Goal: Task Accomplishment & Management: Use online tool/utility

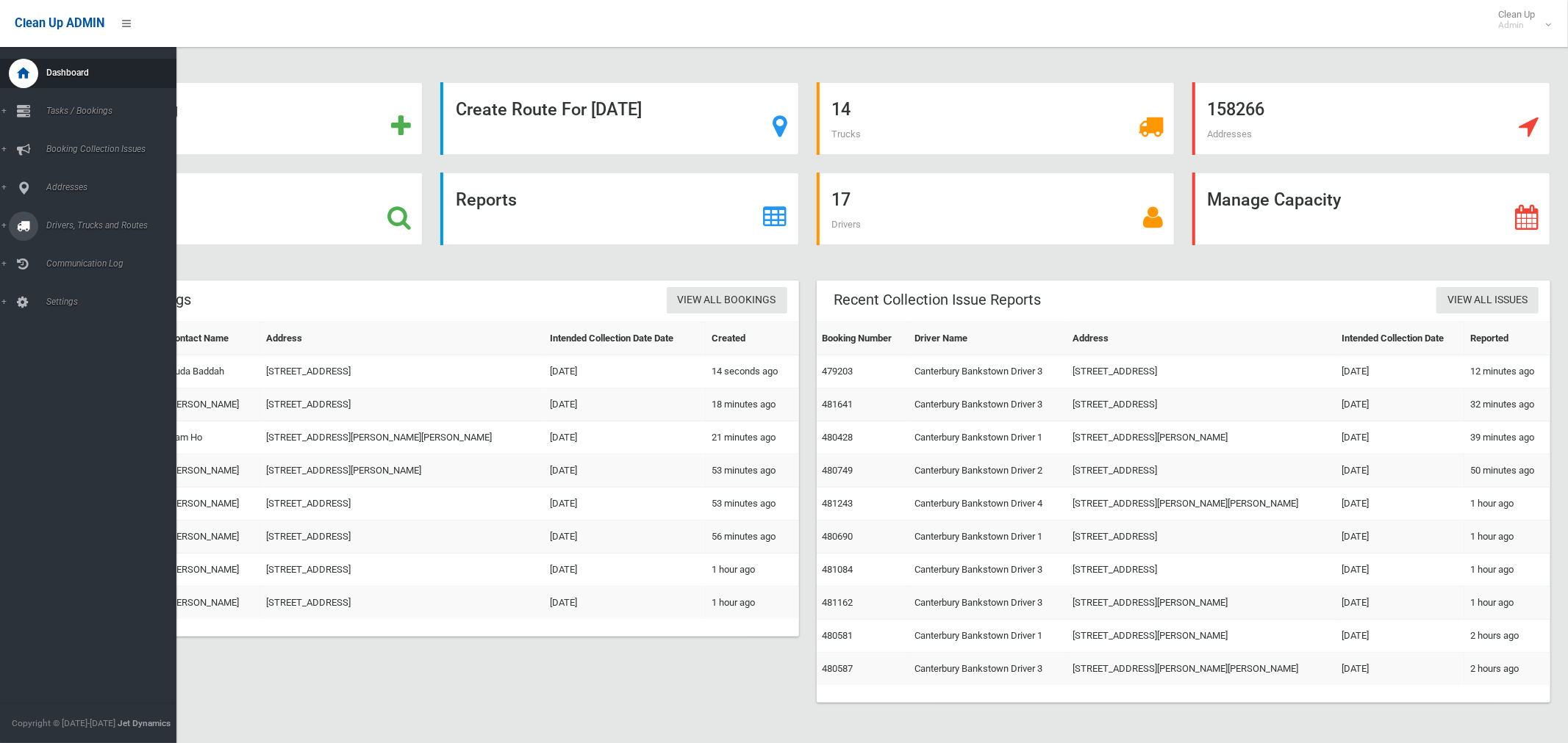
click at [58, 223] on span "Drivers, Trucks and Routes" at bounding box center [108, 225] width 134 height 11
click at [75, 293] on span "Driver Rostering / Shifts" at bounding box center [102, 292] width 122 height 11
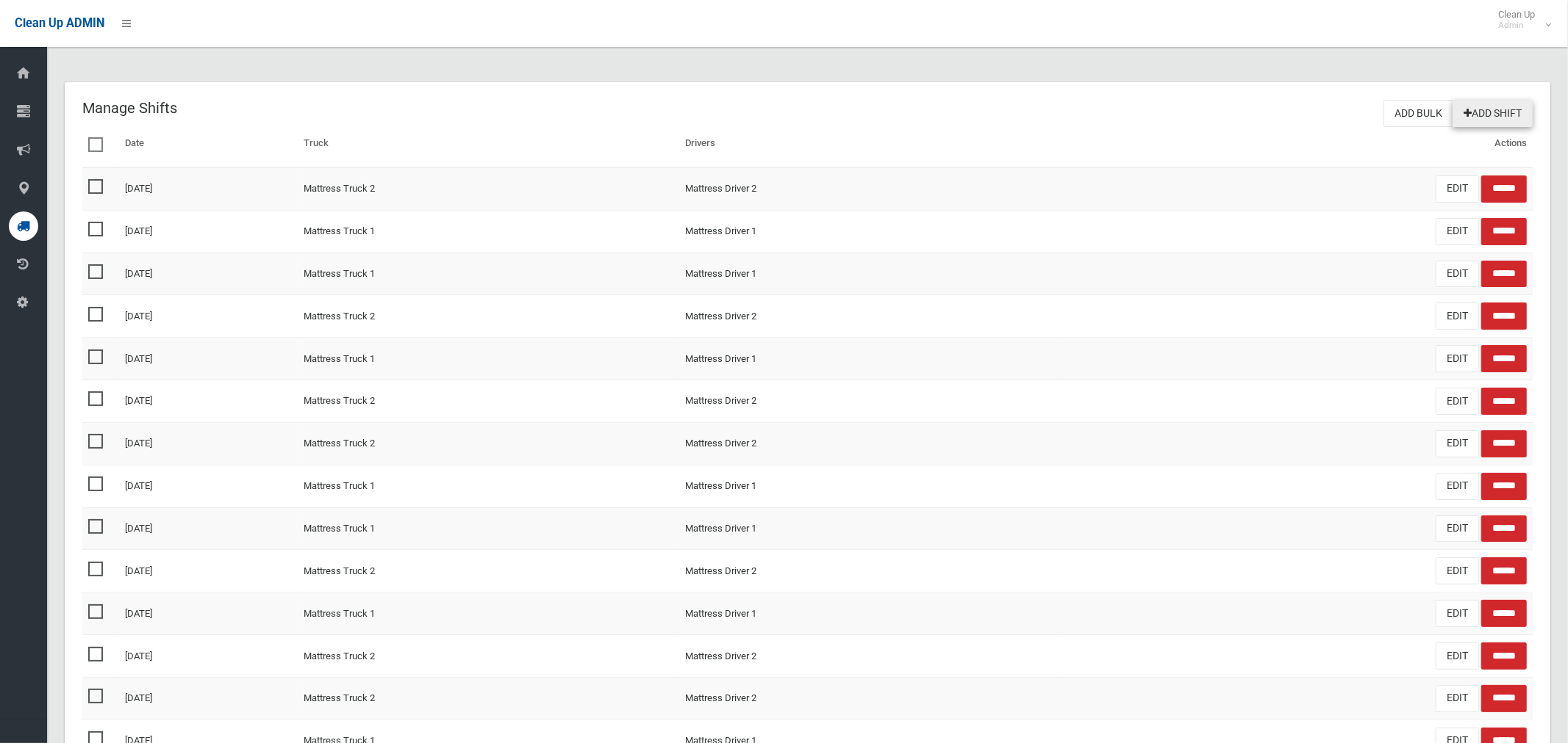
click at [1487, 110] on link "Add Shift" at bounding box center [1492, 114] width 80 height 27
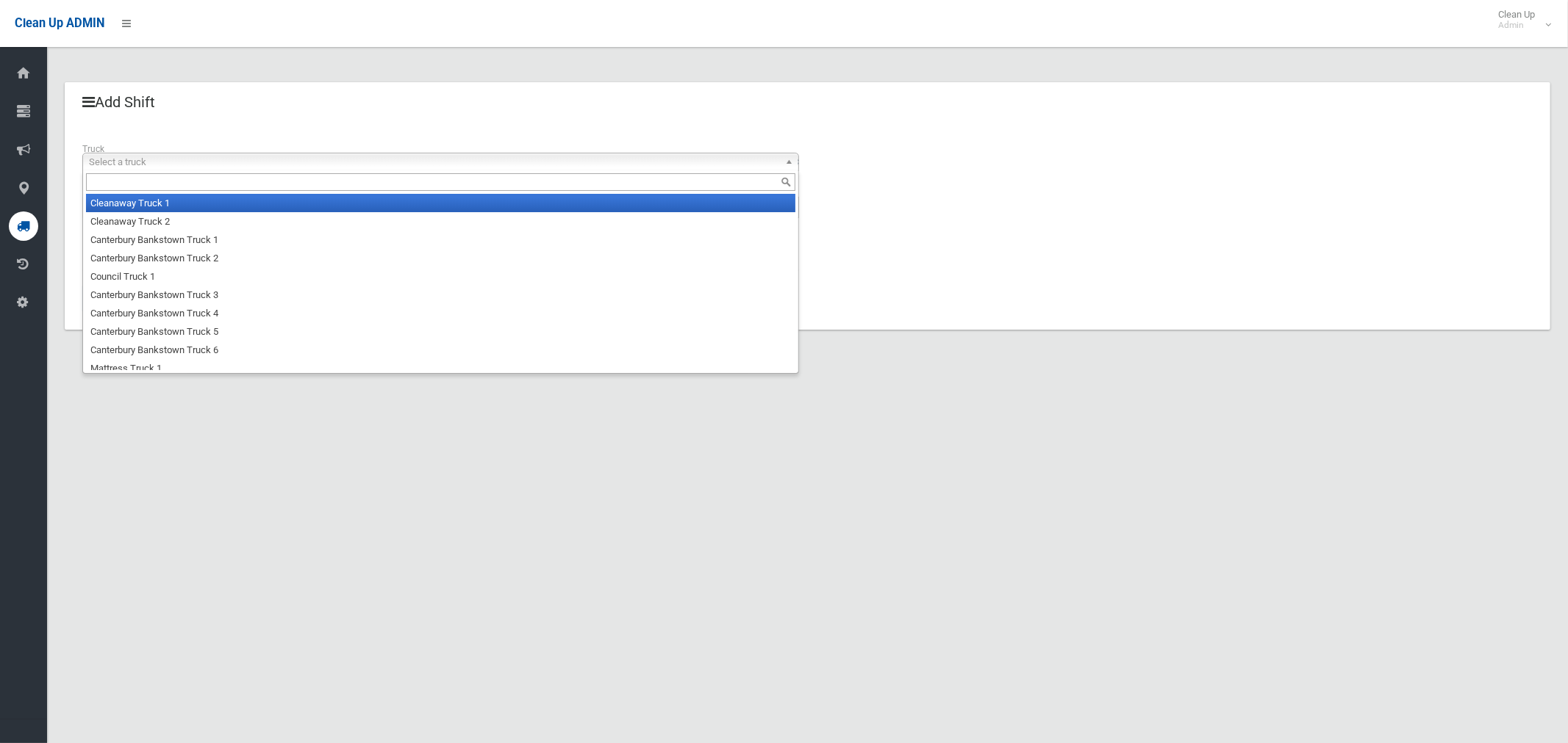
click at [208, 164] on span "Select a truck" at bounding box center [434, 162] width 690 height 17
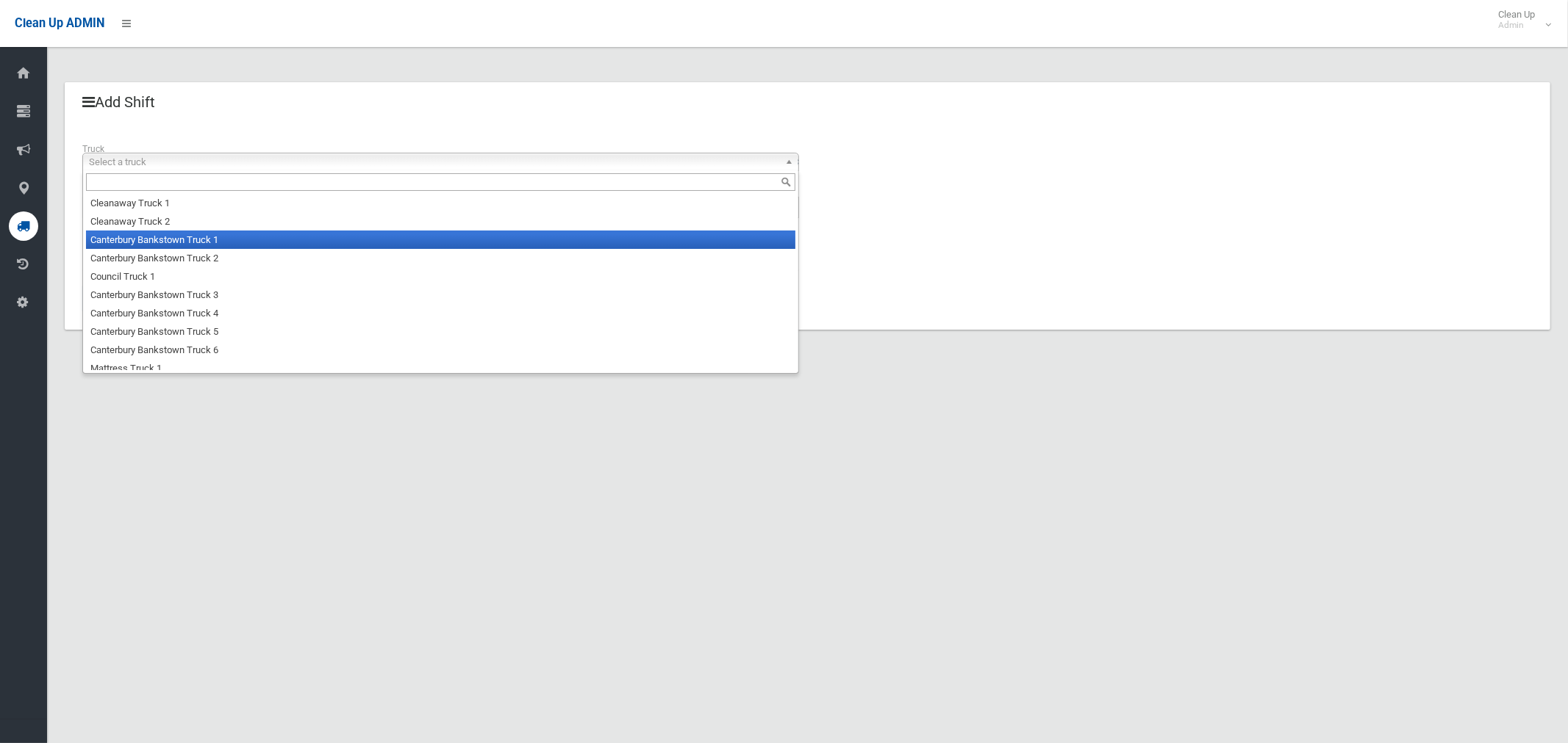
click at [202, 241] on li "Canterbury Bankstown Truck 1" at bounding box center [440, 239] width 710 height 18
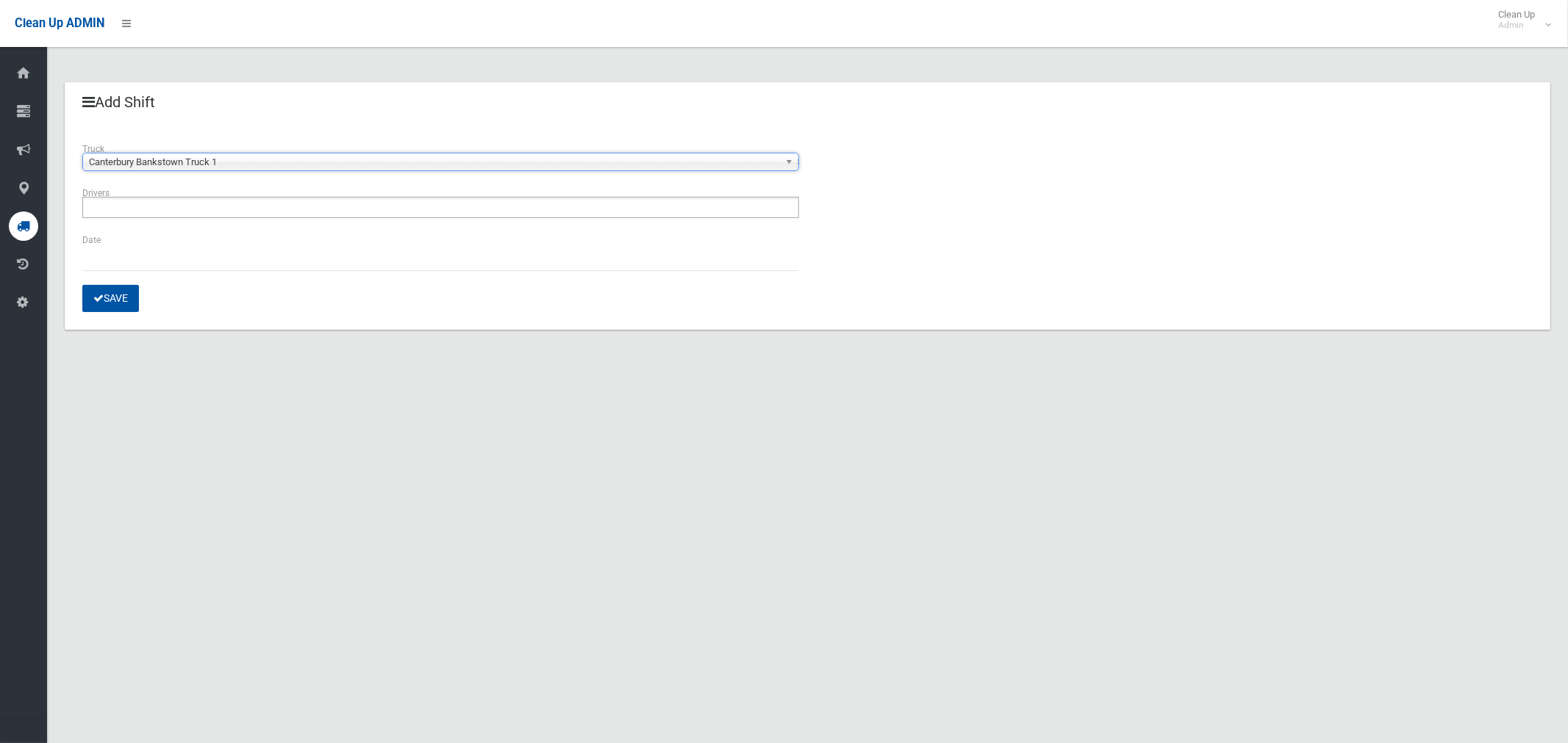
click at [198, 205] on ul at bounding box center [440, 207] width 716 height 21
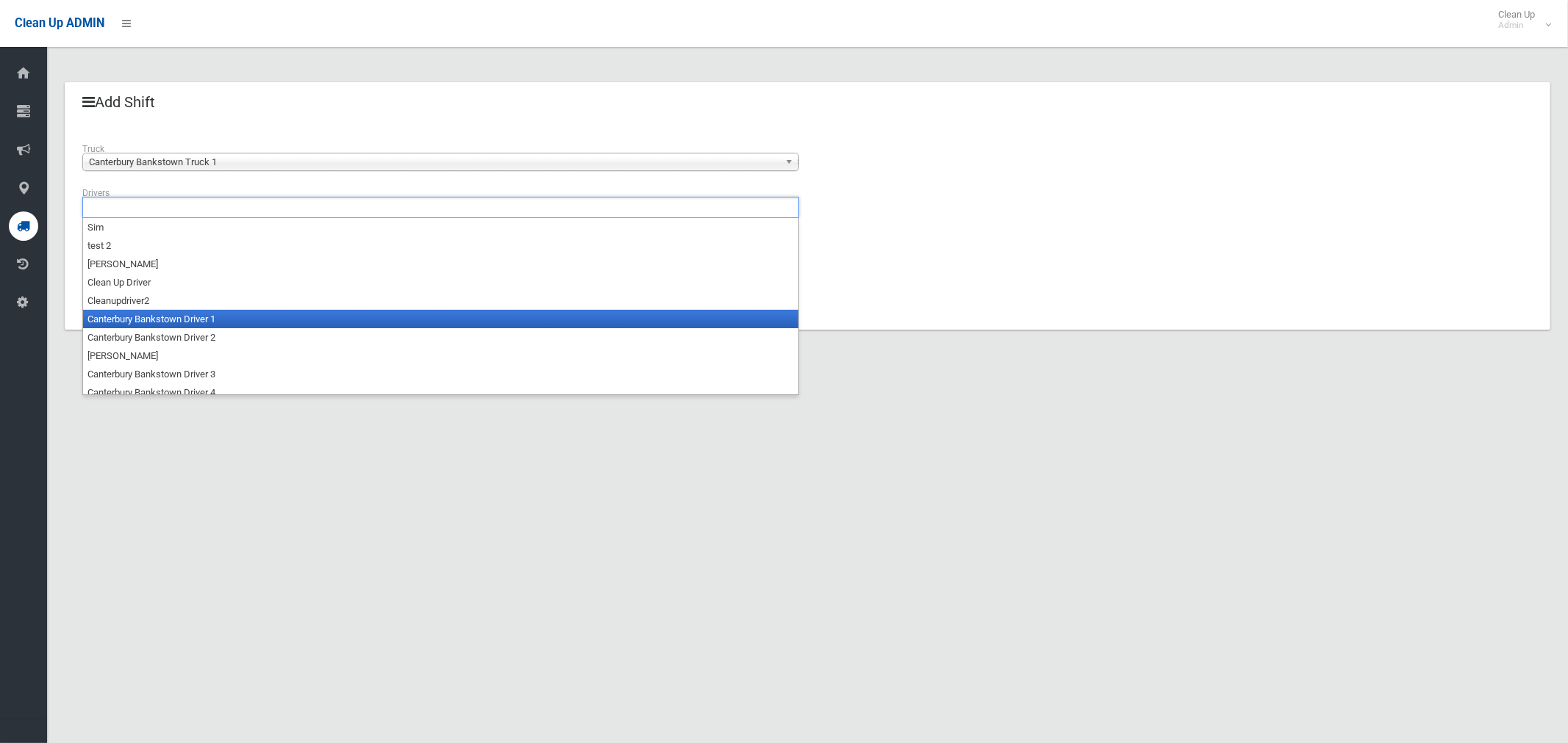
click at [193, 321] on li "Canterbury Bankstown Driver 1" at bounding box center [440, 318] width 715 height 18
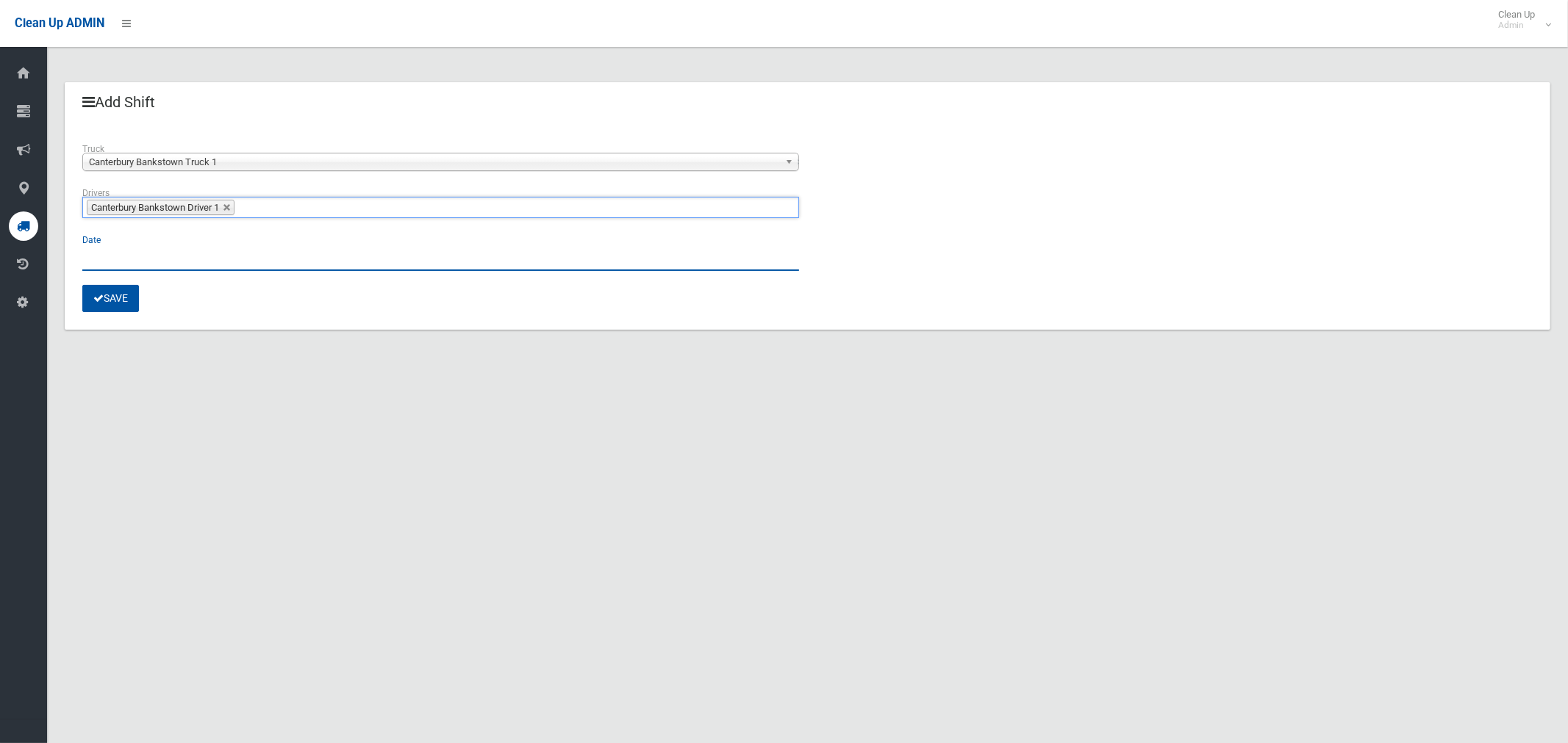
click at [107, 260] on input "text" at bounding box center [440, 258] width 716 height 27
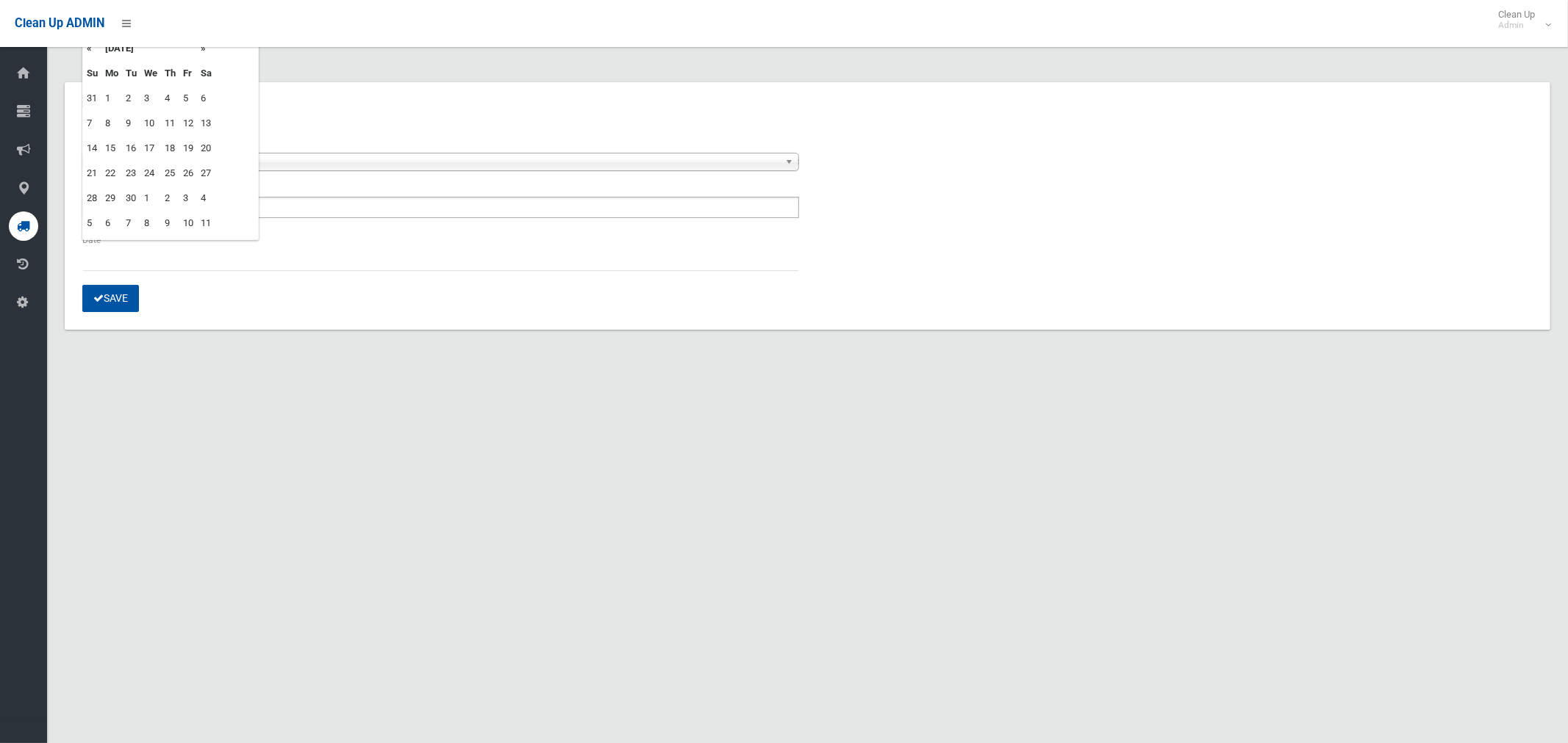
click at [145, 93] on td "3" at bounding box center [150, 98] width 20 height 25
type input "**********"
click at [114, 294] on button "Save" at bounding box center [110, 298] width 57 height 27
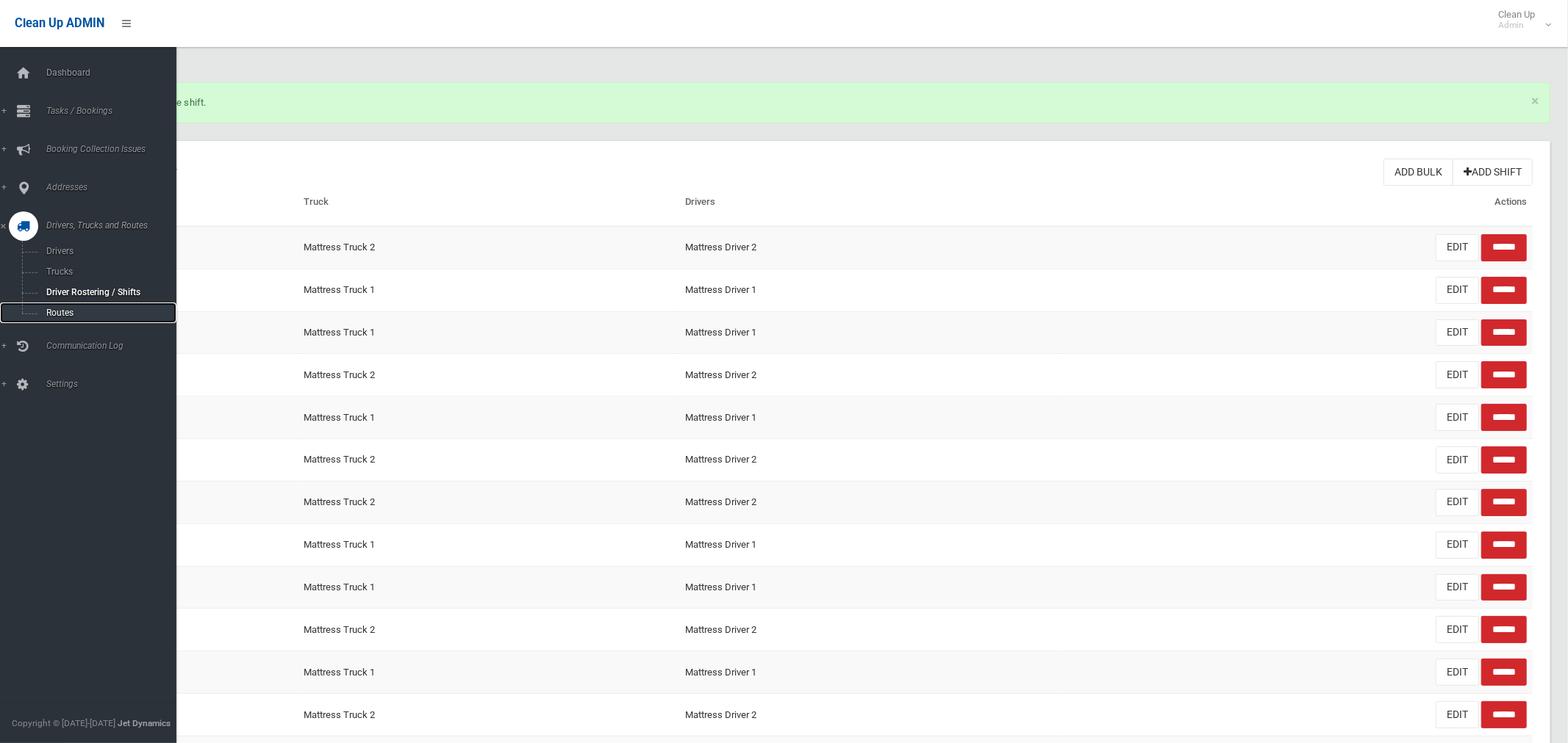
click at [56, 313] on span "Routes" at bounding box center [102, 313] width 122 height 11
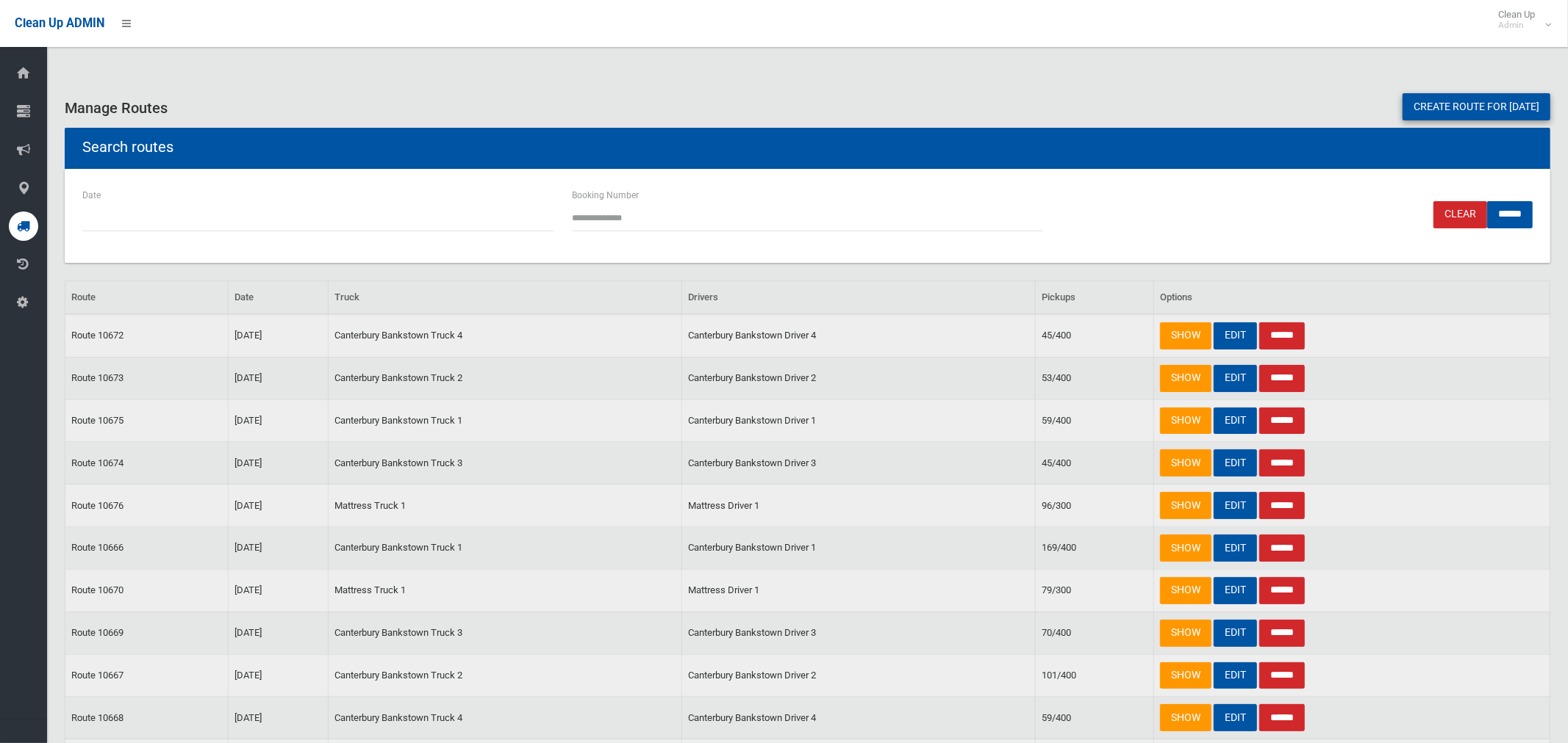
click at [1433, 111] on link "Create route for [DATE]" at bounding box center [1476, 107] width 148 height 27
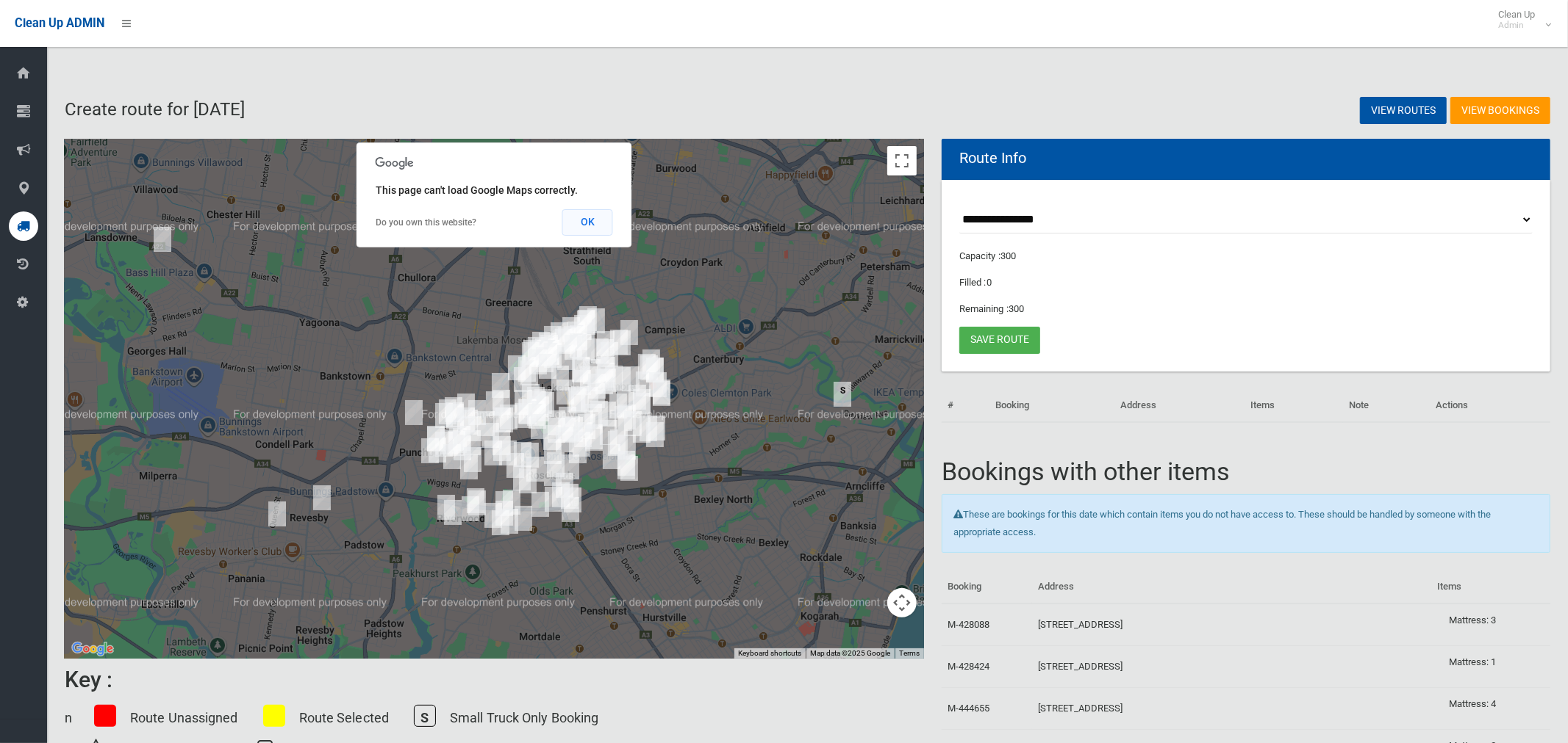
click at [589, 223] on button "OK" at bounding box center [587, 222] width 51 height 26
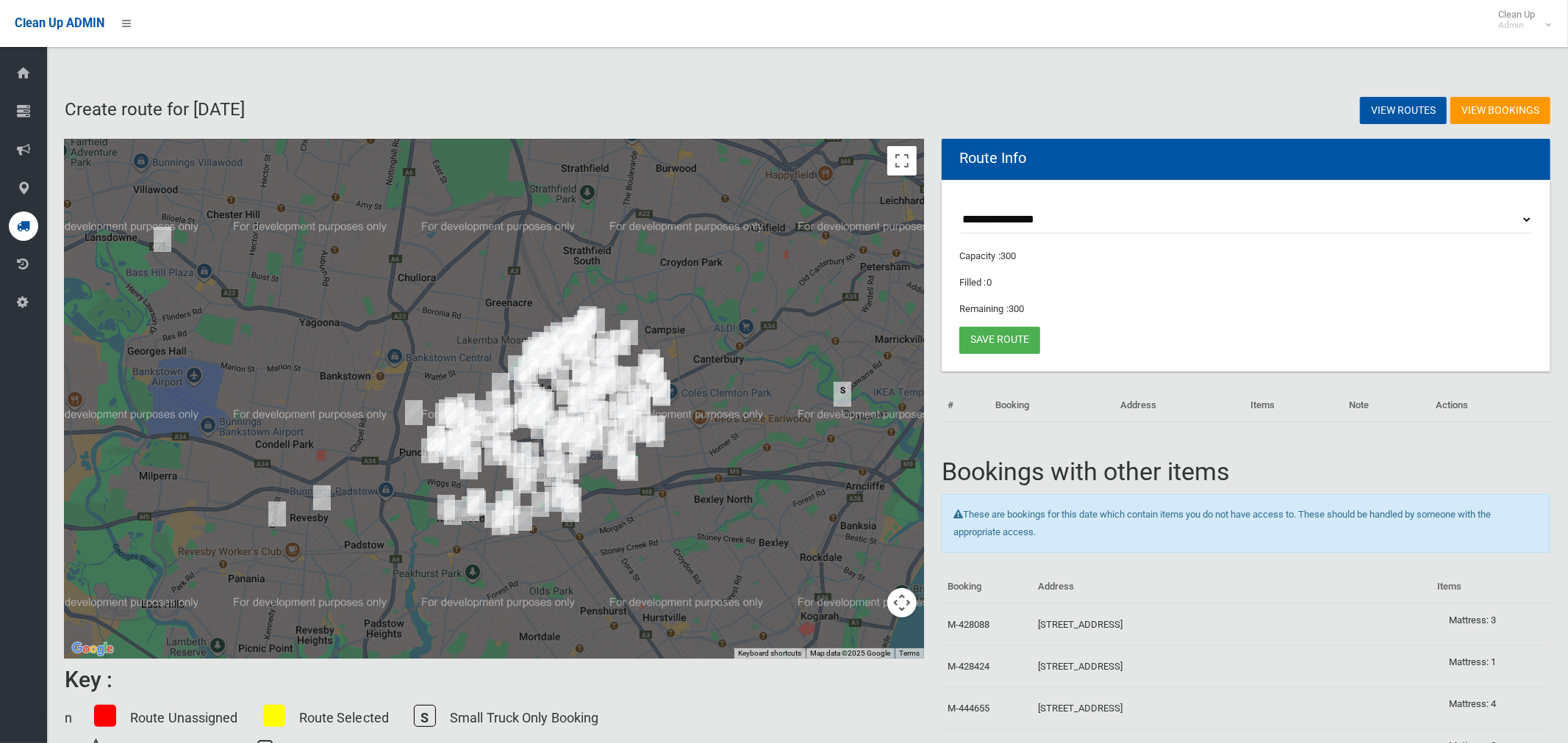
click at [1040, 222] on select "**********" at bounding box center [1246, 220] width 574 height 27
select select "*****"
click at [959, 206] on select "**********" at bounding box center [1246, 220] width 574 height 27
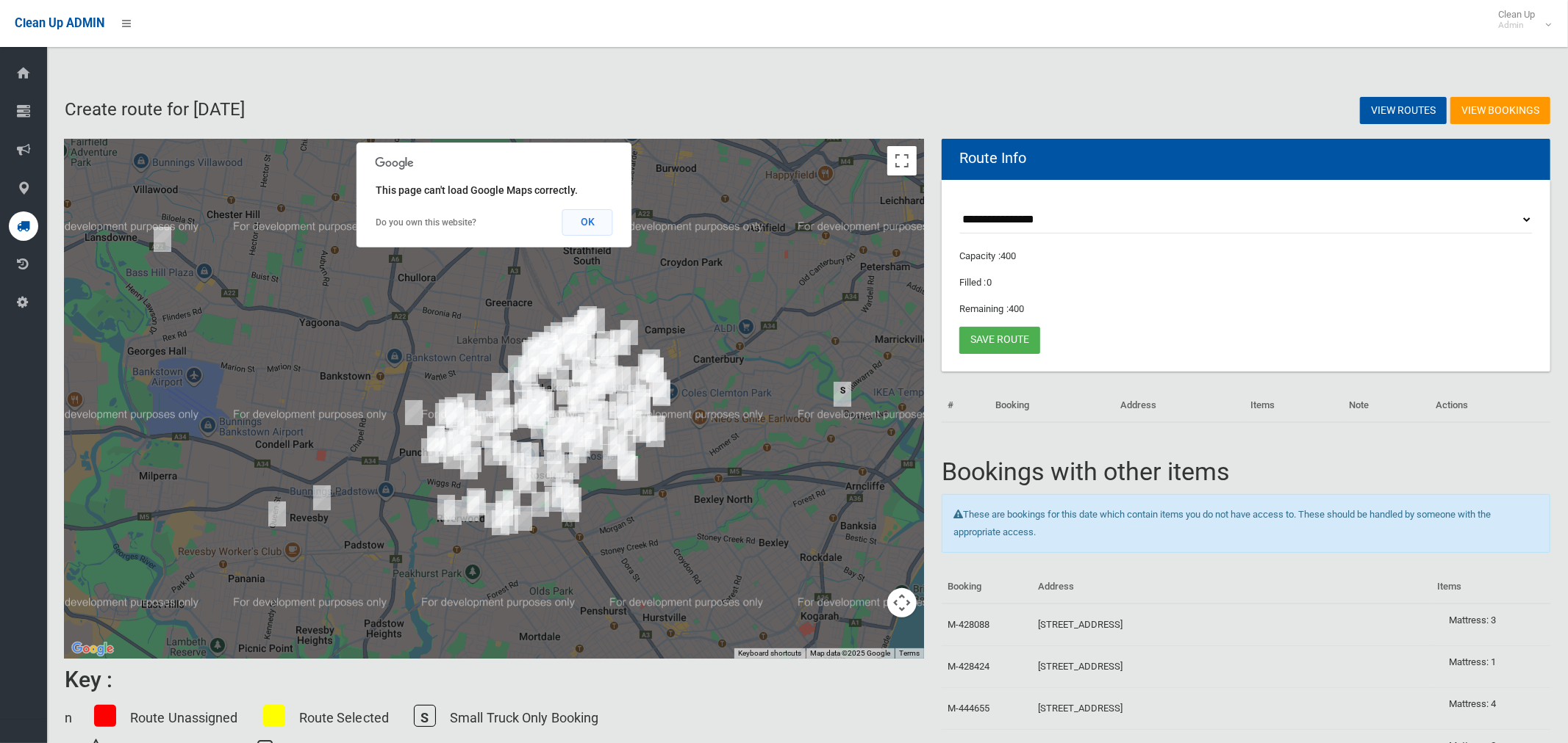
click at [578, 218] on button "OK" at bounding box center [587, 222] width 51 height 26
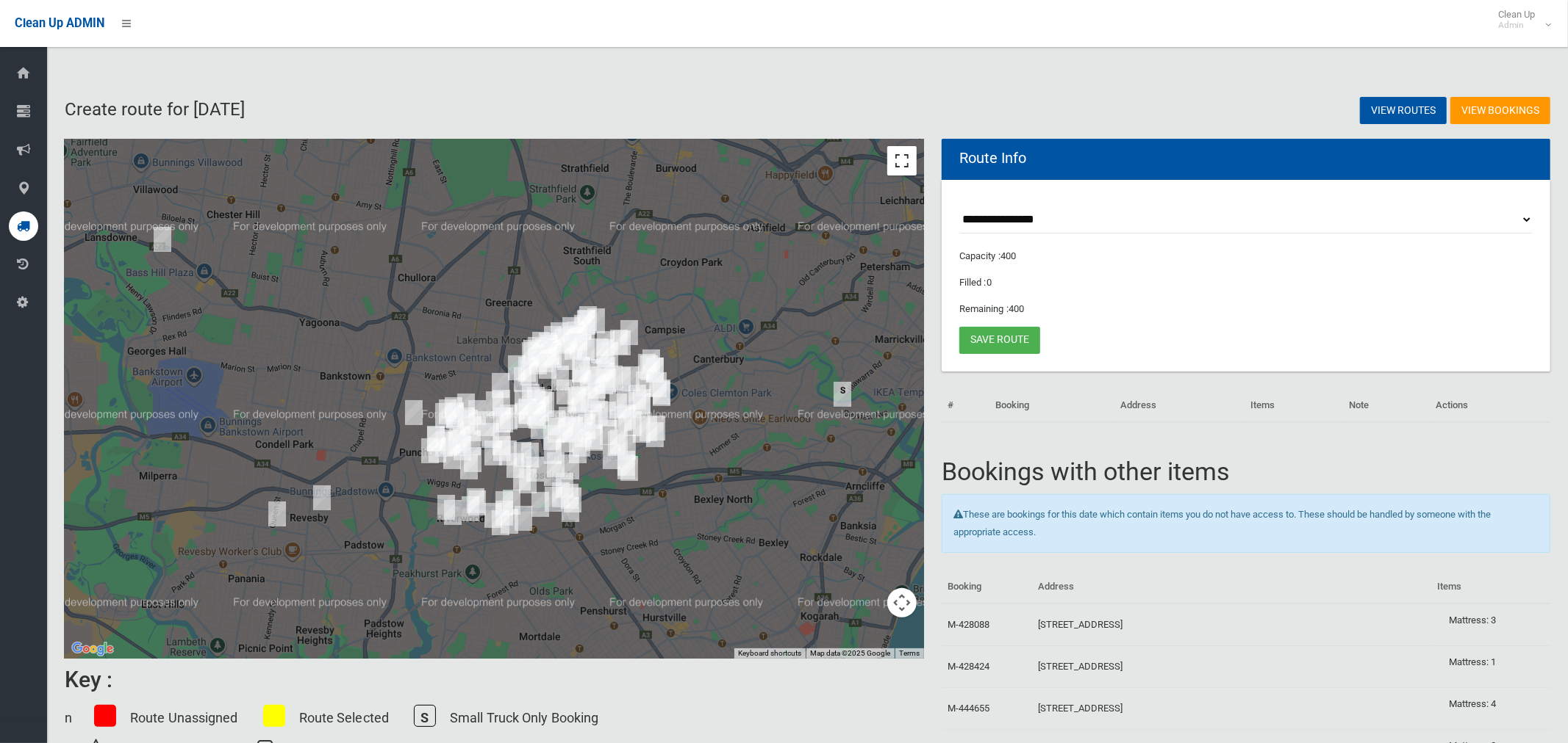
click at [903, 156] on button "Toggle fullscreen view" at bounding box center [902, 160] width 29 height 29
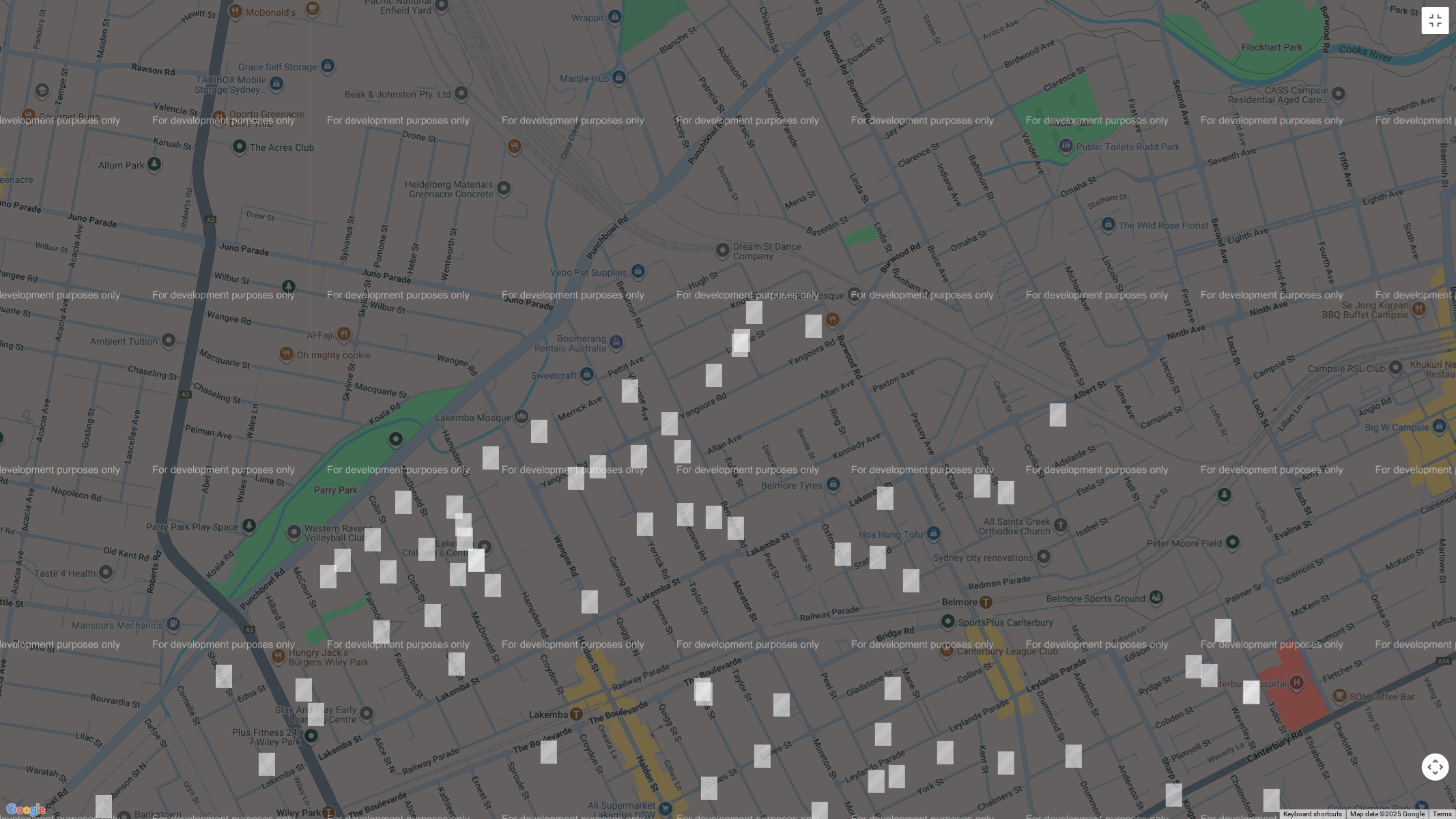
click at [742, 324] on img "34 Lucerne Street, BELMORE NSW 2192" at bounding box center [741, 341] width 27 height 34
click at [734, 347] on img "36 Lucerne Street, BELMORE NSW 2192" at bounding box center [740, 345] width 27 height 34
click at [813, 285] on button "Close" at bounding box center [799, 299] width 33 height 33
click at [754, 306] on img "31 Lucerne Street, BELMORE NSW 2192" at bounding box center [754, 313] width 27 height 34
click at [810, 327] on img "5 Yangoora Road, BELMORE NSW 2192" at bounding box center [813, 326] width 27 height 34
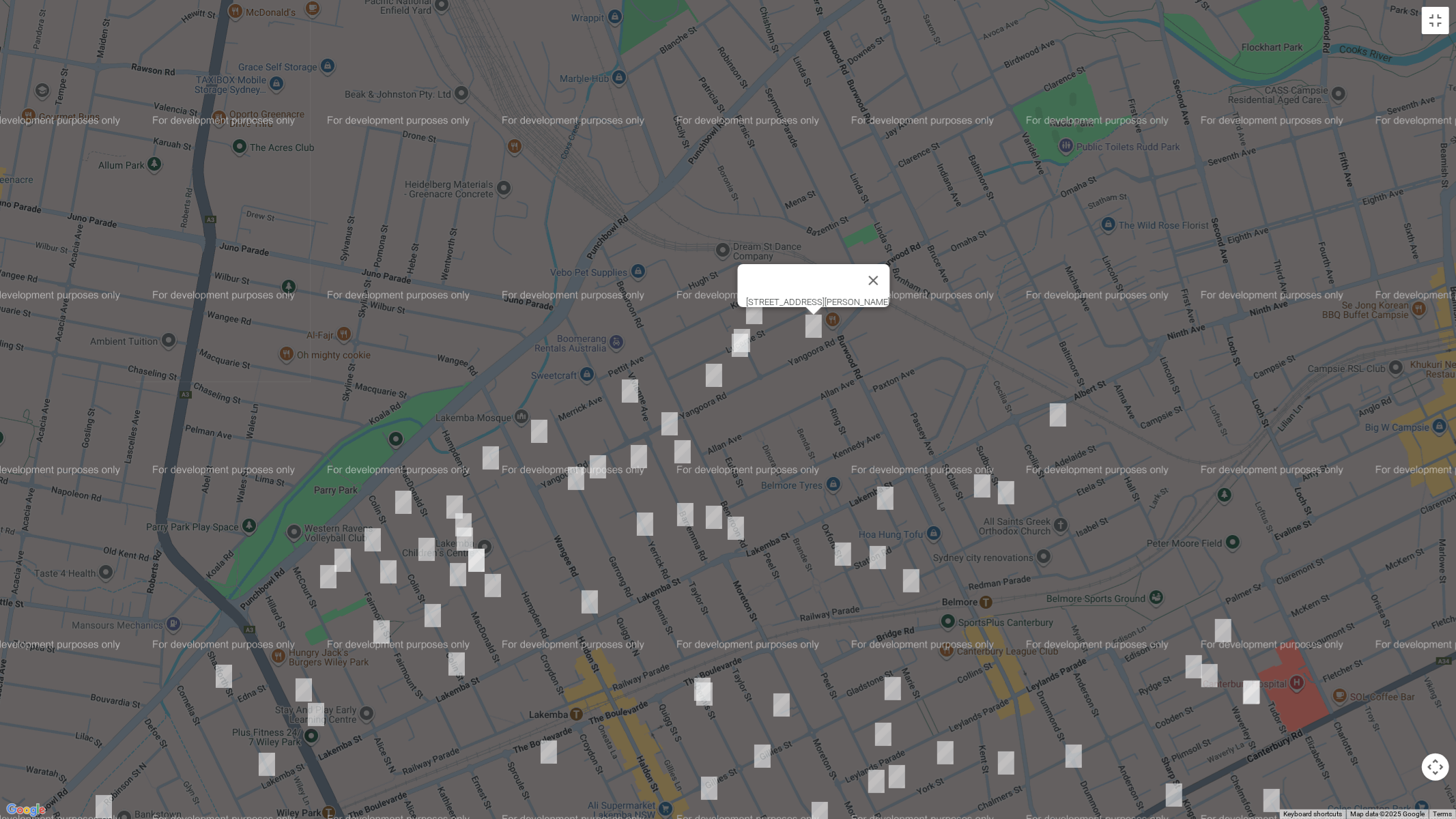
click at [707, 375] on img "1/51 Yangoora Road, BELMORE NSW 2192" at bounding box center [714, 375] width 27 height 34
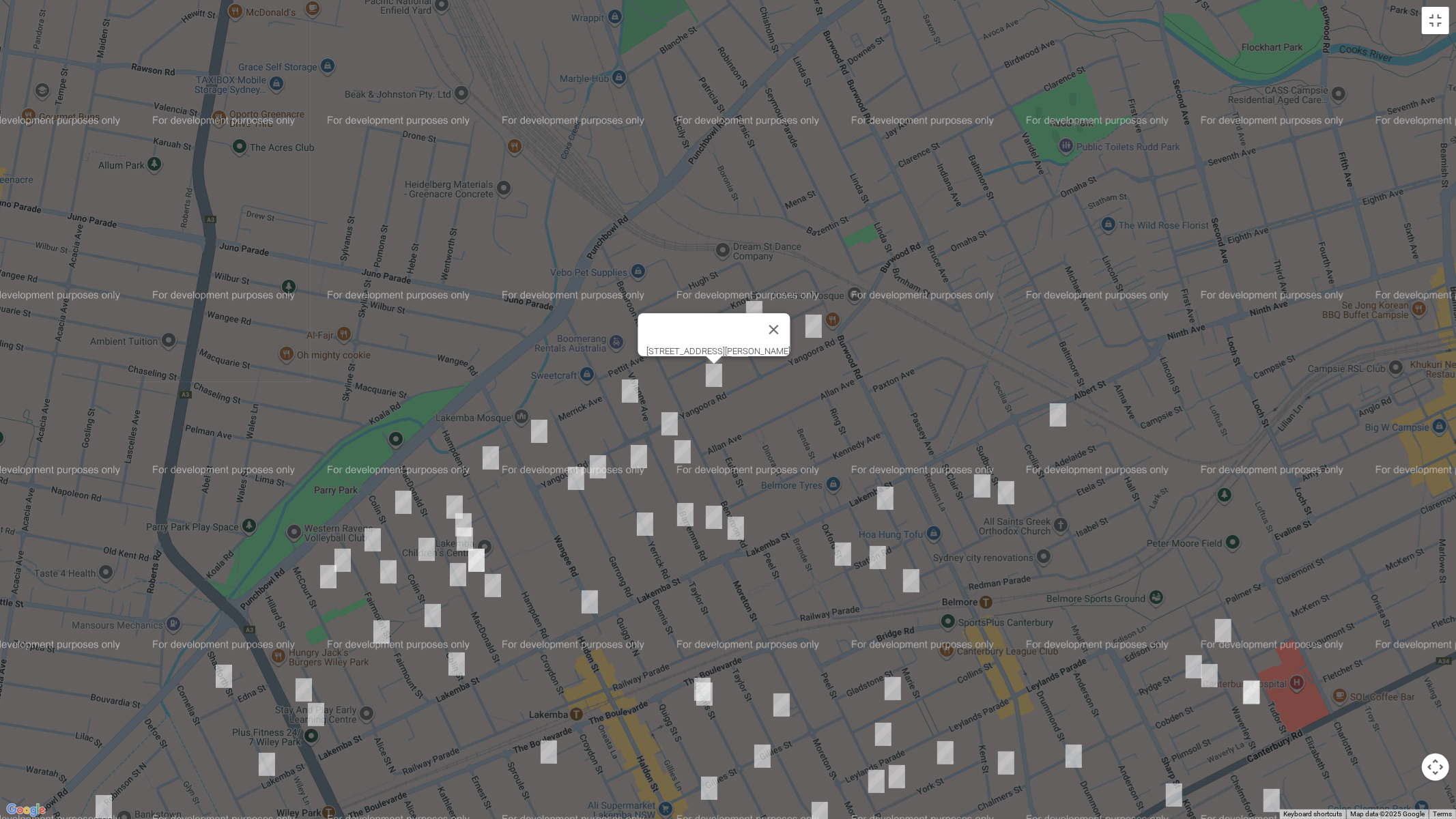
click at [633, 387] on img "59 Yerrick Road, LAKEMBA NSW 2195" at bounding box center [629, 391] width 27 height 34
click at [668, 424] on img "74 Yangoora Road, LAKEMBA NSW 2195" at bounding box center [670, 424] width 27 height 34
click at [681, 453] on img "43 Barremma Road, LAKEMBA NSW 2195" at bounding box center [682, 452] width 27 height 34
click at [644, 461] on img "47 Yerrick Road, LAKEMBA NSW 2195" at bounding box center [638, 456] width 27 height 34
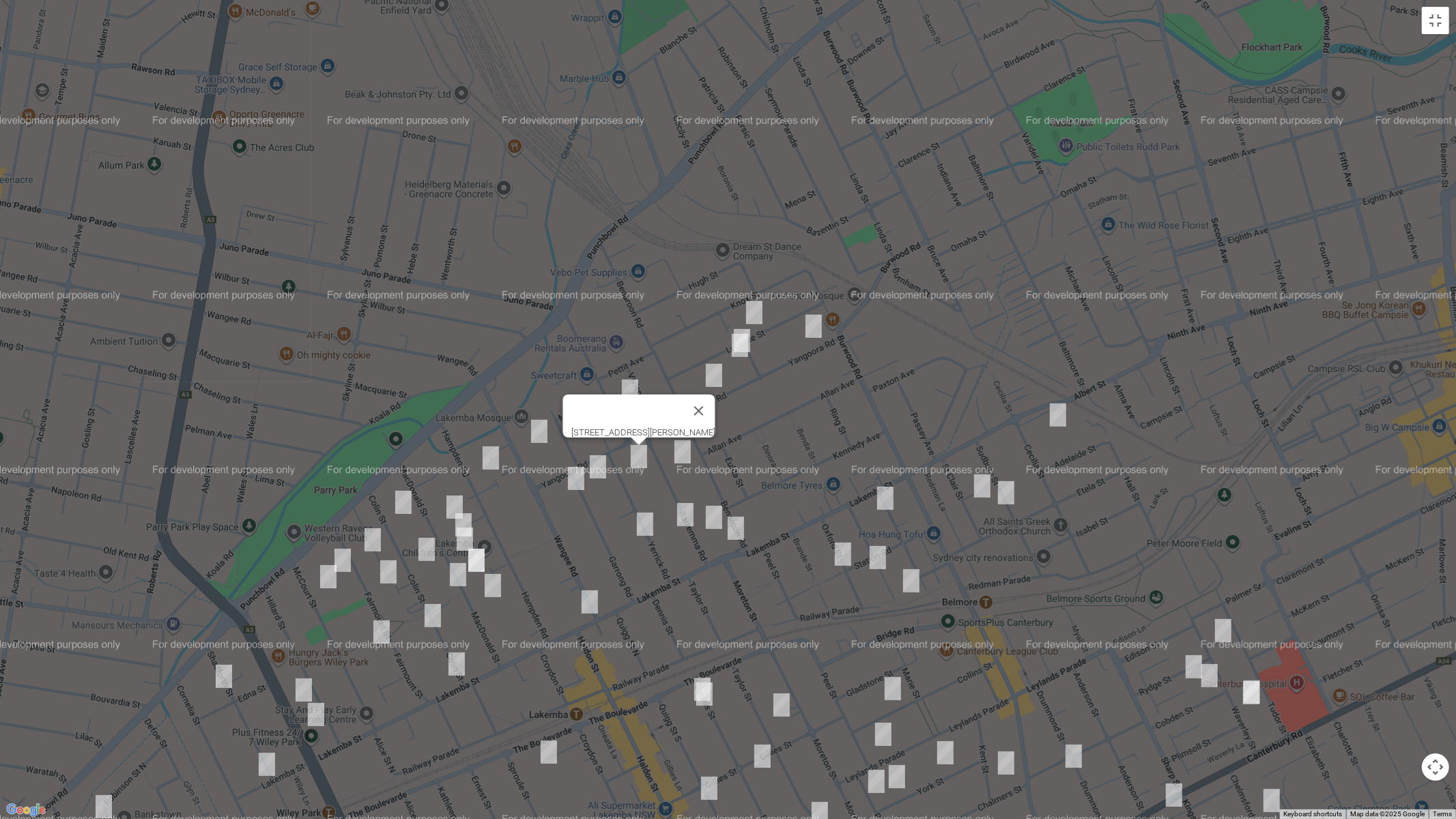
drag, startPoint x: 599, startPoint y: 471, endPoint x: 576, endPoint y: 480, distance: 24.7
click at [596, 470] on img "49 Garrong Road, LAKEMBA NSW 2195" at bounding box center [598, 467] width 27 height 34
click at [570, 483] on img "46 Garrong Road, LAKEMBA NSW 2195" at bounding box center [576, 478] width 27 height 34
click at [644, 526] on img "12 Yerrick Road, LAKEMBA NSW 2195" at bounding box center [645, 524] width 27 height 34
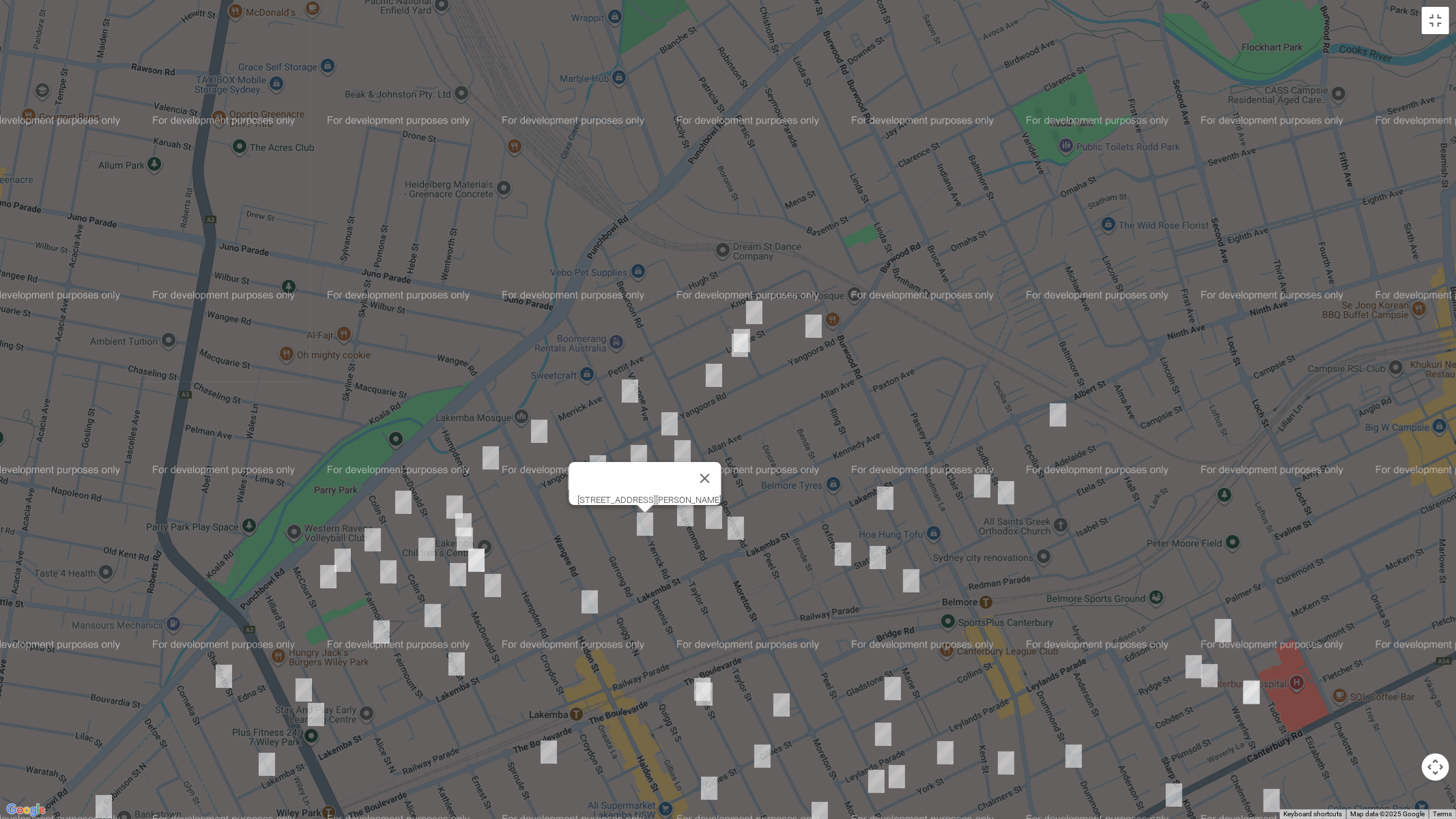
click at [690, 513] on img "2/16 Barremma Road, LAKEMBA NSW 2195" at bounding box center [685, 514] width 27 height 34
click at [711, 521] on img "7 Barremma Road, LAKEMBA NSW 2195" at bounding box center [714, 517] width 27 height 34
click at [736, 536] on img "121 Lakemba Street, LAKEMBA NSW 2195" at bounding box center [735, 528] width 27 height 34
click at [685, 526] on img "2/16 Barremma Road, LAKEMBA NSW 2195" at bounding box center [685, 514] width 27 height 34
click at [544, 428] on img "55 Wangee Road, LAKEMBA NSW 2195" at bounding box center [539, 431] width 27 height 34
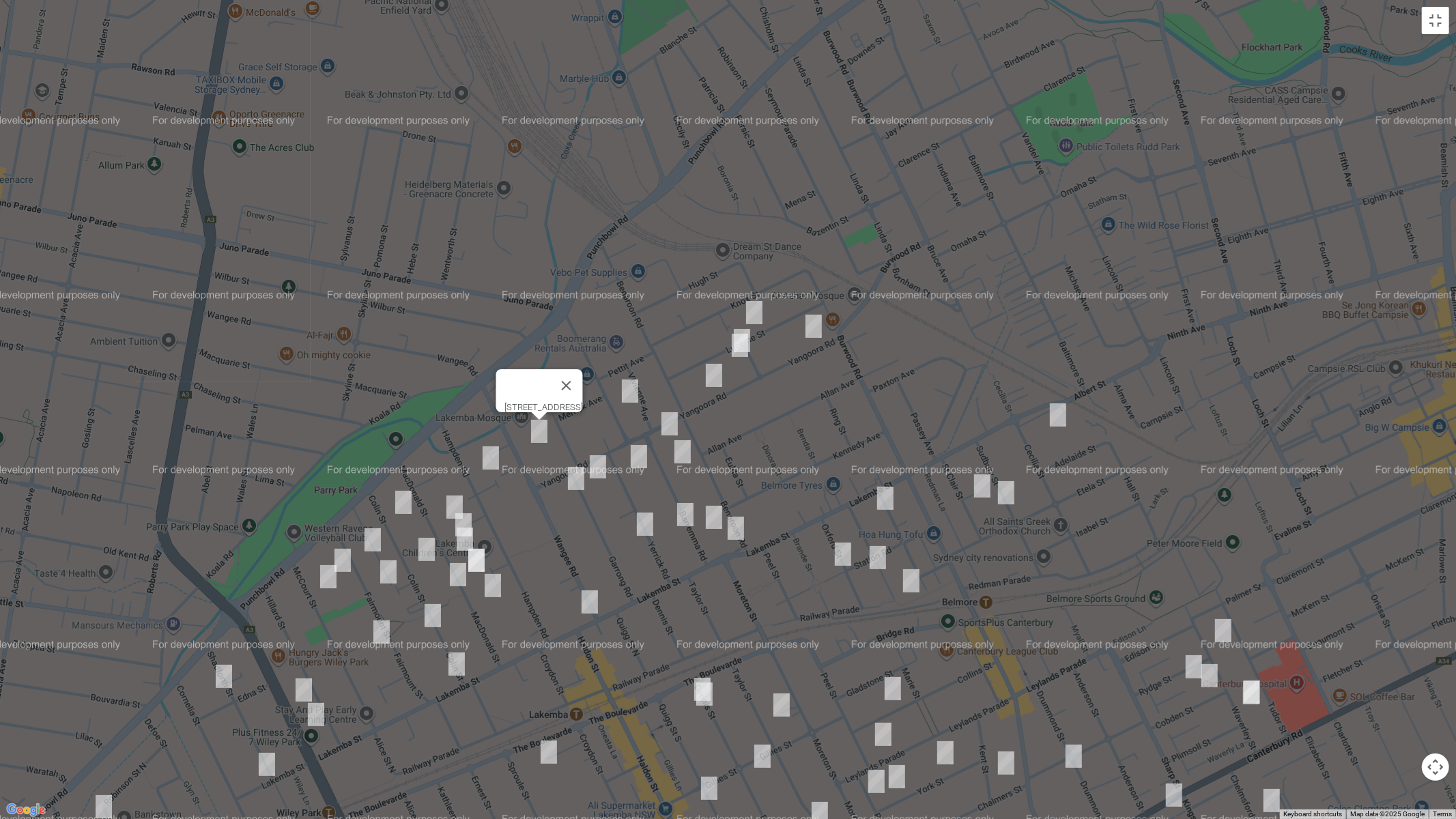
click at [600, 467] on img "49 Garrong Road, LAKEMBA NSW 2195" at bounding box center [598, 467] width 27 height 34
click at [492, 459] on img "89-91 Hampden Road, LAKEMBA NSW 2195" at bounding box center [490, 458] width 27 height 34
click at [403, 499] on img "63 Colin Street, LAKEMBA NSW 2195" at bounding box center [403, 502] width 27 height 34
click at [447, 504] on img "59 MacDonald Street, LAKEMBA NSW 2195" at bounding box center [455, 507] width 27 height 34
click at [472, 514] on img "51 MacDonald Street, LAKEMBA NSW 2195" at bounding box center [464, 524] width 27 height 34
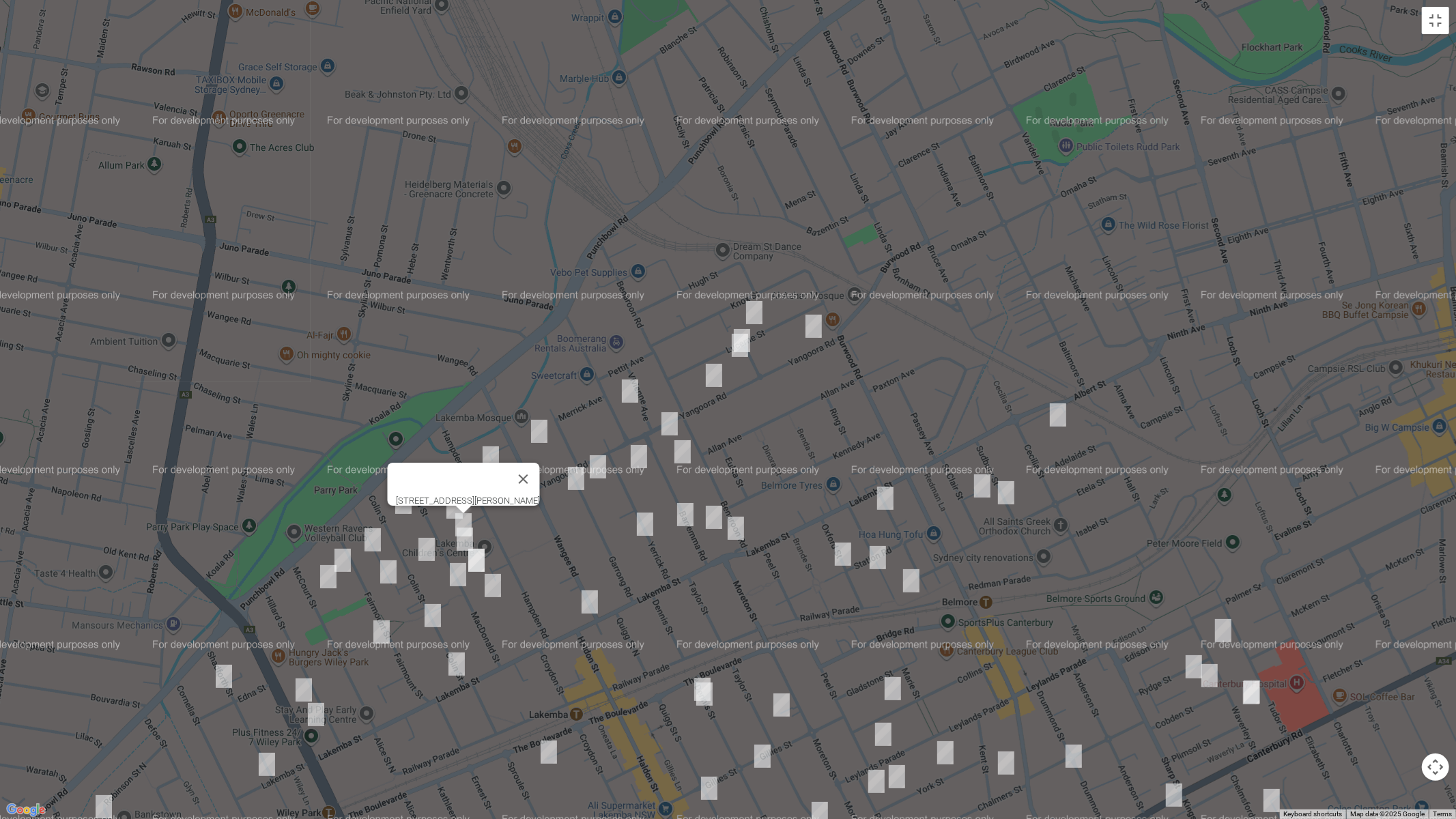
click at [457, 543] on img "45 MacDonald Street, LAKEMBA NSW 2195" at bounding box center [464, 539] width 27 height 34
click at [485, 551] on img "37 MacDonald Street, LAKEMBA NSW 2195" at bounding box center [476, 560] width 27 height 34
drag, startPoint x: 494, startPoint y: 585, endPoint x: 453, endPoint y: 582, distance: 41.1
click at [493, 585] on img "23 MacDonald Street, LAKEMBA NSW 2195" at bounding box center [492, 585] width 27 height 34
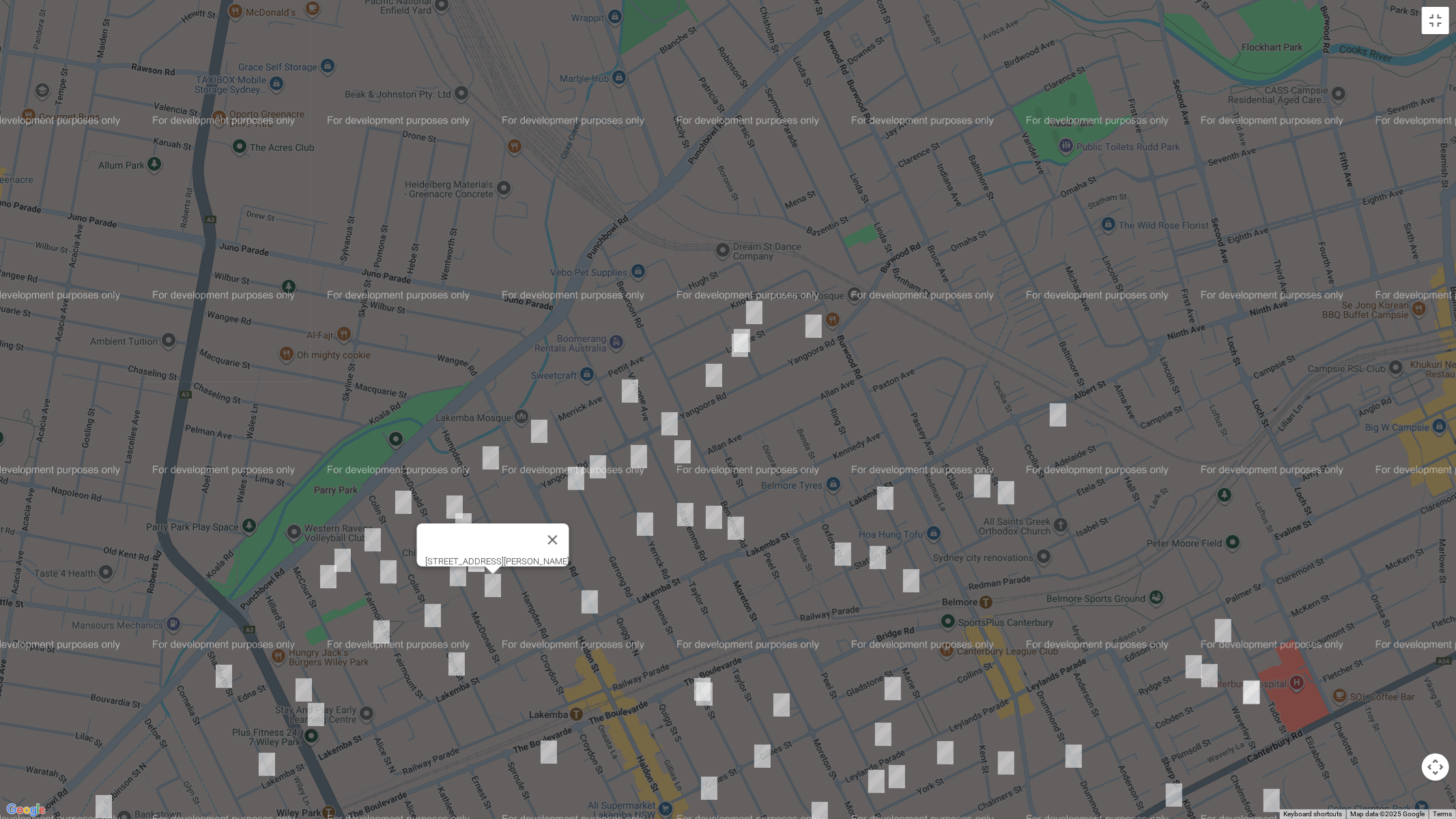
click at [376, 535] on img "5/63 Fairmount Street, LAKEMBA NSW 2195" at bounding box center [372, 539] width 27 height 34
click at [426, 547] on img "43 Colin Street, LAKEMBA NSW 2195" at bounding box center [427, 549] width 27 height 34
click at [460, 573] on img "28 MacDonald Street, LAKEMBA NSW 2195" at bounding box center [458, 574] width 27 height 34
drag, startPoint x: 351, startPoint y: 556, endPoint x: 332, endPoint y: 582, distance: 32.2
click at [350, 556] on img "64 Fairmount Street, LAKEMBA NSW 2195" at bounding box center [342, 560] width 27 height 34
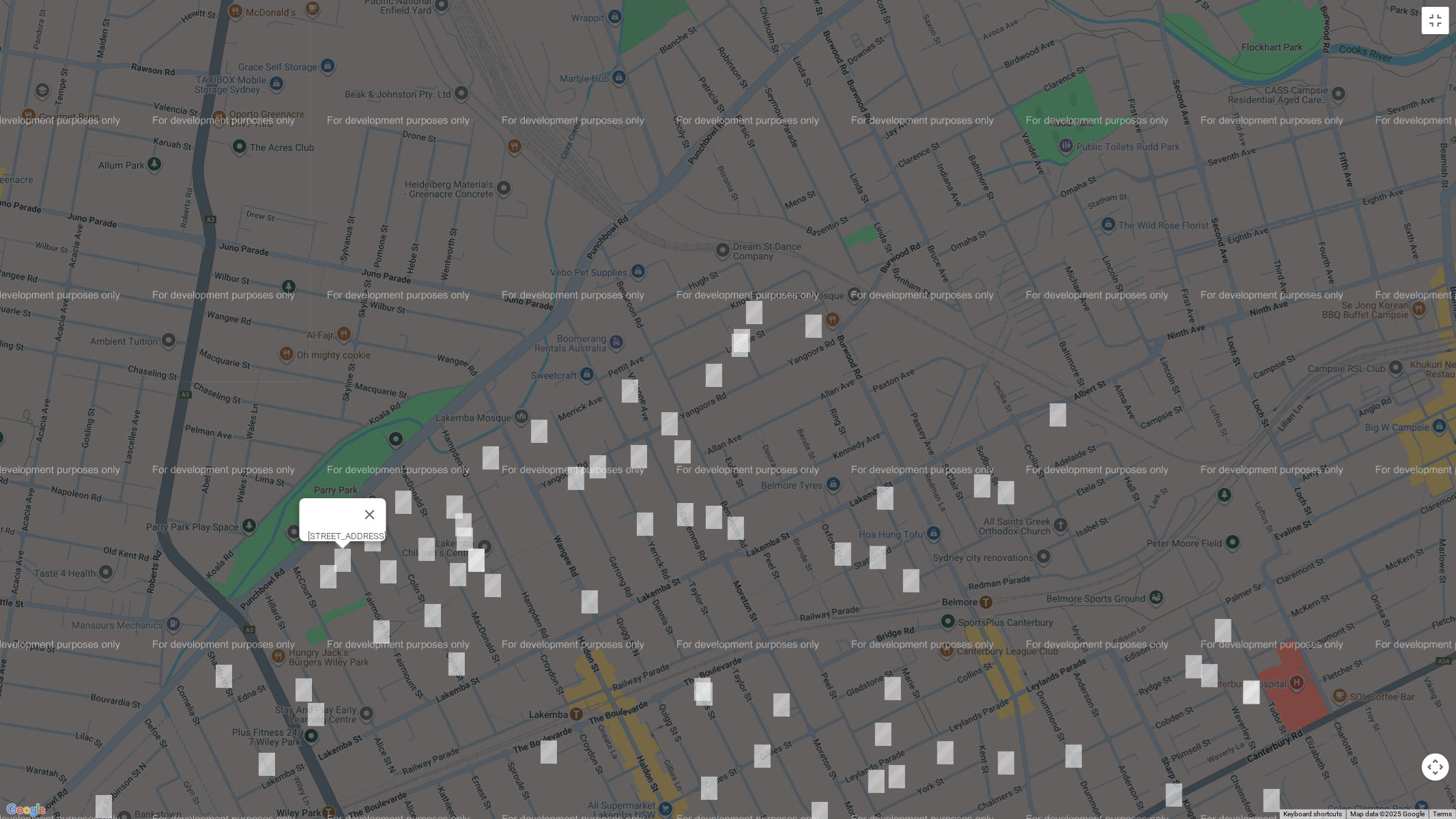
click at [328, 584] on img "55 McCourt Street, WILEY PARK NSW 2195" at bounding box center [328, 576] width 27 height 34
click at [387, 570] on img "43 Fairmount Street, LAKEMBA NSW 2195" at bounding box center [388, 572] width 27 height 34
click at [433, 610] on img "26 Colin Street, LAKEMBA NSW 2195" at bounding box center [432, 616] width 27 height 34
click at [380, 633] on img "24-30 Fairmount Street, LAKEMBA NSW 2195" at bounding box center [381, 632] width 27 height 34
click at [456, 661] on img "6 Colin Street, LAKEMBA NSW 2195" at bounding box center [456, 664] width 27 height 34
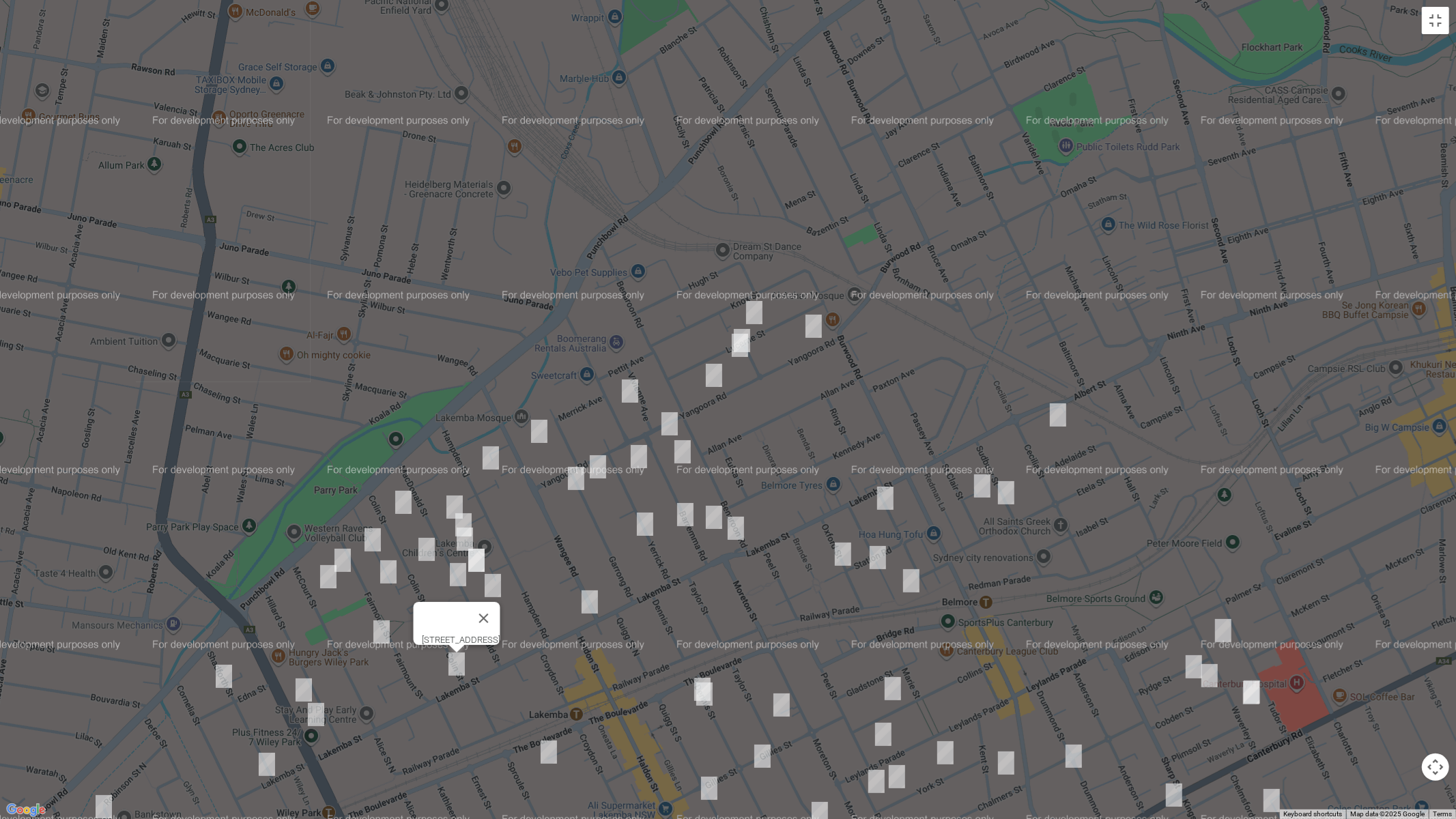
click at [596, 603] on img "193 Lakemba Street, LAKEMBA NSW 2195" at bounding box center [590, 601] width 27 height 34
click at [883, 501] on img "44 Cleary Avenue, BELMORE NSW 2192" at bounding box center [885, 498] width 27 height 34
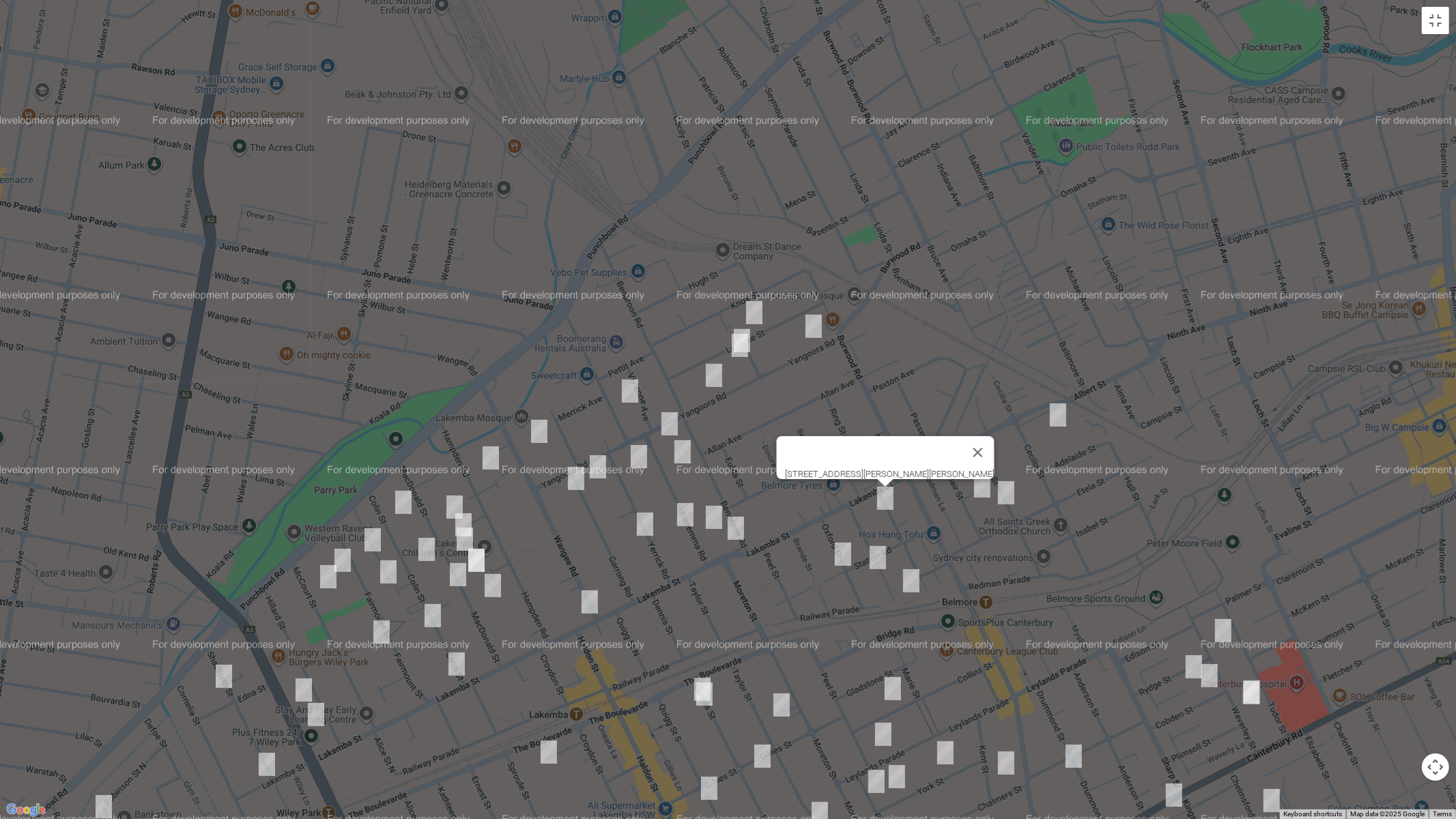
click at [1062, 418] on img "50 Albert Street, BELMORE NSW 2192" at bounding box center [1058, 415] width 27 height 34
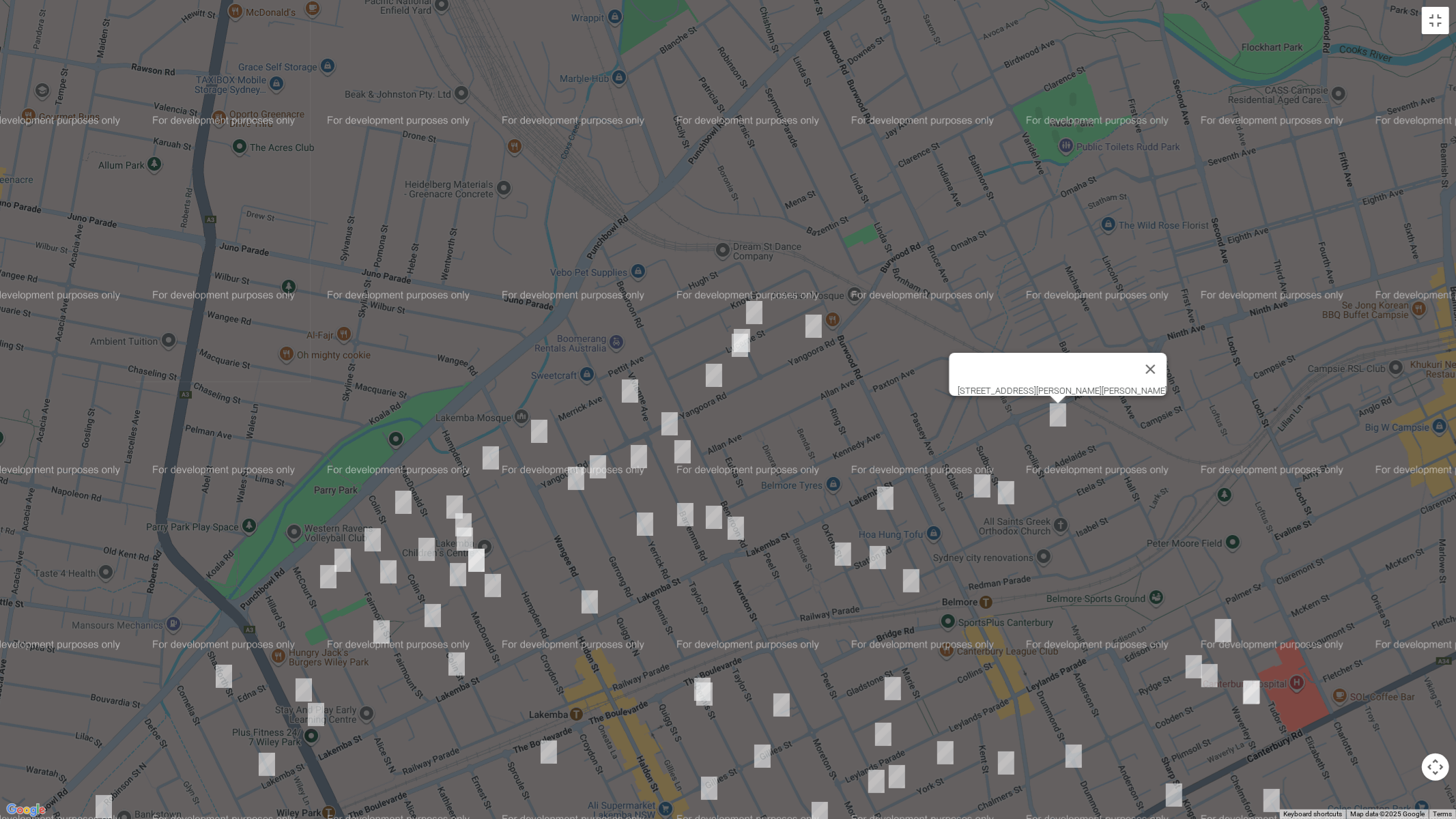
click at [969, 487] on img "13 St Clair Street, BELMORE NSW 2192" at bounding box center [982, 486] width 27 height 34
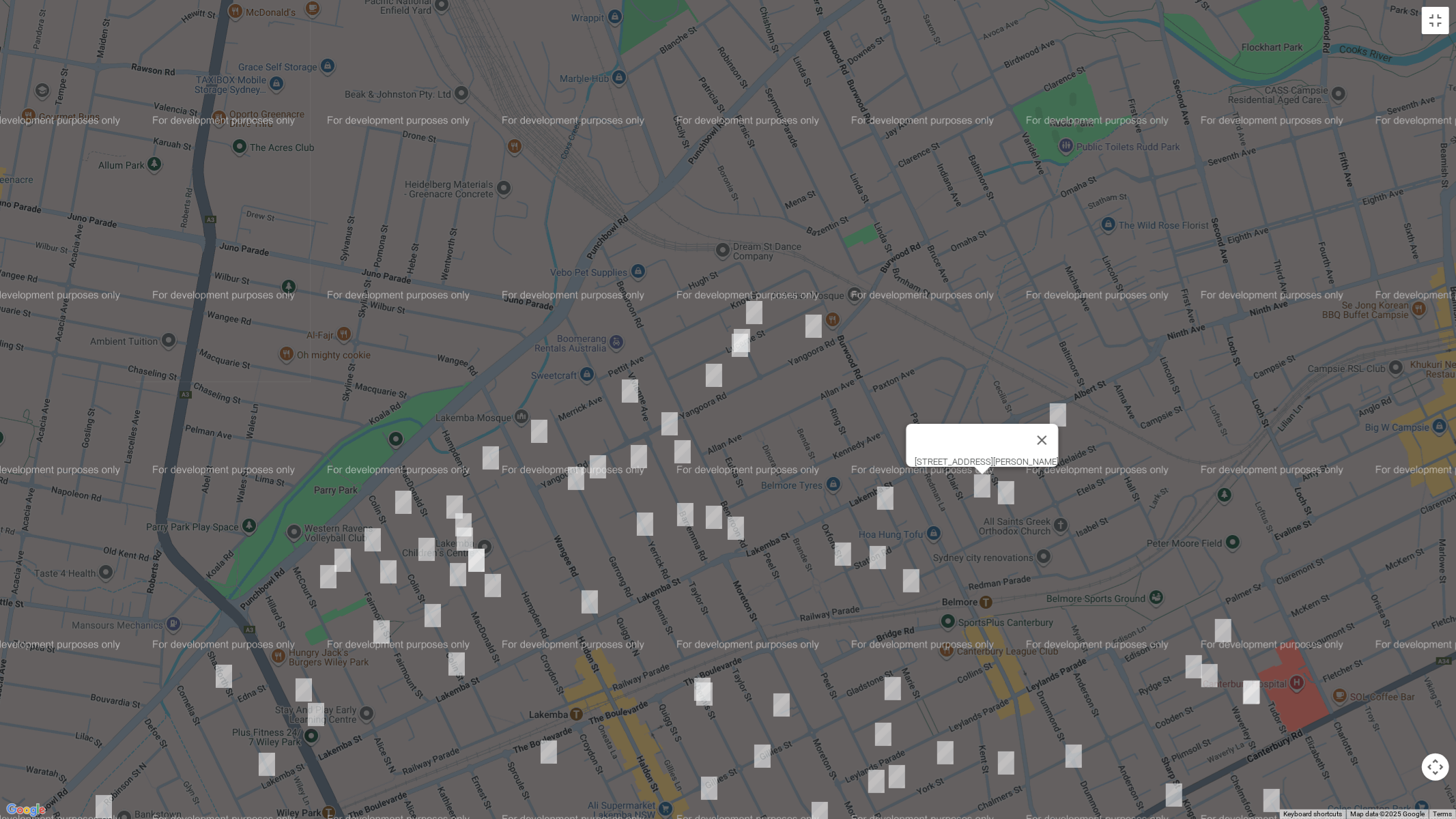
click at [1005, 497] on img "20 Sudbury Street, BELMORE NSW 2192" at bounding box center [1006, 493] width 27 height 34
click at [875, 554] on img "18 Belmore Avenue, BELMORE NSW 2192" at bounding box center [878, 557] width 27 height 34
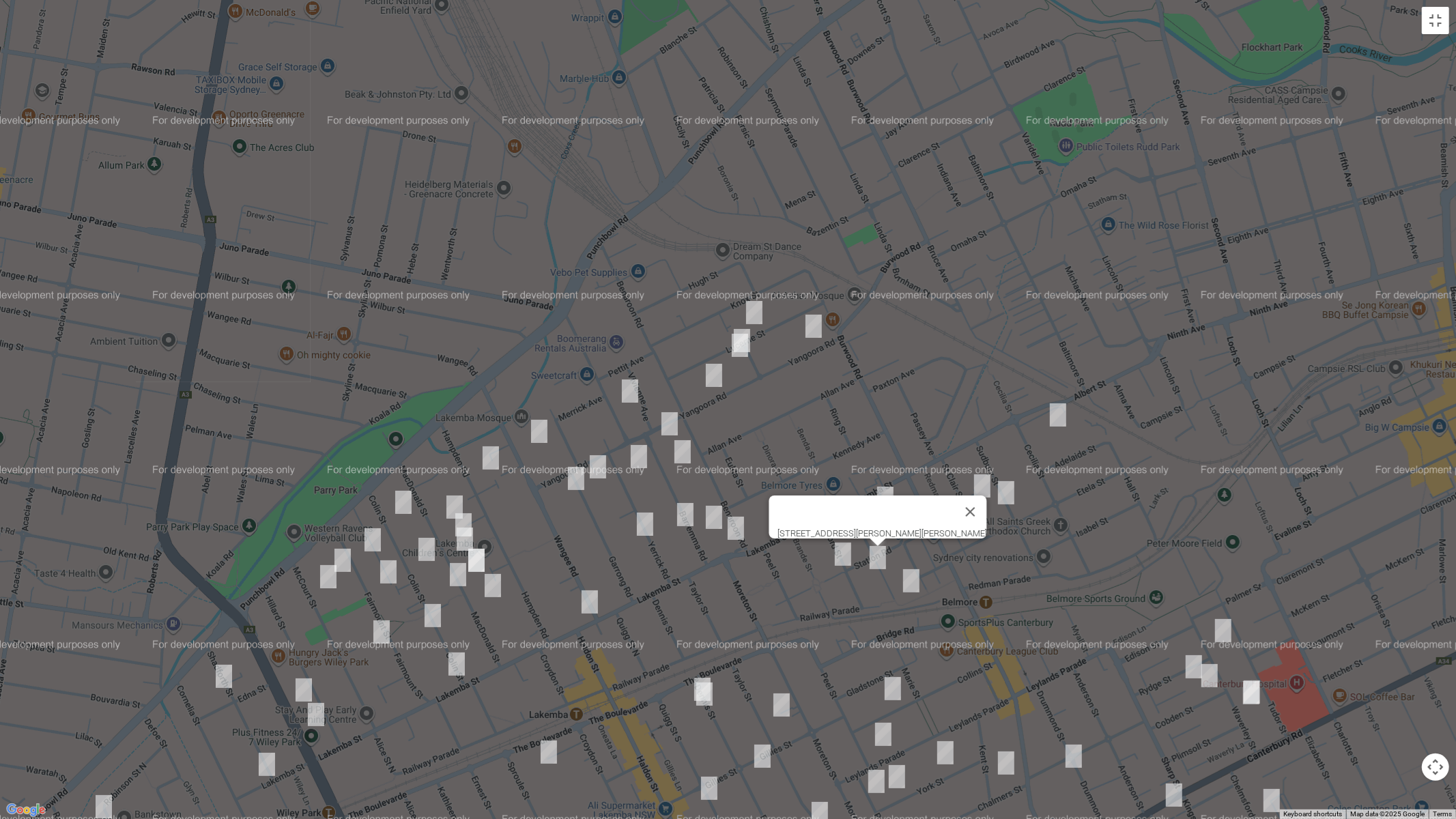
click at [839, 556] on img "16 Oxford Street, BELMORE NSW 2192" at bounding box center [843, 554] width 27 height 34
click at [914, 584] on img "3 Belmore Avenue, BELMORE NSW 2192" at bounding box center [911, 581] width 27 height 34
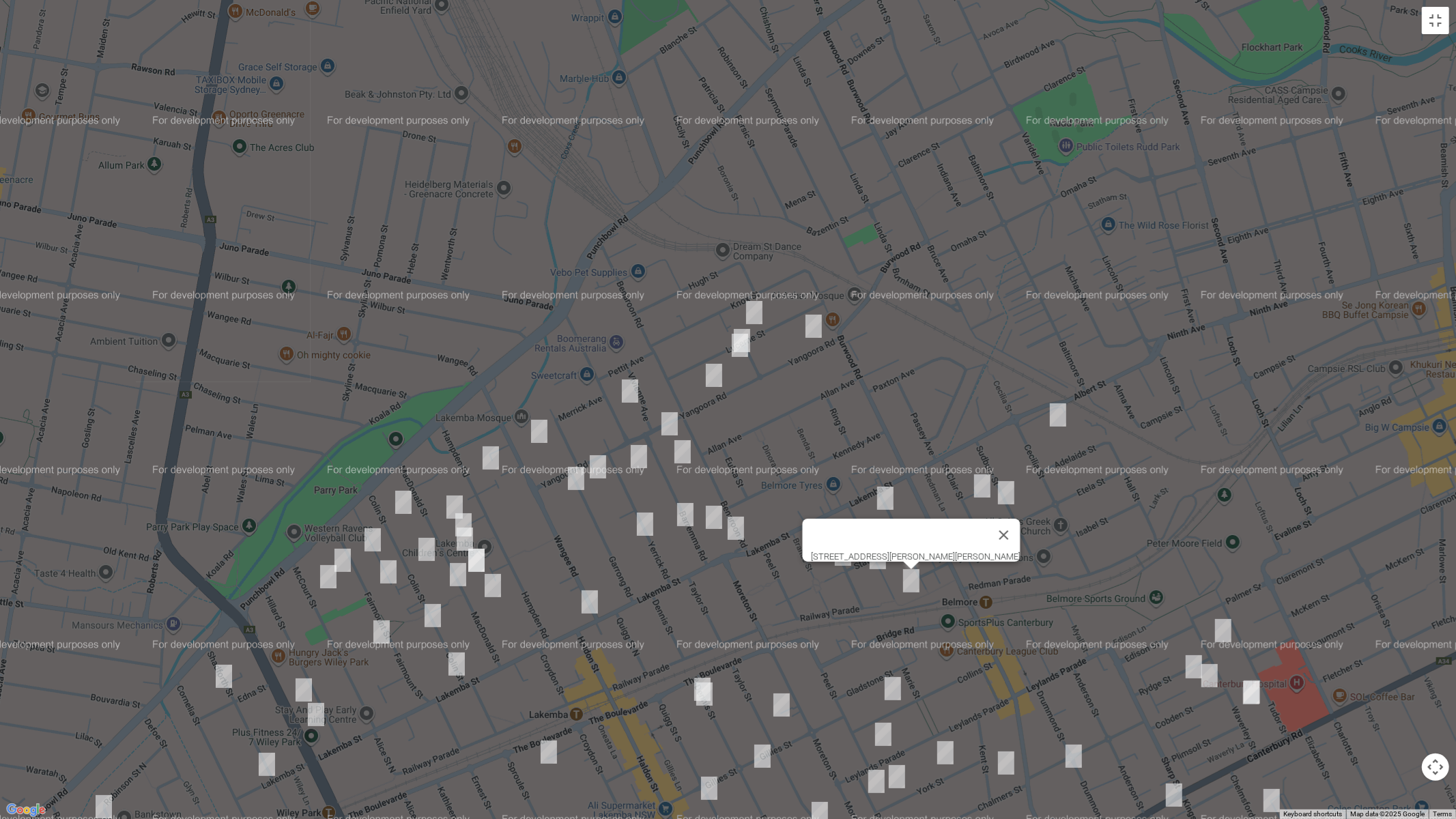
drag, startPoint x: 729, startPoint y: 590, endPoint x: 793, endPoint y: 377, distance: 222.4
click at [791, 327] on div "[STREET_ADDRESS][PERSON_NAME][PERSON_NAME]" at bounding box center [728, 410] width 1456 height 819
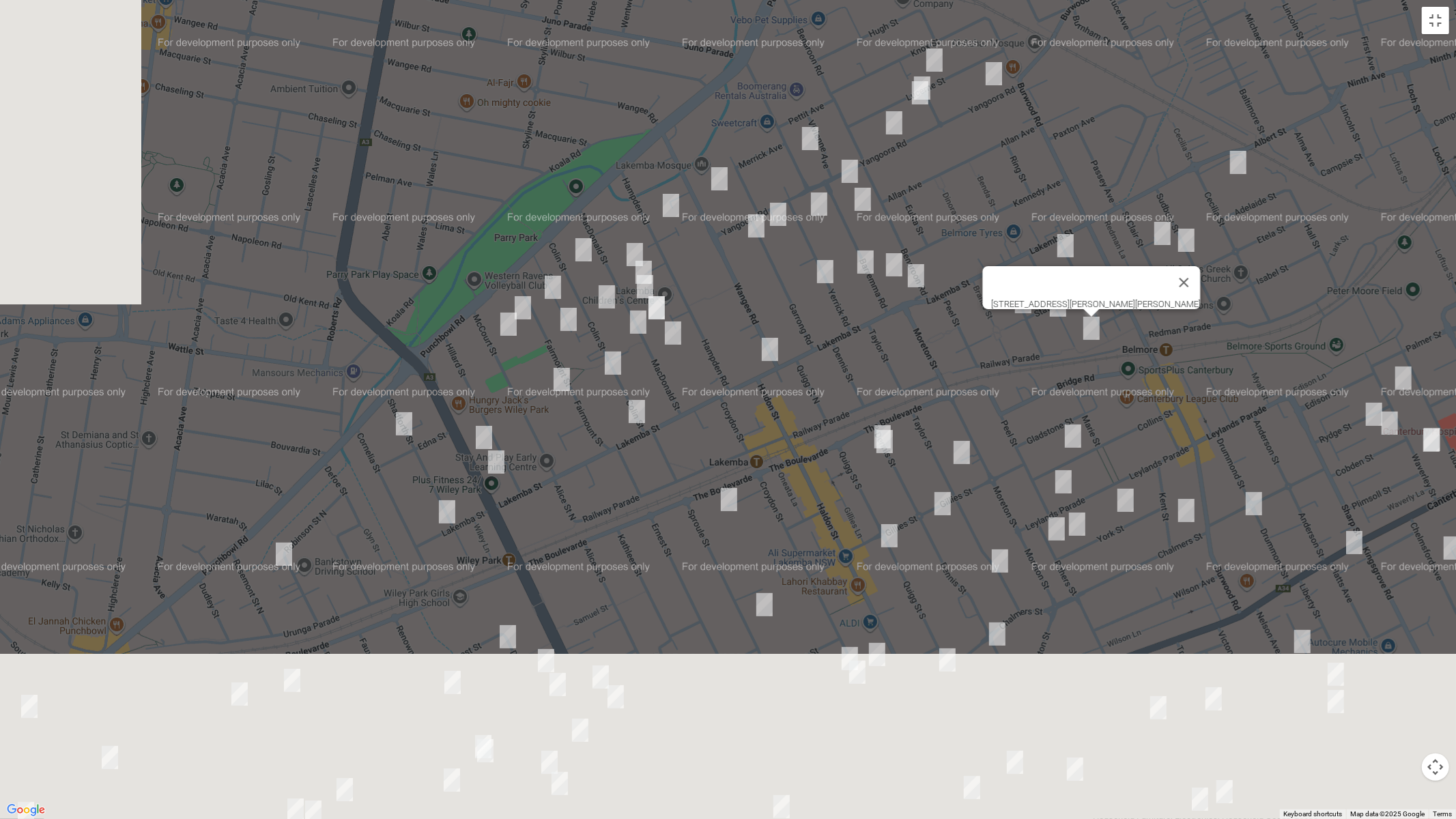
drag, startPoint x: 822, startPoint y: 406, endPoint x: 908, endPoint y: 223, distance: 202.2
click at [999, 178] on div "[STREET_ADDRESS][PERSON_NAME][PERSON_NAME]" at bounding box center [728, 410] width 1456 height 819
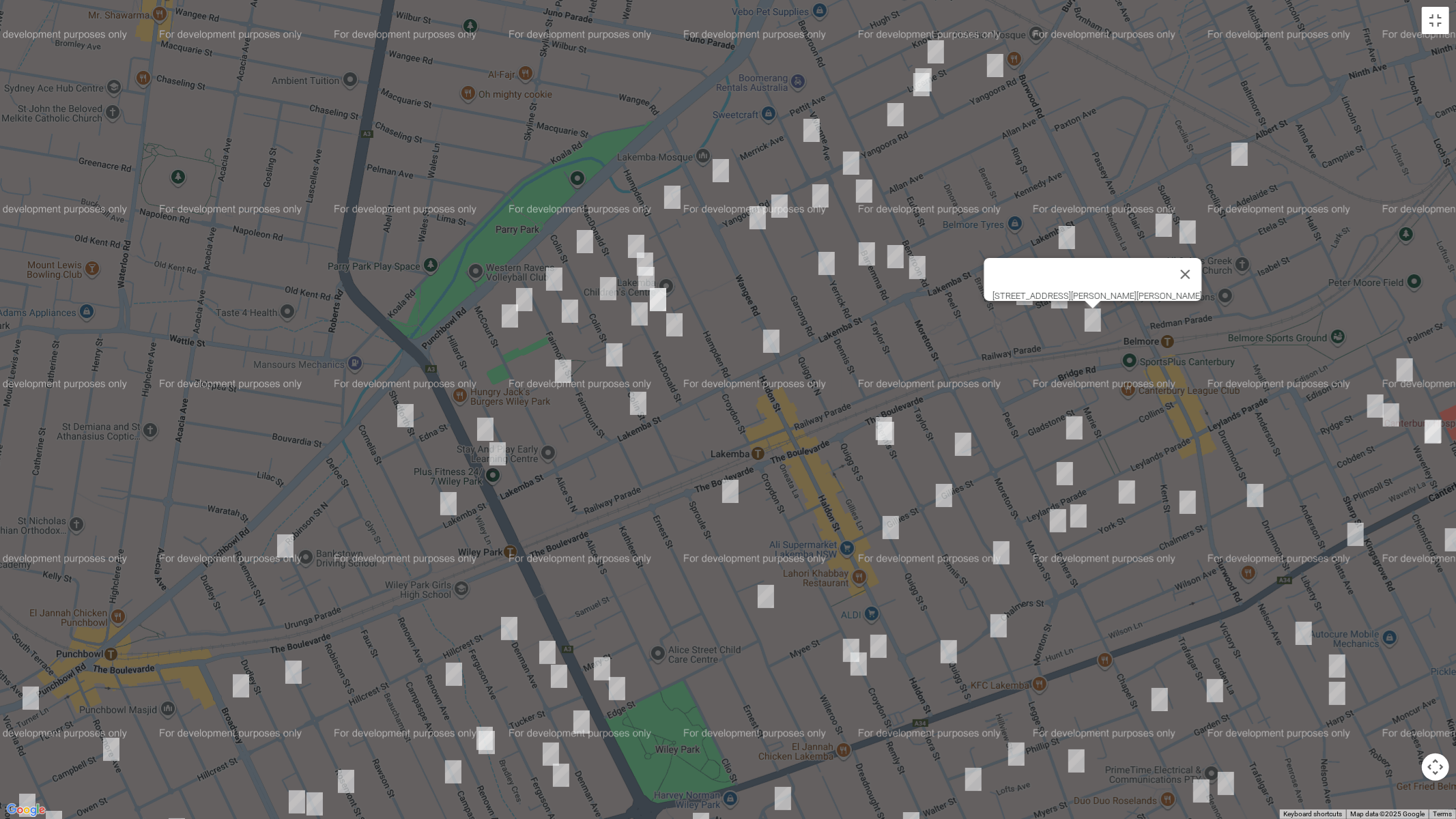
drag, startPoint x: 407, startPoint y: 410, endPoint x: 411, endPoint y: 418, distance: 8.9
click at [407, 410] on img "56 Shadforth Street, WILEY PARK NSW 2195" at bounding box center [405, 416] width 27 height 34
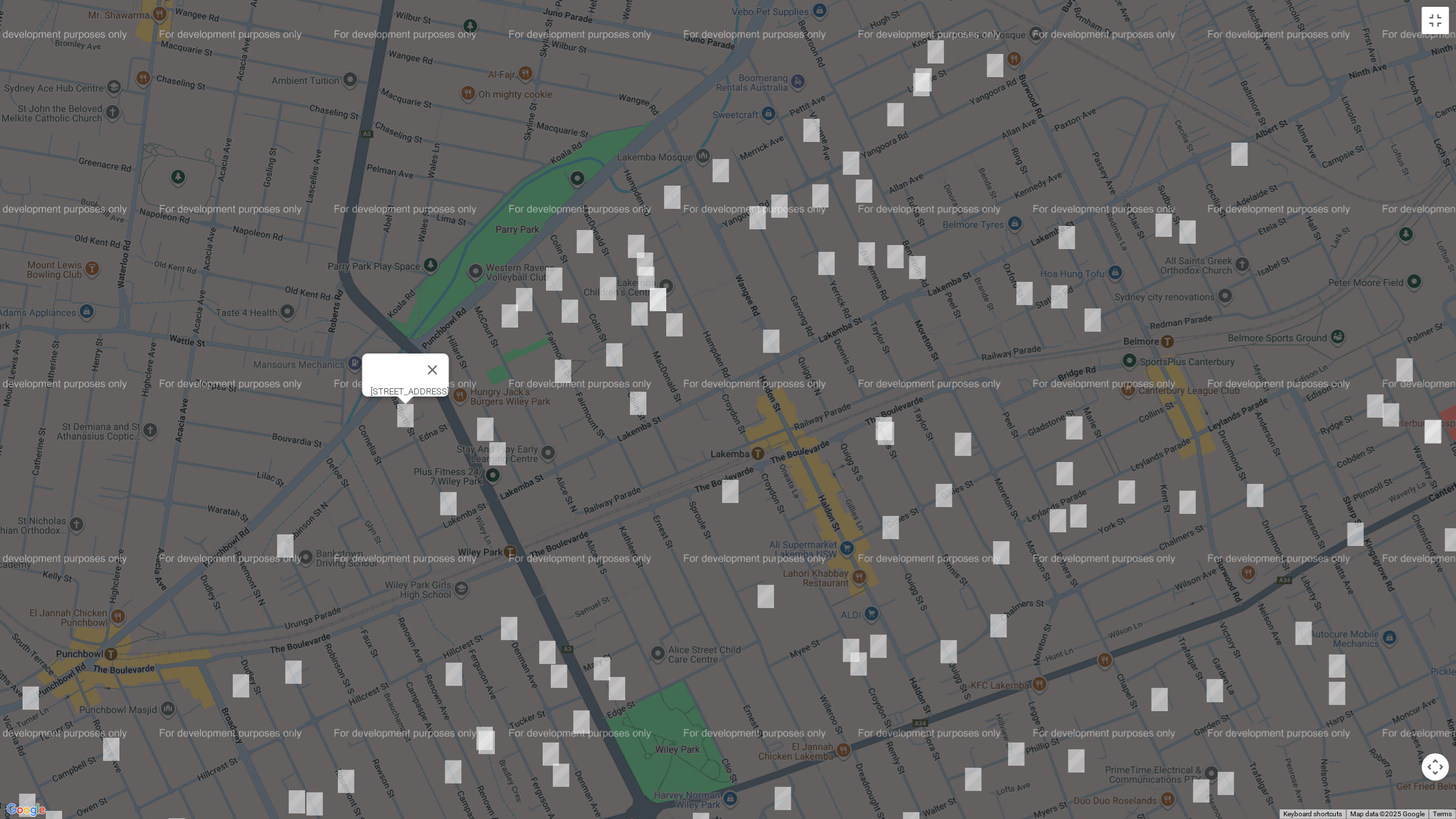
click at [487, 430] on img "46 King Georges Road, WILEY PARK NSW 2195" at bounding box center [485, 429] width 27 height 34
click at [499, 458] on img "58 King Georges Road, WILEY PARK NSW 2195" at bounding box center [498, 453] width 27 height 34
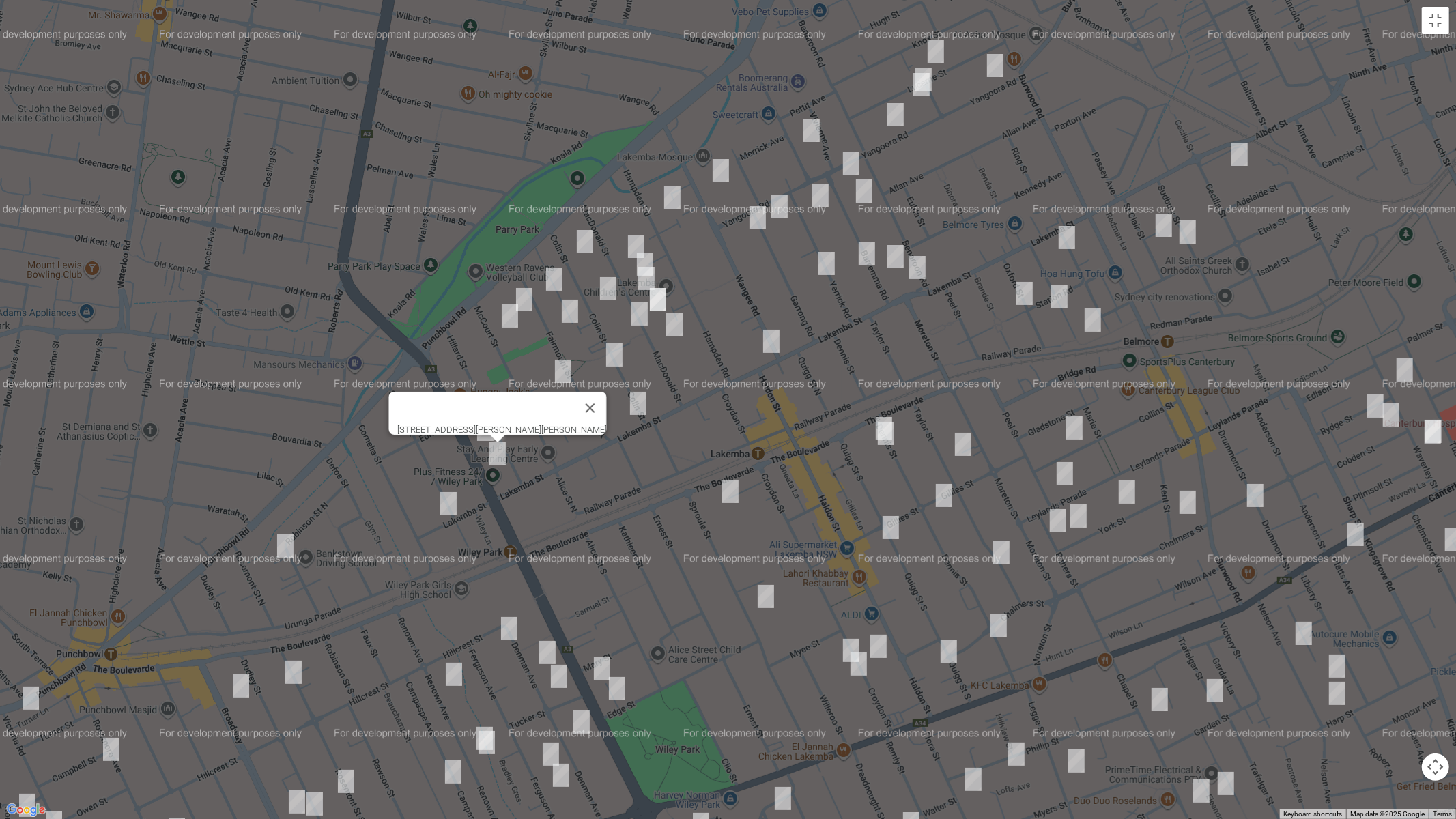
click at [448, 501] on img "18 Shadforth Street, WILEY PARK NSW 2195" at bounding box center [448, 504] width 27 height 34
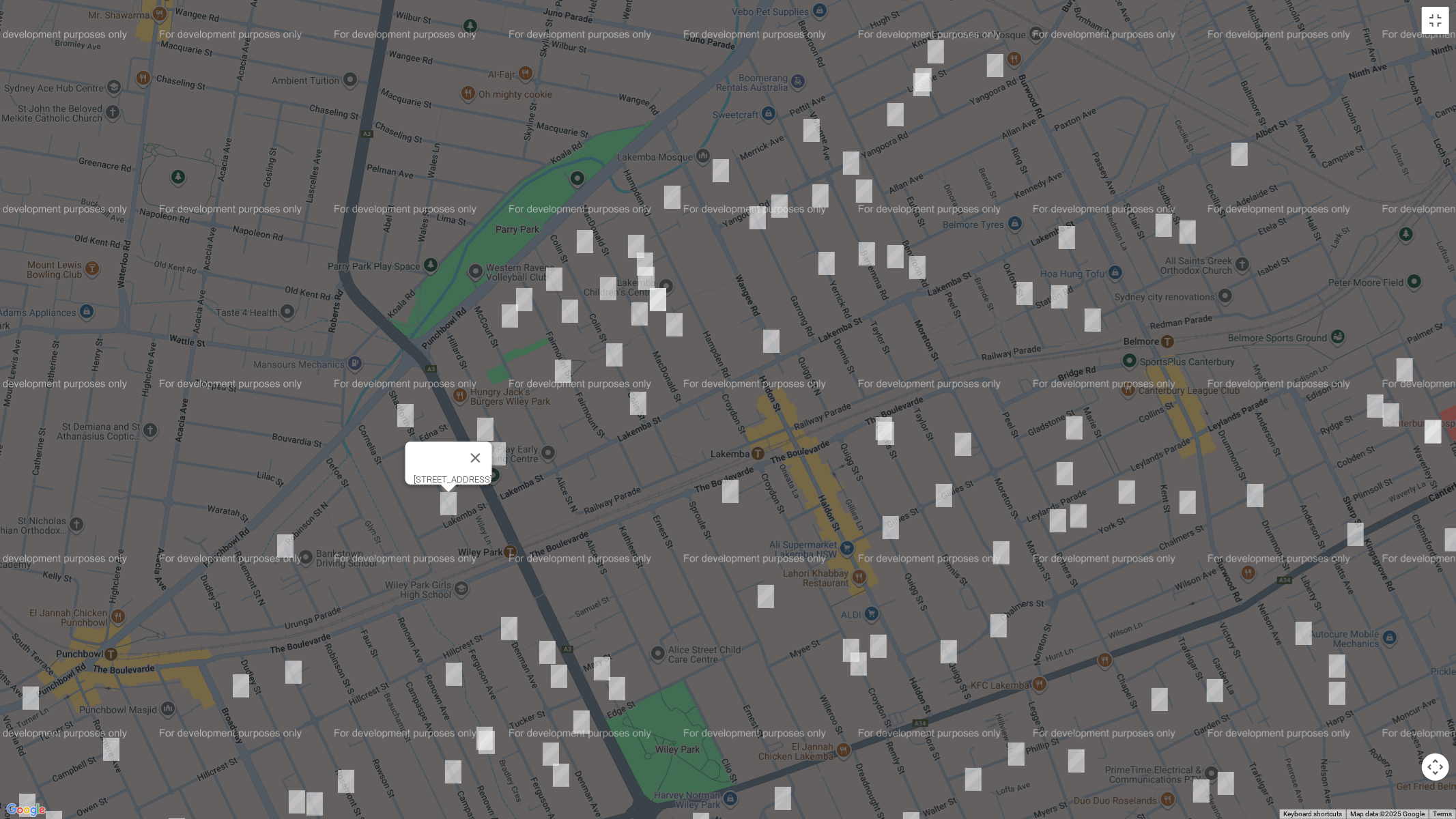
drag, startPoint x: 282, startPoint y: 538, endPoint x: 339, endPoint y: 582, distance: 72.0
click at [282, 538] on img "53-55 Robinson Street North, WILEY PARK NSW 2195" at bounding box center [285, 546] width 27 height 34
click at [509, 630] on img "5 Denman Avenue, WILEY PARK NSW 2195" at bounding box center [509, 628] width 27 height 34
click at [549, 646] on img "10 Denman Avenue, WILEY PARK NSW 2195" at bounding box center [547, 652] width 27 height 34
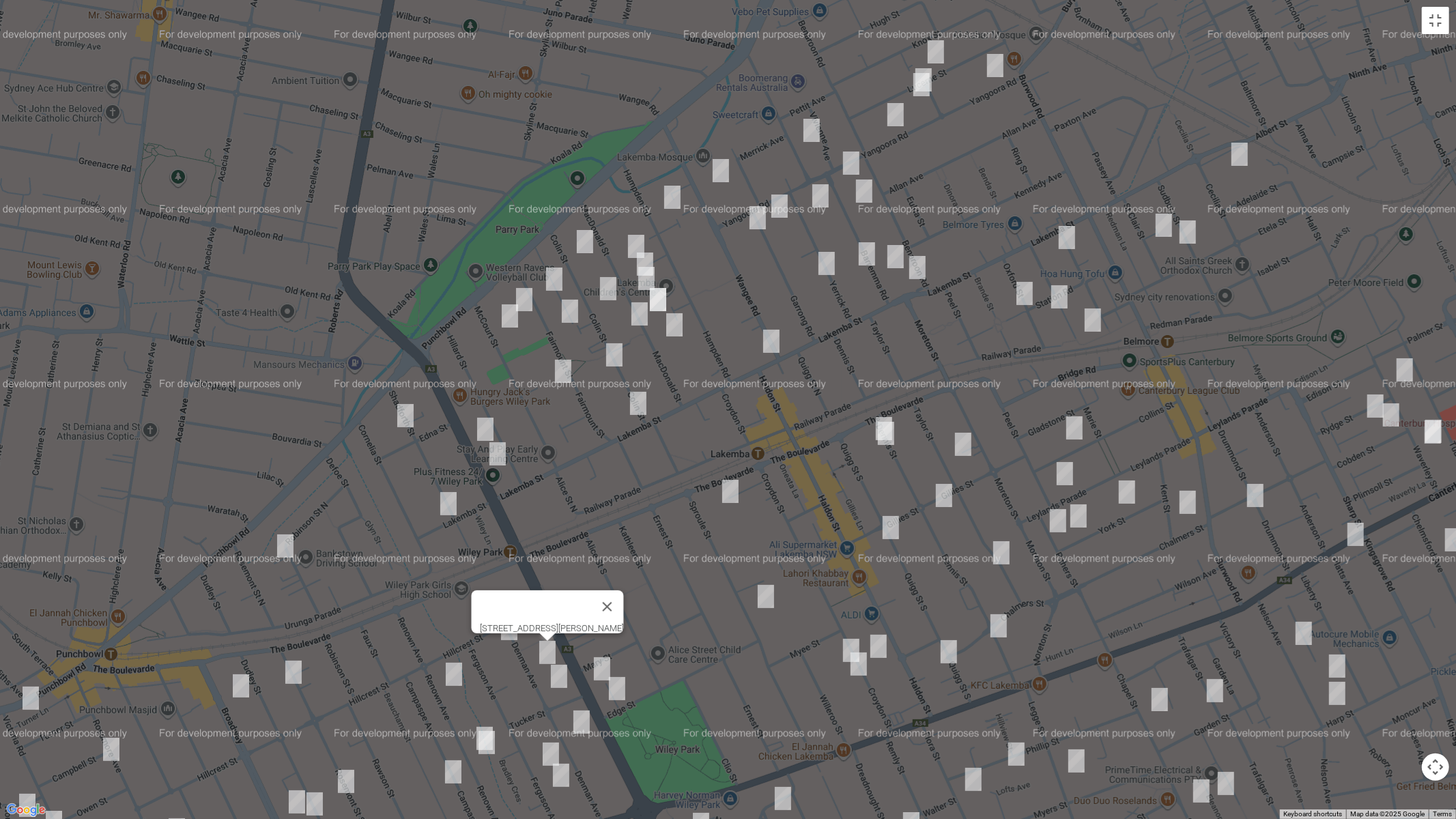
click at [602, 664] on img "150 King Georges Road, WILEY PARK NSW 2195" at bounding box center [602, 668] width 27 height 34
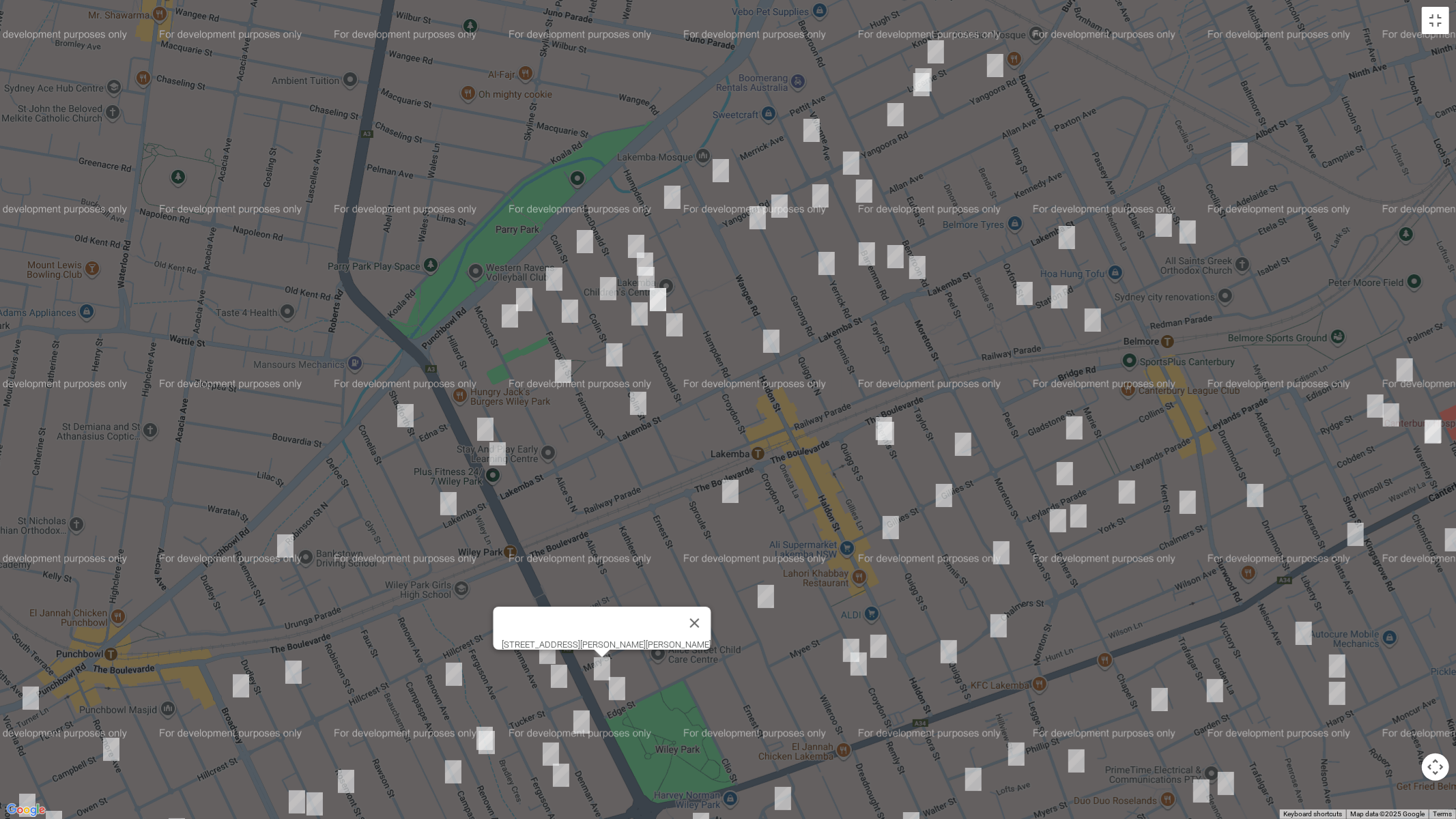
click at [729, 496] on img "18 Browning Avenue, LAKEMBA NSW 2195" at bounding box center [730, 491] width 27 height 34
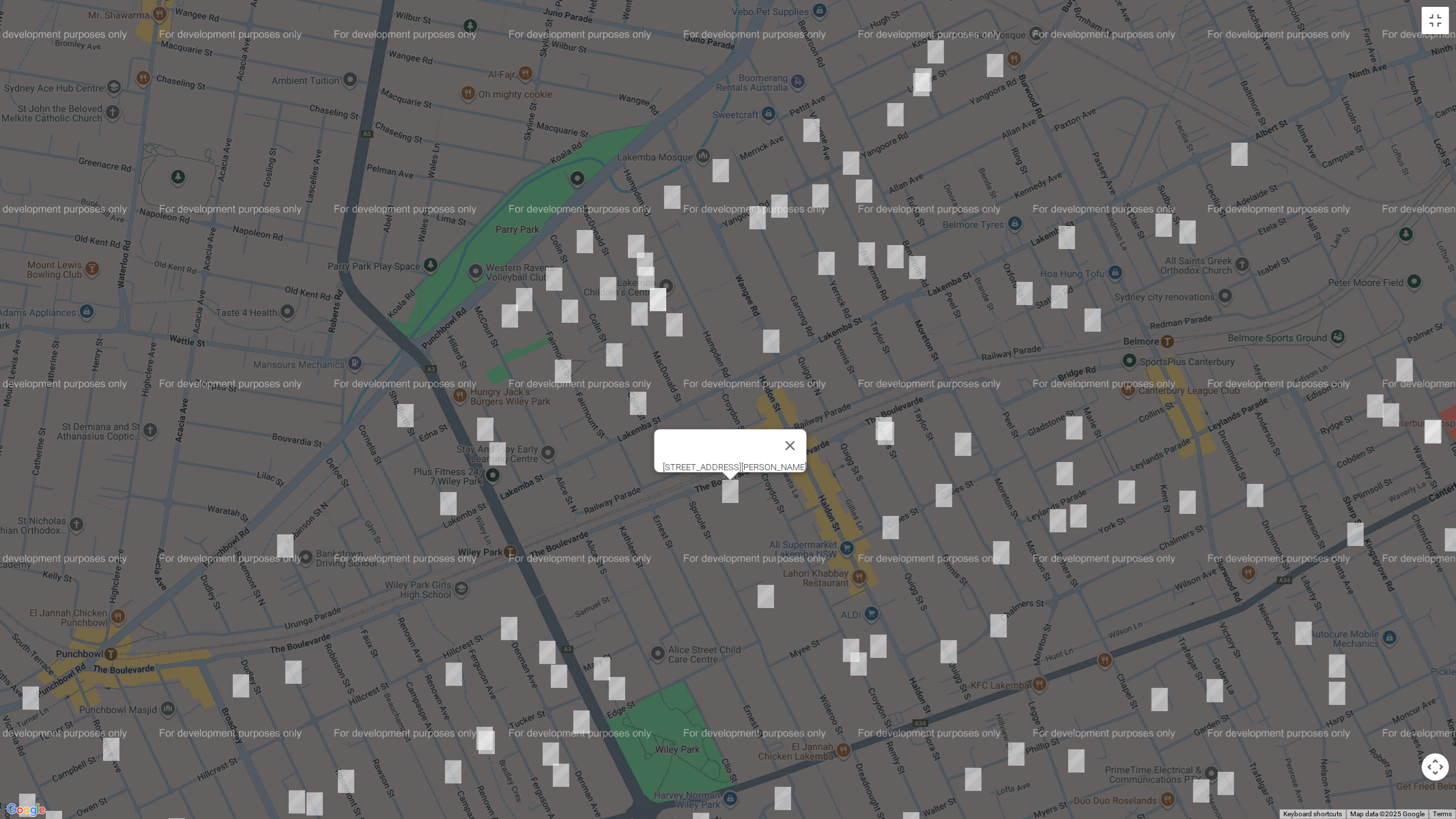
click at [877, 412] on img "29 Dennis Street, LAKEMBA NSW 2195" at bounding box center [884, 428] width 27 height 34
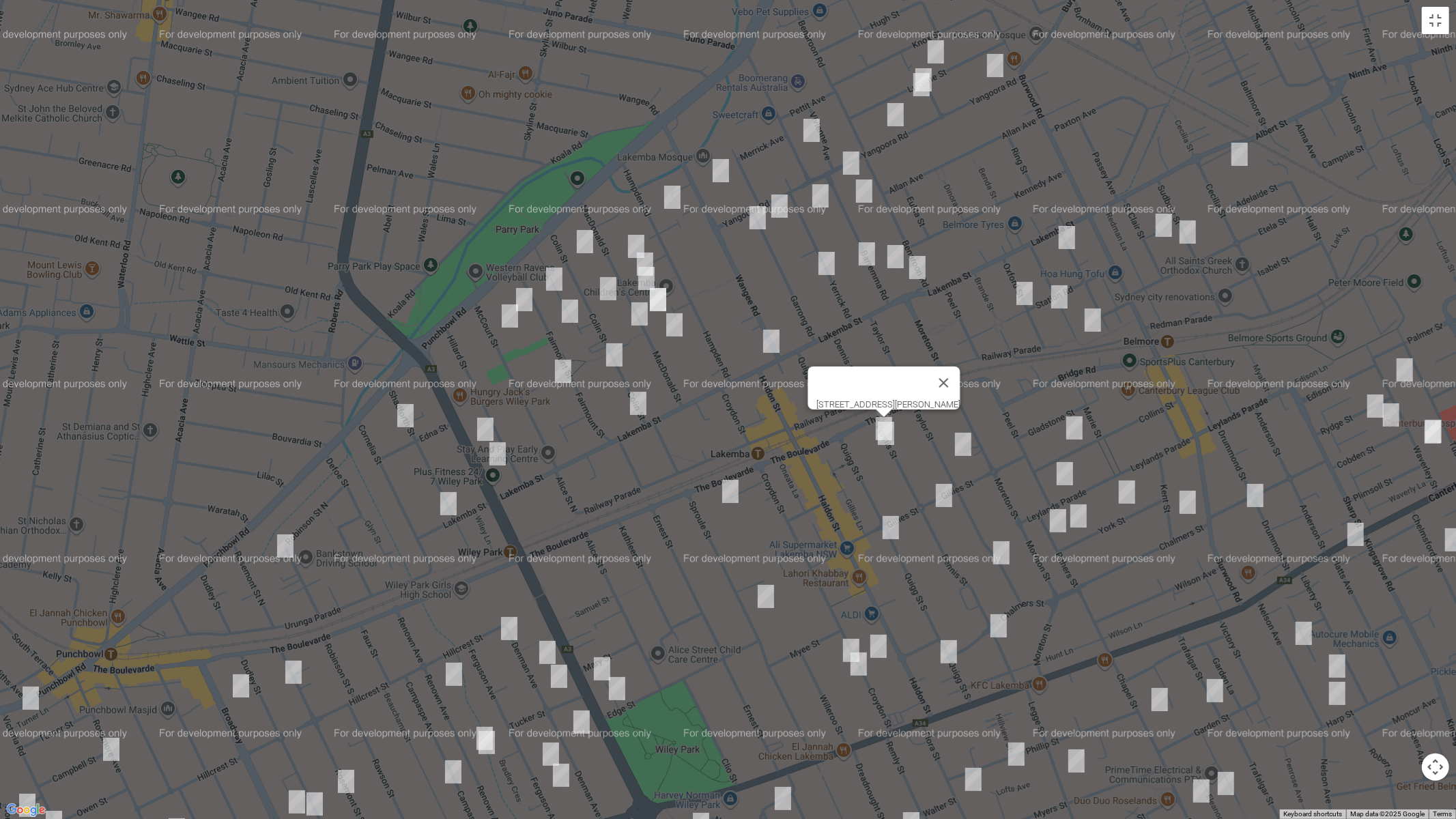
click at [884, 439] on img "31 Dennis Street, LAKEMBA NSW 2195" at bounding box center [886, 433] width 27 height 34
click at [762, 601] on img "84 Sproule Street, LAKEMBA NSW 2195" at bounding box center [766, 596] width 27 height 34
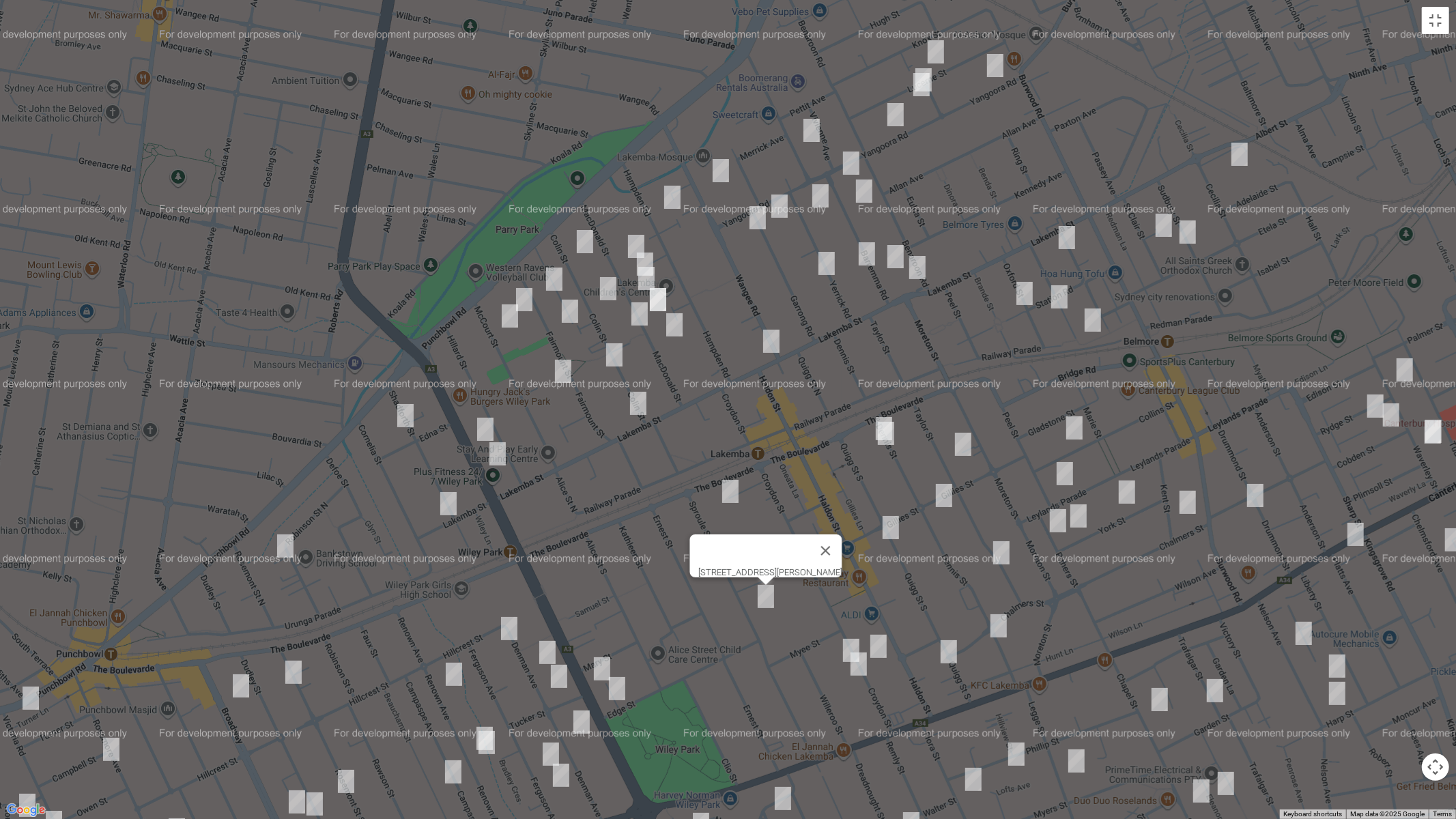
click at [618, 690] on img "3 Lonard Avenue, WILEY PARK NSW 2195" at bounding box center [617, 688] width 27 height 34
click at [553, 673] on img "20 Denman Avenue, WILEY PARK NSW 2195" at bounding box center [559, 676] width 27 height 34
click at [559, 685] on img "20 Denman Avenue, WILEY PARK NSW 2195" at bounding box center [559, 676] width 27 height 34
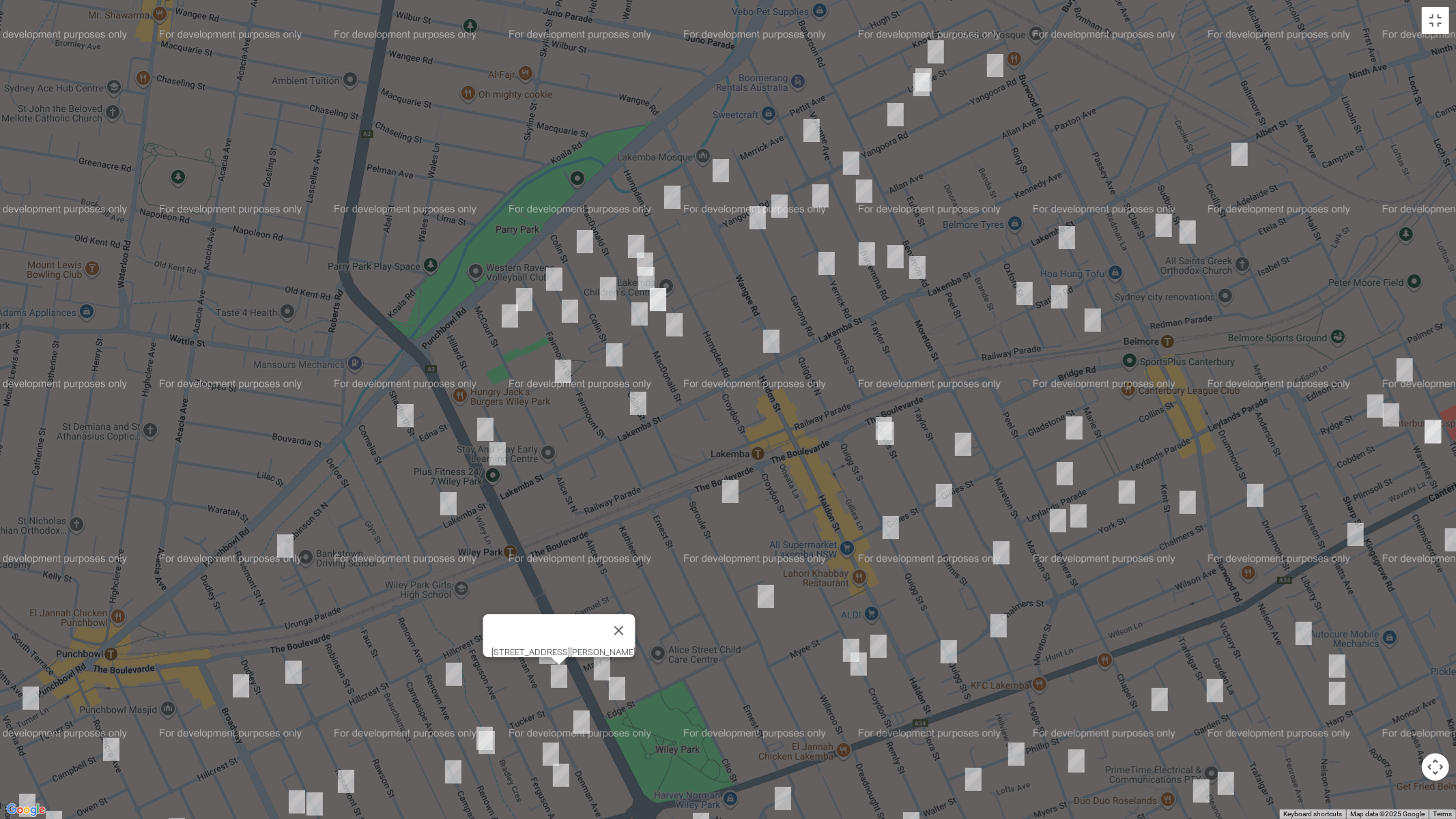
click at [581, 690] on img "38 Denman Avenue, WILEY PARK NSW 2195" at bounding box center [581, 721] width 27 height 34
click at [450, 673] on img "28 Renown Avenue, WILEY PARK NSW 2195" at bounding box center [454, 674] width 27 height 34
click at [483, 690] on img "60 Renown Avenue, WILEY PARK NSW 2195" at bounding box center [484, 738] width 27 height 34
click at [488, 690] on img "62 Renown Avenue, WILEY PARK NSW 2195" at bounding box center [487, 742] width 27 height 34
click at [548, 690] on img "56-60 Ferguson Avenue, WILEY PARK NSW 2195" at bounding box center [550, 754] width 27 height 34
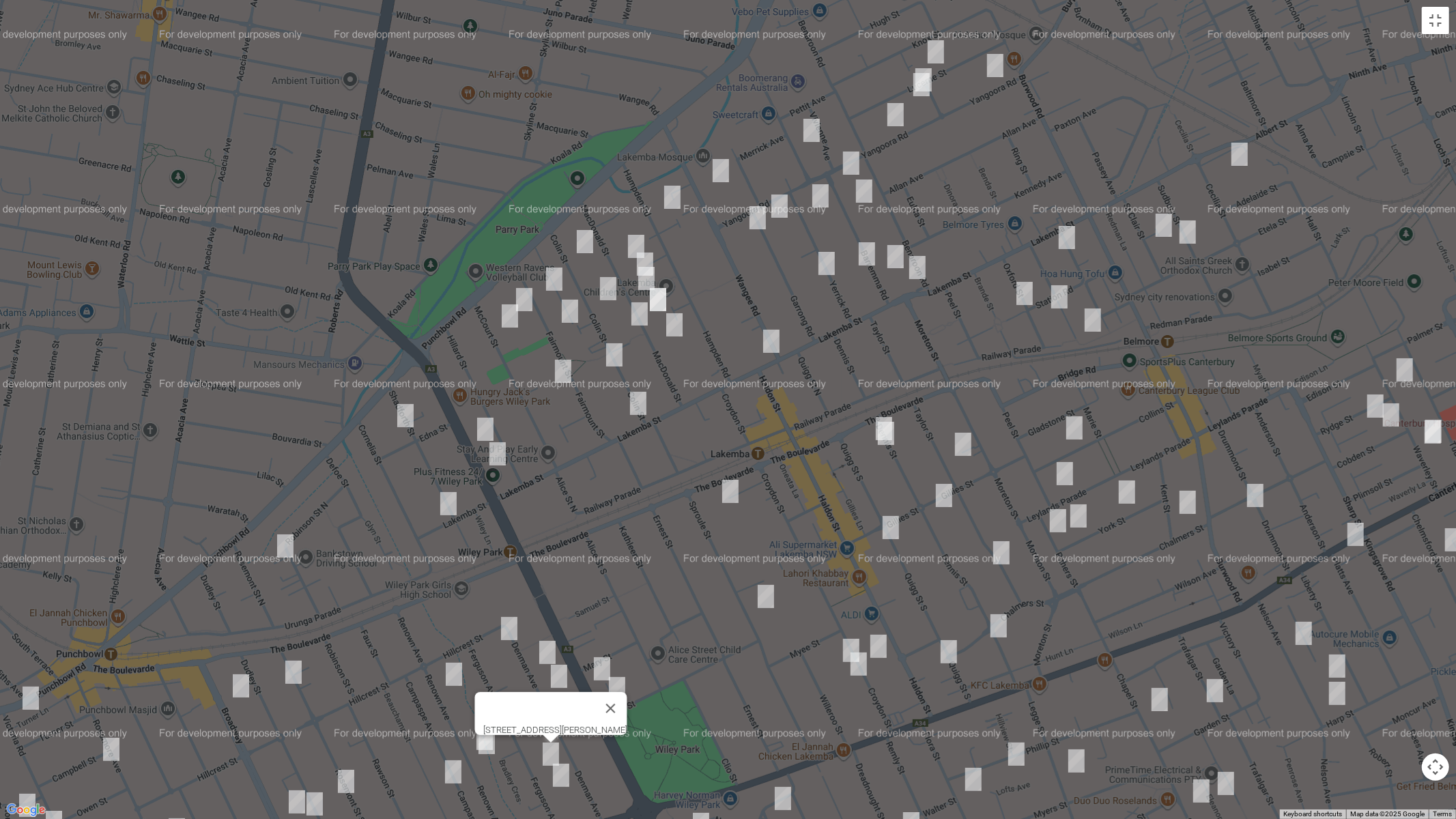
click at [568, 690] on img "68 Ferguson Avenue, WILEY PARK NSW 2195" at bounding box center [561, 775] width 27 height 34
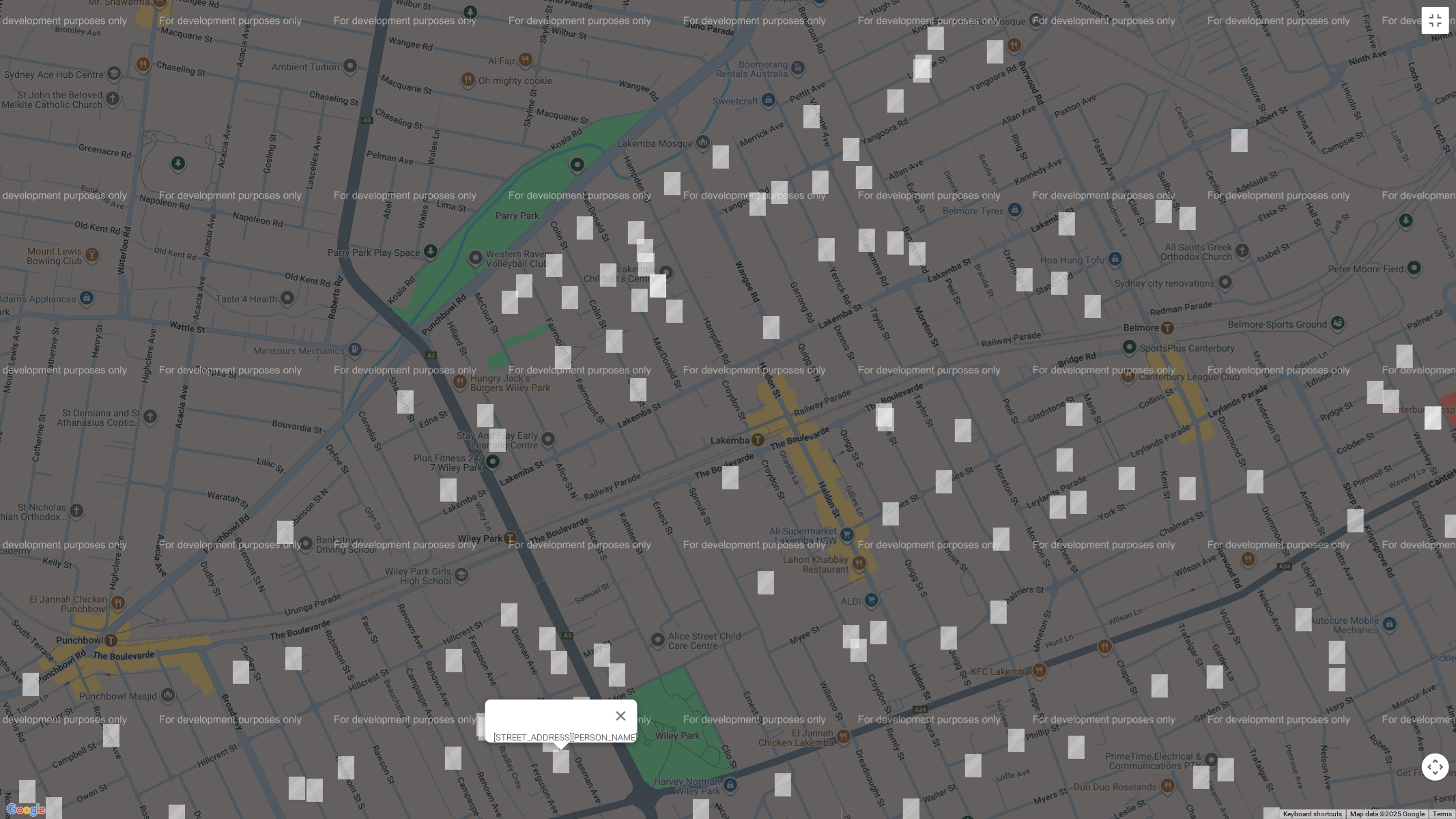
click at [451, 690] on img "60 Beauchamp Street, WILEY PARK NSW 2195" at bounding box center [453, 758] width 27 height 34
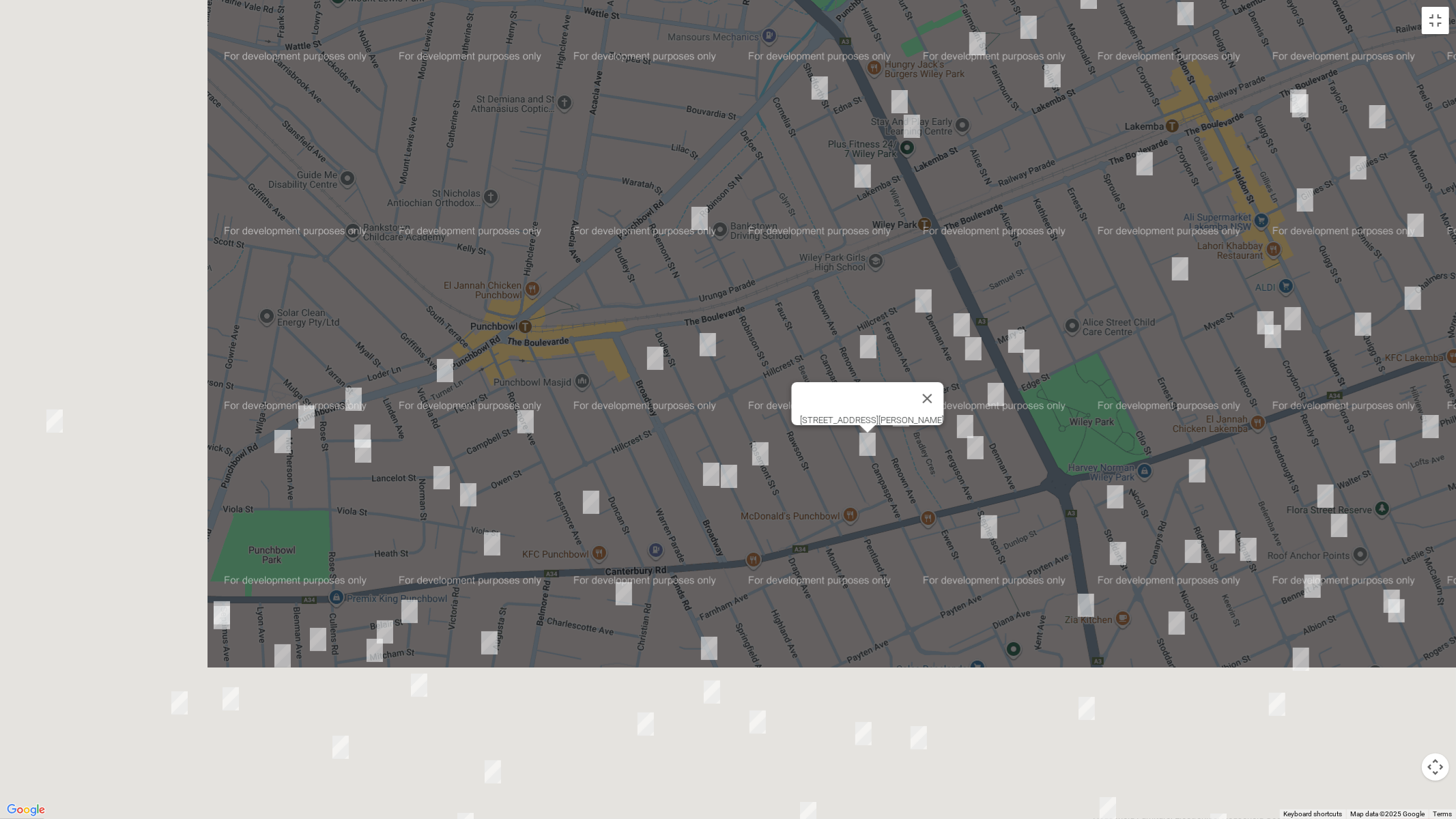
drag, startPoint x: 385, startPoint y: 607, endPoint x: 821, endPoint y: 270, distance: 551.1
click at [821, 270] on div "[STREET_ADDRESS][PERSON_NAME]" at bounding box center [728, 410] width 1456 height 819
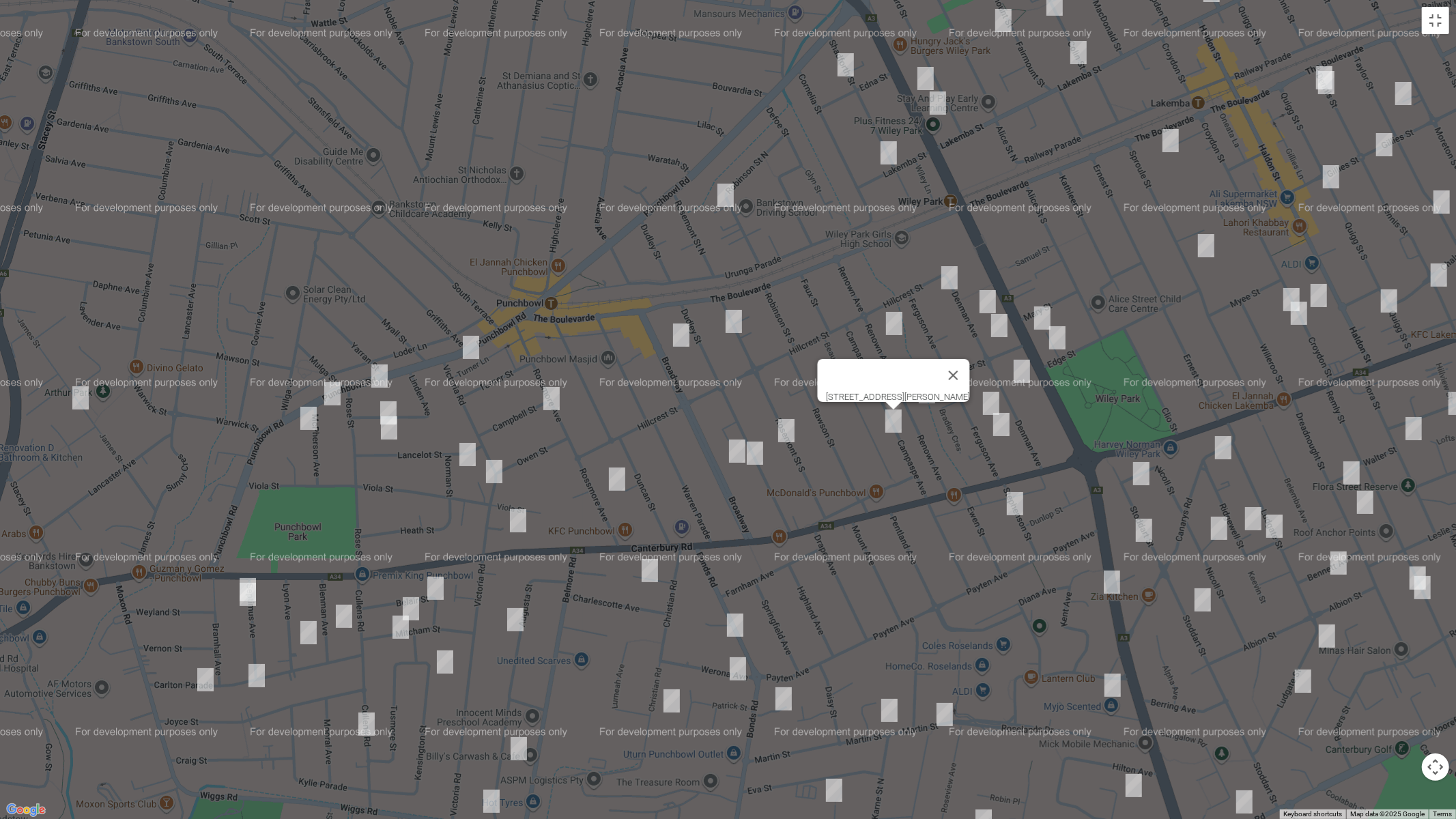
click at [740, 321] on img "29 Rosemont Street South, PUNCHBOWL NSW 2196" at bounding box center [733, 322] width 27 height 34
click at [680, 332] on img "12 Broadway, PUNCHBOWL NSW 2196" at bounding box center [681, 335] width 27 height 34
click at [782, 427] on img "83 Rosemont Street South, PUNCHBOWL NSW 2196" at bounding box center [786, 430] width 27 height 34
click at [734, 456] on img "64 Broadway, PUNCHBOWL NSW 2196" at bounding box center [737, 451] width 27 height 34
click at [753, 451] on img "95 Dudley Street, PUNCHBOWL NSW 2196" at bounding box center [755, 453] width 27 height 34
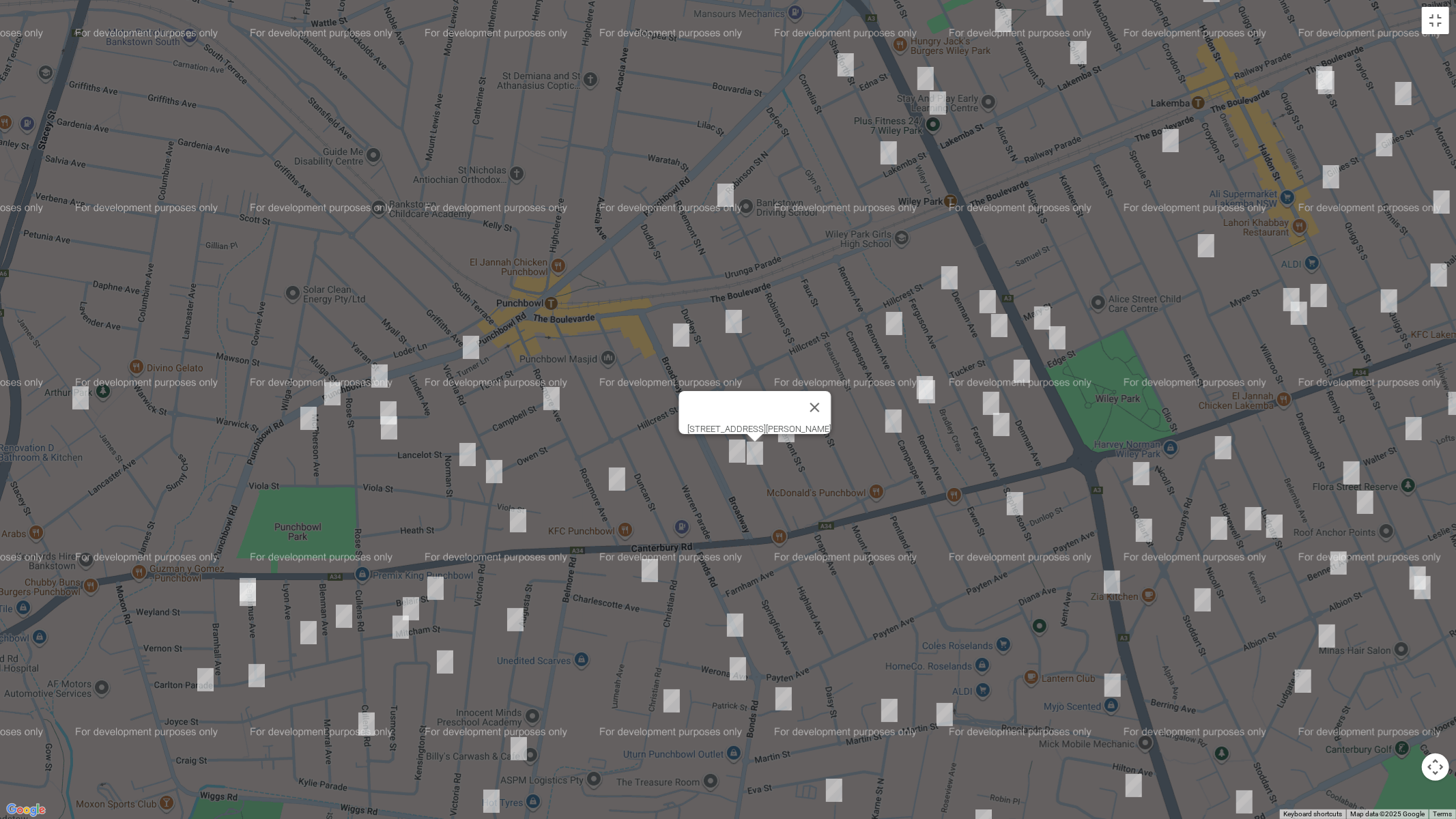
click at [467, 344] on img "1/856 Punchbowl Road, PUNCHBOWL NSW 2196" at bounding box center [471, 347] width 27 height 34
click at [552, 393] on img "51 Rossmore Avenue, PUNCHBOWL NSW 2196" at bounding box center [551, 399] width 27 height 34
click at [620, 485] on img "1/106 Rossmore Avenue, PUNCHBOWL NSW 2196" at bounding box center [617, 478] width 27 height 34
click at [381, 371] on img "902 Punchbowl Road, PUNCHBOWL NSW 2196" at bounding box center [379, 375] width 27 height 34
click at [334, 392] on img "920 Punchbowl Road, PUNCHBOWL NSW 2196" at bounding box center [333, 393] width 27 height 34
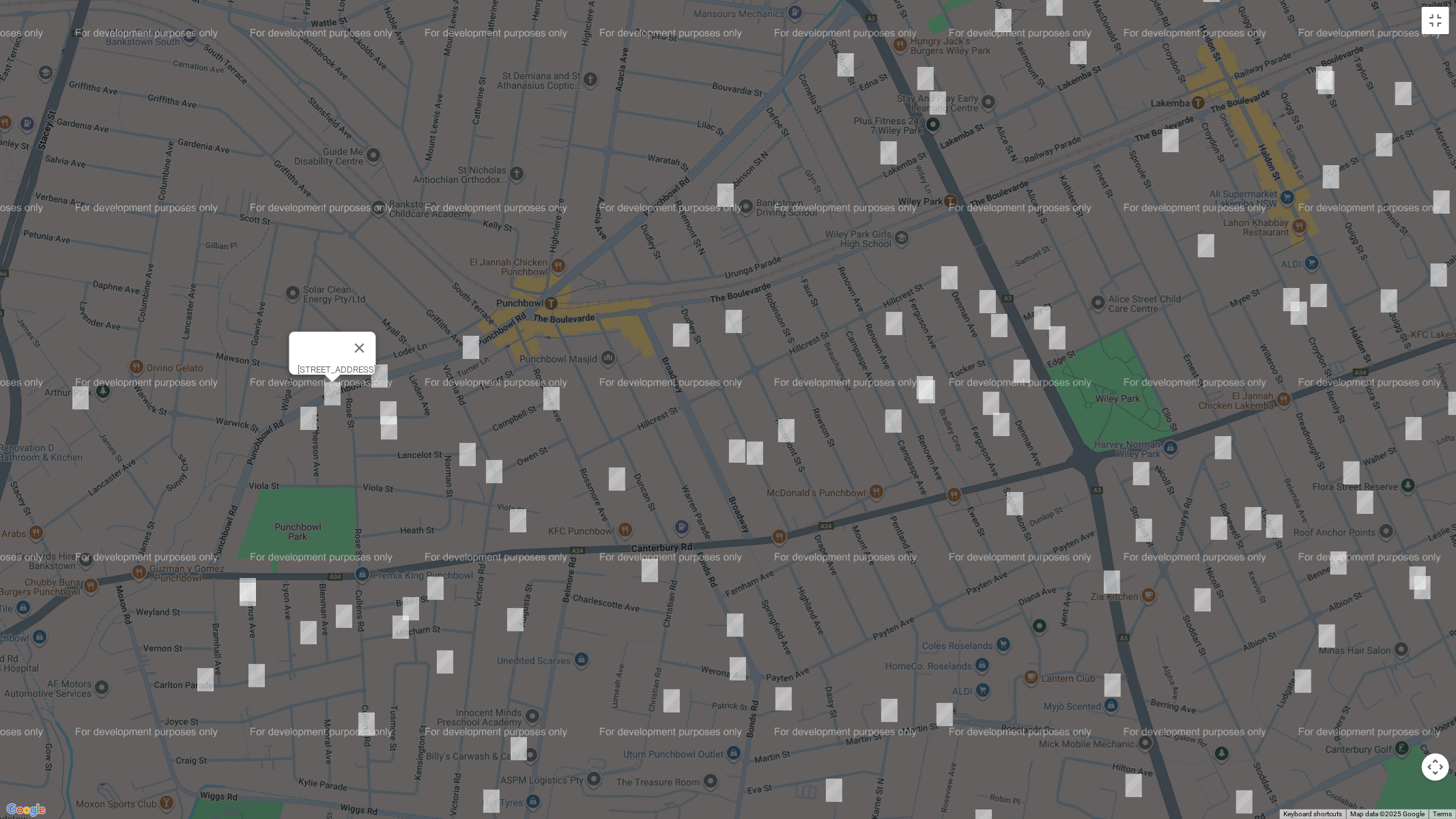
drag, startPoint x: 308, startPoint y: 412, endPoint x: 321, endPoint y: 414, distance: 13.2
click at [308, 412] on img "1 McPherson Avenue, PUNCHBOWL NSW 2196" at bounding box center [308, 418] width 27 height 34
click at [387, 405] on img "46 Linden Avenue, PUNCHBOWL NSW 2196" at bounding box center [388, 413] width 27 height 34
click at [385, 433] on img "33 Lancelot Street, PUNCHBOWL NSW 2196" at bounding box center [389, 427] width 27 height 34
click at [468, 453] on img "6a Norman Street, PUNCHBOWL NSW 2196" at bounding box center [467, 454] width 27 height 34
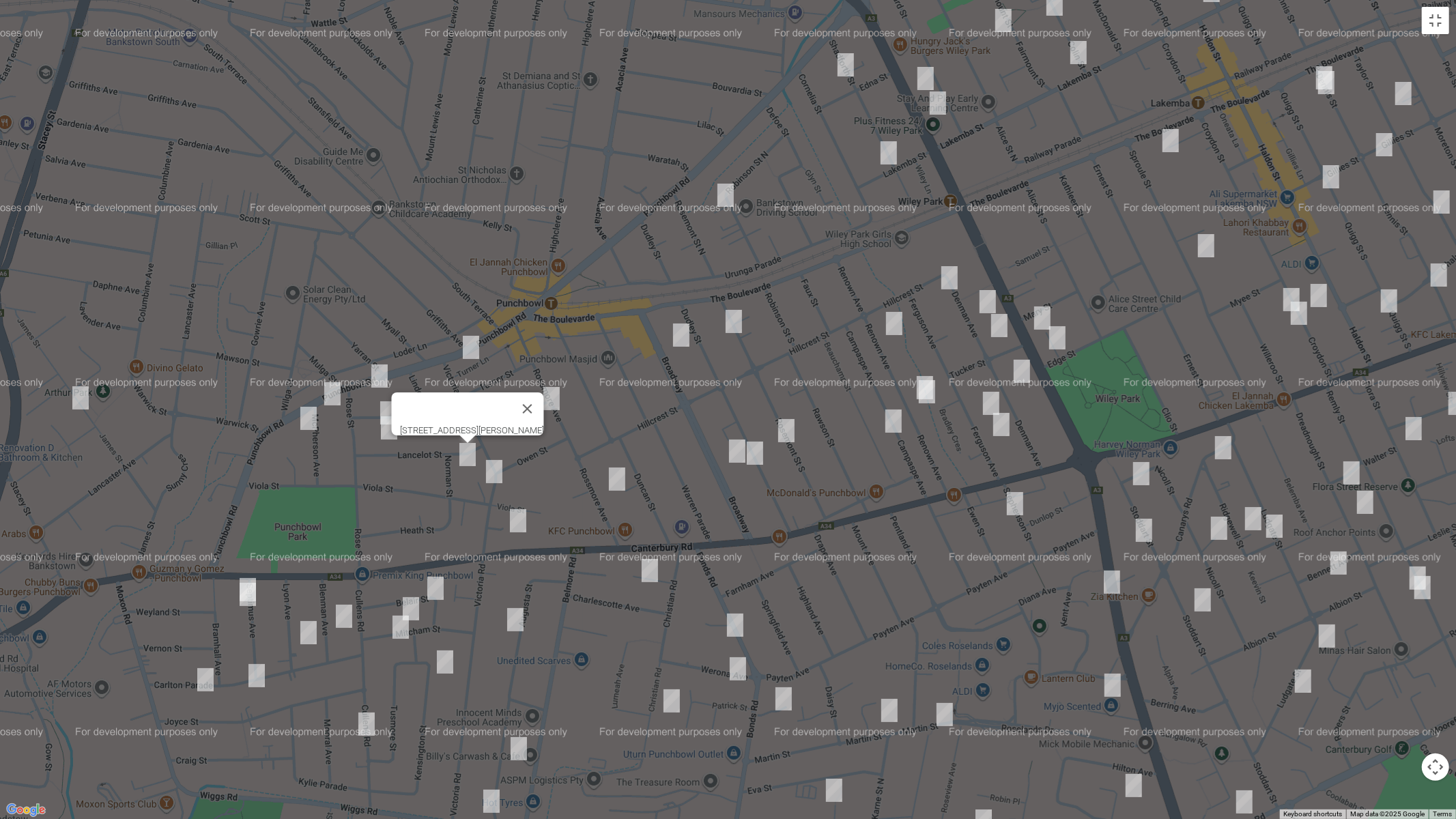
click at [492, 464] on img "51 Victoria Road, PUNCHBOWL NSW 2196" at bounding box center [494, 471] width 27 height 34
click at [517, 514] on img "1371 Canterbury Road, PUNCHBOWL NSW 2196" at bounding box center [518, 521] width 27 height 34
click at [396, 397] on img "46 Linden Avenue, PUNCHBOWL NSW 2196" at bounding box center [388, 413] width 27 height 34
click at [82, 398] on img "74 James Street, PUNCHBOWL NSW 2196" at bounding box center [81, 398] width 27 height 34
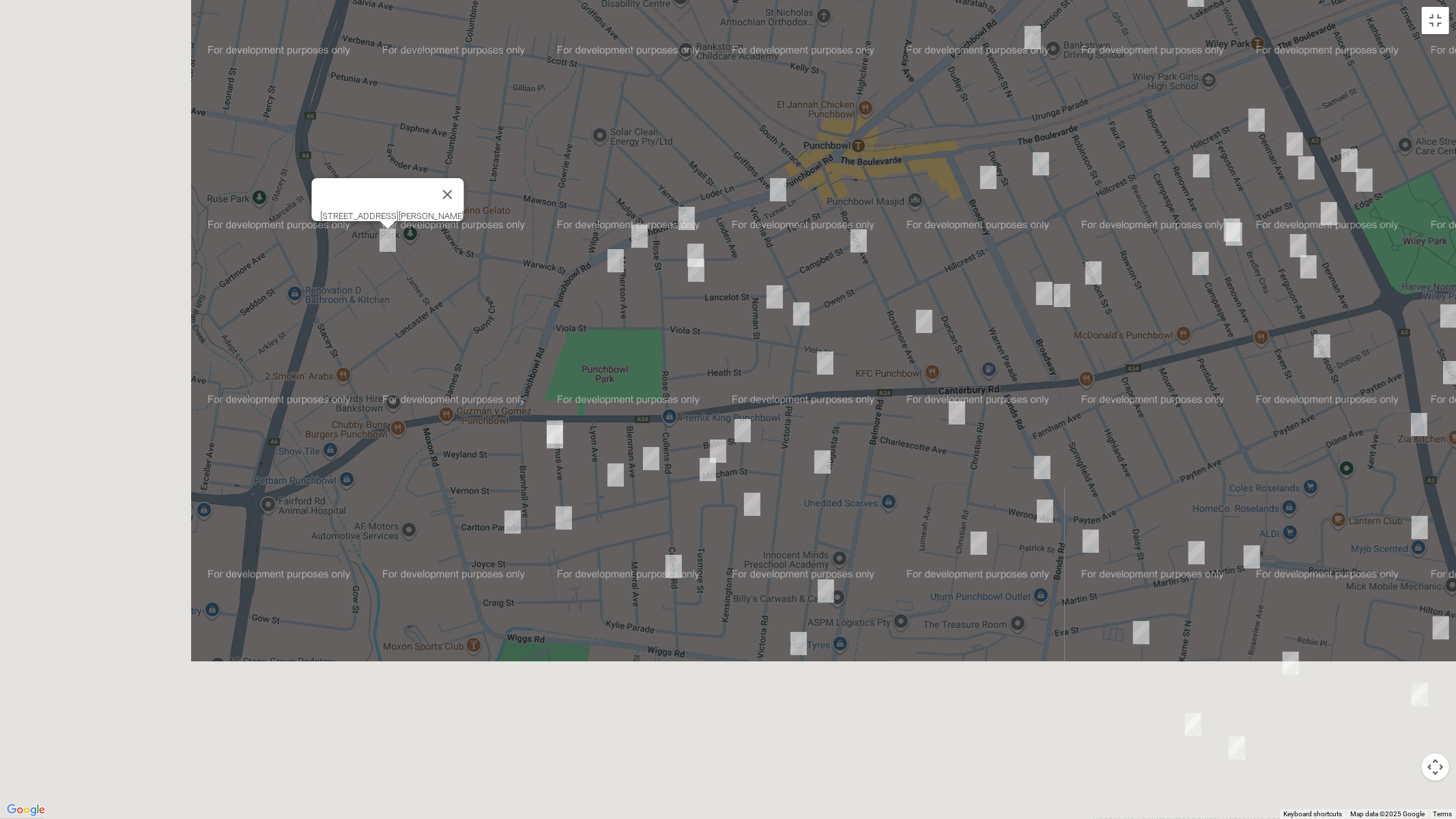
drag, startPoint x: 176, startPoint y: 521, endPoint x: 427, endPoint y: 363, distance: 296.6
click at [427, 363] on div "[STREET_ADDRESS][PERSON_NAME]" at bounding box center [728, 410] width 1456 height 819
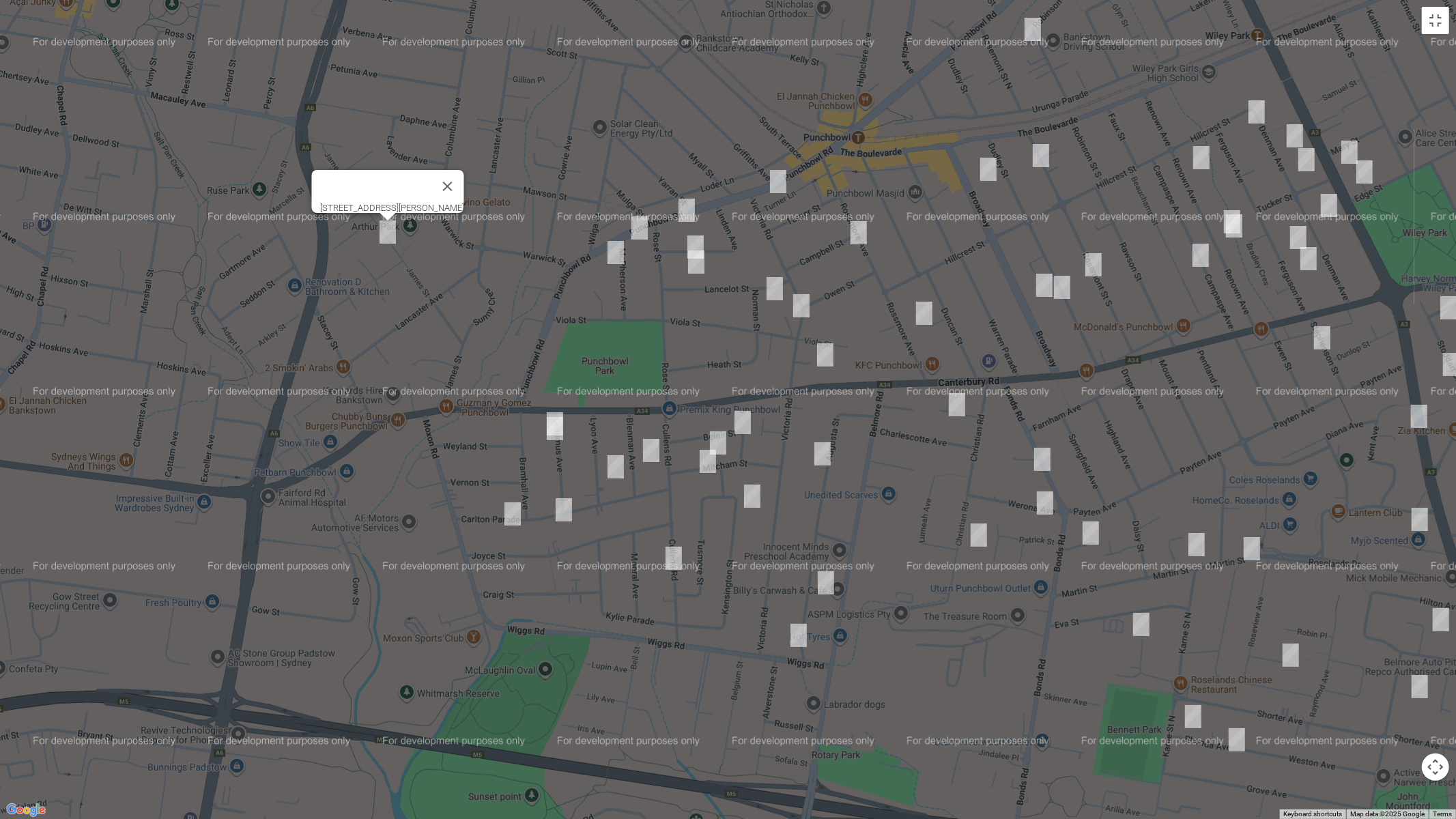
click at [550, 405] on div "[STREET_ADDRESS][PERSON_NAME]" at bounding box center [728, 410] width 1456 height 819
click at [553, 407] on img "5 Septimus Avenue, PUNCHBOWL NSW 2196" at bounding box center [555, 424] width 27 height 34
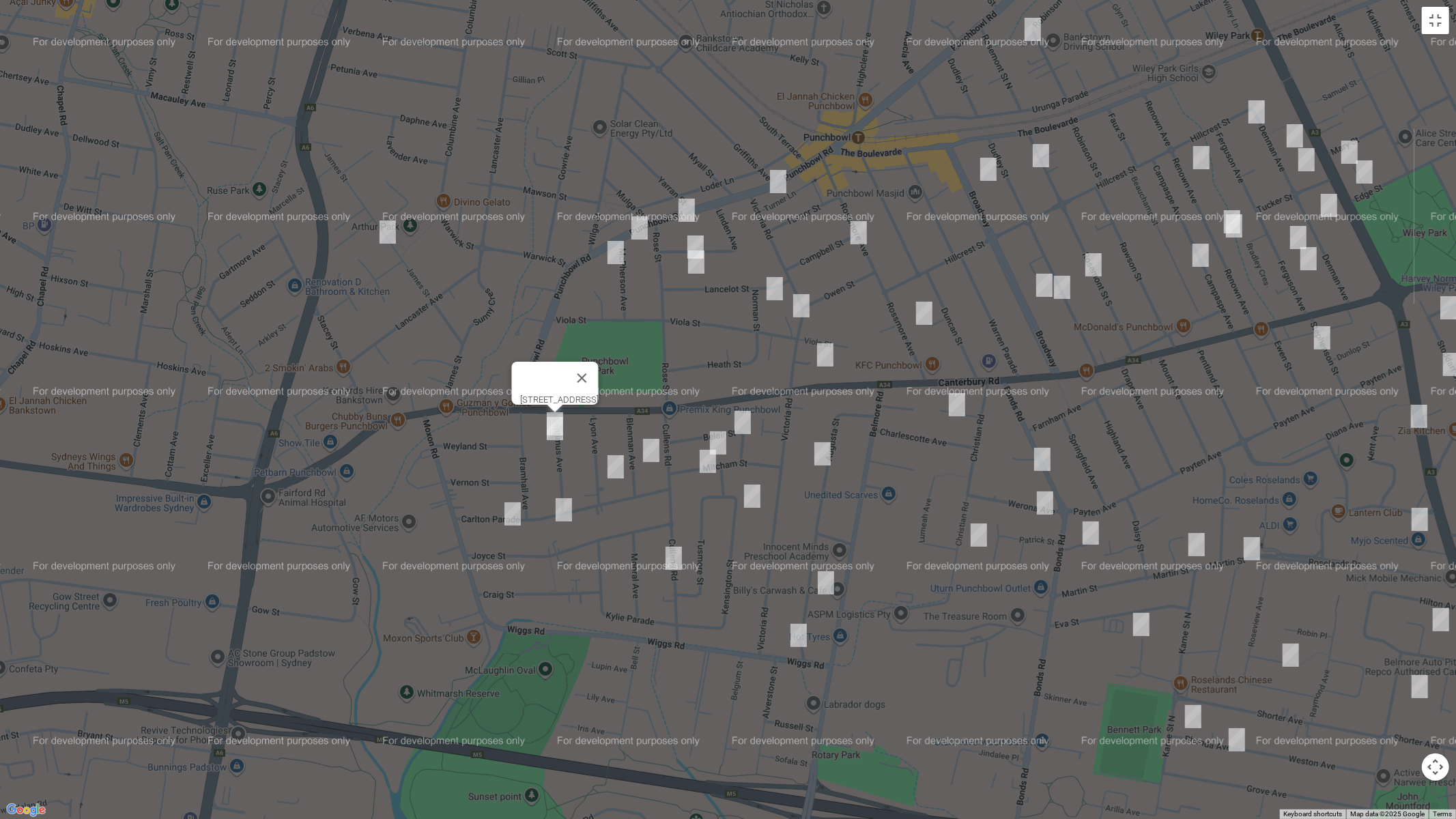
drag, startPoint x: 553, startPoint y: 431, endPoint x: 548, endPoint y: 481, distance: 50.2
click at [553, 432] on img "7 Septimus Avenue, PUNCHBOWL NSW 2196" at bounding box center [555, 428] width 27 height 34
click at [560, 508] on img "37 Carlton Parade, PUNCHBOWL NSW 2196" at bounding box center [564, 510] width 27 height 34
click at [513, 515] on img "13 Carlton Parade, PUNCHBOWL NSW 2196" at bounding box center [513, 513] width 27 height 34
click at [647, 450] on img "18 Blenman Avenue, PUNCHBOWL NSW 2196" at bounding box center [651, 450] width 27 height 34
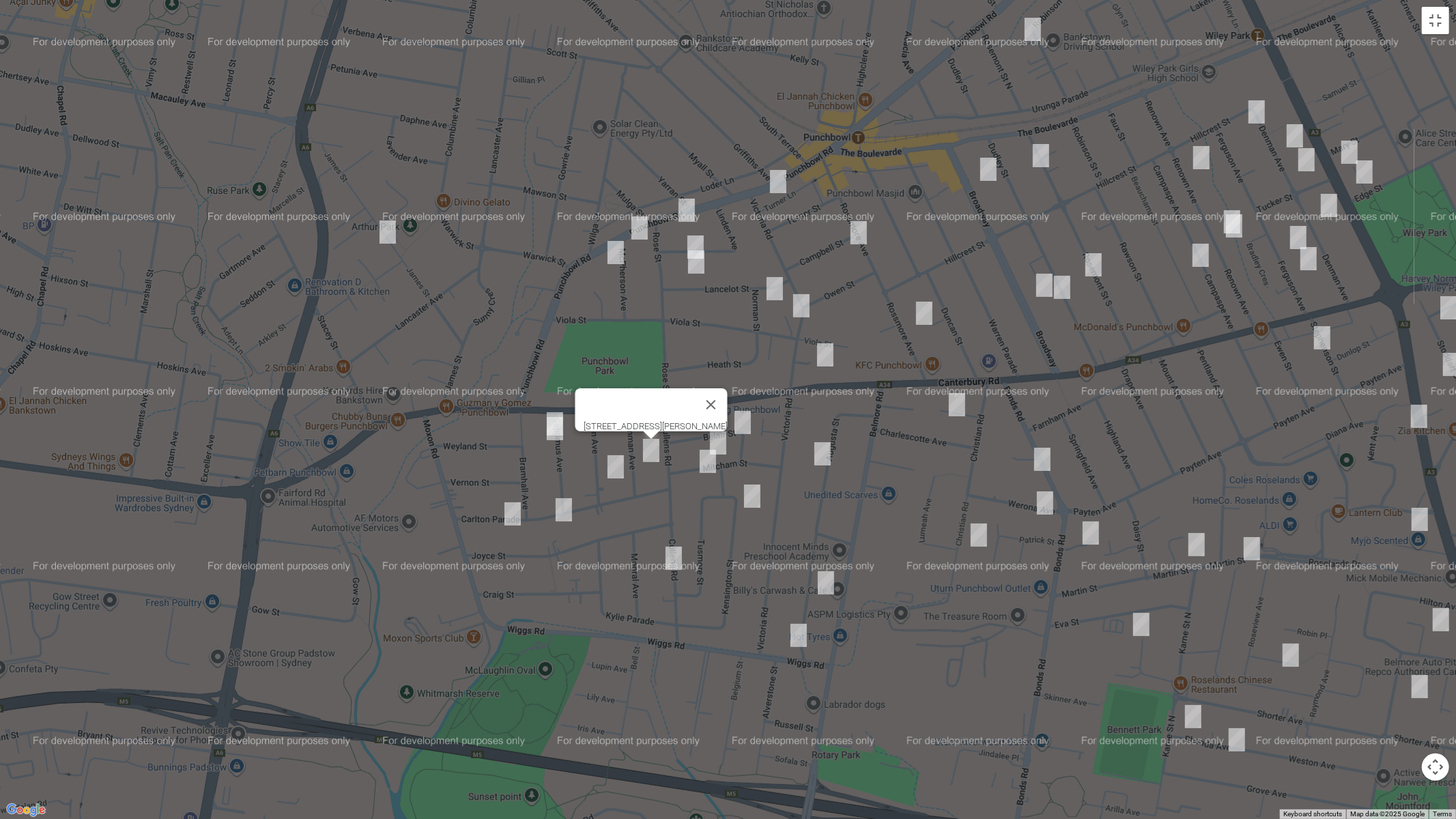
click at [619, 470] on img "26 Lyon Avenue, PUNCHBOWL NSW 2196" at bounding box center [615, 467] width 27 height 34
click at [741, 430] on img "6 Belair Street, PUNCHBOWL NSW 2196" at bounding box center [742, 422] width 27 height 34
click at [720, 437] on img "1/15 Mitcham Street, PUNCHBOWL NSW 2196" at bounding box center [718, 443] width 27 height 34
click at [706, 461] on img "16 Mitcham Street, PUNCHBOWL NSW 2196" at bounding box center [707, 461] width 27 height 34
click at [828, 454] on img "1/43 Augusta Street, PUNCHBOWL NSW 2196" at bounding box center [822, 453] width 27 height 34
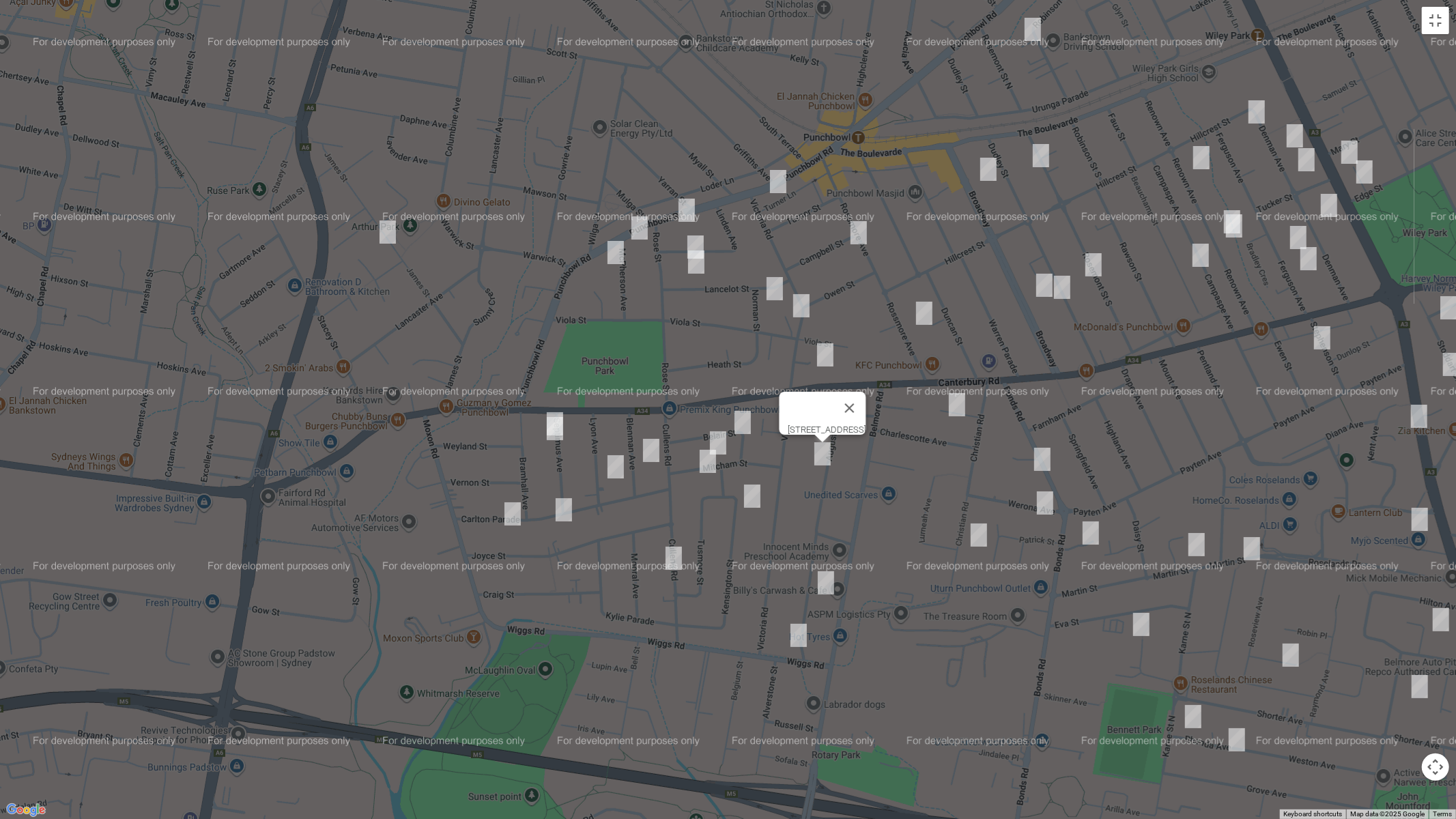
click at [750, 496] on img "61 Kensington Street, PUNCHBOWL NSW 2196" at bounding box center [752, 496] width 27 height 34
click at [675, 553] on img "3/53 Cullens Road, PUNCHBOWL NSW 2196" at bounding box center [673, 558] width 27 height 34
drag, startPoint x: 821, startPoint y: 575, endPoint x: 809, endPoint y: 610, distance: 37.0
click at [821, 574] on img "82 Augusta Street, PUNCHBOWL NSW 2196" at bounding box center [826, 582] width 27 height 34
click at [793, 634] on img "119 Augusta Street, PUNCHBOWL NSW 2196" at bounding box center [798, 635] width 27 height 34
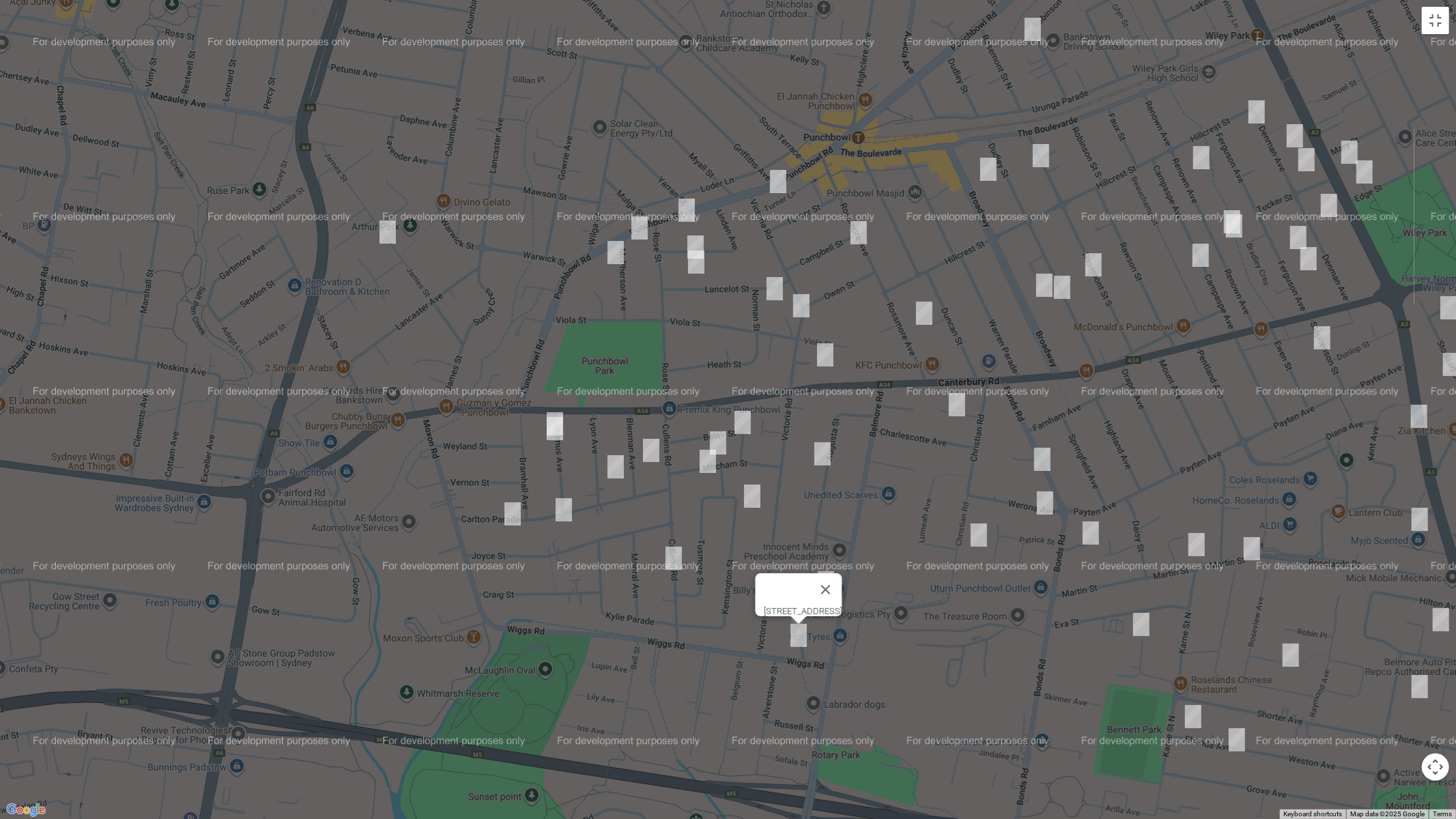
click at [948, 405] on img "16 Parkland Avenue, PUNCHBOWL NSW 2196" at bounding box center [957, 404] width 27 height 34
click at [1042, 452] on img "43 Bonds Road, PUNCHBOWL NSW 2196" at bounding box center [1042, 459] width 27 height 34
click at [1043, 497] on img "4a Werona Avenue, PUNCHBOWL NSW 2196" at bounding box center [1044, 503] width 27 height 34
click at [974, 538] on img "60 Christian Road, PUNCHBOWL NSW 2196" at bounding box center [978, 535] width 27 height 34
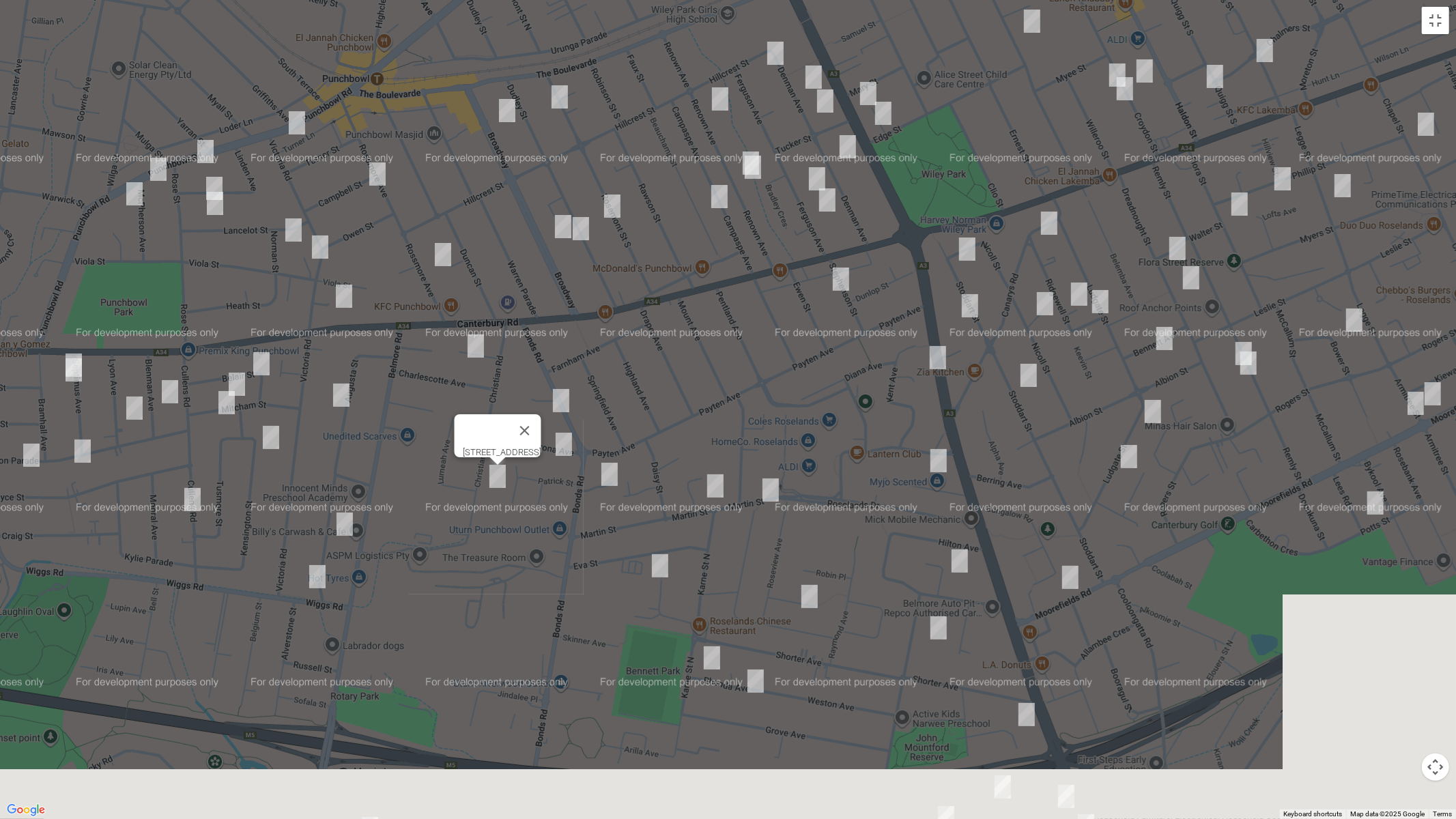
drag, startPoint x: 926, startPoint y: 608, endPoint x: 385, endPoint y: 439, distance: 566.8
click at [386, 439] on div "[STREET_ADDRESS]" at bounding box center [728, 410] width 1456 height 819
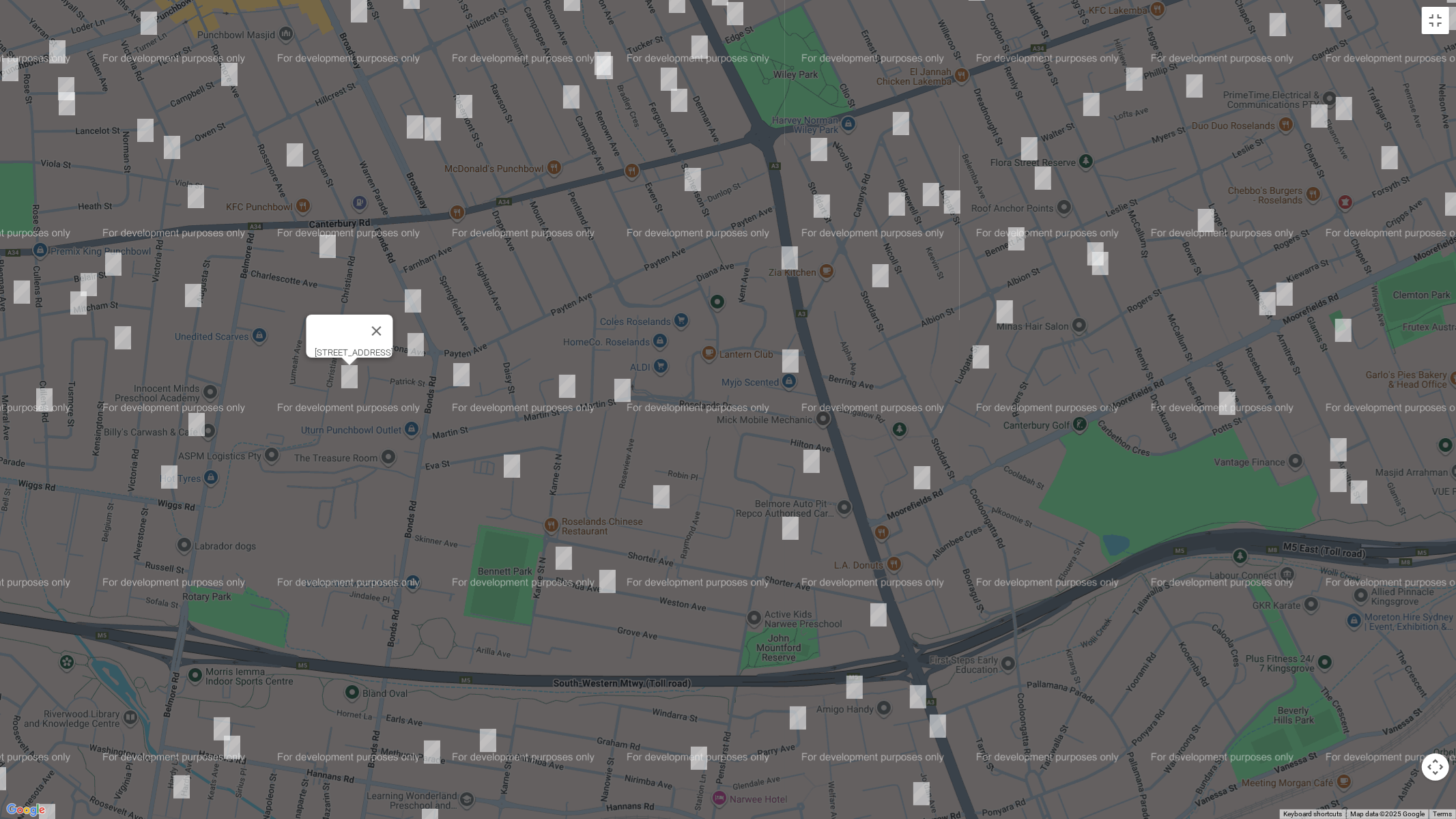
click at [456, 372] on img "68-74 Bonds Road, ROSELANDS NSW 2196" at bounding box center [461, 375] width 27 height 34
drag, startPoint x: 568, startPoint y: 390, endPoint x: 584, endPoint y: 392, distance: 16.1
click at [568, 390] on img "34 Martin Street, ROSELANDS NSW 2196" at bounding box center [567, 386] width 27 height 34
click at [623, 393] on img "69A Martin Street, ROSELANDS NSW 2196" at bounding box center [622, 390] width 27 height 34
drag, startPoint x: 512, startPoint y: 460, endPoint x: 554, endPoint y: 478, distance: 45.7
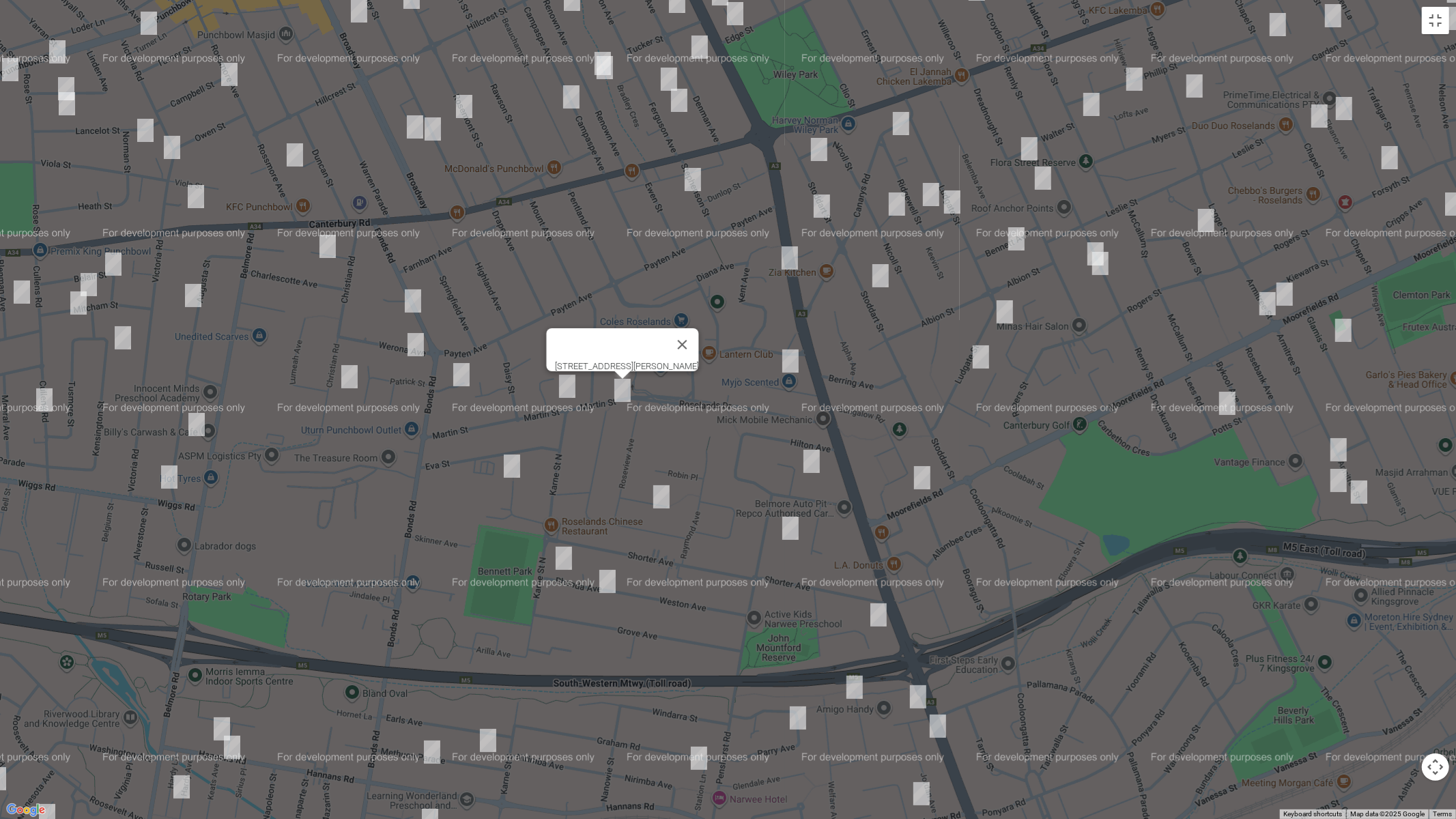
click at [511, 460] on img "32 Leigh Avenue, ROSELANDS NSW 2196" at bounding box center [512, 466] width 27 height 34
click at [668, 501] on img "11 Roseanne Avenue, ROSELANDS NSW 2196" at bounding box center [661, 496] width 27 height 34
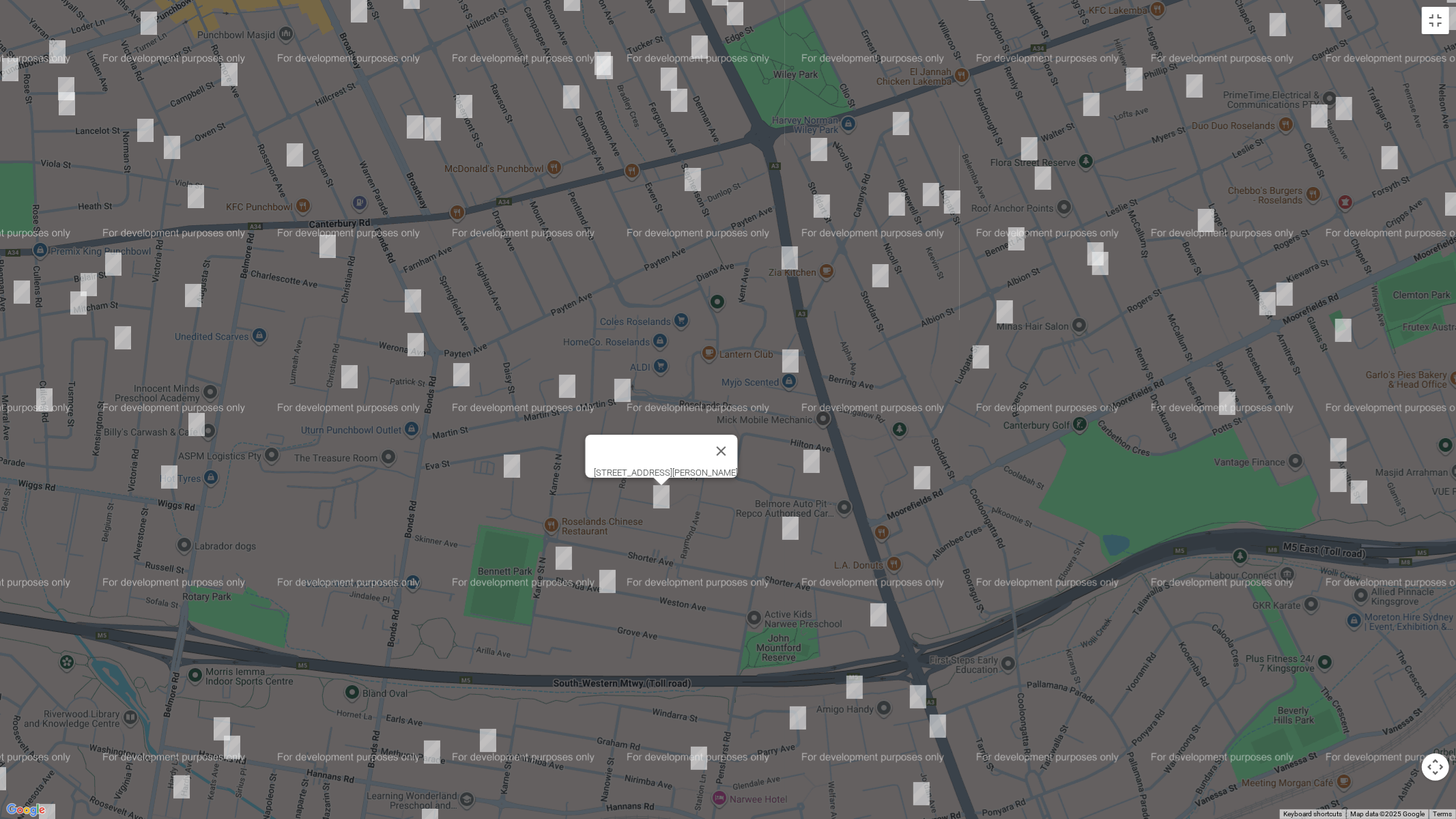
click at [562, 558] on img "1A Rhonda Avenue, NARWEE NSW 2209" at bounding box center [564, 558] width 27 height 34
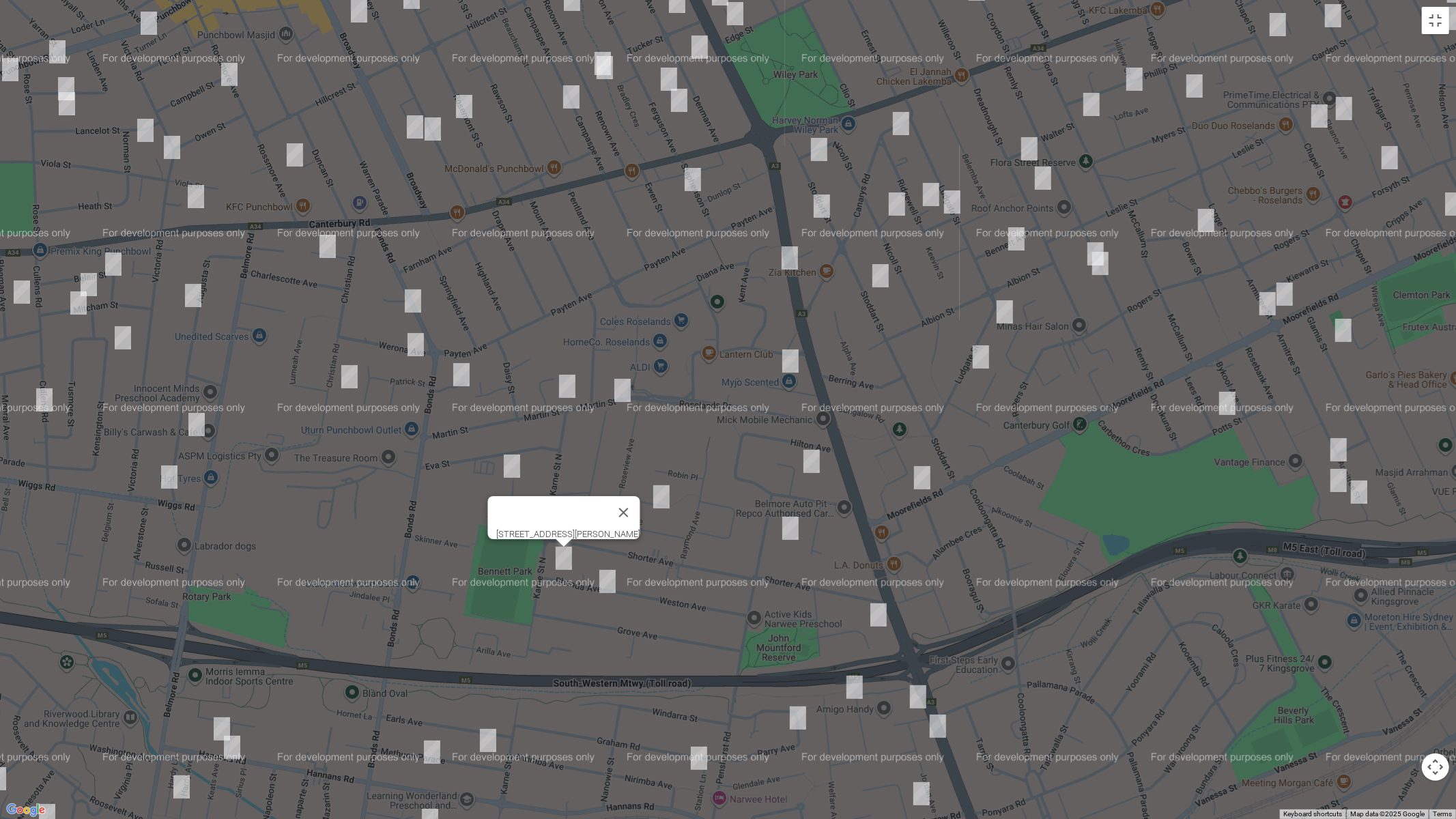
click at [608, 582] on img "18 Rhonda Avenue, NARWEE NSW 2209" at bounding box center [607, 582] width 27 height 34
click at [809, 459] on img "2 Georges Crescent, ROSELANDS NSW 2196" at bounding box center [811, 461] width 27 height 34
click at [788, 530] on img "36-38 Penshurst Road, ROSELANDS NSW 2196" at bounding box center [790, 528] width 27 height 34
click at [799, 356] on img "5 Sylvester Avenue, ROSELANDS NSW 2196" at bounding box center [790, 361] width 27 height 34
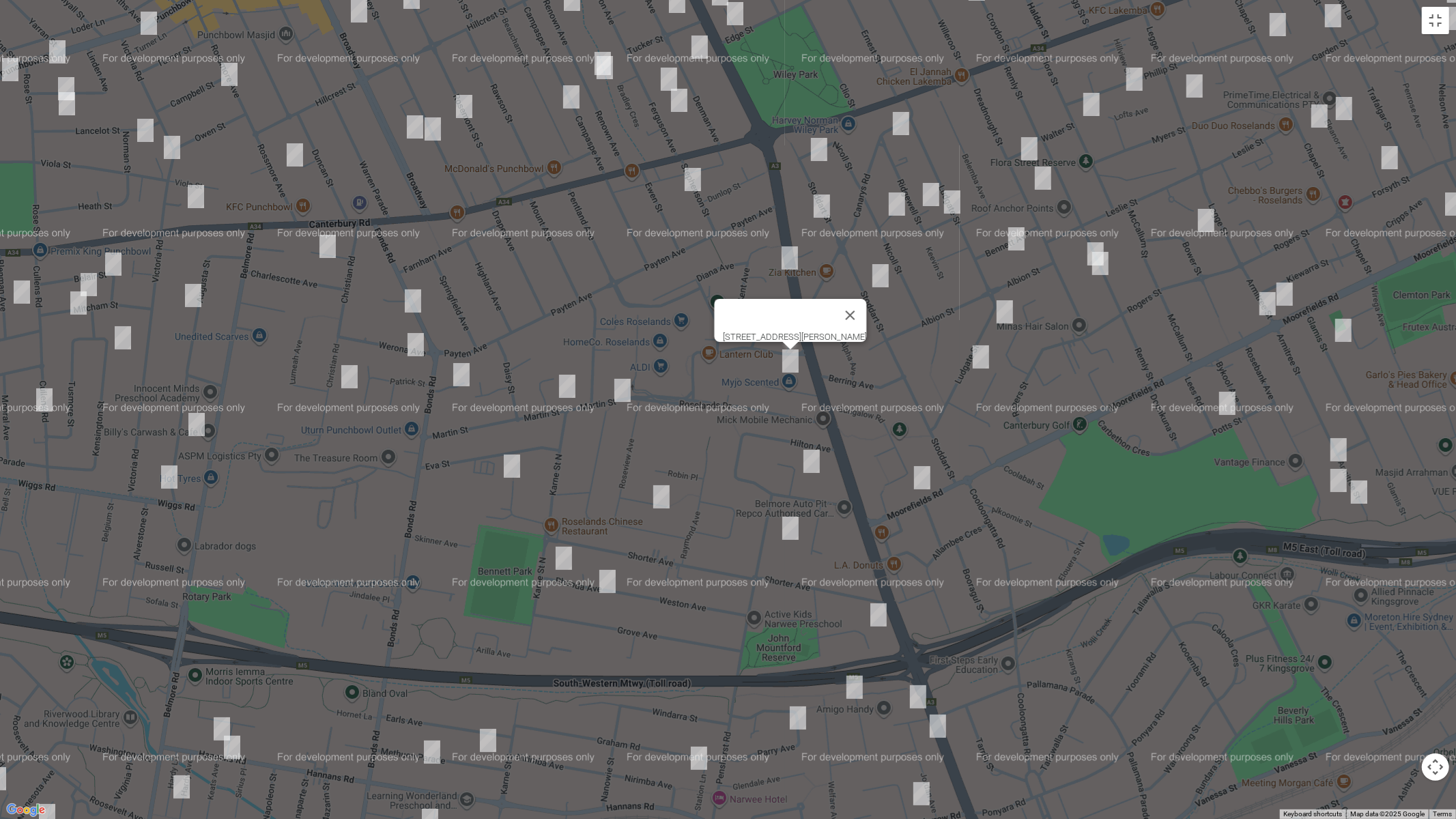
click at [693, 177] on img "7 Stephenson Street, ROSELANDS NSW 2196" at bounding box center [692, 179] width 27 height 34
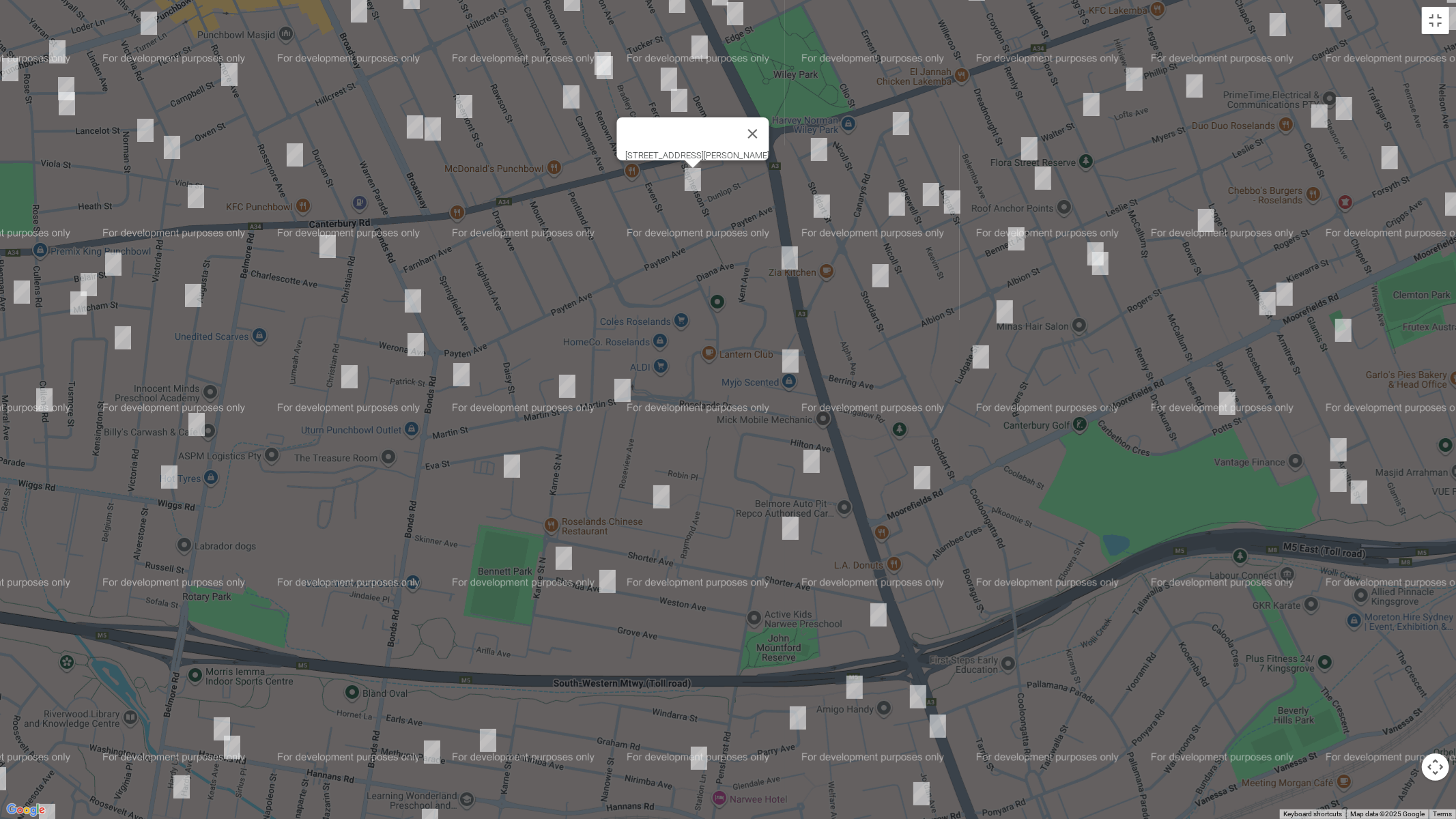
click at [791, 256] on img "201 King Georges Road, ROSELANDS NSW 2196" at bounding box center [790, 258] width 27 height 34
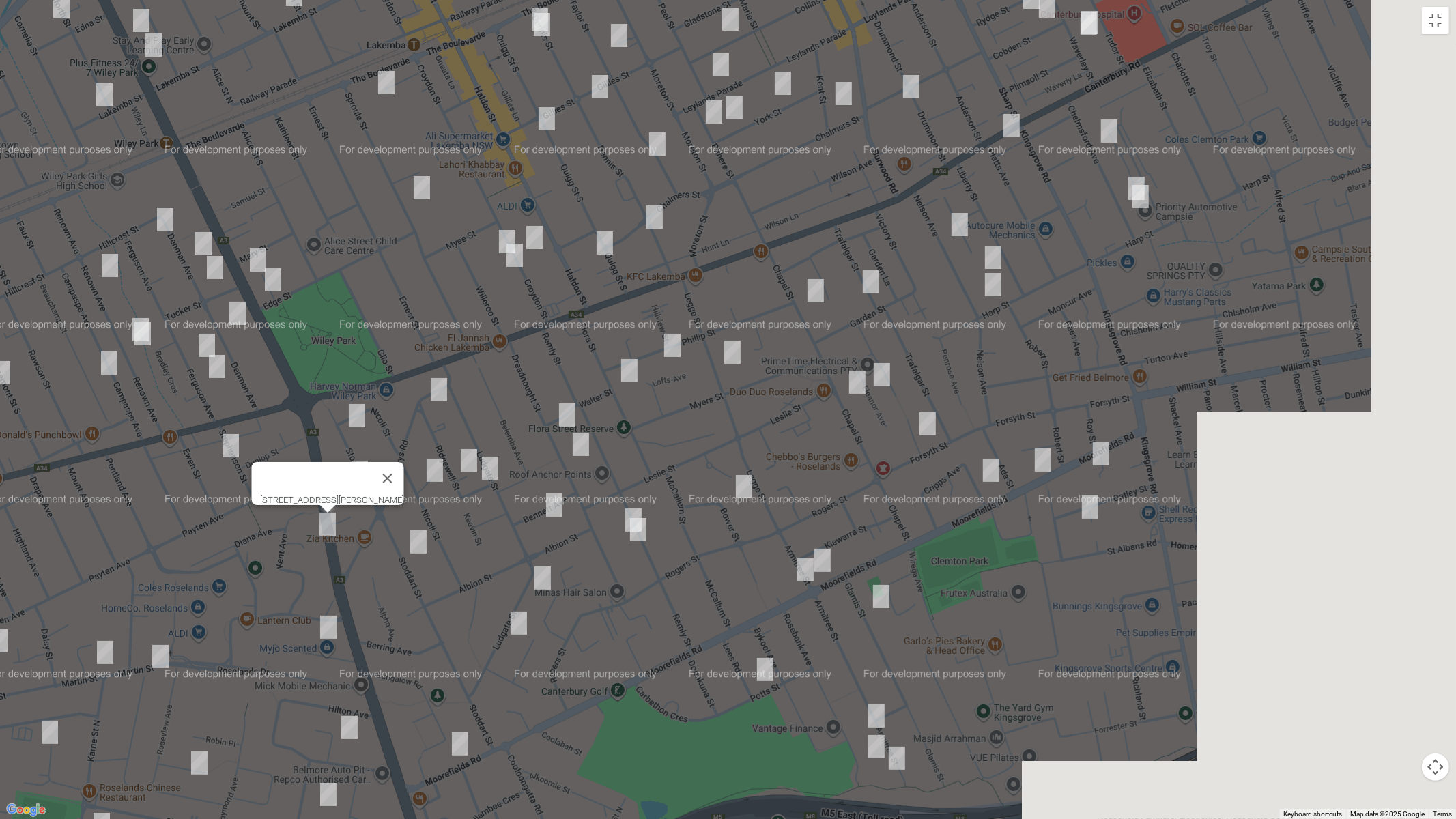
drag, startPoint x: 947, startPoint y: 252, endPoint x: 476, endPoint y: 461, distance: 515.3
click at [478, 521] on div "[STREET_ADDRESS][PERSON_NAME]" at bounding box center [728, 410] width 1456 height 819
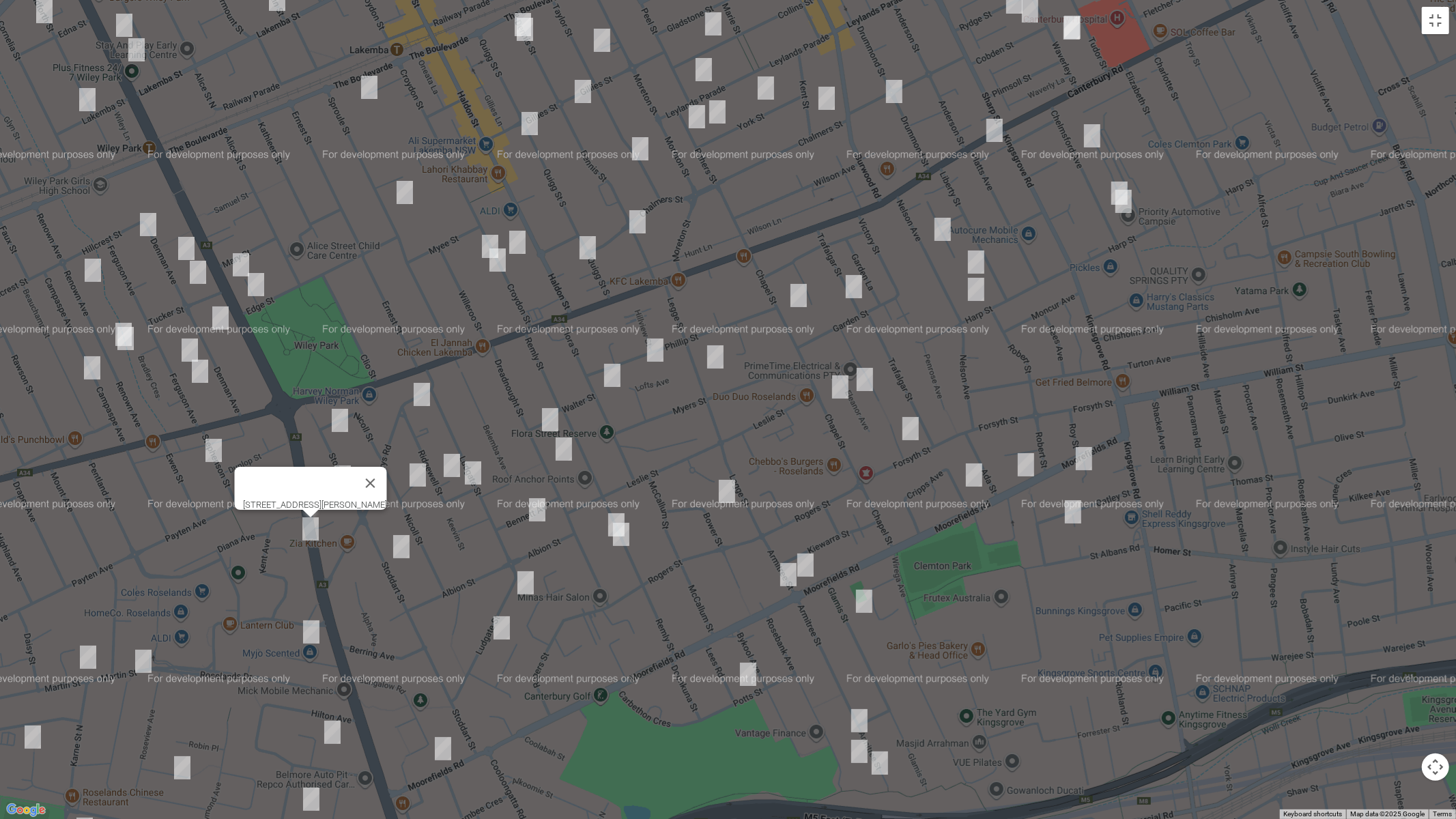
click at [420, 392] on img "16 Canarys Road, ROSELANDS NSW 2196" at bounding box center [421, 394] width 27 height 34
drag, startPoint x: 340, startPoint y: 418, endPoint x: 336, endPoint y: 461, distance: 43.2
click at [340, 418] on img "8 Stoddart Street, ROSELANDS NSW 2196" at bounding box center [340, 420] width 27 height 34
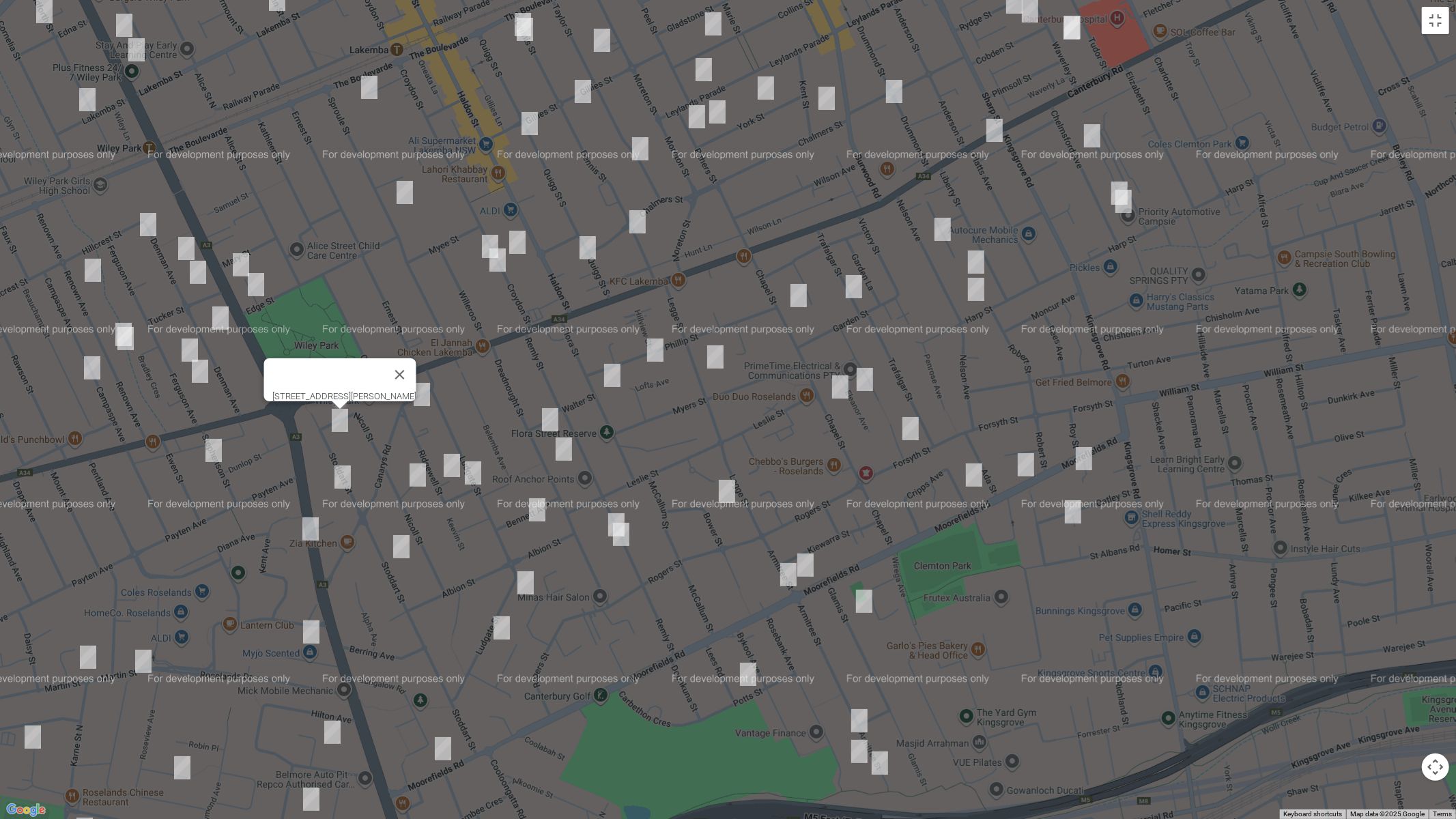
click at [338, 479] on img "31A Stoddart Street, ROSELANDS NSW 2196" at bounding box center [342, 477] width 27 height 34
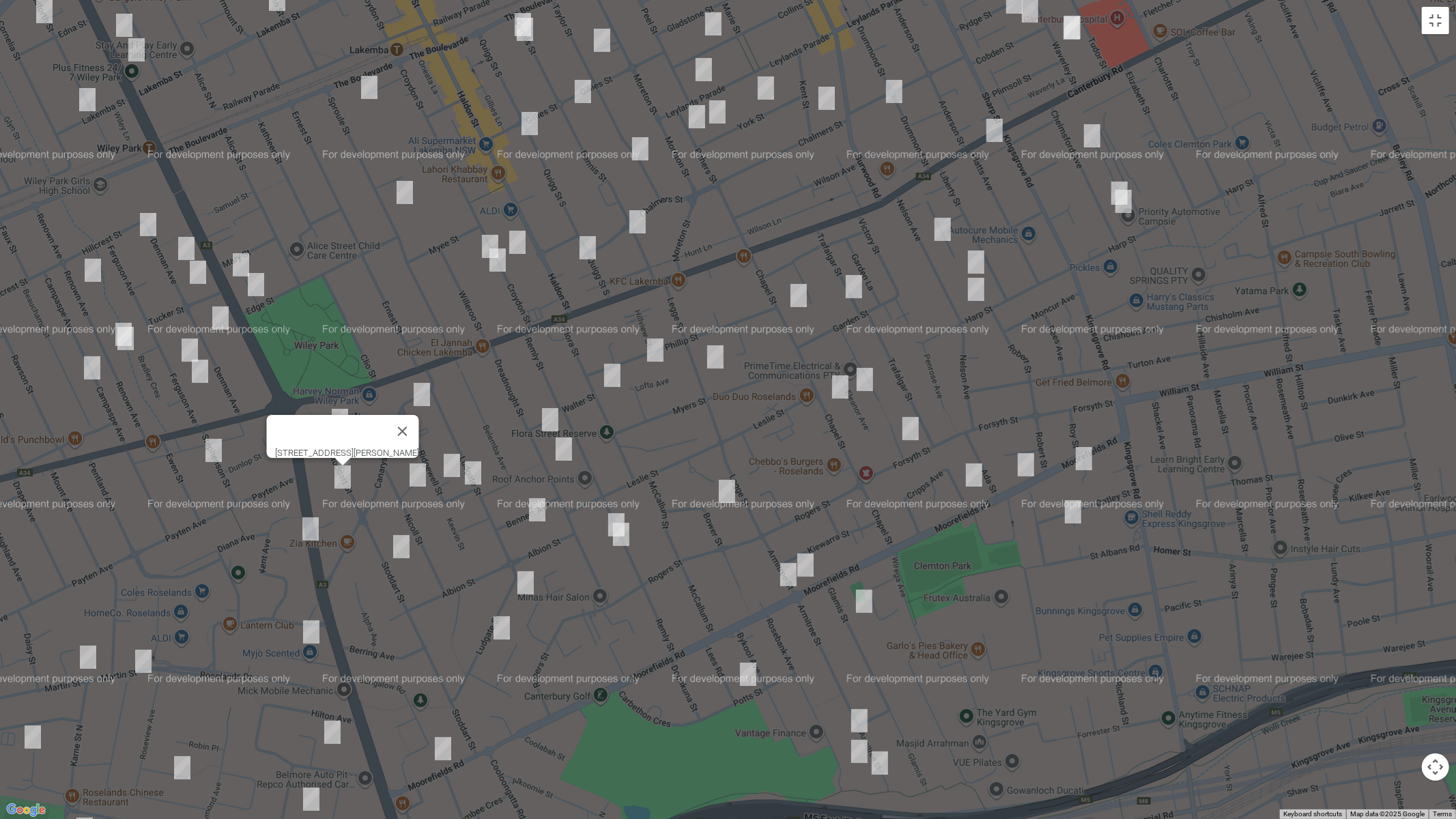
click at [413, 485] on img "18 Nicoll Street, ROSELANDS NSW 2196" at bounding box center [418, 475] width 27 height 34
click at [446, 473] on img "4/28 Ridgewell Street, ROSELANDS NSW 2196" at bounding box center [452, 465] width 27 height 34
drag, startPoint x: 476, startPoint y: 478, endPoint x: 413, endPoint y: 519, distance: 75.2
click at [475, 478] on img "35 Ludgate Street, ROSELANDS NSW 2196" at bounding box center [472, 473] width 27 height 34
click at [405, 541] on img "58 Stoddart Street, ROSELANDS NSW 2196" at bounding box center [401, 547] width 27 height 34
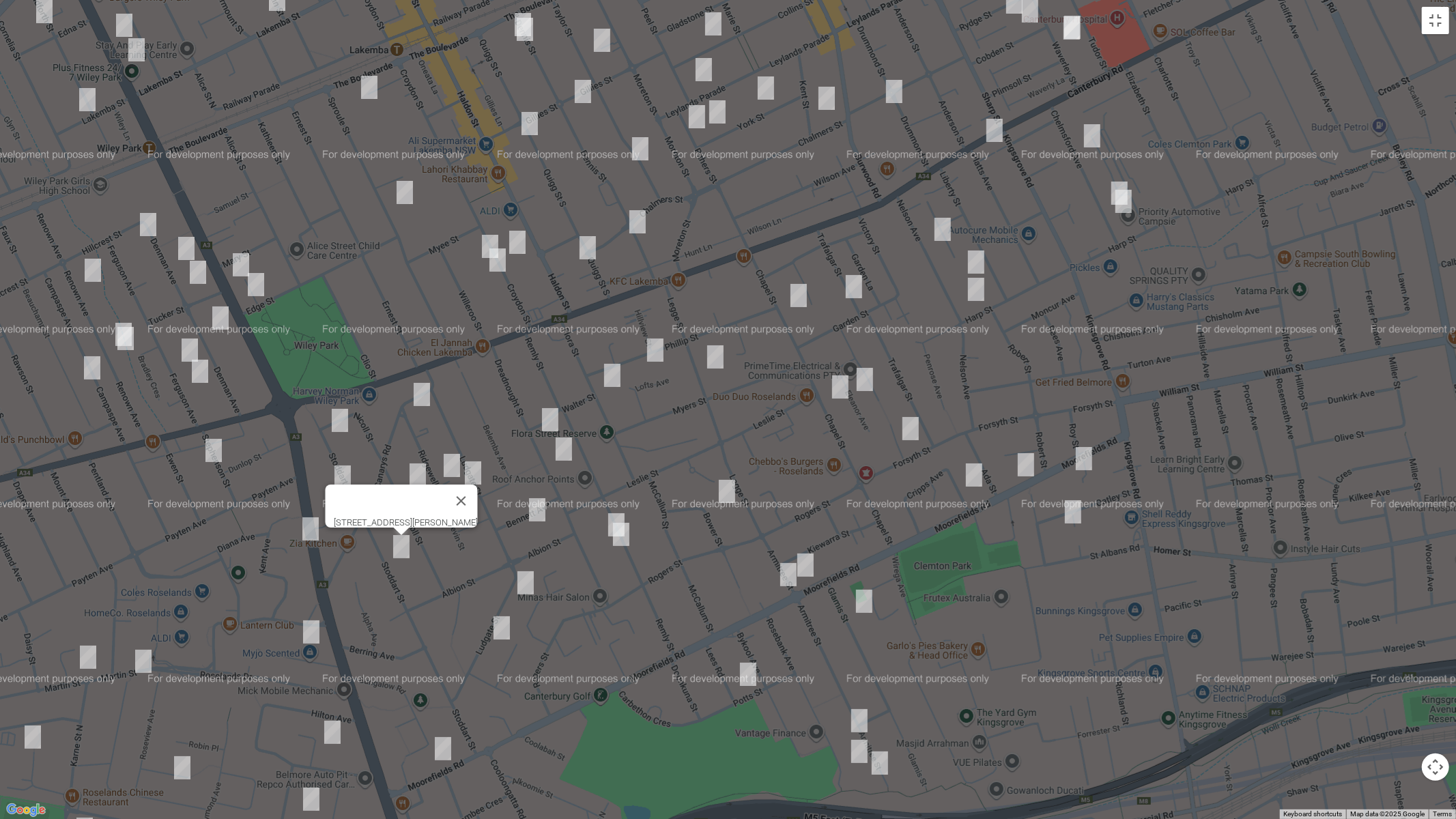
click at [478, 461] on img "35 Ludgate Street, ROSELANDS NSW 2196" at bounding box center [472, 473] width 27 height 34
click at [536, 510] on img "14 Bennett Avenue, ROSELANDS NSW 2196" at bounding box center [537, 510] width 27 height 34
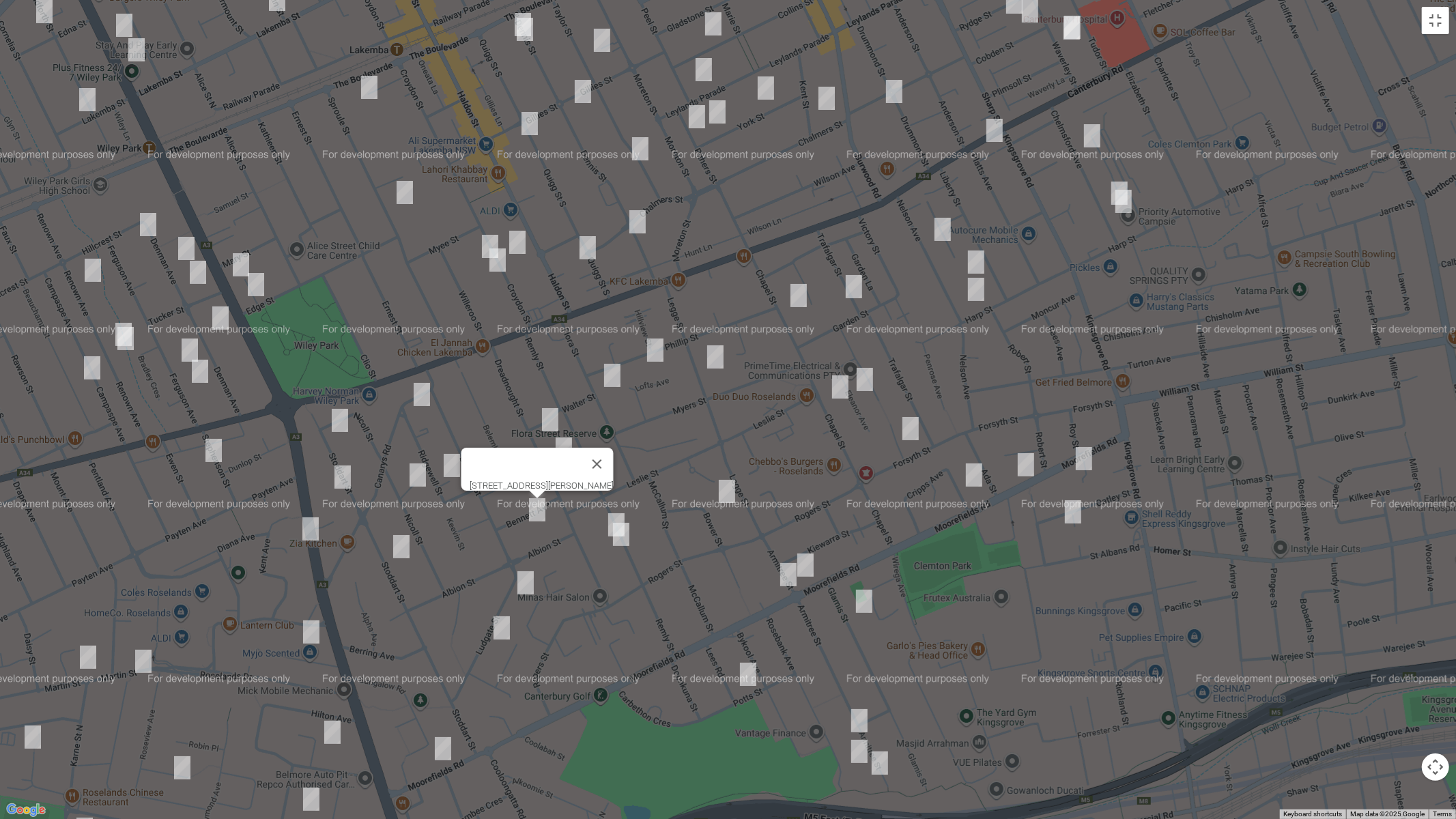
click at [531, 584] on img "74 Ludgate Street, ROSELANDS NSW 2196" at bounding box center [525, 582] width 27 height 34
click at [499, 630] on img "96 Ludgate Street, ROSELANDS NSW 2196" at bounding box center [501, 627] width 27 height 34
click at [442, 690] on img "223 Moorefields Road, ROSELANDS NSW 2196" at bounding box center [443, 748] width 27 height 34
click at [543, 420] on img "34 Dreadnought Street, ROSELANDS NSW 2196" at bounding box center [550, 419] width 27 height 34
click at [559, 444] on img "48 Dreadnought Street, ROSELANDS NSW 2196" at bounding box center [564, 449] width 27 height 34
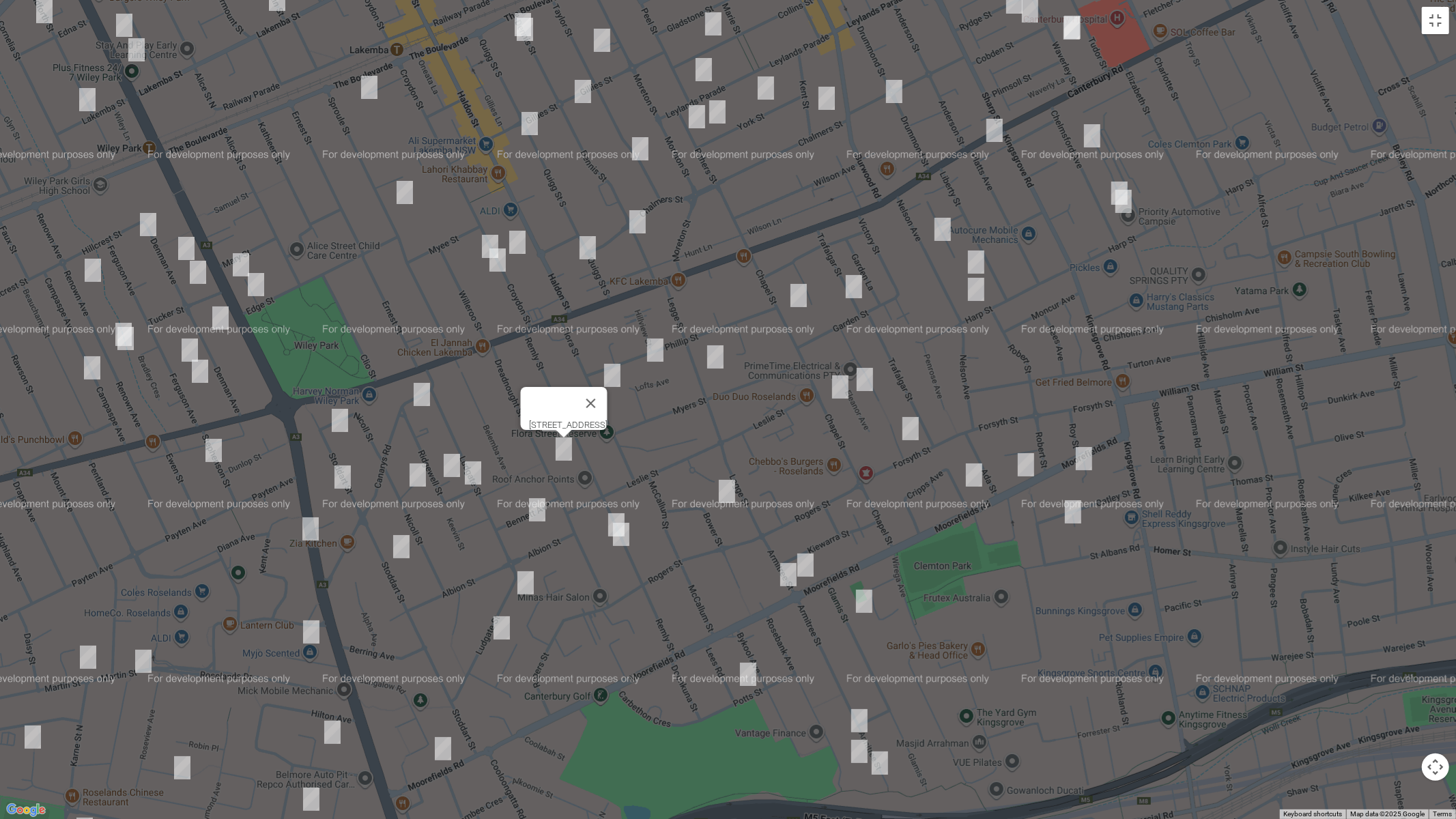
click at [612, 510] on img "79 Remly Street, ROSELANDS NSW 2196" at bounding box center [616, 524] width 27 height 34
click at [622, 534] on img "83 Remly Street, ROSELANDS NSW 2196" at bounding box center [621, 534] width 27 height 34
click at [613, 373] on img "28 Flora Street, ROSELANDS NSW 2196" at bounding box center [612, 375] width 27 height 34
click at [722, 490] on img "18 Bower Street, ROSELANDS NSW 2196" at bounding box center [727, 491] width 27 height 34
click at [657, 351] on img "56 Phillip Street, ROSELANDS NSW 2196" at bounding box center [655, 350] width 27 height 34
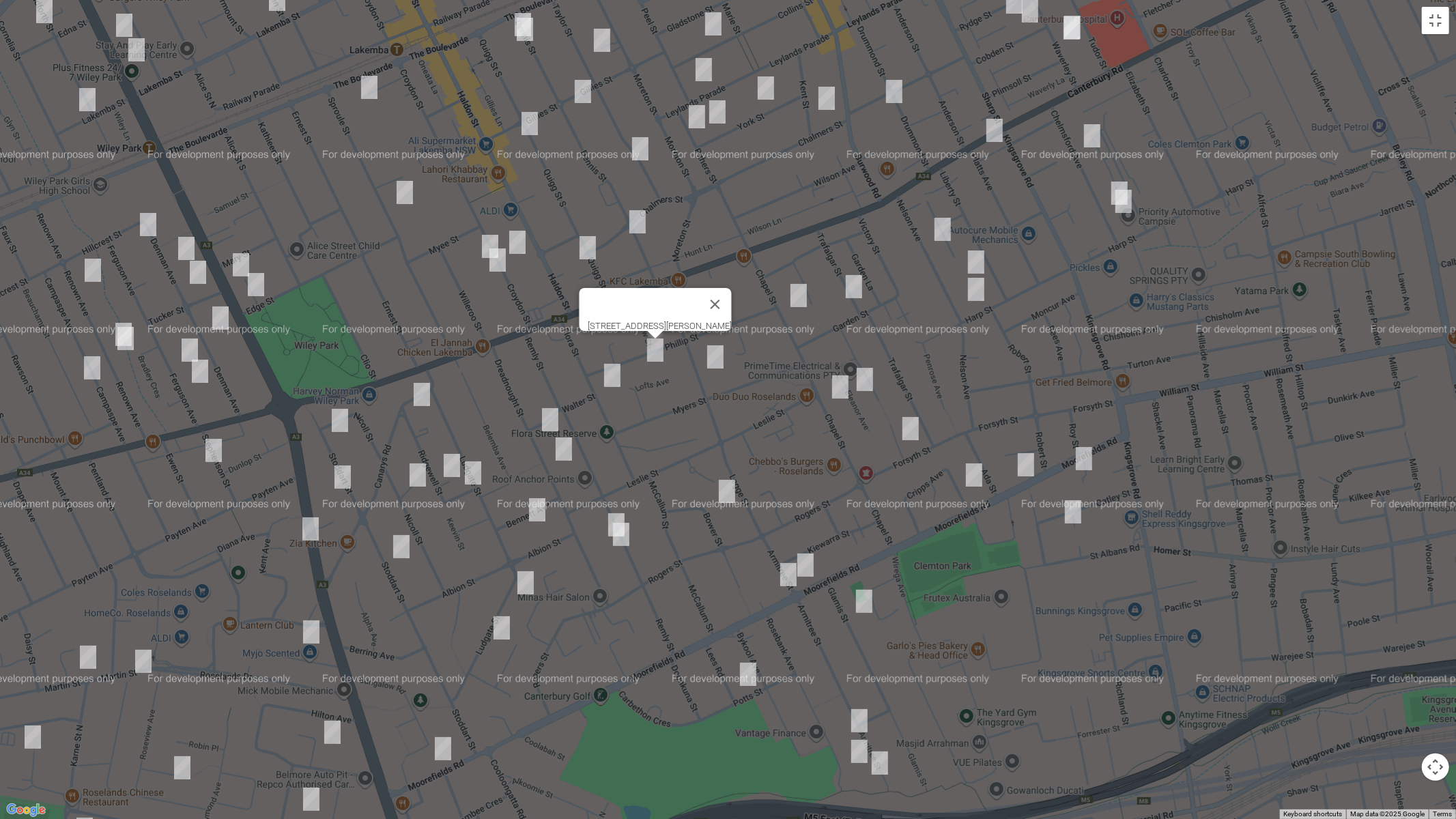
click at [714, 362] on img "20 Legge Street, ROSELANDS NSW 2196" at bounding box center [715, 357] width 27 height 34
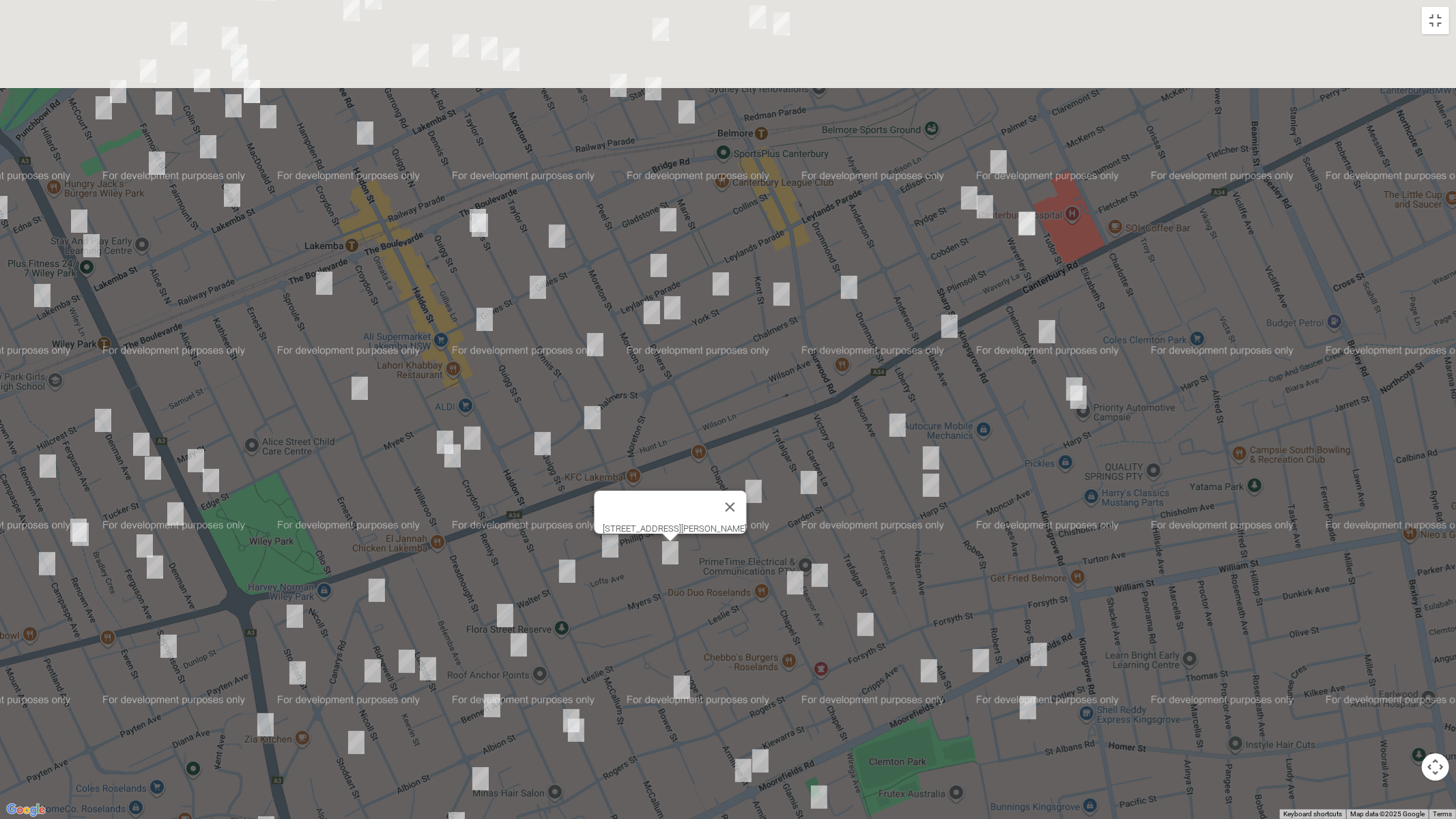
drag, startPoint x: 550, startPoint y: 373, endPoint x: 499, endPoint y: 616, distance: 248.3
click at [499, 637] on div "[STREET_ADDRESS][PERSON_NAME]" at bounding box center [728, 410] width 1456 height 819
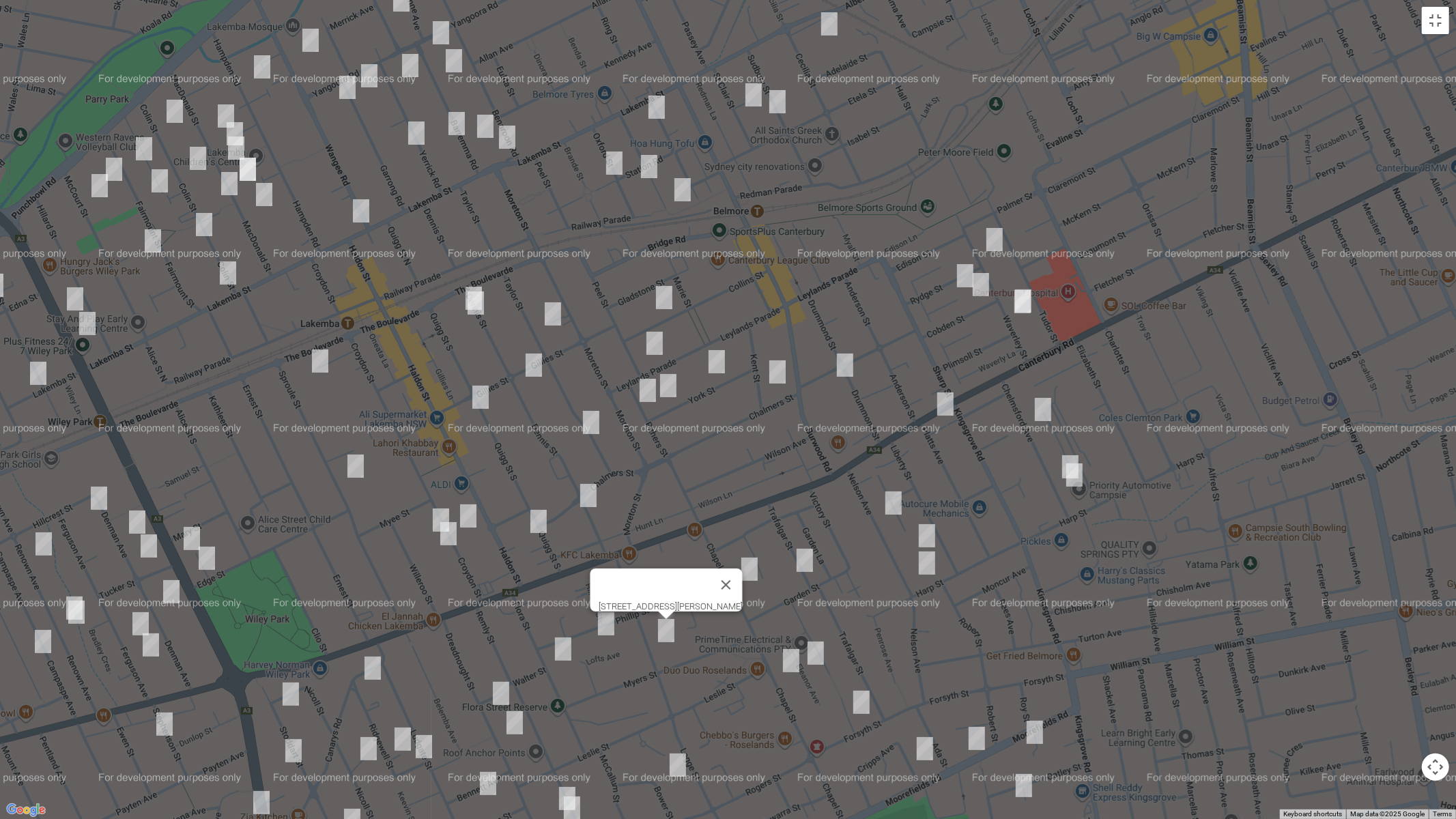
click at [550, 314] on img "64 Taylor Street, LAKEMBA NSW 2195" at bounding box center [552, 314] width 27 height 34
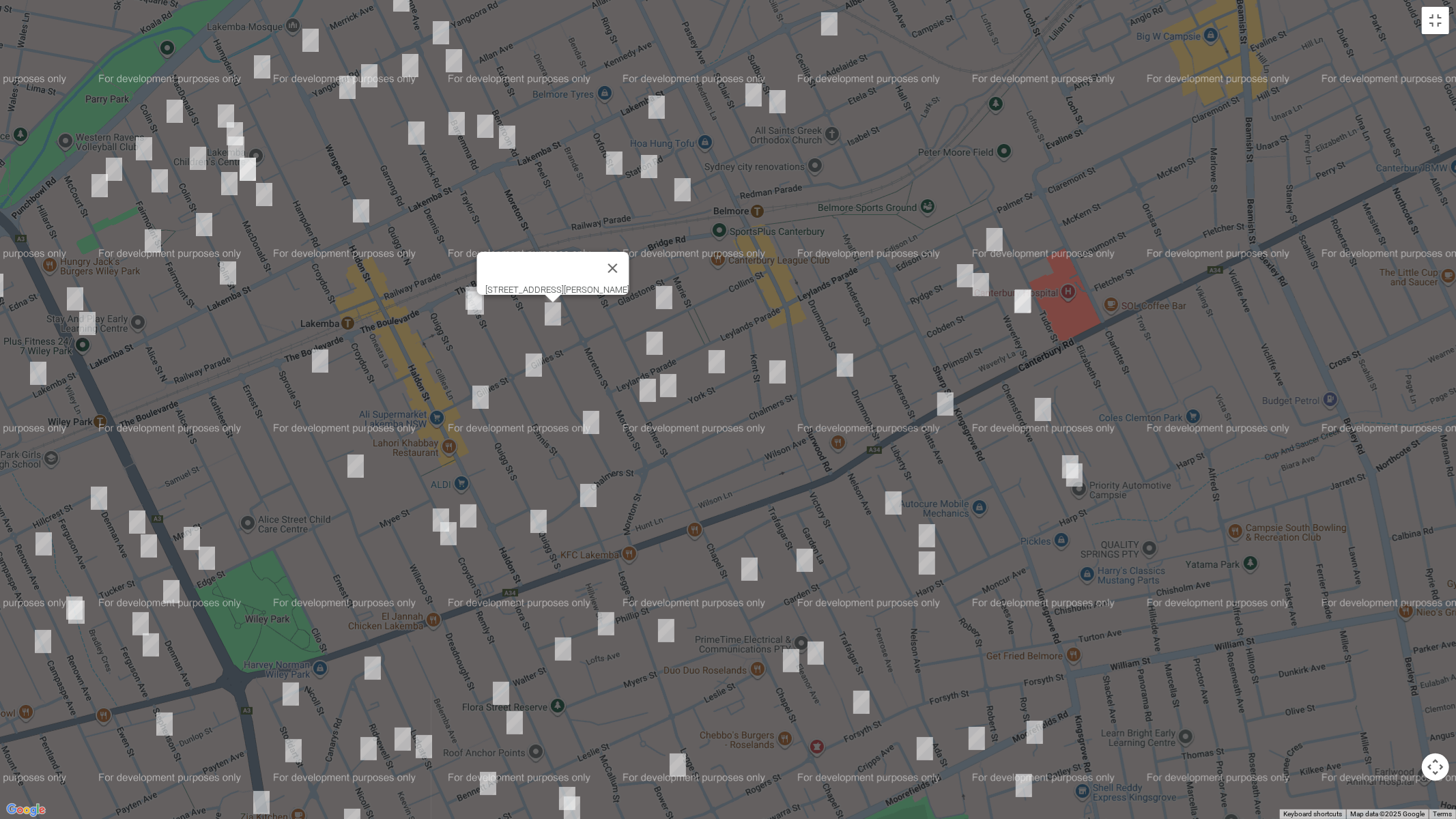
click at [536, 365] on img "32 Gillies Street, LAKEMBA NSW 2195" at bounding box center [533, 365] width 27 height 34
click at [488, 394] on img "61 Quigg Street South, LAKEMBA NSW 2195" at bounding box center [481, 397] width 27 height 34
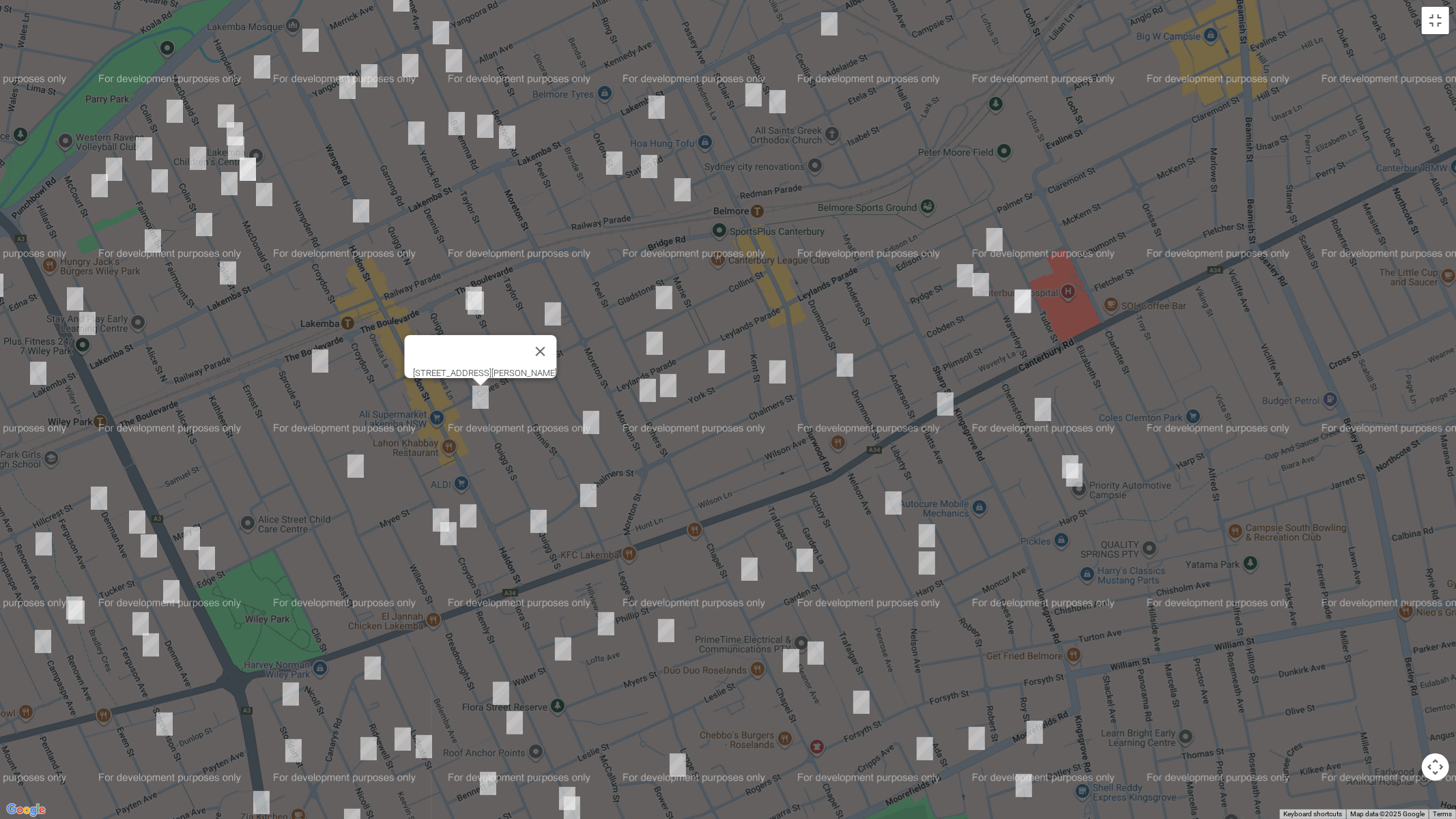
click at [438, 507] on img "99 Croydon Street, LAKEMBA NSW 2195" at bounding box center [441, 520] width 27 height 34
click at [471, 511] on img "110 Croydon Street, LAKEMBA NSW 2195" at bounding box center [468, 516] width 27 height 34
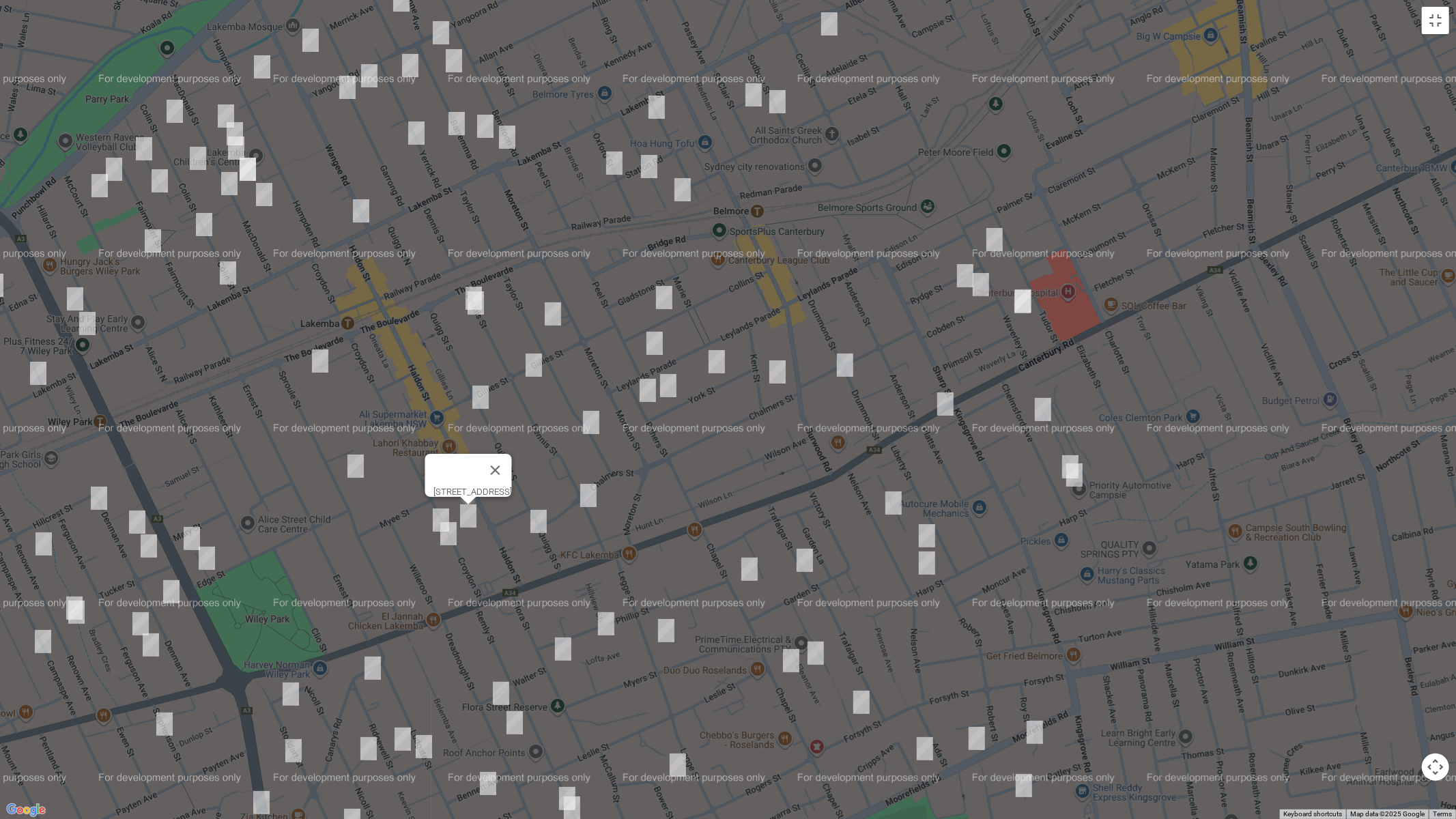
click at [448, 539] on img "109 Croydon Street, LAKEMBA NSW 2195" at bounding box center [448, 533] width 27 height 34
click at [589, 497] on img "92 Chalmers Street, LAKEMBA NSW 2195" at bounding box center [588, 496] width 27 height 34
click at [533, 522] on img "121 Quigg Street South, LAKEMBA NSW 2195" at bounding box center [538, 522] width 27 height 34
click at [585, 418] on img "95A Taylor Street, LAKEMBA NSW 2195" at bounding box center [591, 422] width 27 height 34
click at [660, 298] on img "45 Collins Street, BELMORE NSW 2192" at bounding box center [664, 297] width 27 height 34
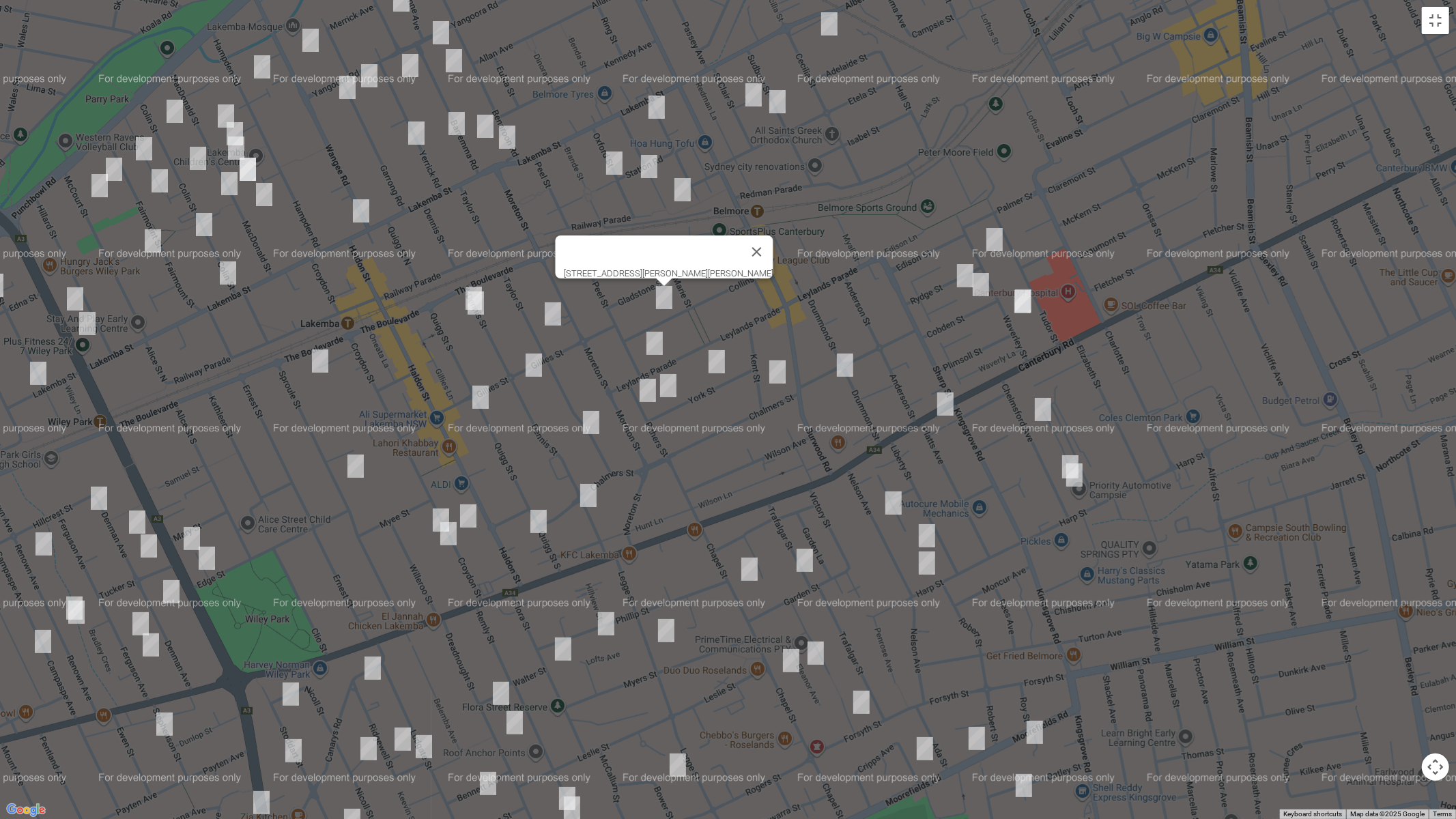
click at [655, 338] on img "97 Leylands Parade, BELMORE NSW 2192" at bounding box center [654, 343] width 27 height 34
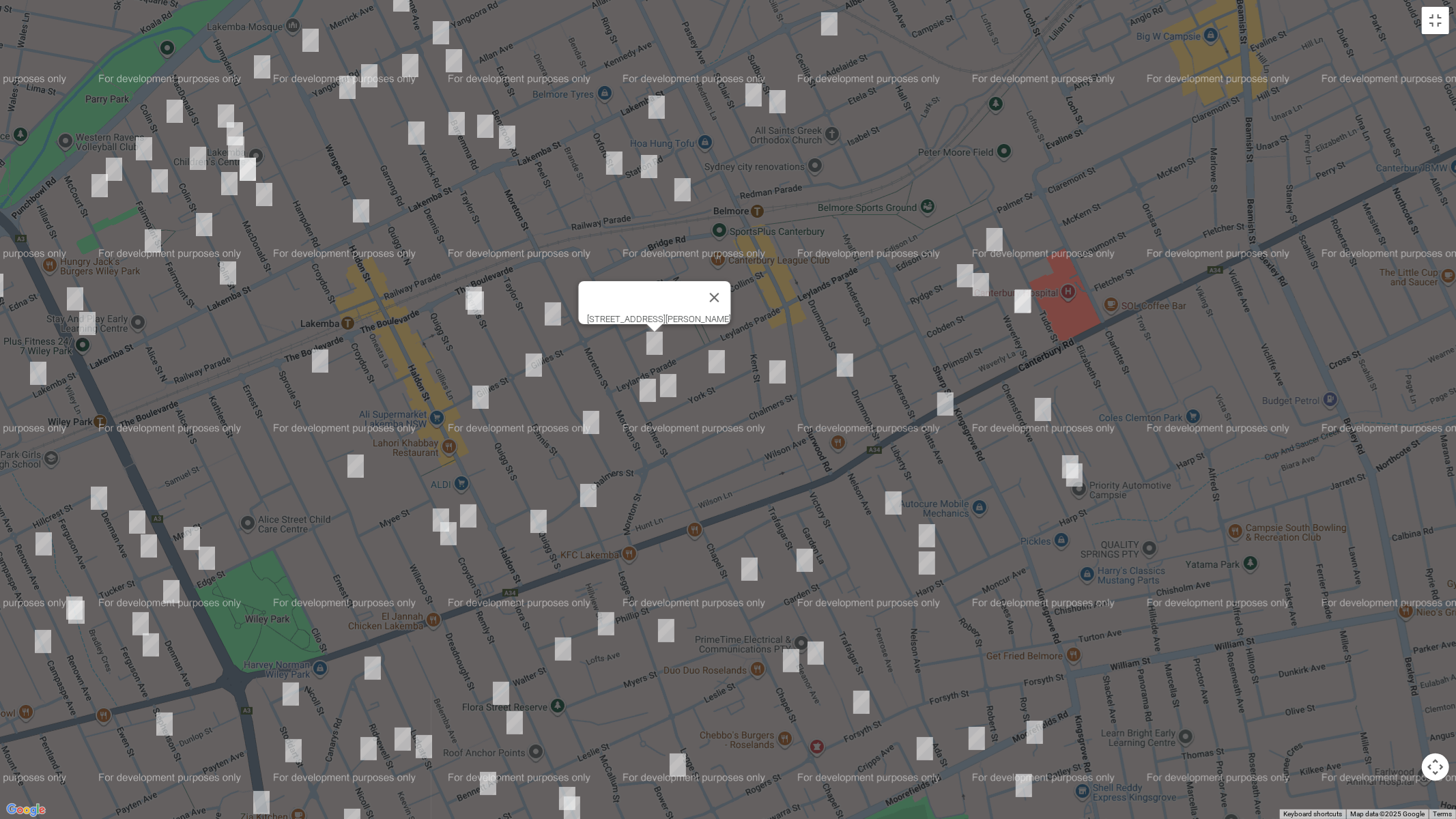
click at [666, 382] on img "43 York Street, BELMORE NSW 2192" at bounding box center [668, 385] width 27 height 34
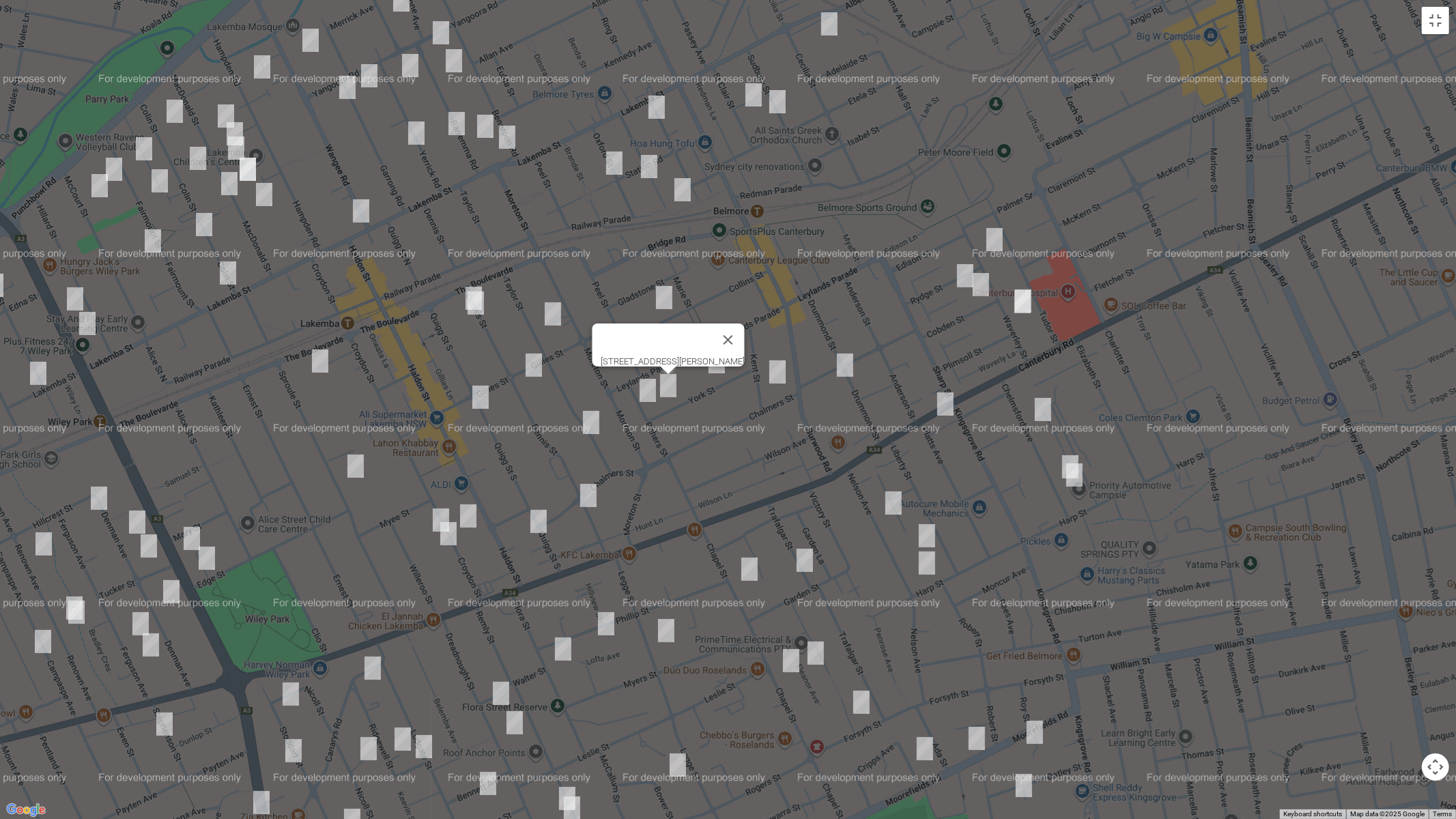
click at [642, 392] on img "27 Pithers Street, LAKEMBA NSW 2195" at bounding box center [647, 390] width 27 height 34
click at [690, 336] on button "Close" at bounding box center [674, 344] width 33 height 33
click at [717, 361] on img "21 York Street, BELMORE NSW 2192" at bounding box center [716, 361] width 27 height 34
click at [774, 369] on img "34 Kent Street, BELMORE NSW 2192" at bounding box center [777, 372] width 27 height 34
click at [841, 370] on img "29 Drummond Street, BELMORE NSW 2192" at bounding box center [845, 365] width 27 height 34
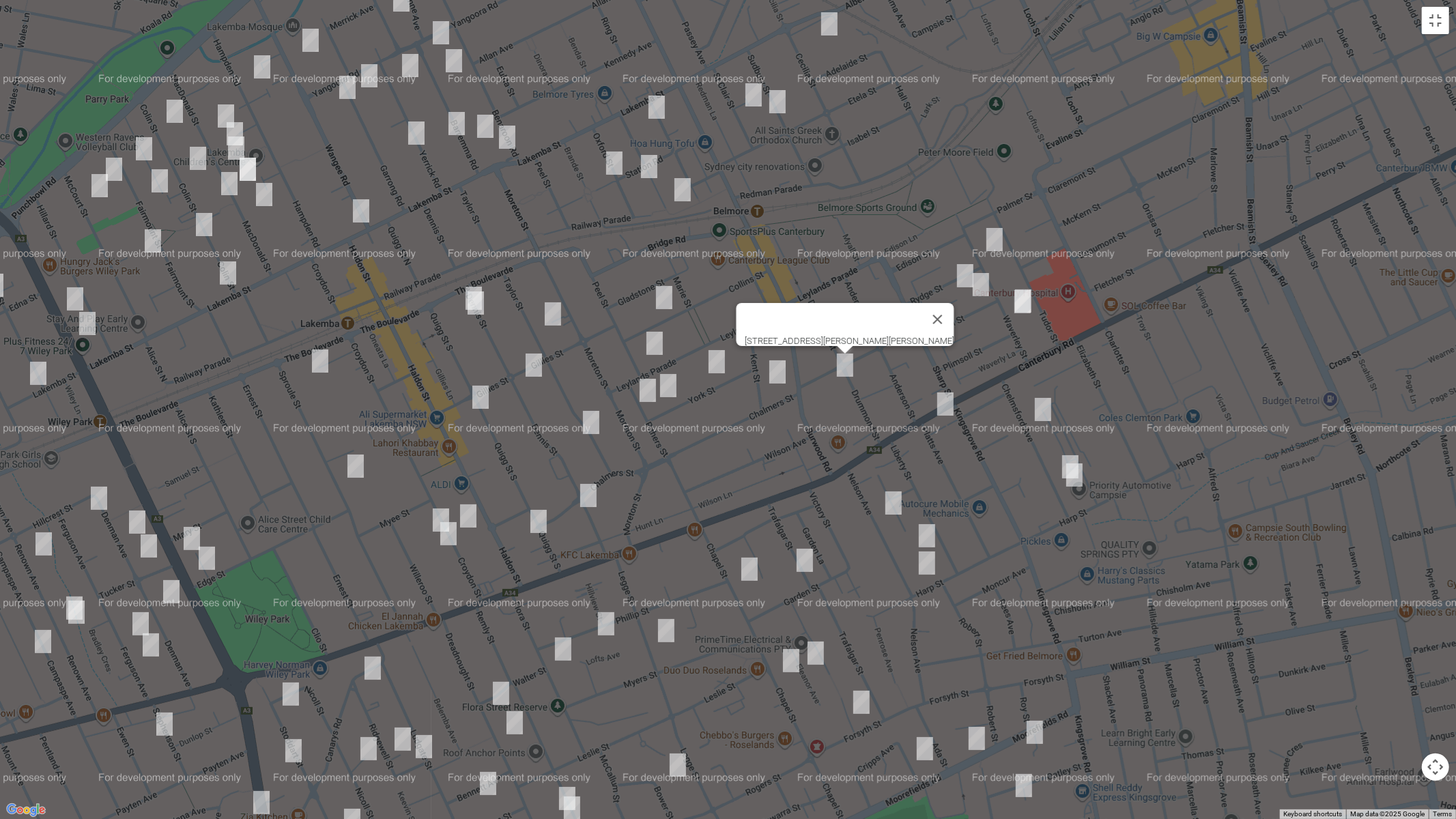
click at [999, 238] on img "18 Waverley Street, BELMORE NSW 2192" at bounding box center [994, 239] width 27 height 34
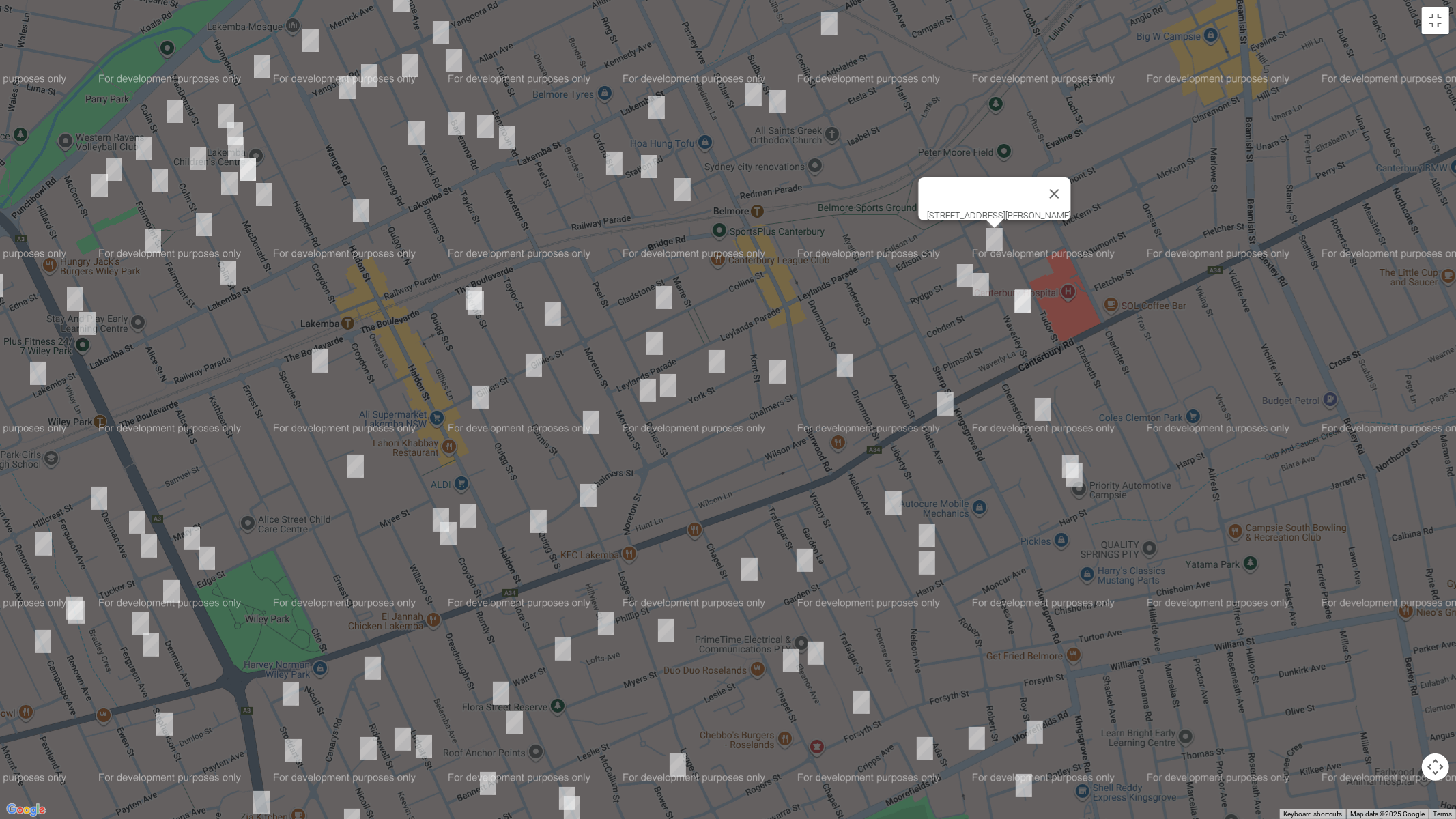
click at [964, 271] on img "8 Rydge Street, BELMORE NSW 2192" at bounding box center [965, 276] width 27 height 34
click at [982, 287] on img "3 Cobden Street, BELMORE NSW 2192" at bounding box center [981, 284] width 27 height 34
click at [1016, 298] on img "1/48 Waverley Street, BELMORE NSW 2192" at bounding box center [1022, 301] width 27 height 34
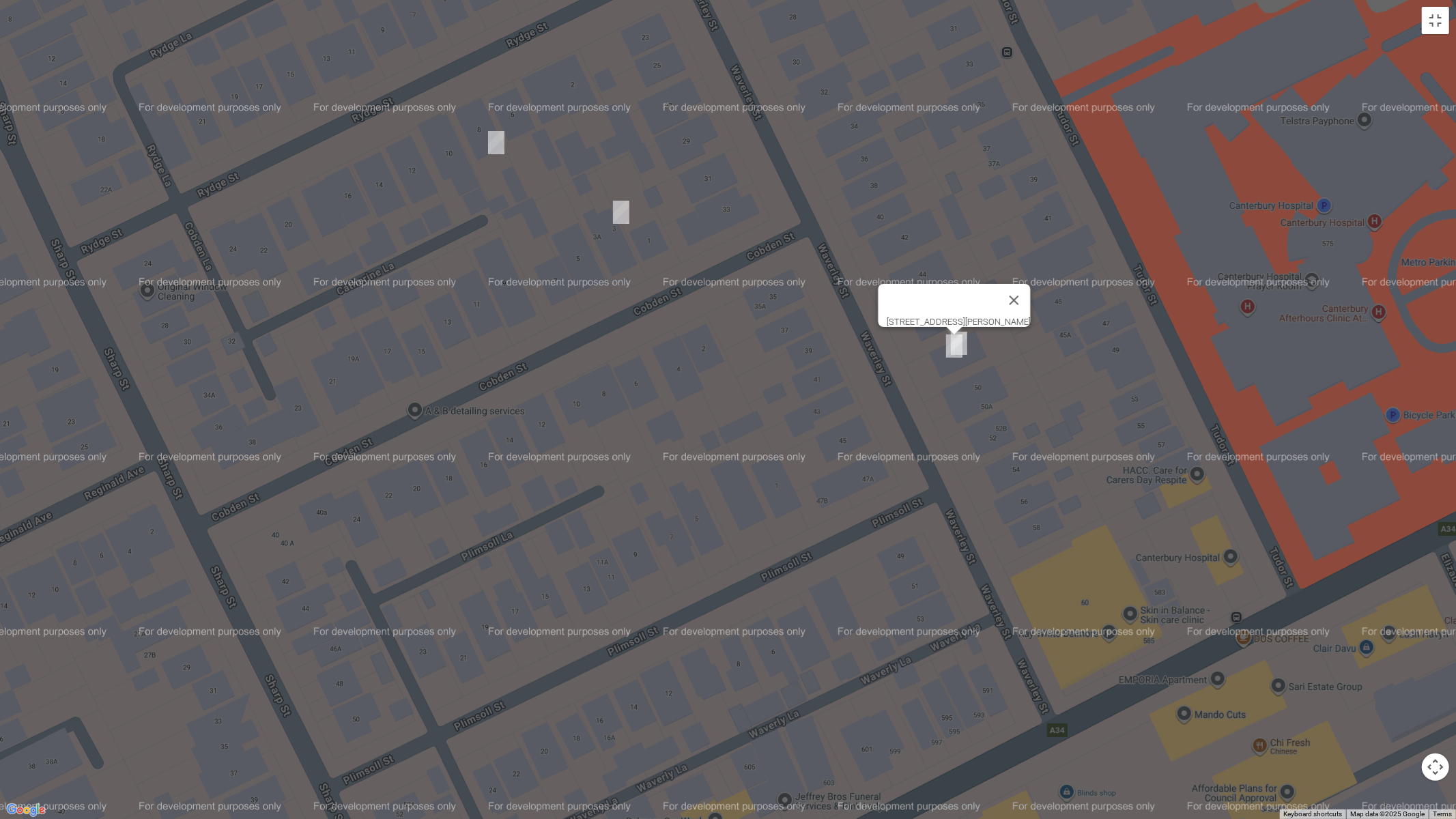
click at [970, 340] on img "2/48 Waverley Street, BELMORE NSW 2192" at bounding box center [958, 343] width 27 height 34
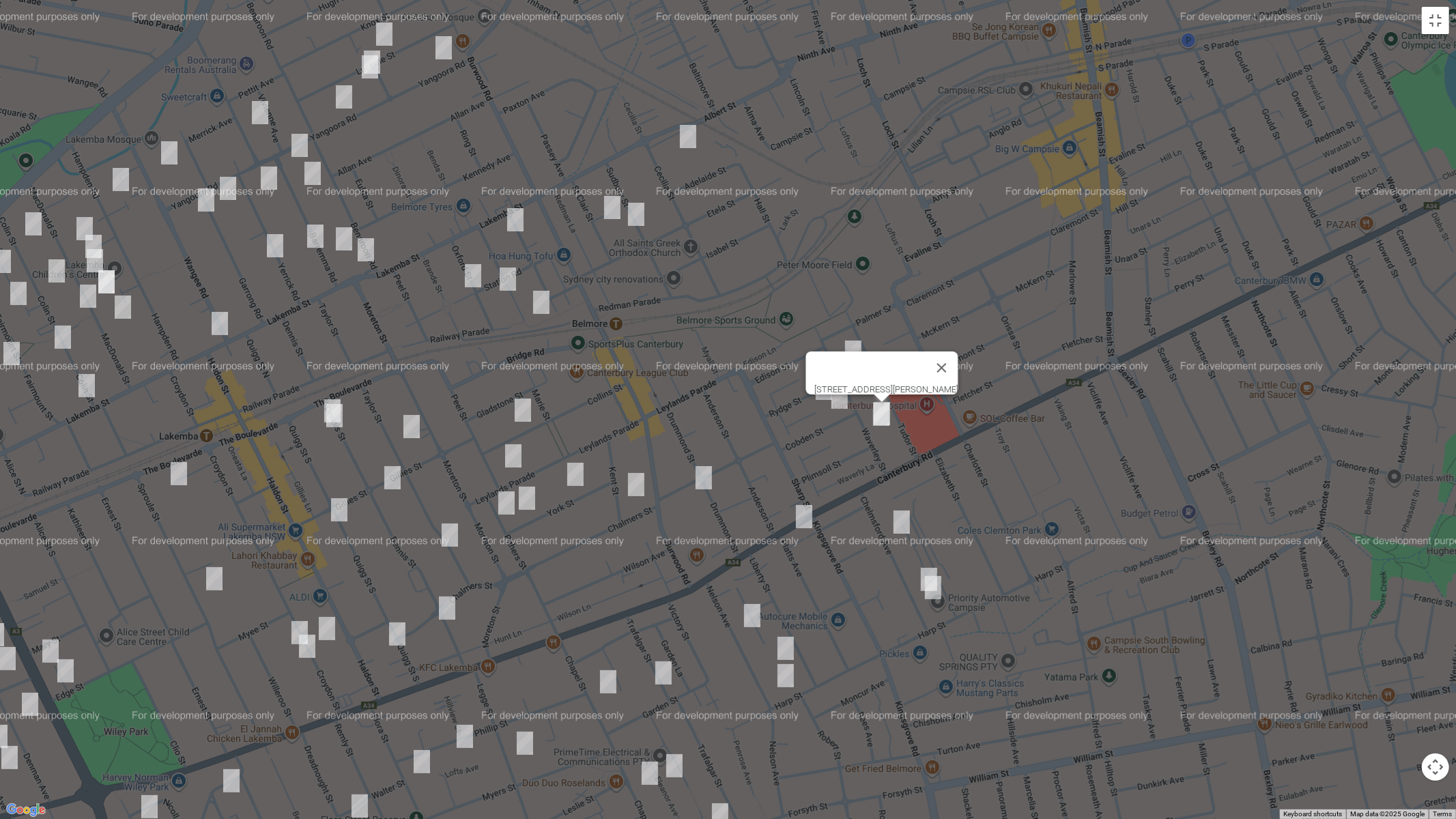
click at [807, 513] on img "628 Canterbury Road, BELMORE NSW 2192" at bounding box center [804, 516] width 27 height 34
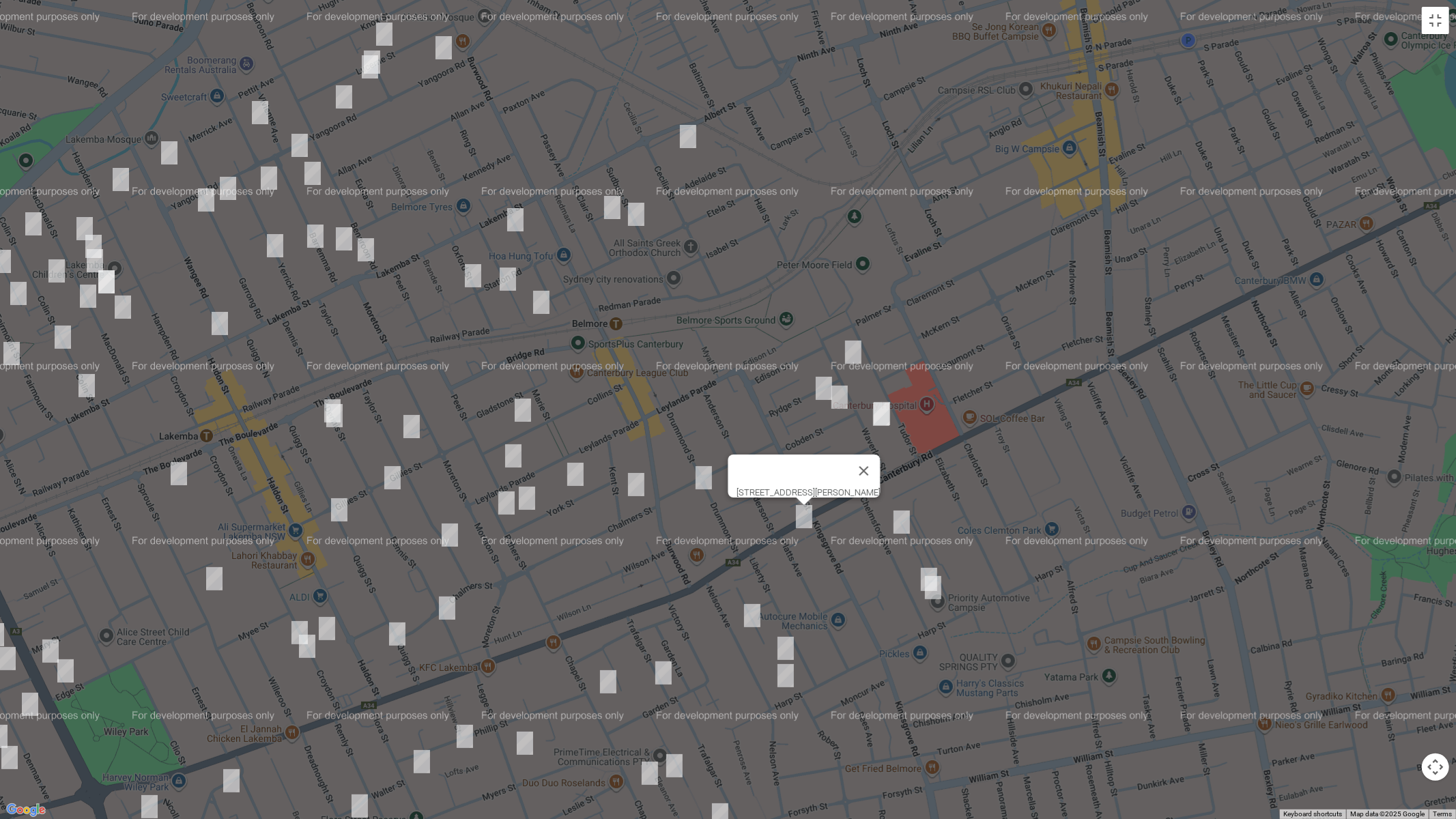
click at [896, 519] on img "20 Chelmsford Avenue, BELMORE NSW 2192" at bounding box center [901, 522] width 27 height 34
click at [917, 572] on img "48 Chelmsford Avenue, BELMORE NSW 2192" at bounding box center [929, 579] width 27 height 34
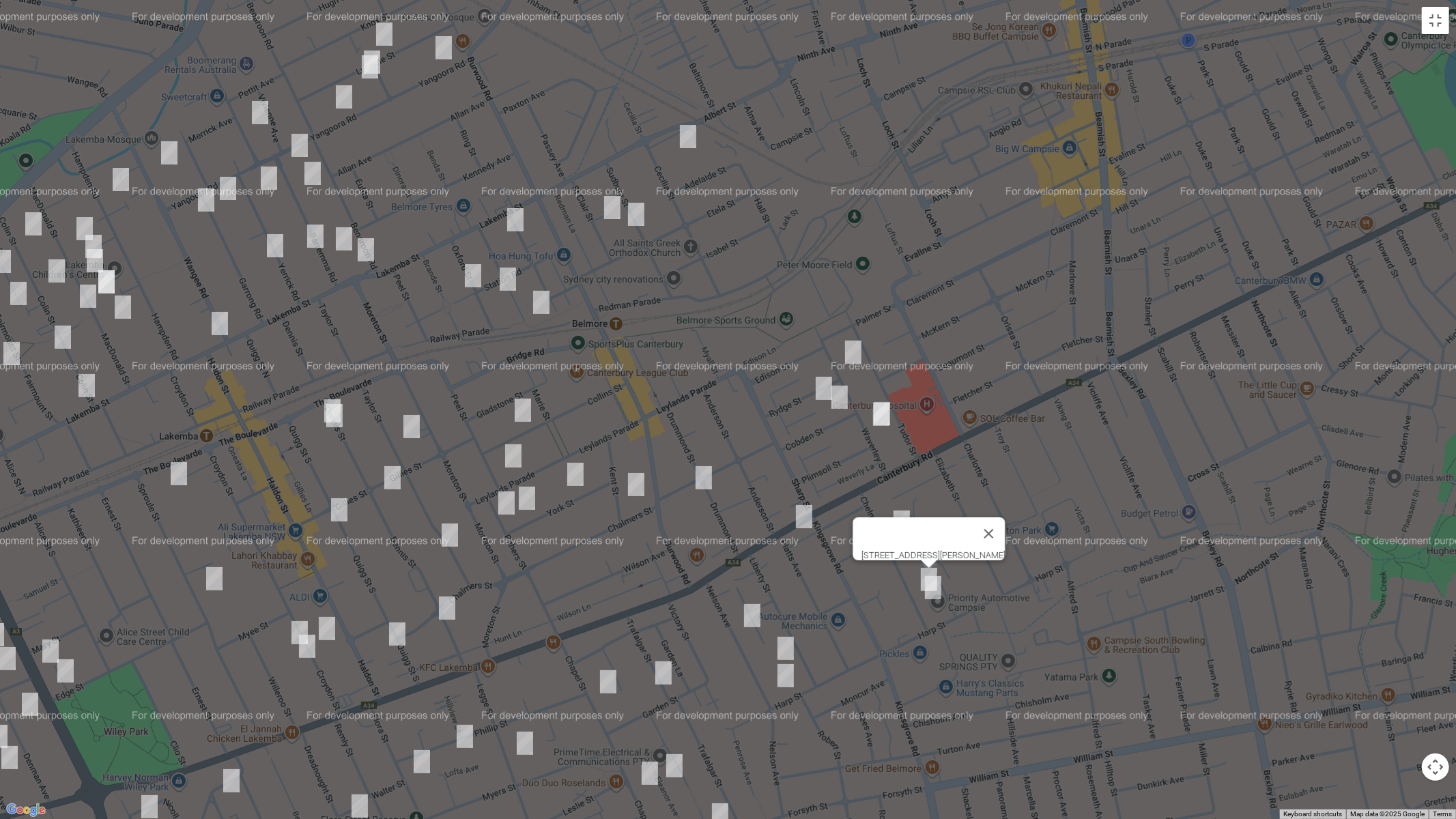
click at [936, 595] on img "52 Chelmsford Avenue, BELMORE NSW 2192" at bounding box center [932, 587] width 27 height 34
click at [782, 642] on img "19A Harp Street, BELMORE NSW 2192" at bounding box center [785, 648] width 27 height 34
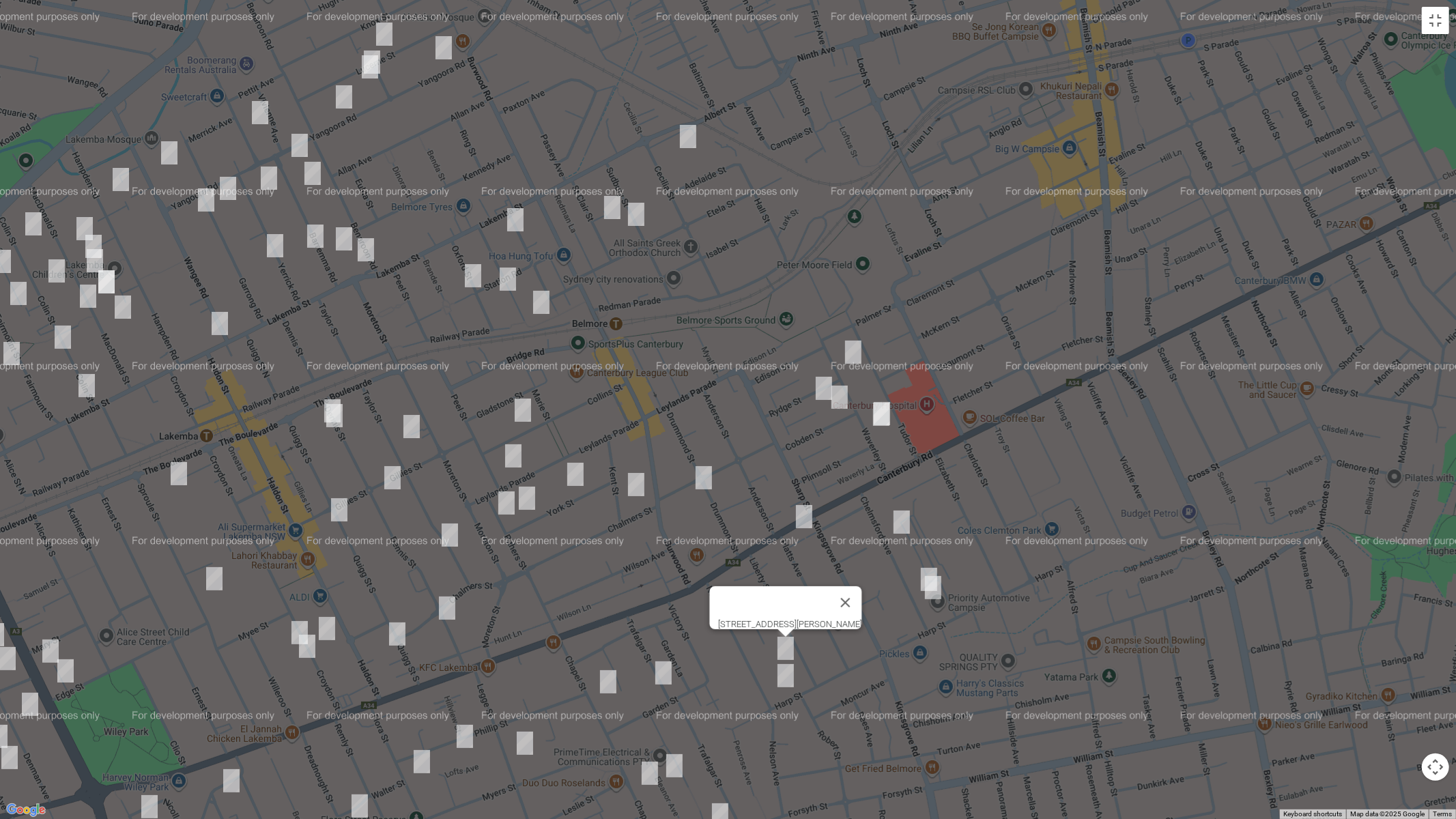
click at [782, 673] on img "3/52 Nelson Avenue, BELMORE NSW 2192" at bounding box center [785, 676] width 27 height 34
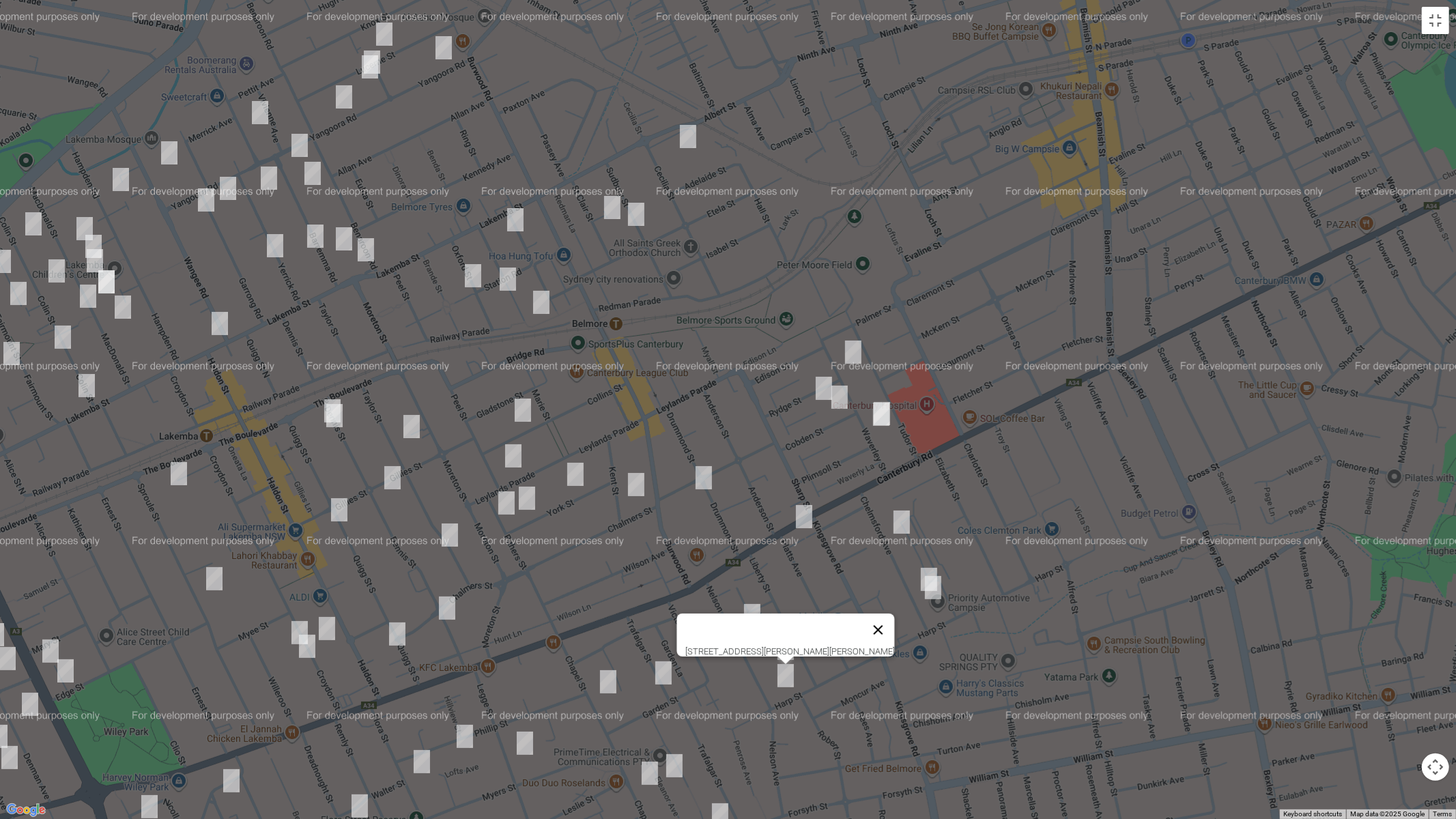
click at [862, 627] on button "Close" at bounding box center [878, 629] width 33 height 33
click at [750, 617] on img "22 Nelson Avenue, BELMORE NSW 2192" at bounding box center [752, 616] width 27 height 34
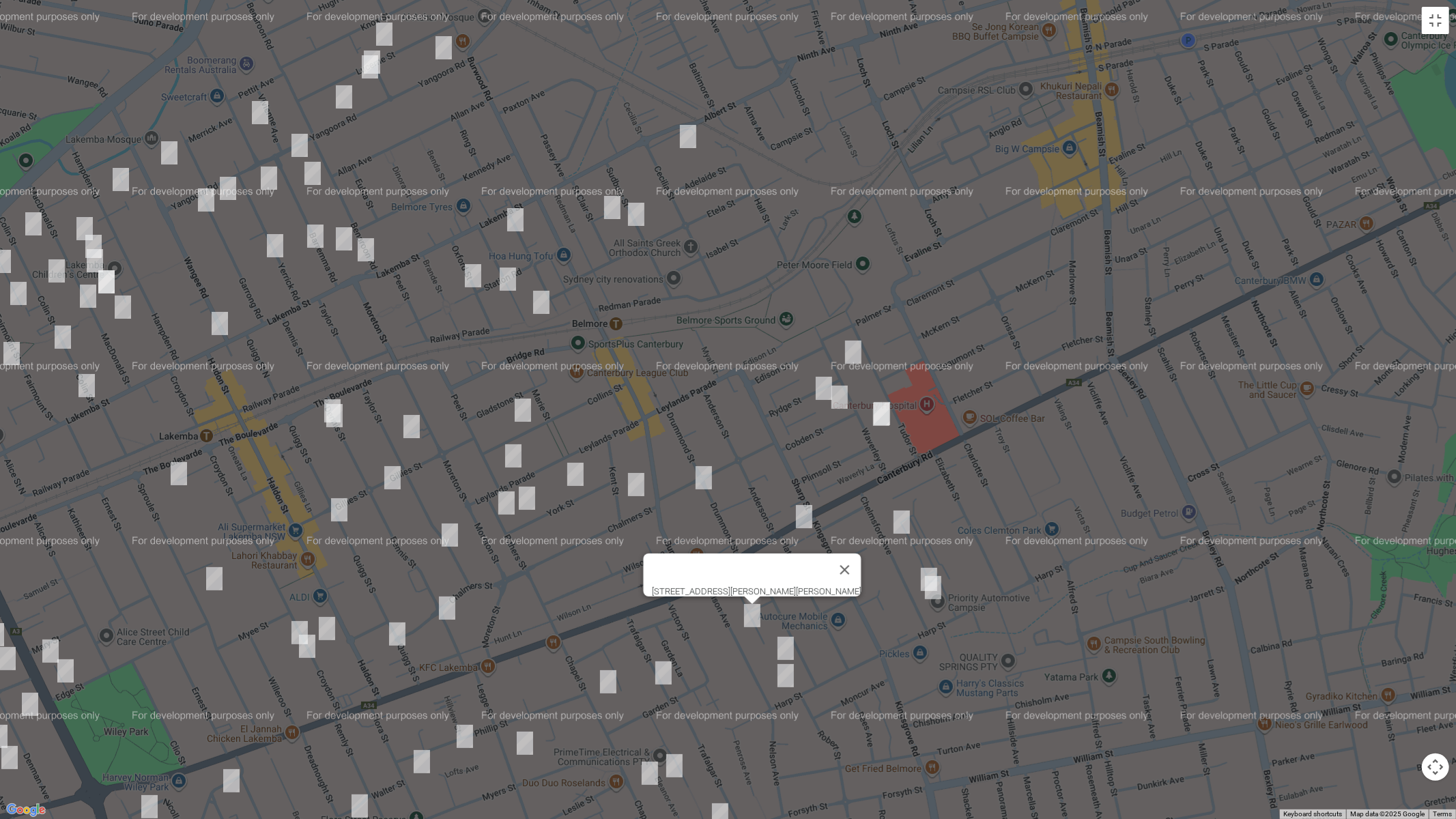
click at [662, 670] on img "27 Trafalgar Street, BELMORE NSW 2192" at bounding box center [663, 673] width 27 height 34
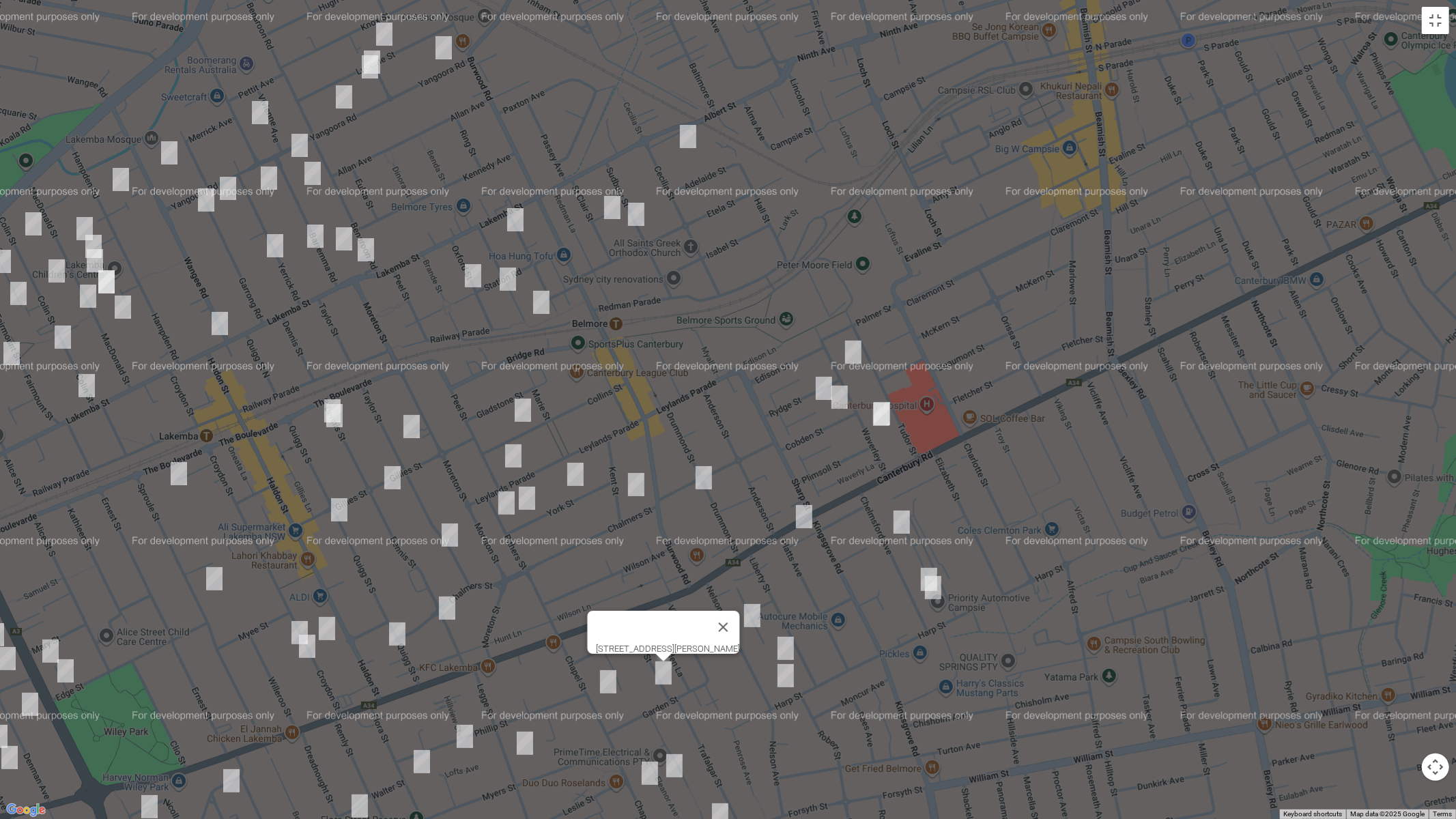
click at [605, 682] on img "28 Chapel Street, BELMORE NSW 2192" at bounding box center [608, 681] width 27 height 34
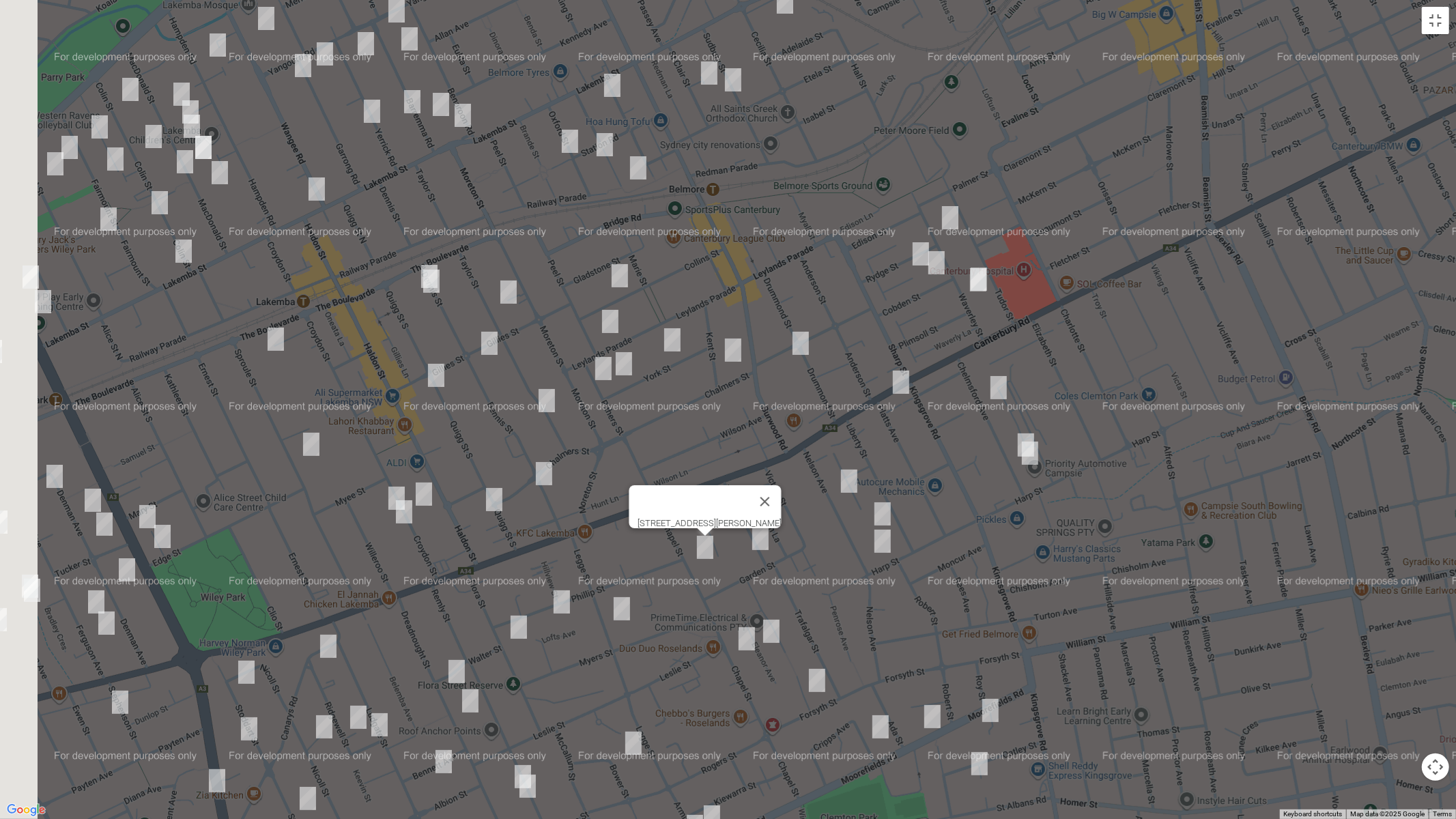
drag, startPoint x: 686, startPoint y: 700, endPoint x: 821, endPoint y: 412, distance: 318.1
click at [821, 412] on div "[STREET_ADDRESS][PERSON_NAME]" at bounding box center [728, 410] width 1456 height 819
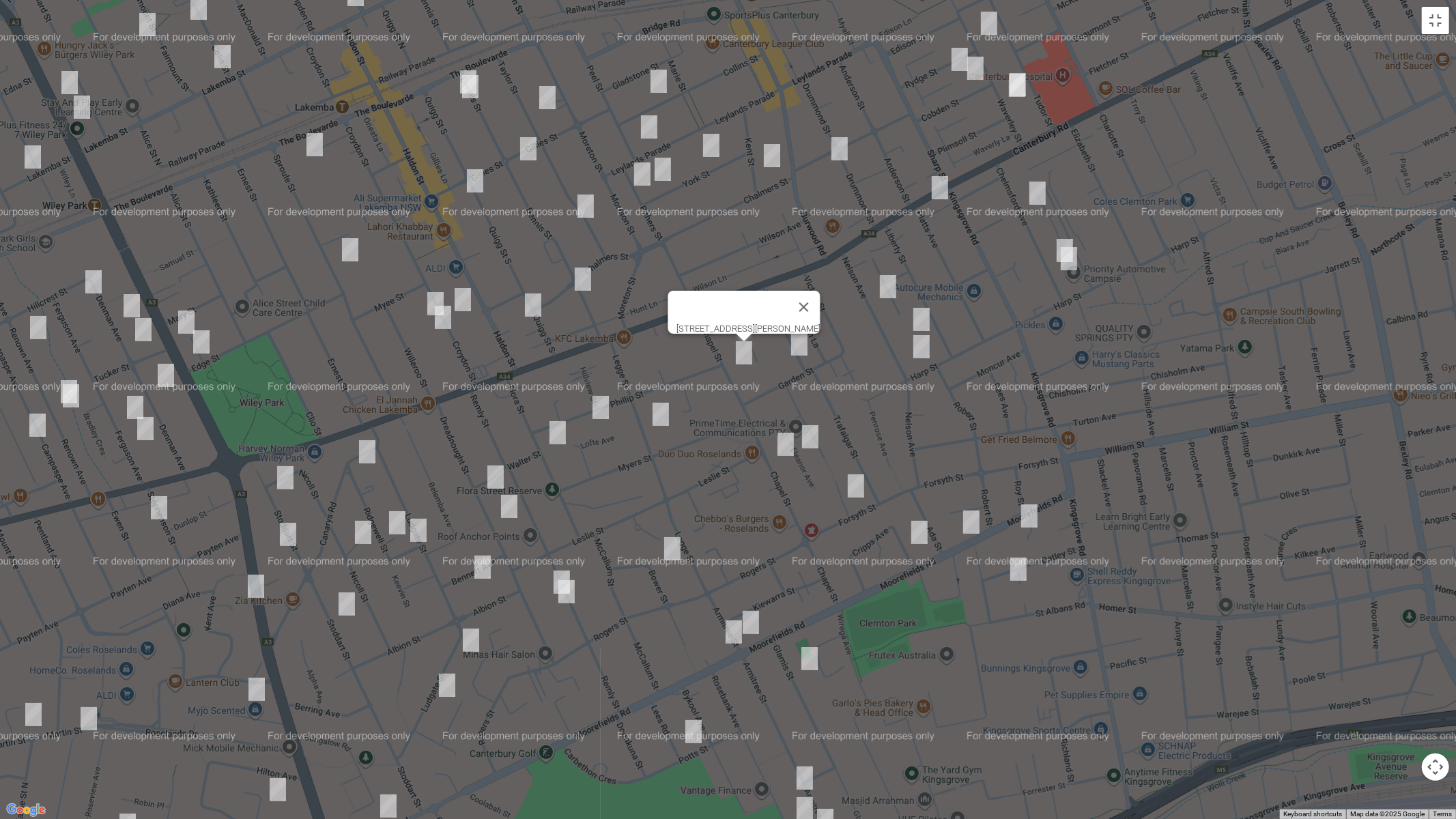
click at [810, 435] on img "13 Eleanor Avenue, BELMORE NSW 2192" at bounding box center [810, 436] width 27 height 34
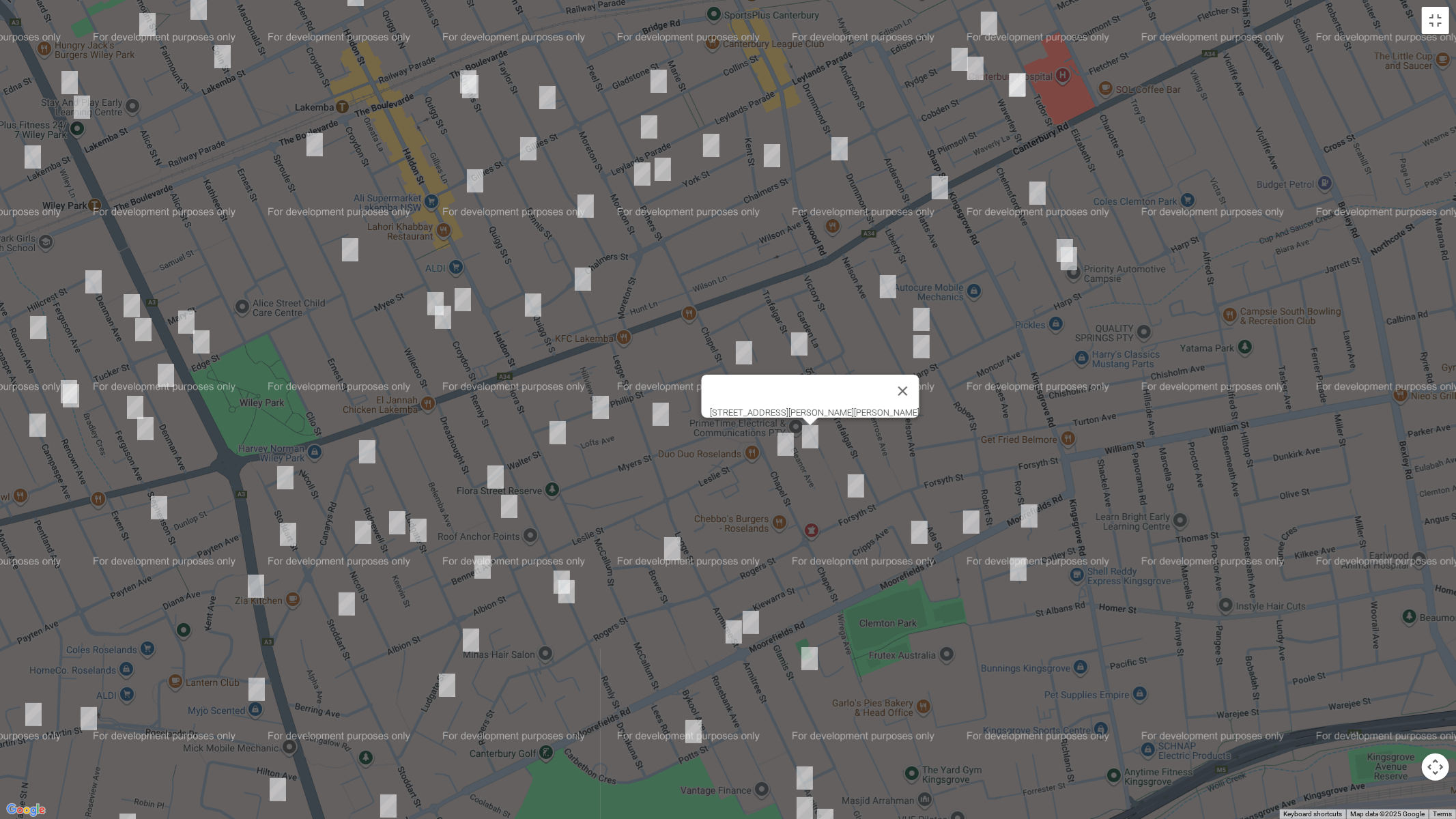
click at [779, 444] on img "66 Chapel Street, BELMORE NSW 2192" at bounding box center [785, 444] width 27 height 34
click at [852, 485] on img "15 Marlene Place, BELMORE NSW 2192" at bounding box center [855, 486] width 27 height 34
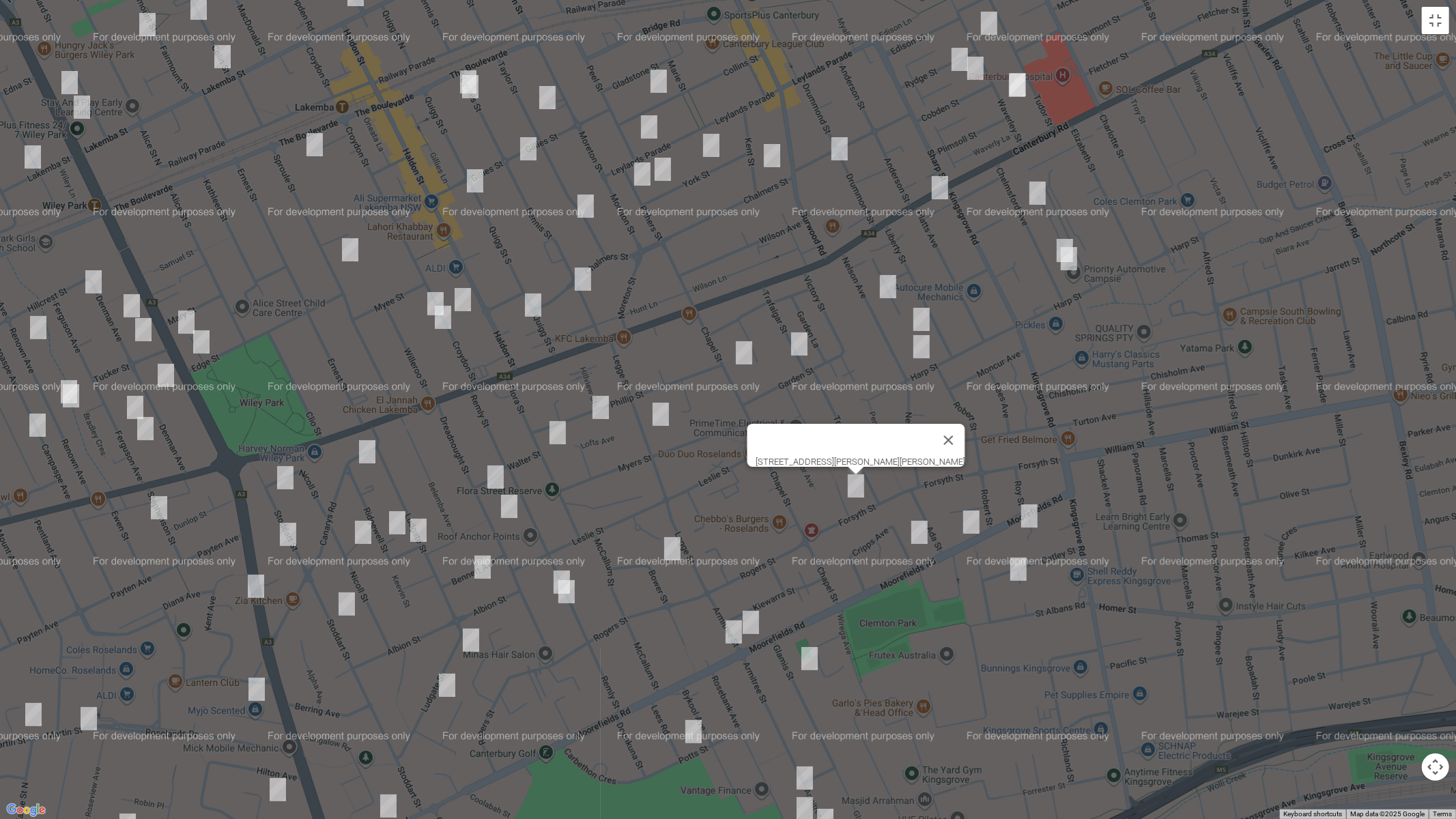
click at [962, 523] on img "13 Moorefields Road, KINGSGROVE NSW 2208" at bounding box center [971, 522] width 27 height 34
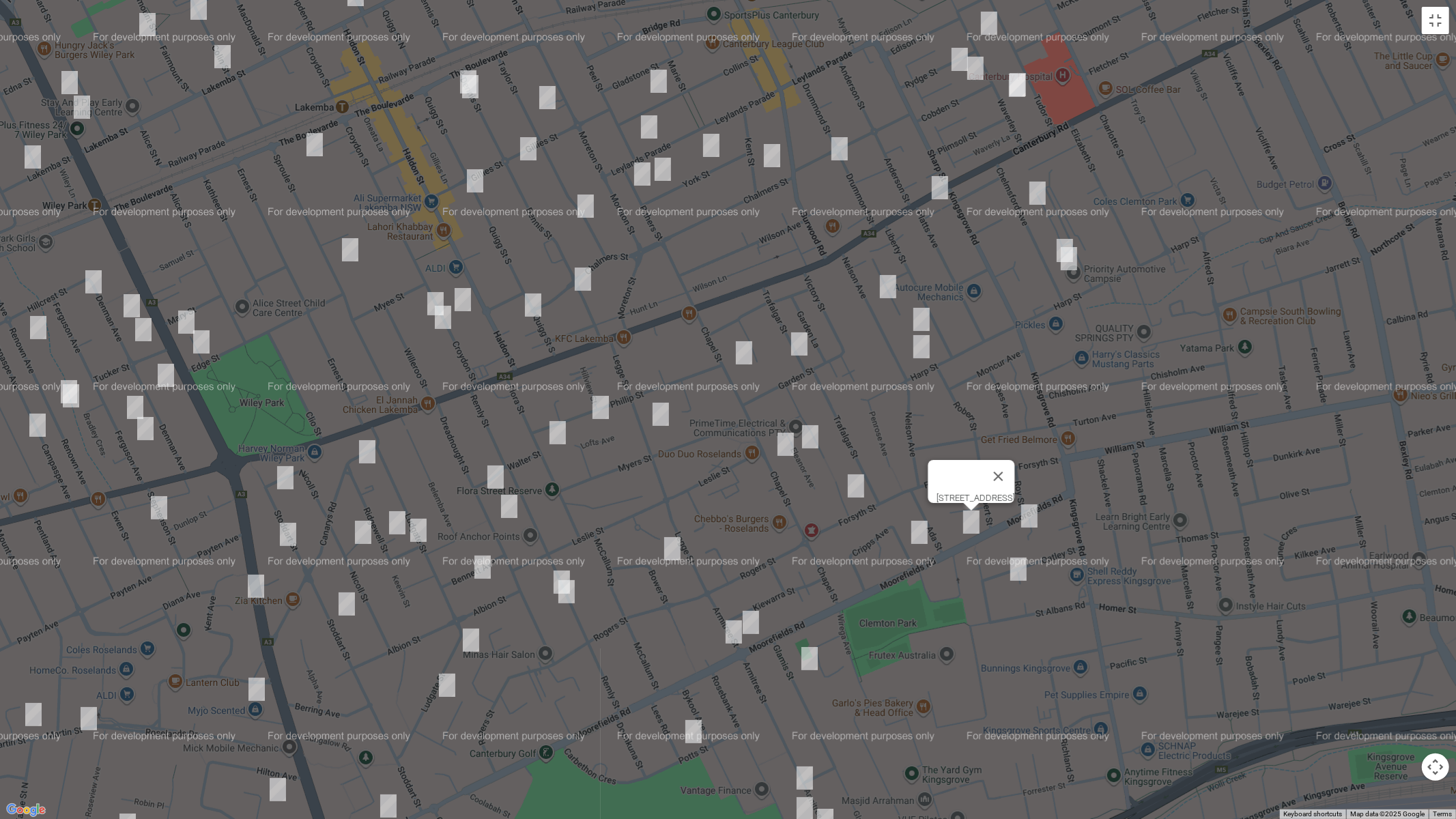
click at [1031, 522] on img "24 Moorefields Road, KINGSGROVE NSW 2208" at bounding box center [1029, 516] width 27 height 34
click at [1016, 573] on img "22 Oatley Street, KINGSGROVE NSW 2208" at bounding box center [1018, 569] width 27 height 34
click at [914, 536] on img "58 Cripps Avenue, KINGSGROVE NSW 2208" at bounding box center [919, 532] width 27 height 34
click at [762, 620] on img "18B Armitree Street, KINGSGROVE NSW 2208" at bounding box center [750, 622] width 27 height 34
click at [728, 634] on img "15 Armitree Street, KINGSGROVE NSW 2208" at bounding box center [733, 632] width 27 height 34
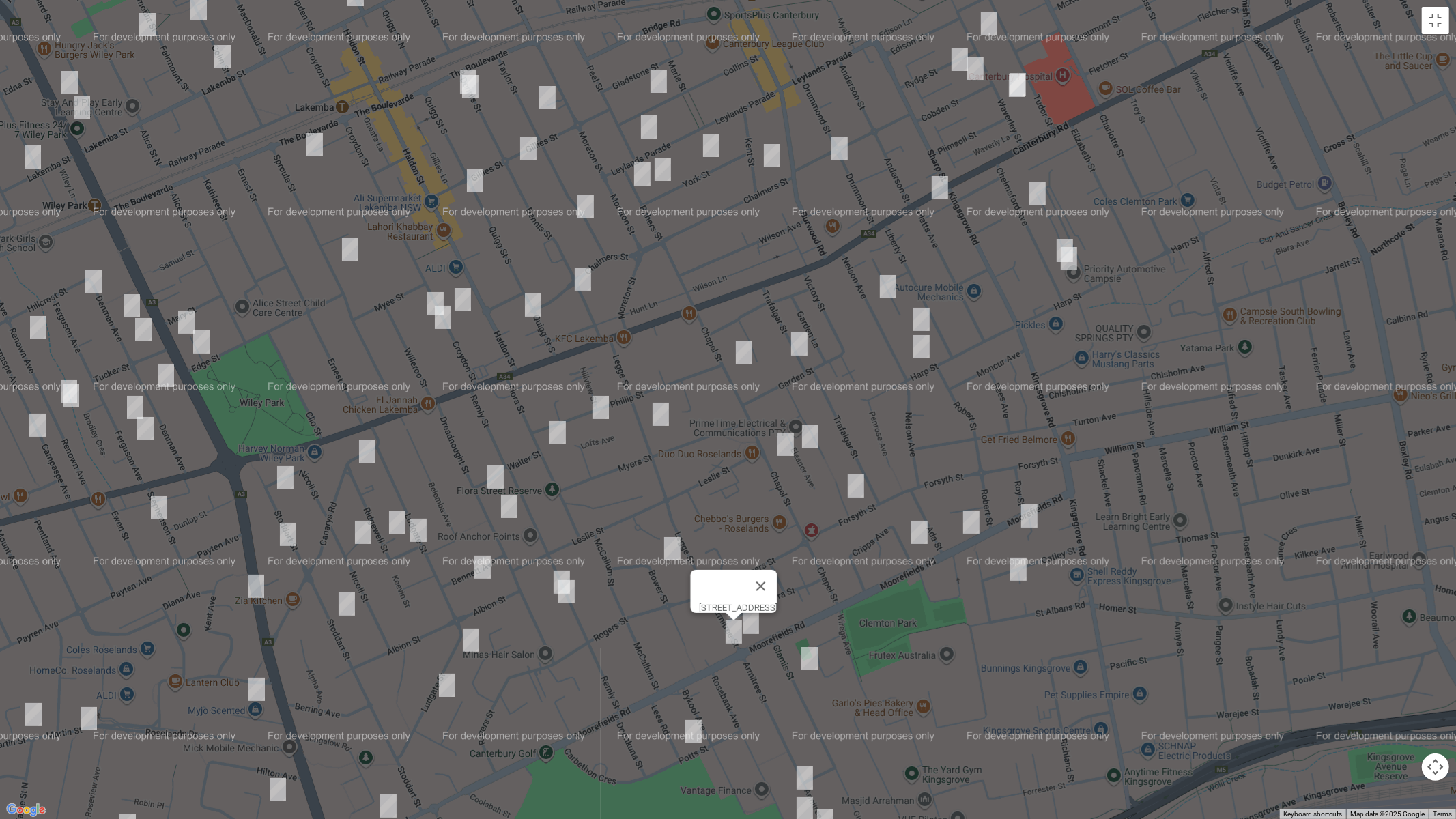
drag, startPoint x: 805, startPoint y: 657, endPoint x: 784, endPoint y: 666, distance: 22.8
click at [807, 657] on img "11A Glamis Street, KINGSGROVE NSW 2208" at bounding box center [810, 659] width 27 height 34
click at [697, 690] on img "22 Lees Road, KINGSGROVE NSW 2208" at bounding box center [693, 731] width 27 height 34
drag, startPoint x: 809, startPoint y: 666, endPoint x: 825, endPoint y: 675, distance: 18.4
click at [809, 666] on img "11A Glamis Street, KINGSGROVE NSW 2208" at bounding box center [810, 659] width 27 height 34
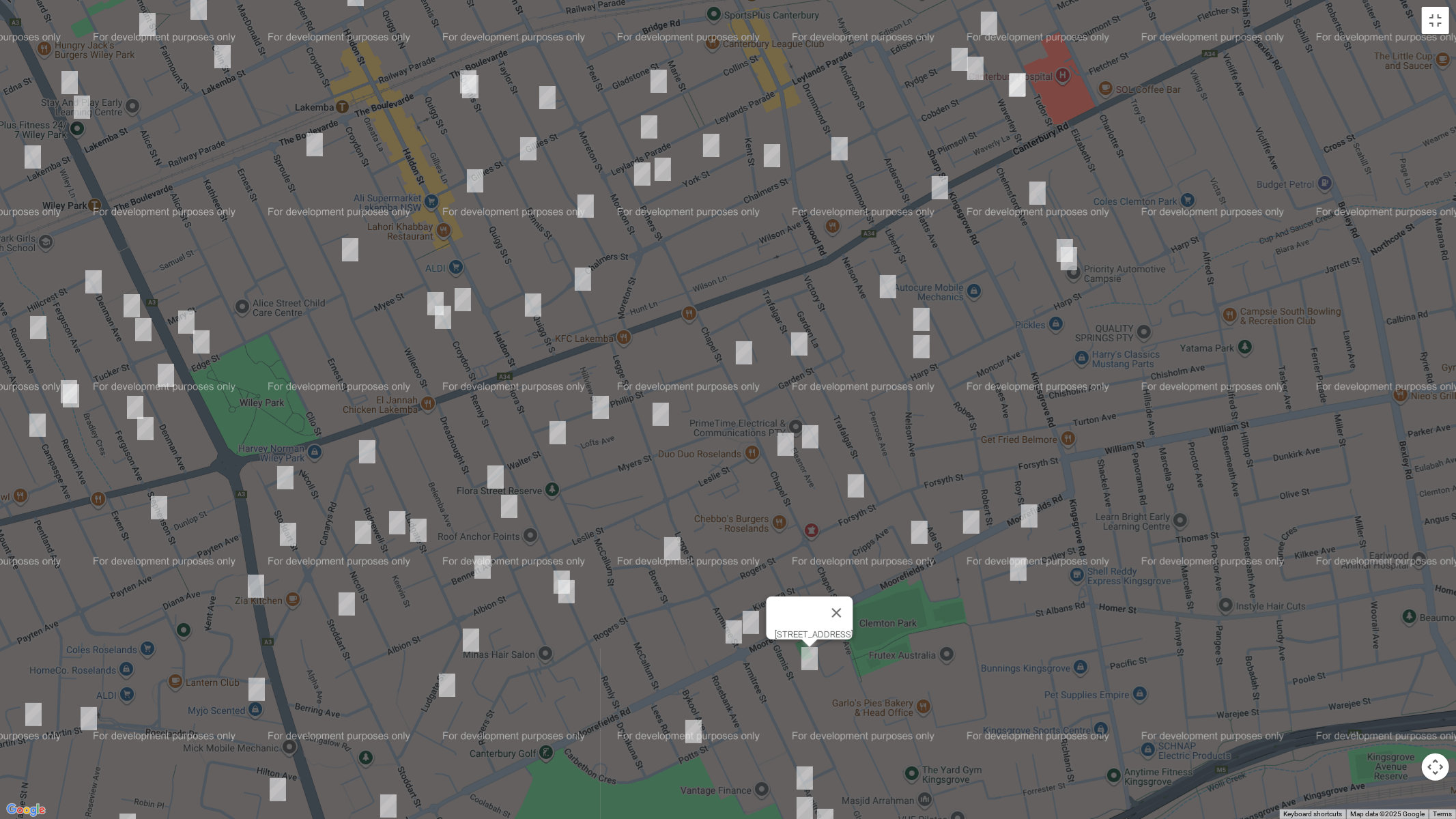
drag, startPoint x: 854, startPoint y: 687, endPoint x: 883, endPoint y: 529, distance: 160.6
click at [851, 463] on div "[STREET_ADDRESS]" at bounding box center [728, 410] width 1456 height 819
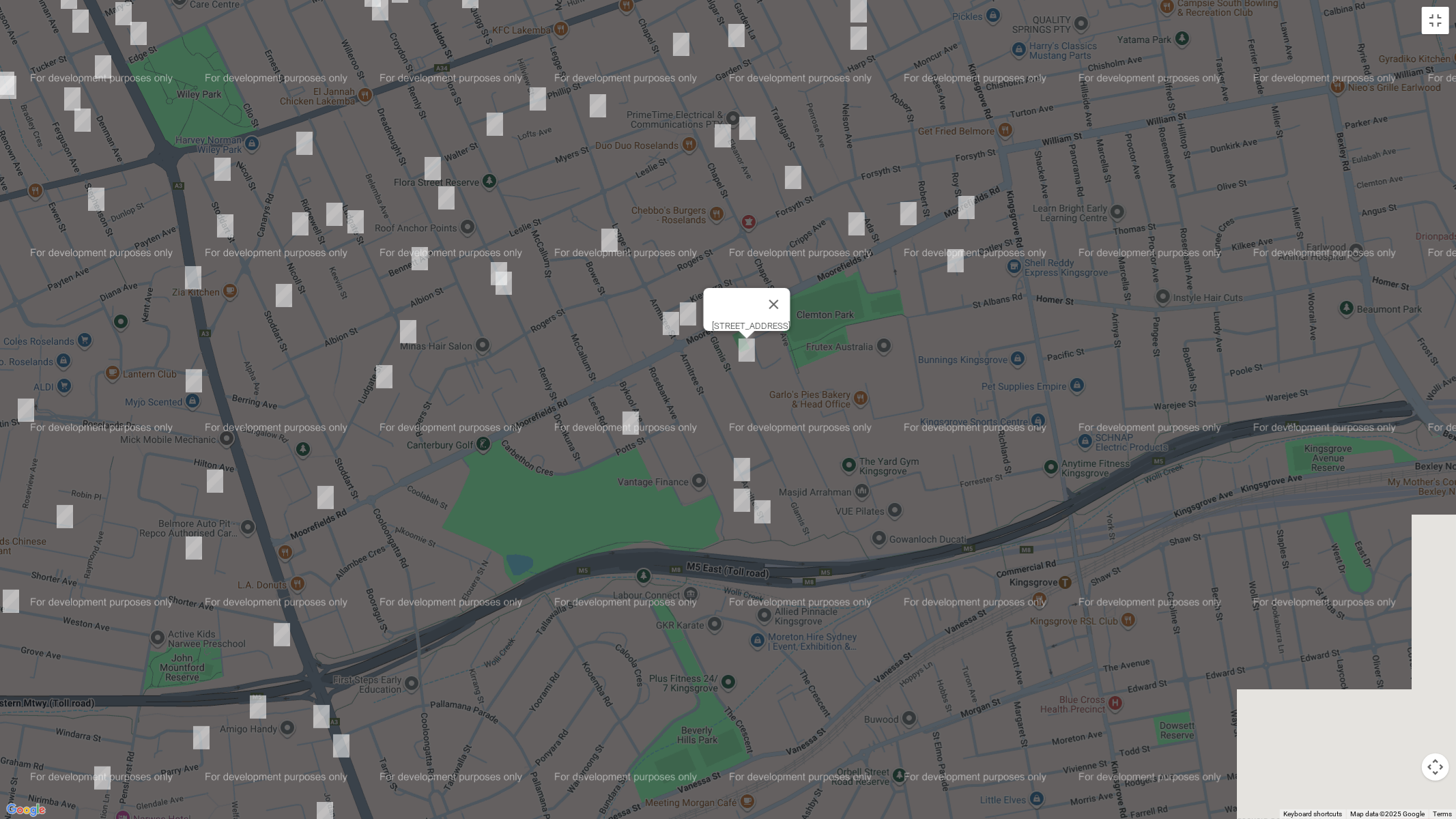
drag, startPoint x: 927, startPoint y: 547, endPoint x: 758, endPoint y: 477, distance: 182.9
click at [862, 237] on div "[STREET_ADDRESS]" at bounding box center [728, 410] width 1456 height 819
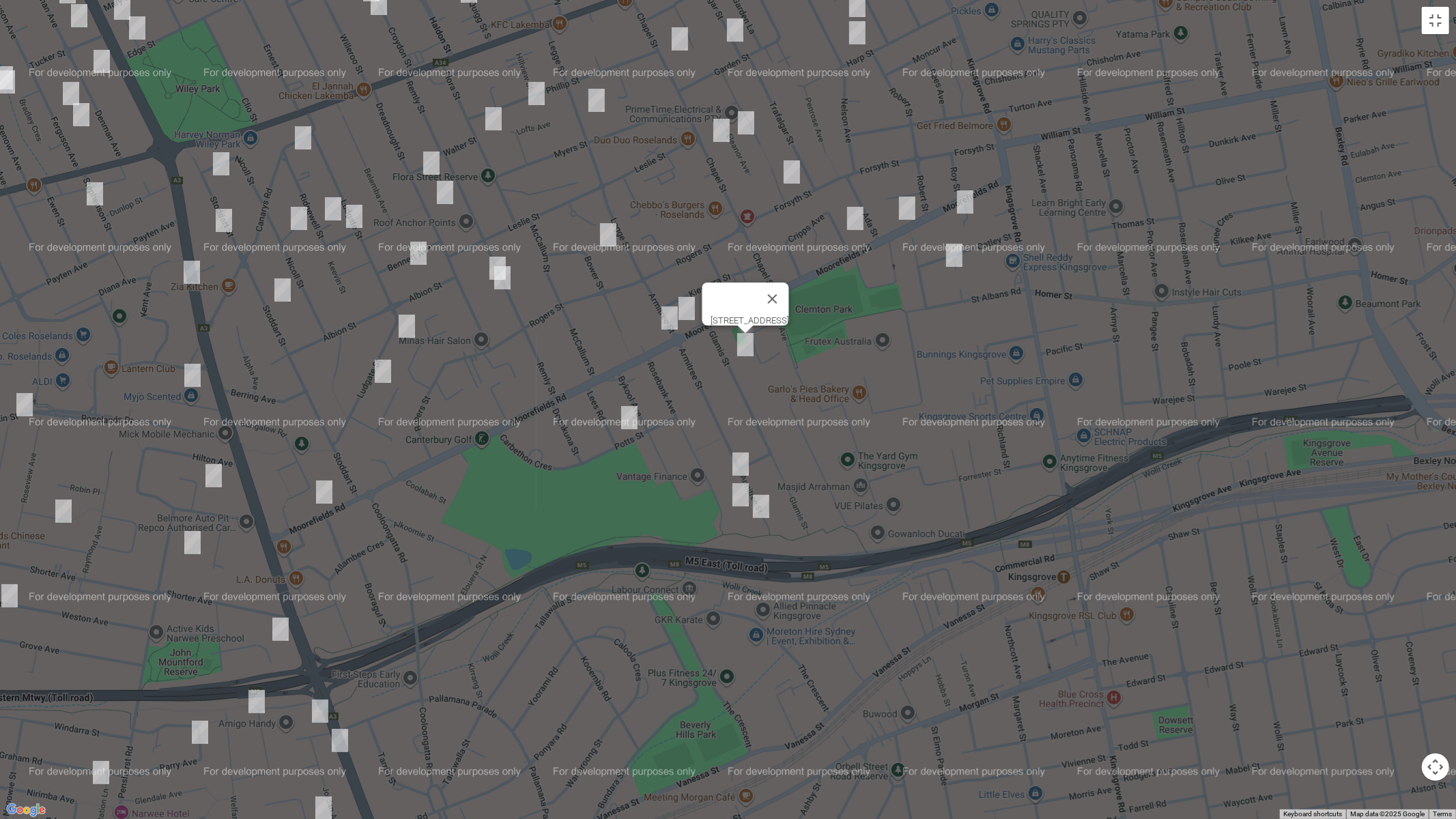
click at [737, 457] on img "81 Armitree Street, KINGSGROVE NSW 2208" at bounding box center [741, 464] width 27 height 34
click at [735, 492] on img "76 Rosebank Avenue, KINGSGROVE NSW 2208" at bounding box center [741, 495] width 27 height 34
click at [766, 509] on img "103 Armitree Street, KINGSGROVE NSW 2208" at bounding box center [761, 506] width 27 height 34
click at [277, 622] on img "14 Warne Crescent, BEVERLY HILLS NSW 2209" at bounding box center [281, 629] width 27 height 34
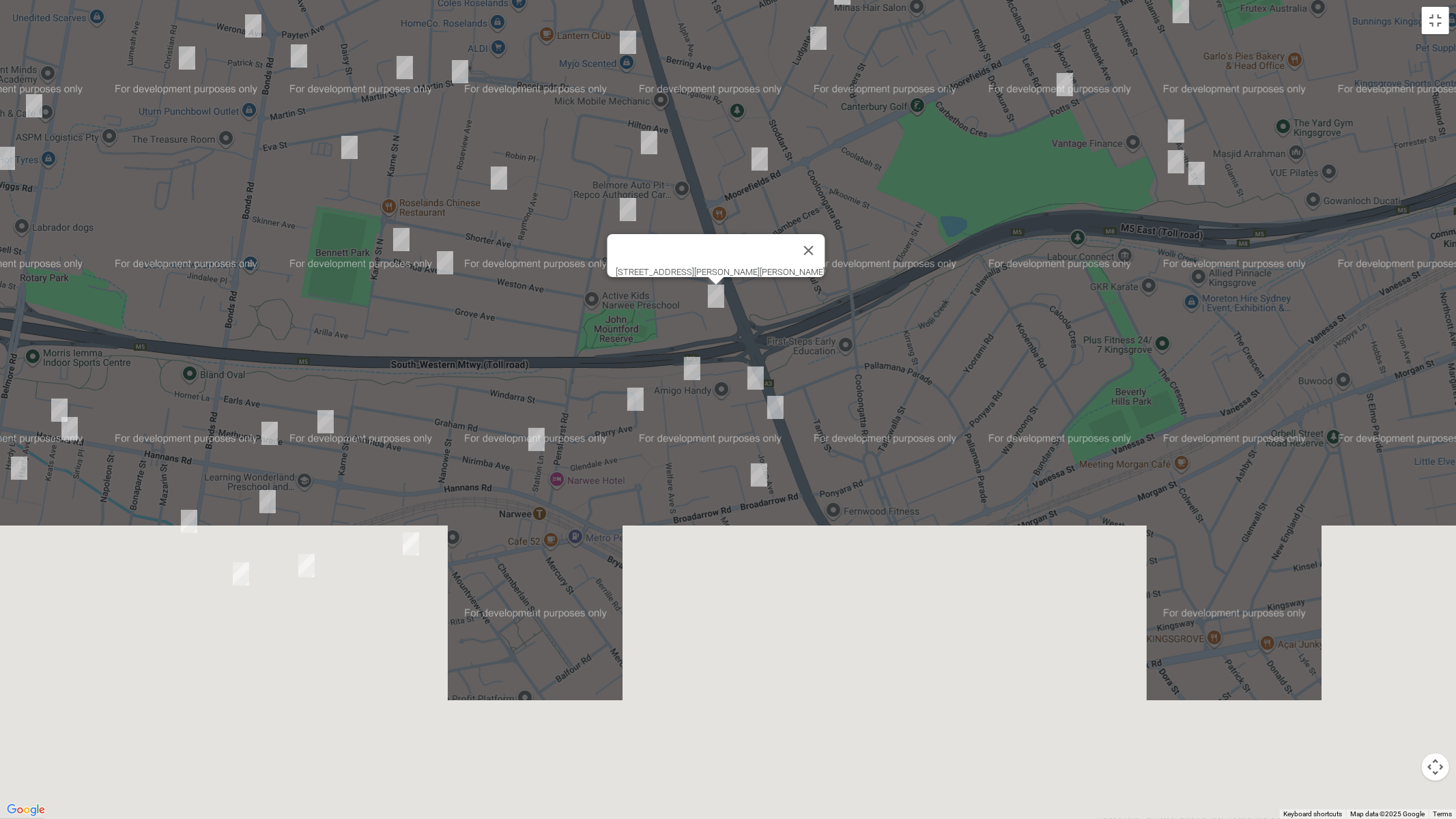
drag, startPoint x: 333, startPoint y: 633, endPoint x: 769, endPoint y: 301, distance: 548.0
click at [769, 301] on div "[STREET_ADDRESS][PERSON_NAME][PERSON_NAME]" at bounding box center [728, 410] width 1456 height 819
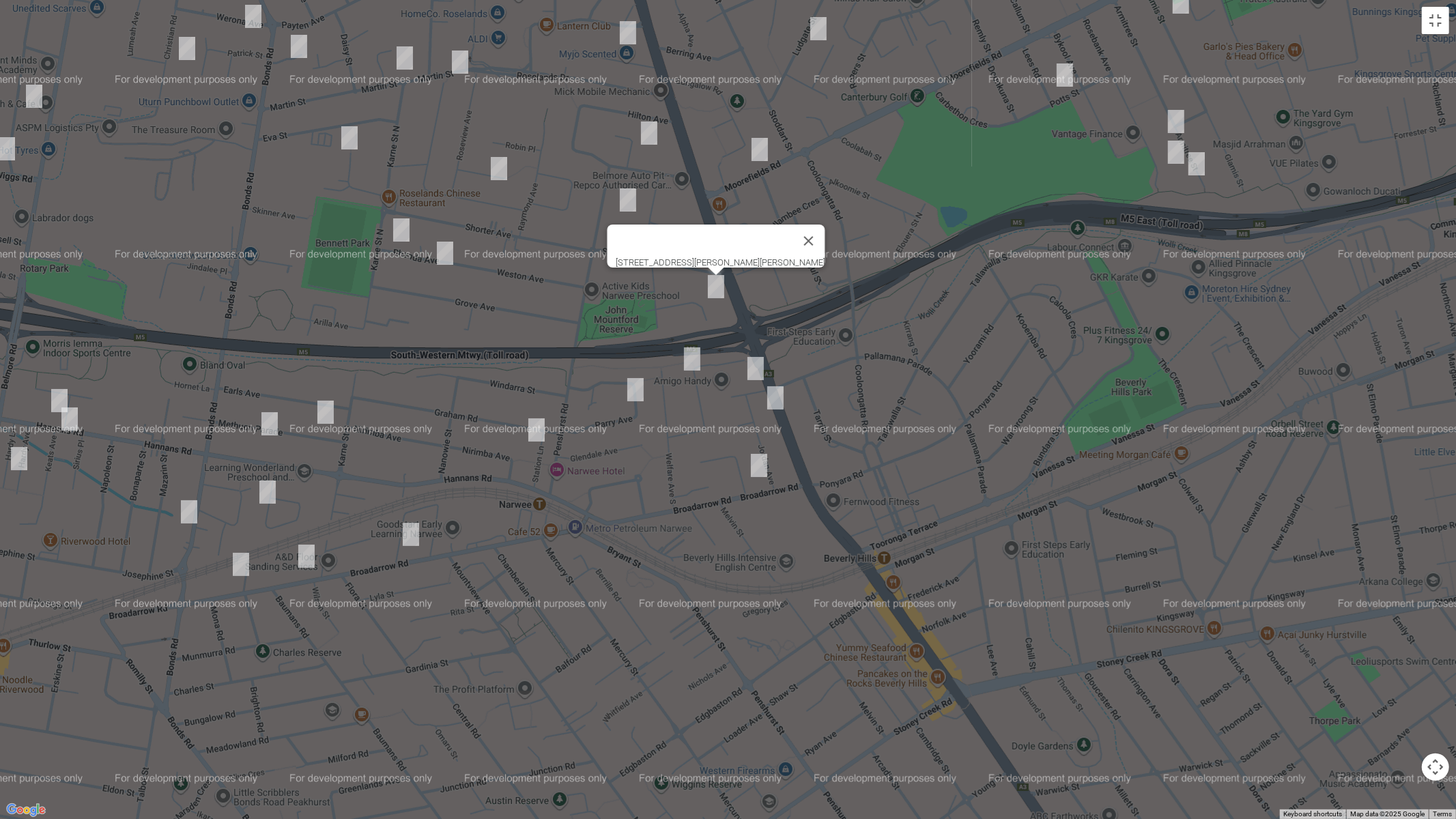
click at [688, 360] on img "9 Midlothian Avenue, BEVERLY HILLS NSW 2209" at bounding box center [692, 358] width 27 height 34
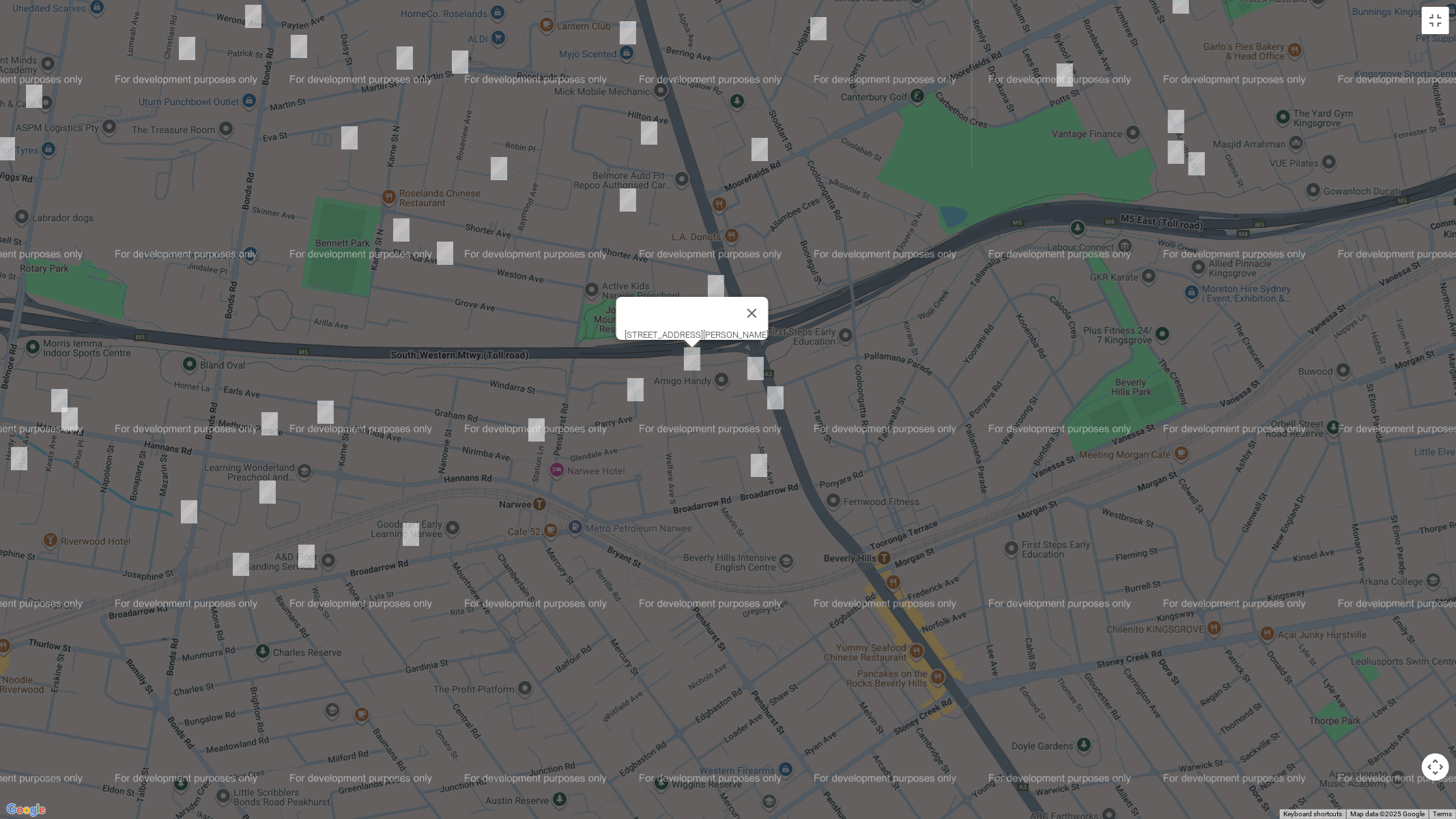
click at [757, 366] on img "22 Zuttion Avenue, BEVERLY HILLS NSW 2209" at bounding box center [756, 368] width 27 height 34
click at [768, 394] on img "377 King Georges Road, BEVERLY HILLS NSW 2209" at bounding box center [776, 398] width 27 height 34
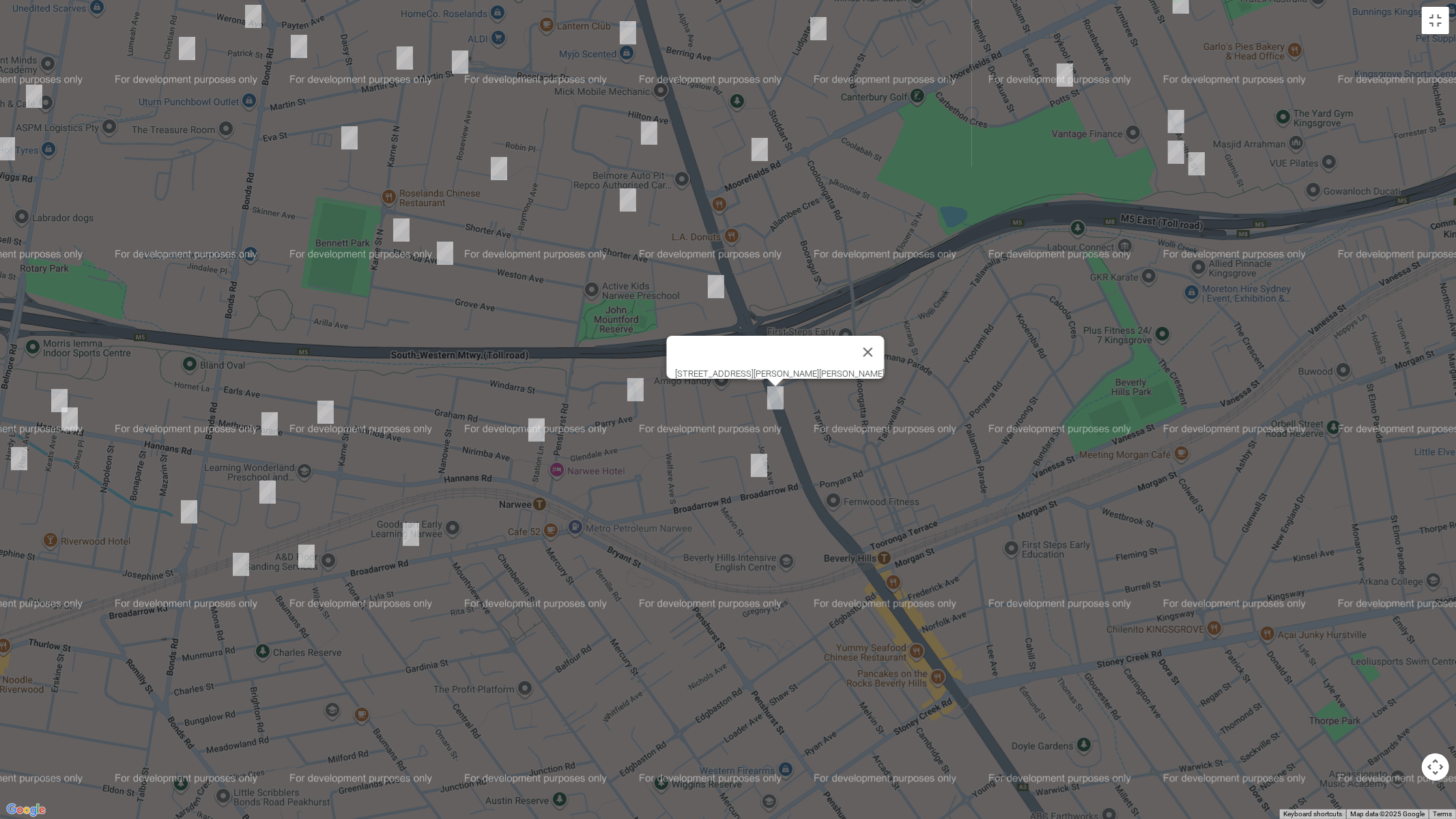
click at [759, 464] on img "5 Mayfair Crescent, BEVERLY HILLS NSW 2209" at bounding box center [758, 465] width 27 height 34
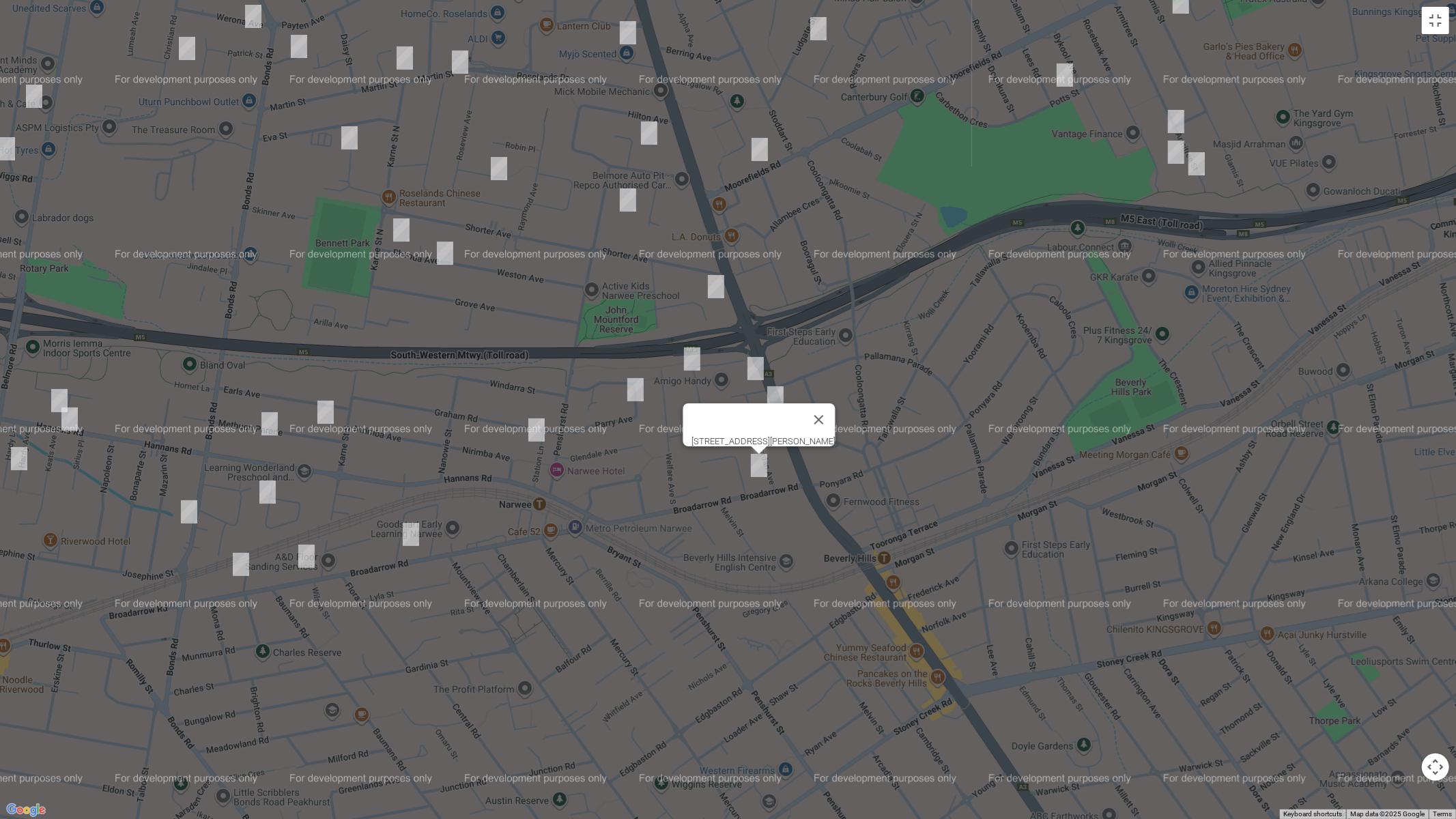
click at [628, 388] on img "17 Parry Avenue, NARWEE NSW 2209" at bounding box center [636, 390] width 27 height 34
drag, startPoint x: 542, startPoint y: 427, endPoint x: 479, endPoint y: 442, distance: 64.8
click at [541, 427] on img "2 Graham Road, NARWEE NSW 2209" at bounding box center [536, 430] width 27 height 34
click at [326, 413] on img "5 Methuen Parade, RIVERWOOD NSW 2210" at bounding box center [325, 412] width 27 height 34
click at [265, 427] on img "28 Methuen Parade, RIVERWOOD NSW 2210" at bounding box center [269, 424] width 27 height 34
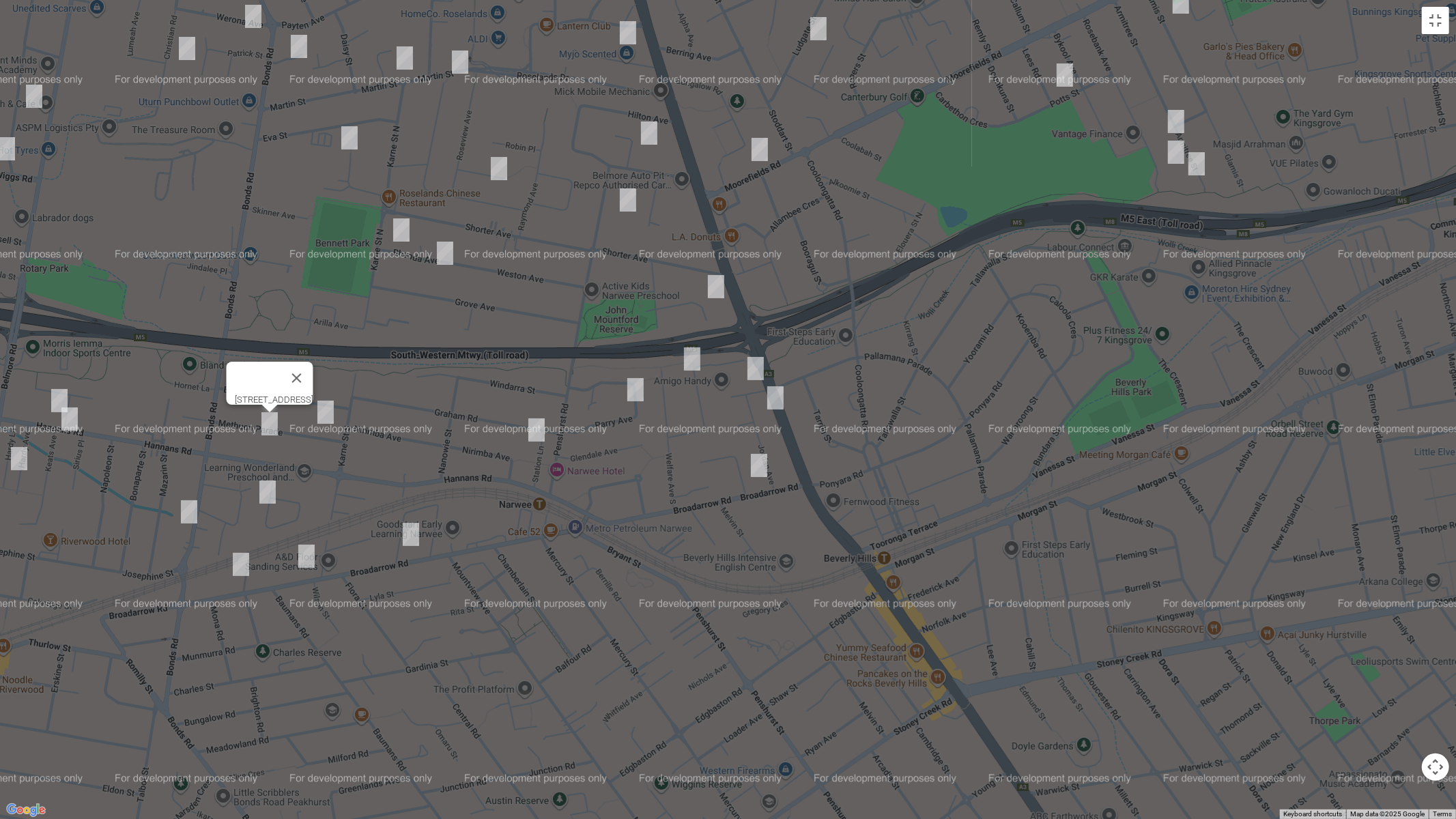
click at [536, 431] on img "2 Graham Road, NARWEE NSW 2209" at bounding box center [536, 430] width 27 height 34
drag, startPoint x: 419, startPoint y: 533, endPoint x: 381, endPoint y: 547, distance: 40.5
click at [419, 533] on img "2A Elston Avenue, NARWEE NSW 2209" at bounding box center [411, 534] width 27 height 34
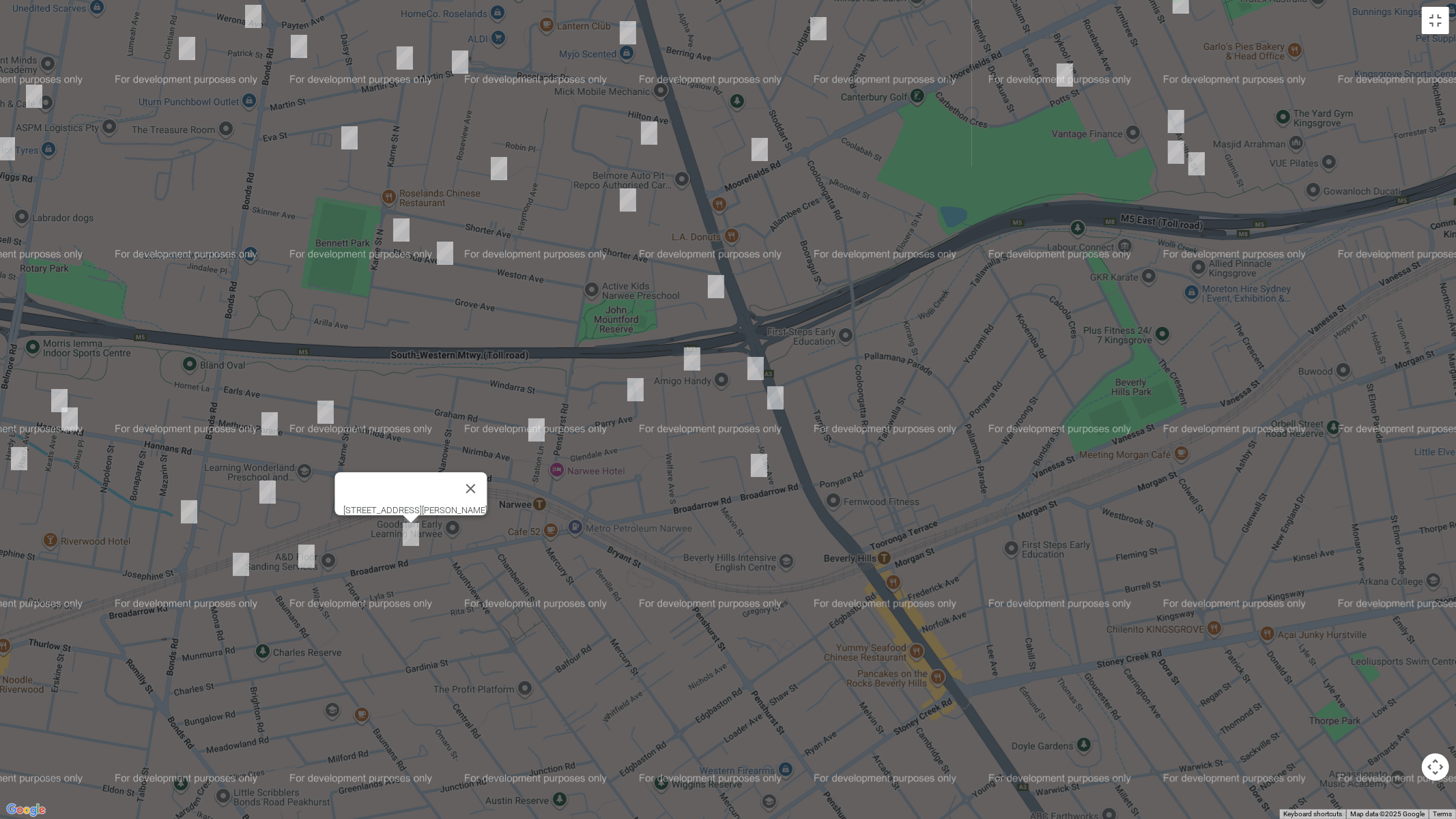
click at [261, 494] on img "11 Fullerton Crescent, RIVERWOOD NSW 2210" at bounding box center [267, 492] width 27 height 34
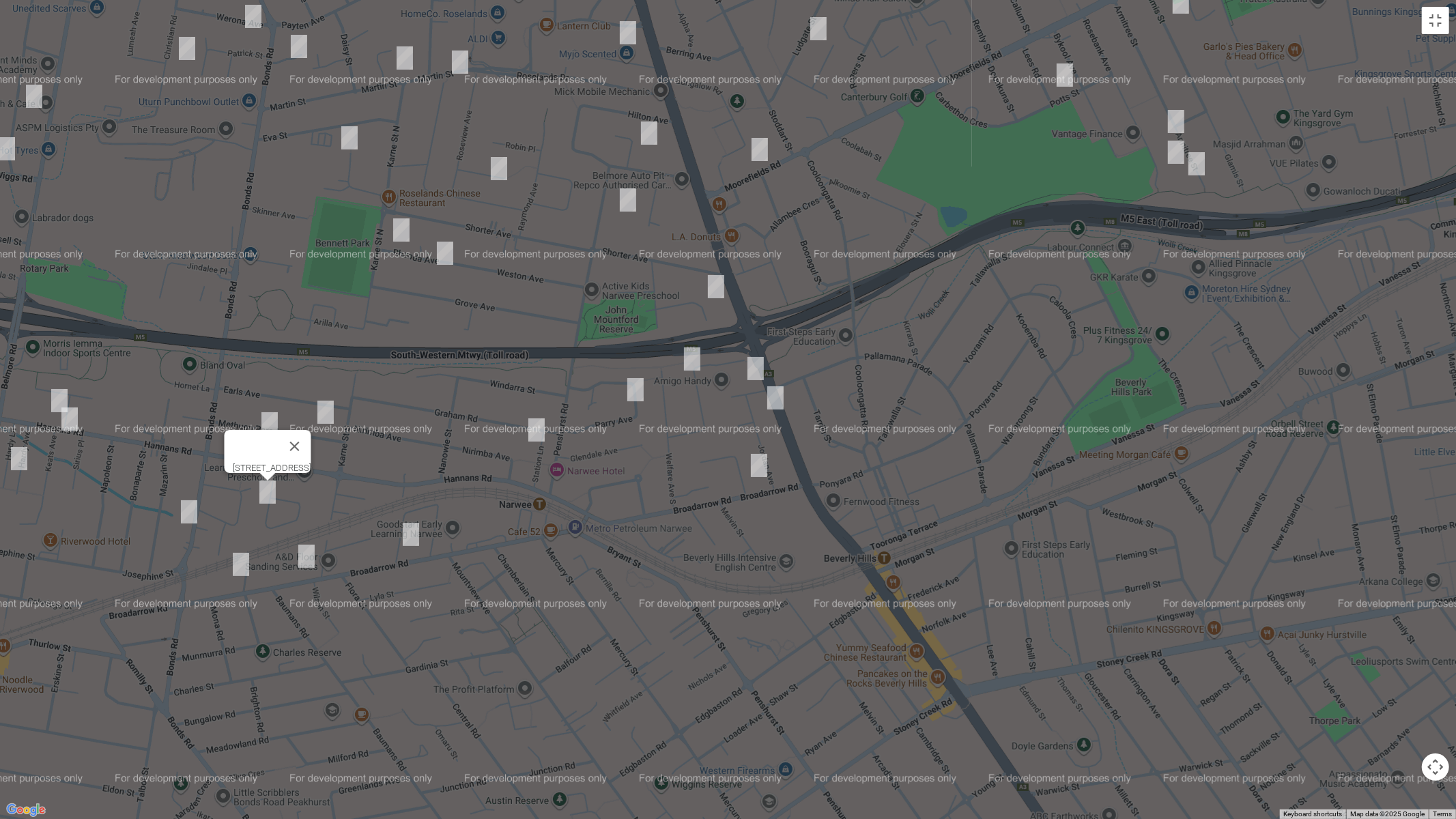
click at [304, 552] on img "115 Broadarrow Road, NARWEE NSW 2209" at bounding box center [307, 556] width 27 height 34
click at [192, 520] on img "265 Bonds Road, RIVERWOOD NSW 2210" at bounding box center [189, 512] width 27 height 34
click at [243, 565] on img "137B-141 Broadarrow Road, RIVERWOOD NSW 2210" at bounding box center [241, 565] width 27 height 34
click at [284, 504] on button "Close" at bounding box center [267, 518] width 33 height 33
click at [188, 513] on img "265 Bonds Road, RIVERWOOD NSW 2210" at bounding box center [189, 512] width 27 height 34
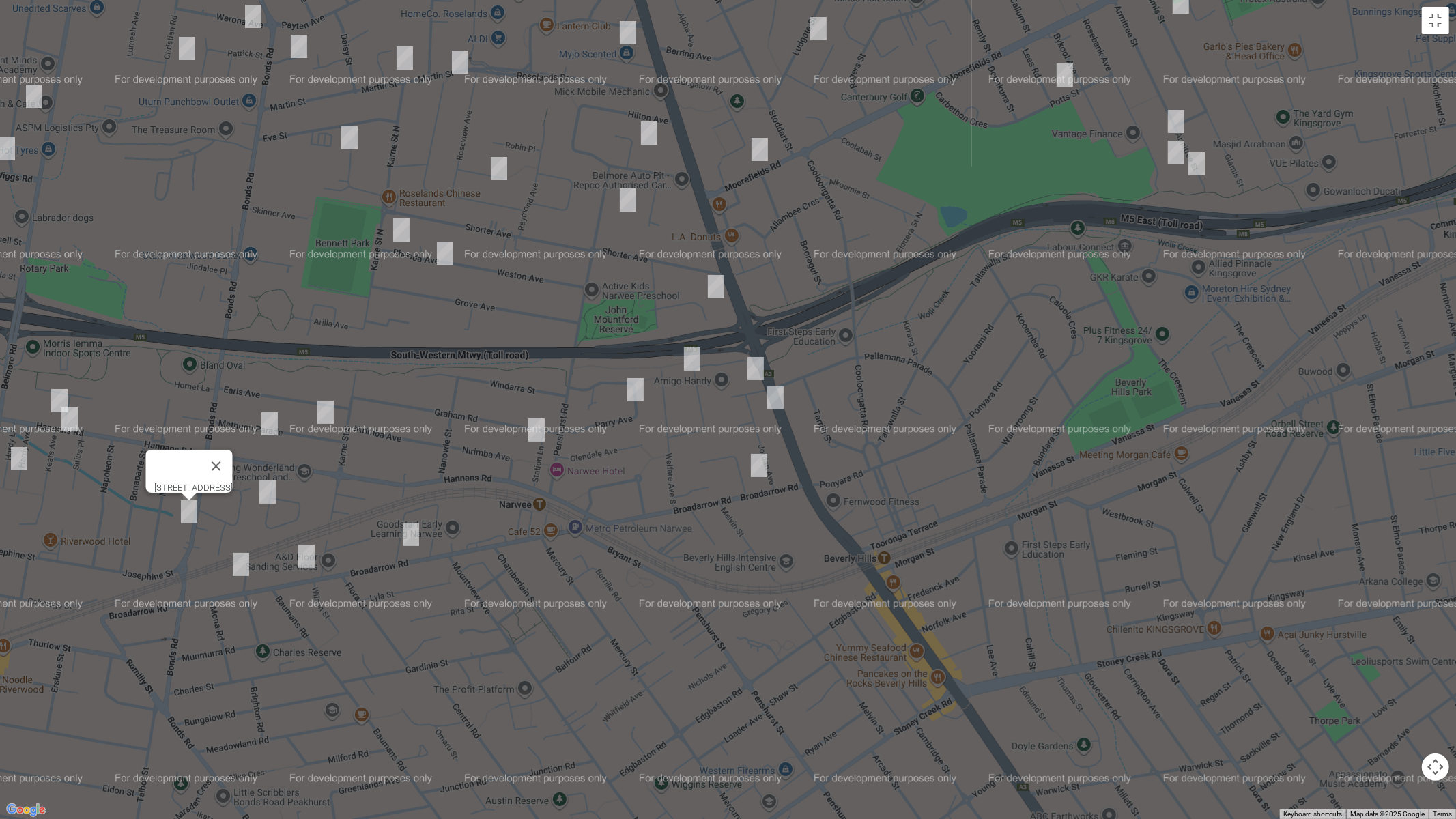
drag, startPoint x: 166, startPoint y: 351, endPoint x: 545, endPoint y: 384, distance: 380.4
click at [545, 384] on div "[STREET_ADDRESS]" at bounding box center [728, 410] width 1456 height 819
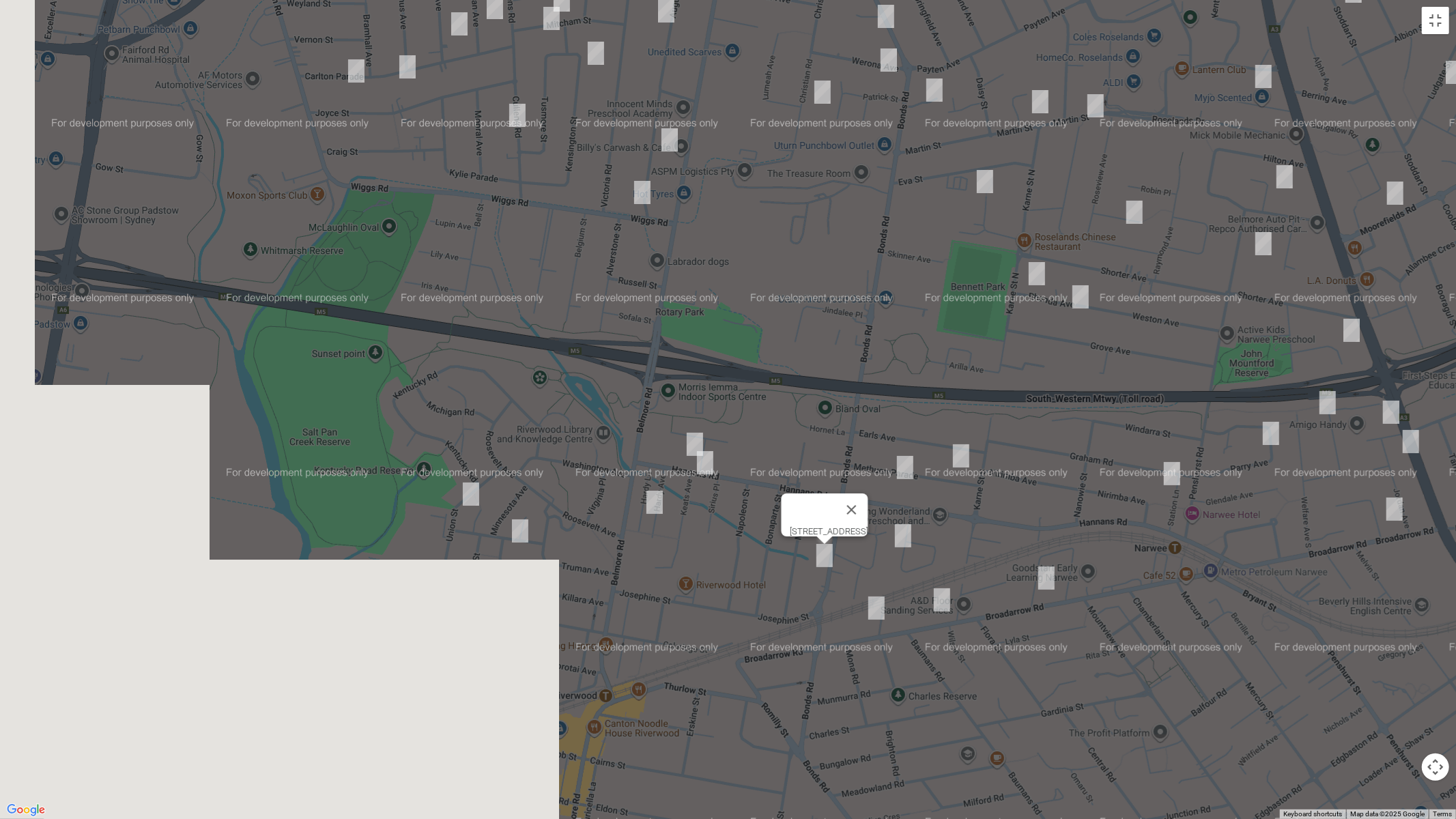
drag, startPoint x: 673, startPoint y: 364, endPoint x: 993, endPoint y: 375, distance: 320.2
click at [1000, 367] on div "[STREET_ADDRESS]" at bounding box center [728, 410] width 1456 height 819
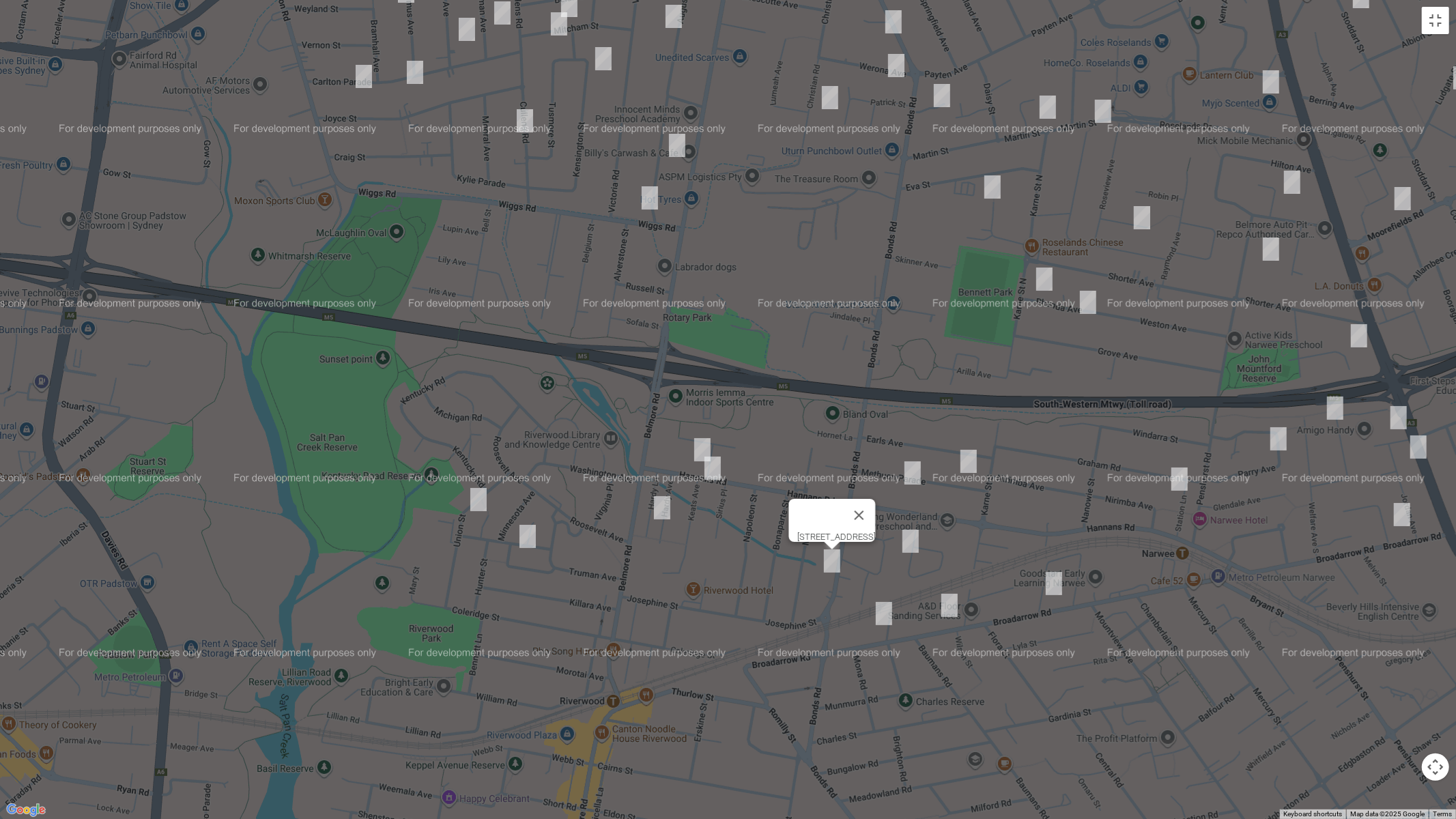
click at [703, 436] on img "18 Hannans Road, RIVERWOOD NSW 2210" at bounding box center [702, 450] width 27 height 34
drag, startPoint x: 716, startPoint y: 471, endPoint x: 674, endPoint y: 488, distance: 45.3
click at [716, 471] on img "2 Keats Avenue, RIVERWOOD NSW 2210" at bounding box center [713, 468] width 27 height 34
click at [664, 509] on img "23 Hardy Avenue, RIVERWOOD NSW 2210" at bounding box center [662, 507] width 27 height 34
click at [476, 500] on img "1/26 Union Street, Riverwood NSW 2210" at bounding box center [478, 499] width 27 height 34
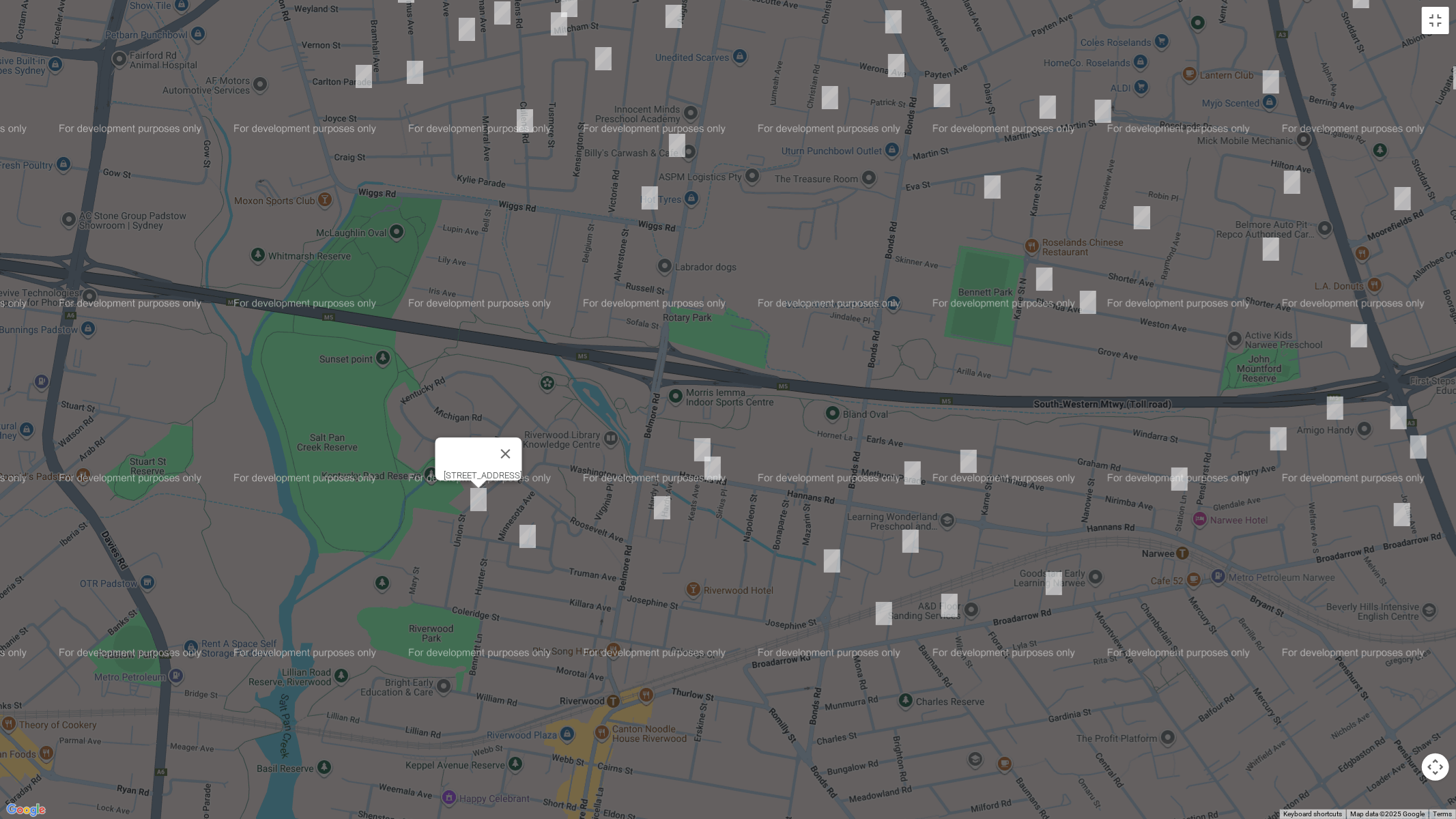
drag, startPoint x: 528, startPoint y: 539, endPoint x: 618, endPoint y: 567, distance: 94.3
click at [527, 539] on img "13 Pennsylvania Road, Riverwood NSW 2210" at bounding box center [527, 536] width 27 height 34
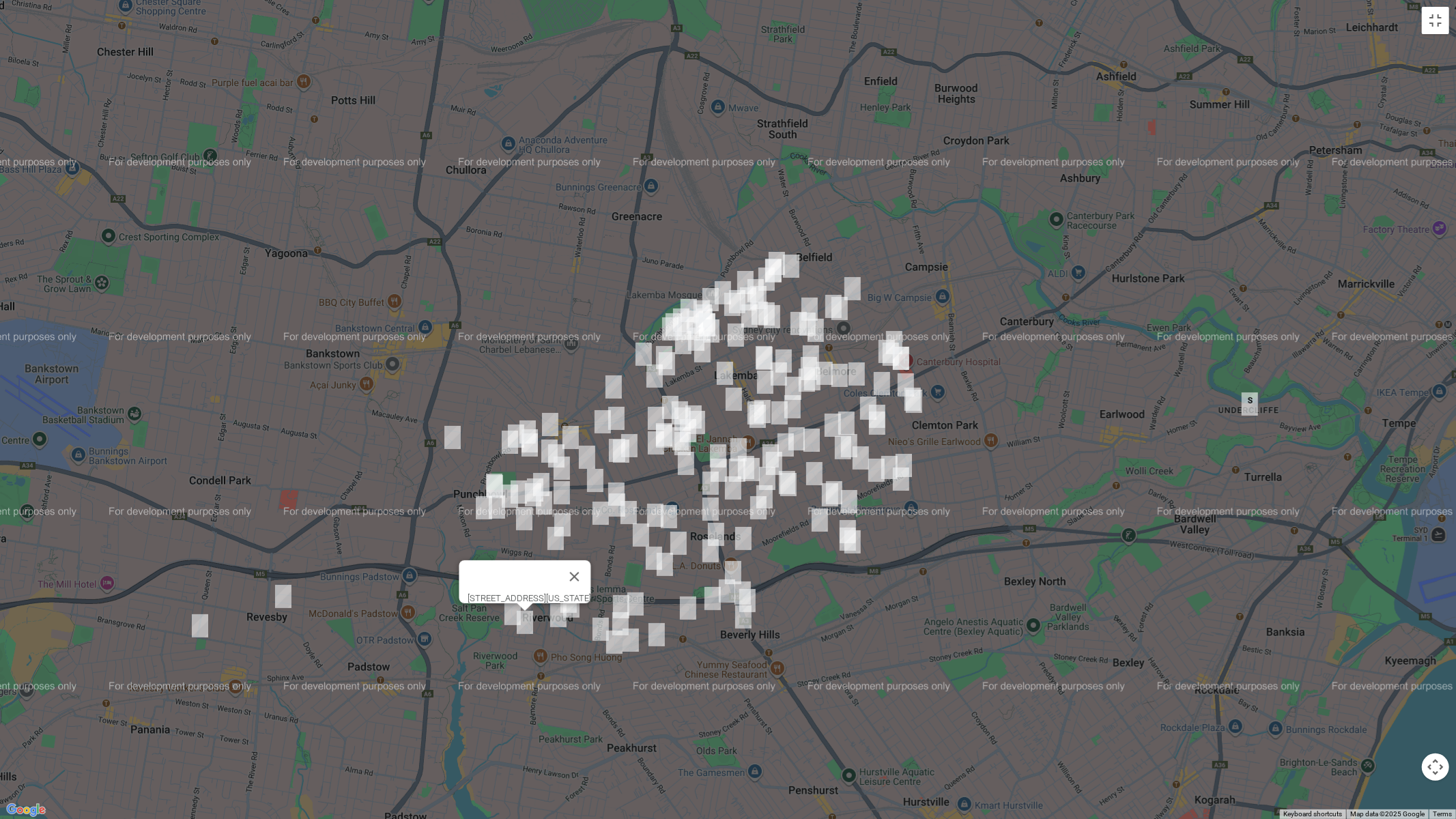
drag, startPoint x: 996, startPoint y: 536, endPoint x: 1437, endPoint y: 178, distance: 568.0
click at [894, 572] on div "[STREET_ADDRESS][US_STATE]" at bounding box center [728, 410] width 1456 height 819
click at [1434, 19] on button "Toggle fullscreen view" at bounding box center [1435, 21] width 27 height 27
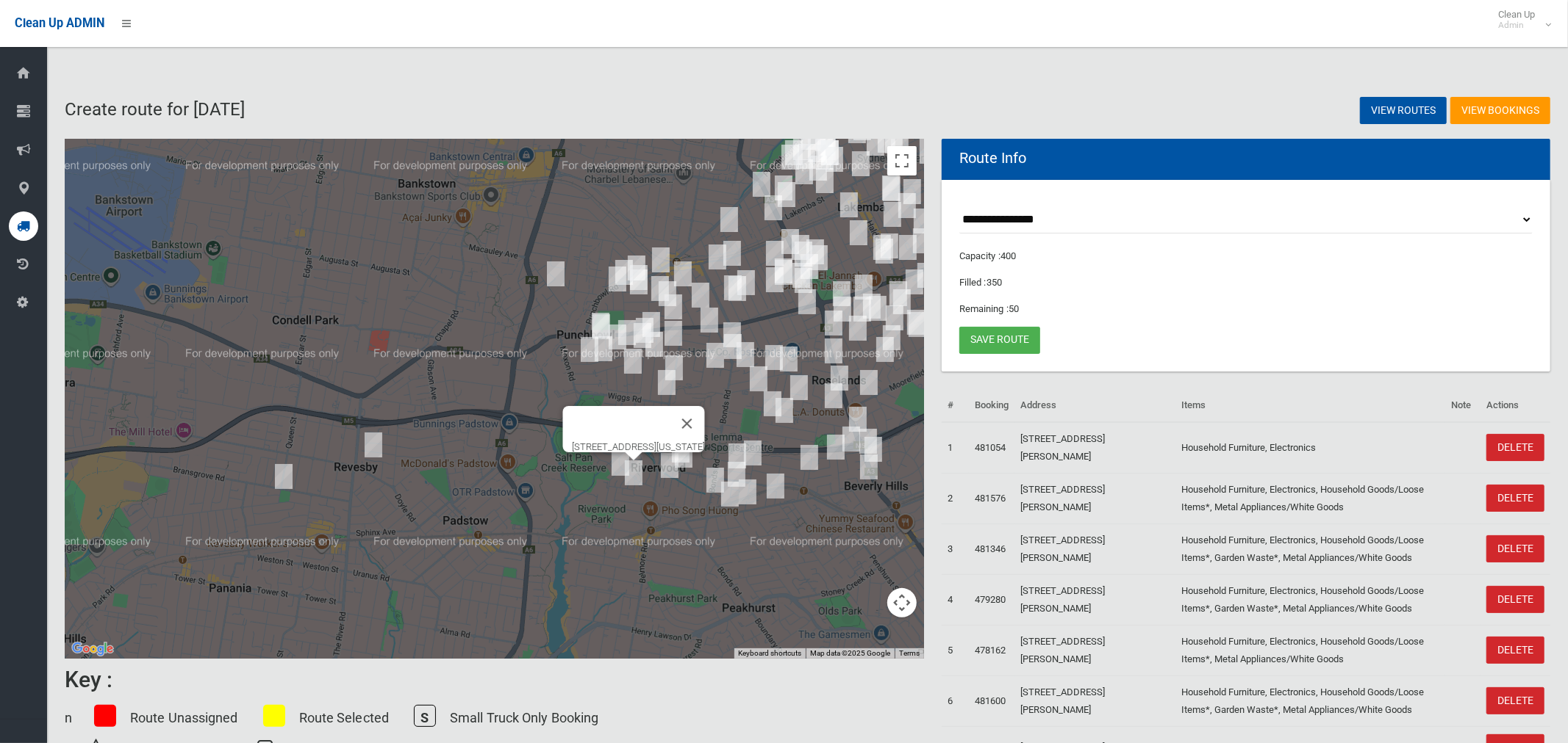
drag, startPoint x: 236, startPoint y: 371, endPoint x: 601, endPoint y: 214, distance: 397.3
click at [597, 212] on div "[STREET_ADDRESS][US_STATE]" at bounding box center [494, 399] width 859 height 520
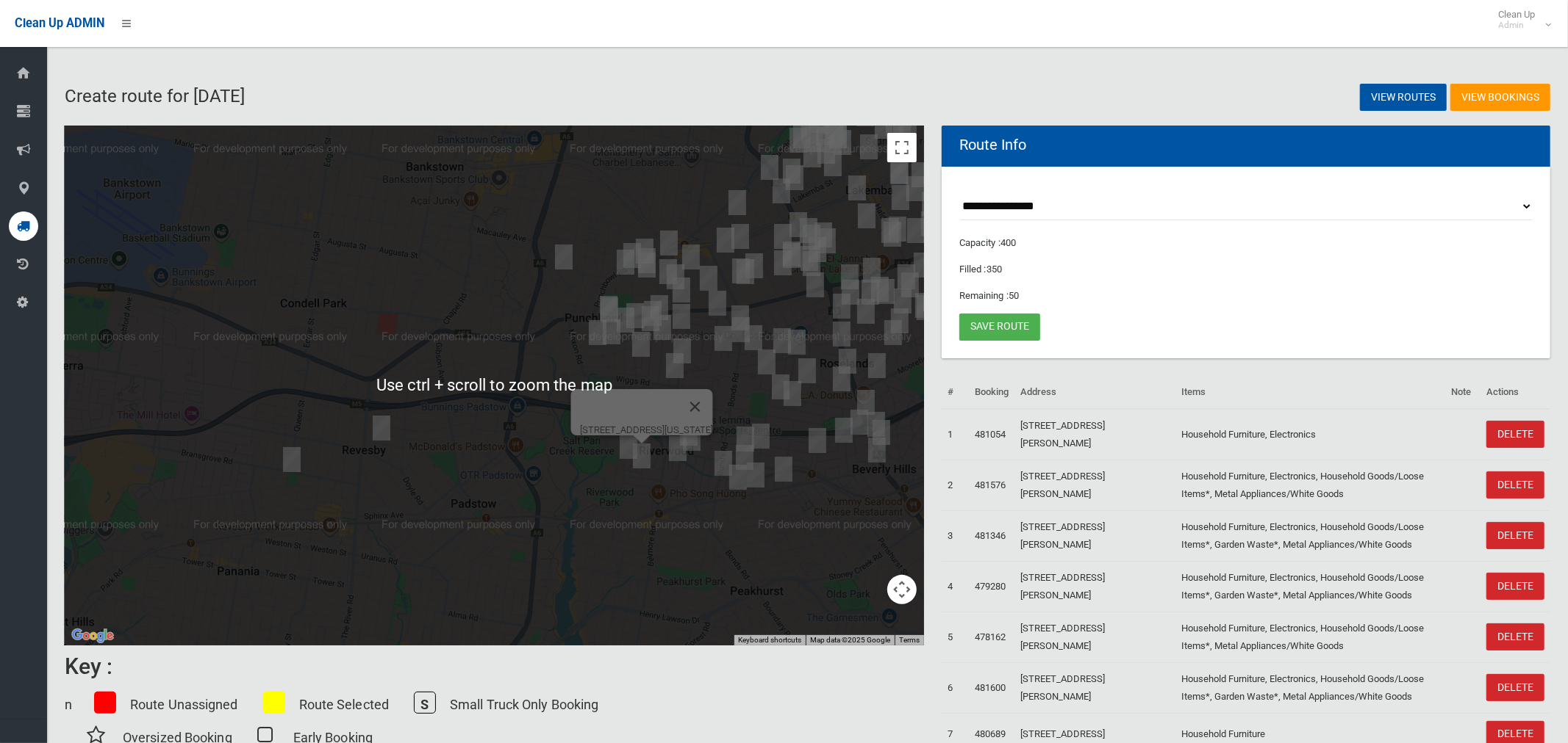
scroll to position [25, 0]
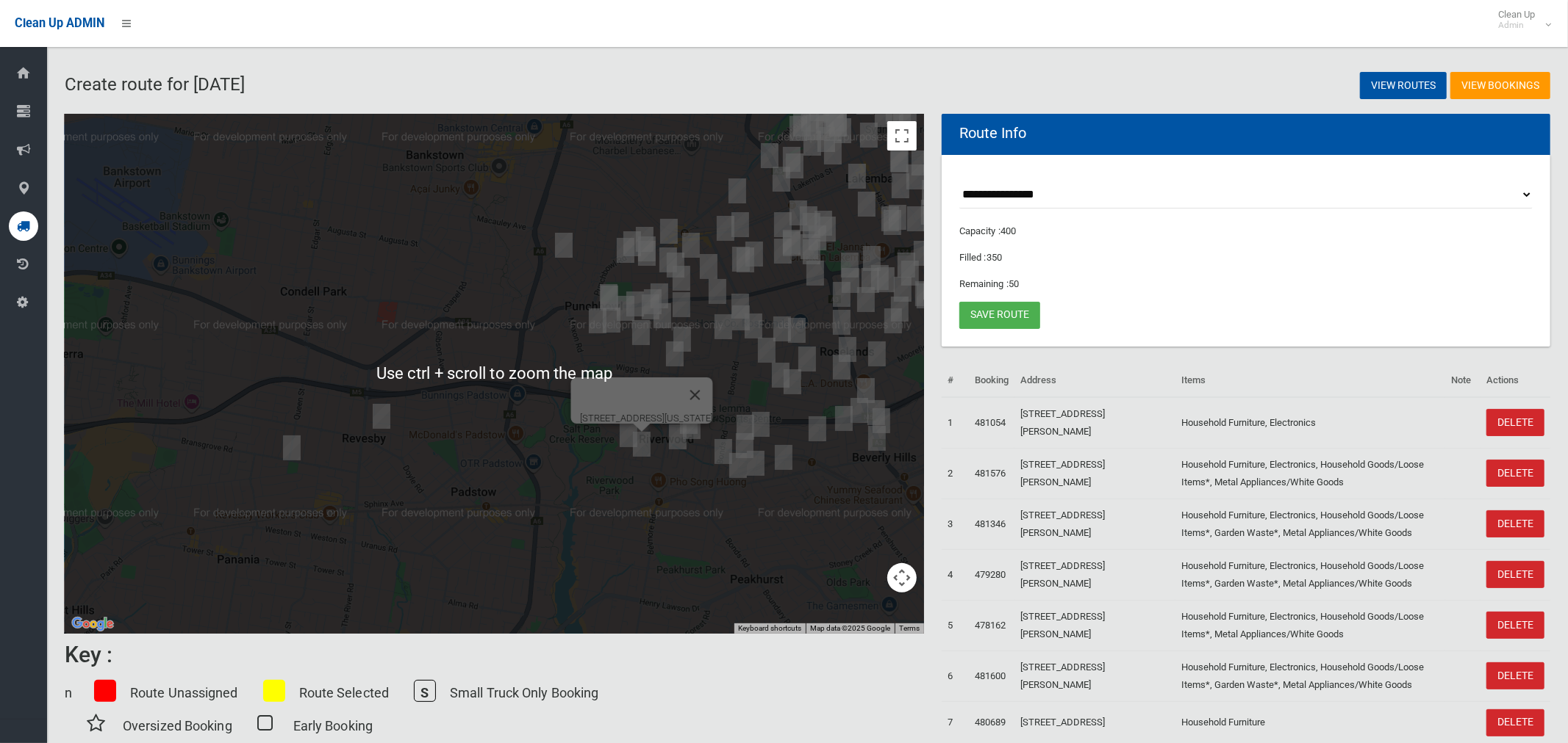
click at [885, 131] on img "12 Yerrick Road, LAKEMBA NSW 2195" at bounding box center [883, 115] width 29 height 37
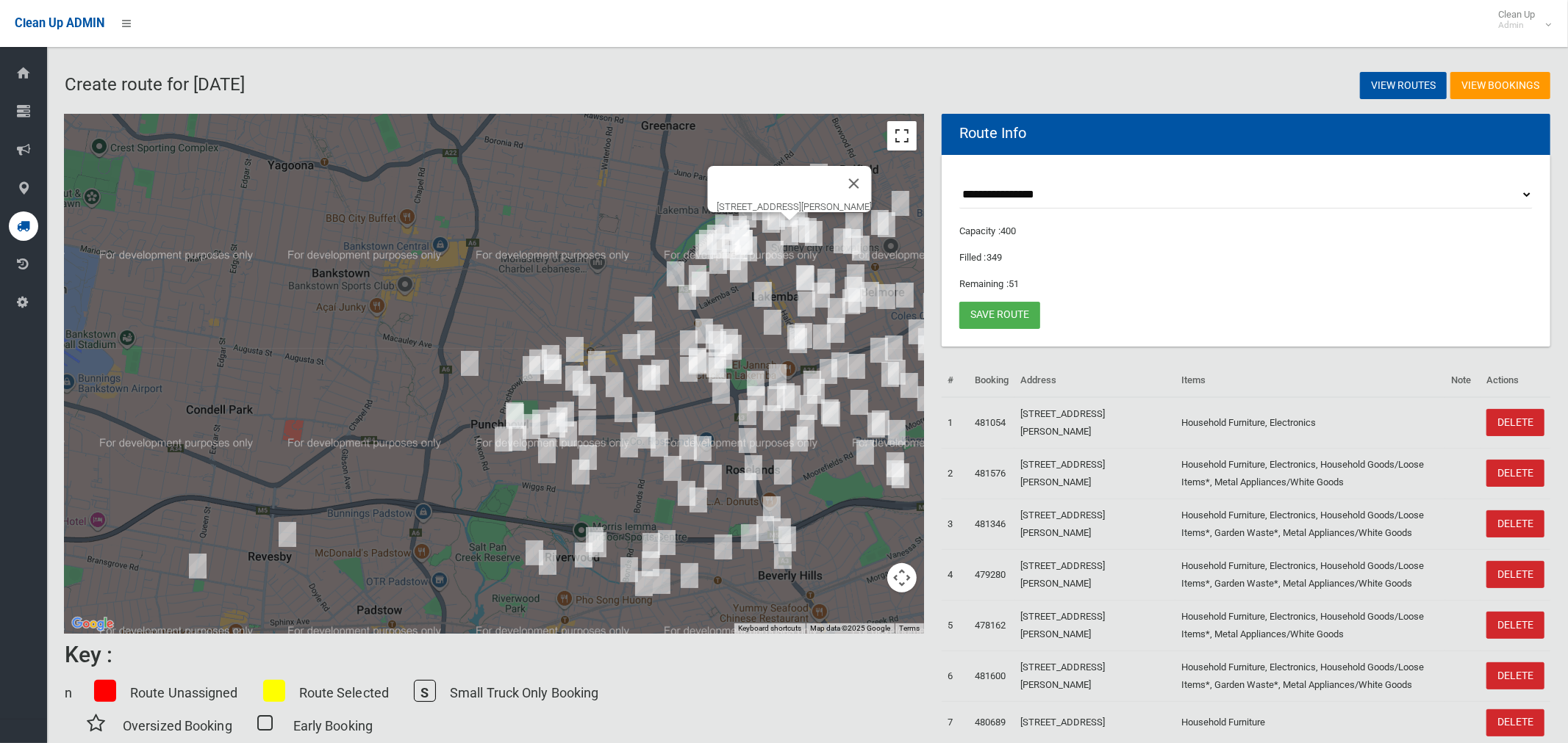
click at [909, 143] on button "Toggle fullscreen view" at bounding box center [902, 136] width 29 height 29
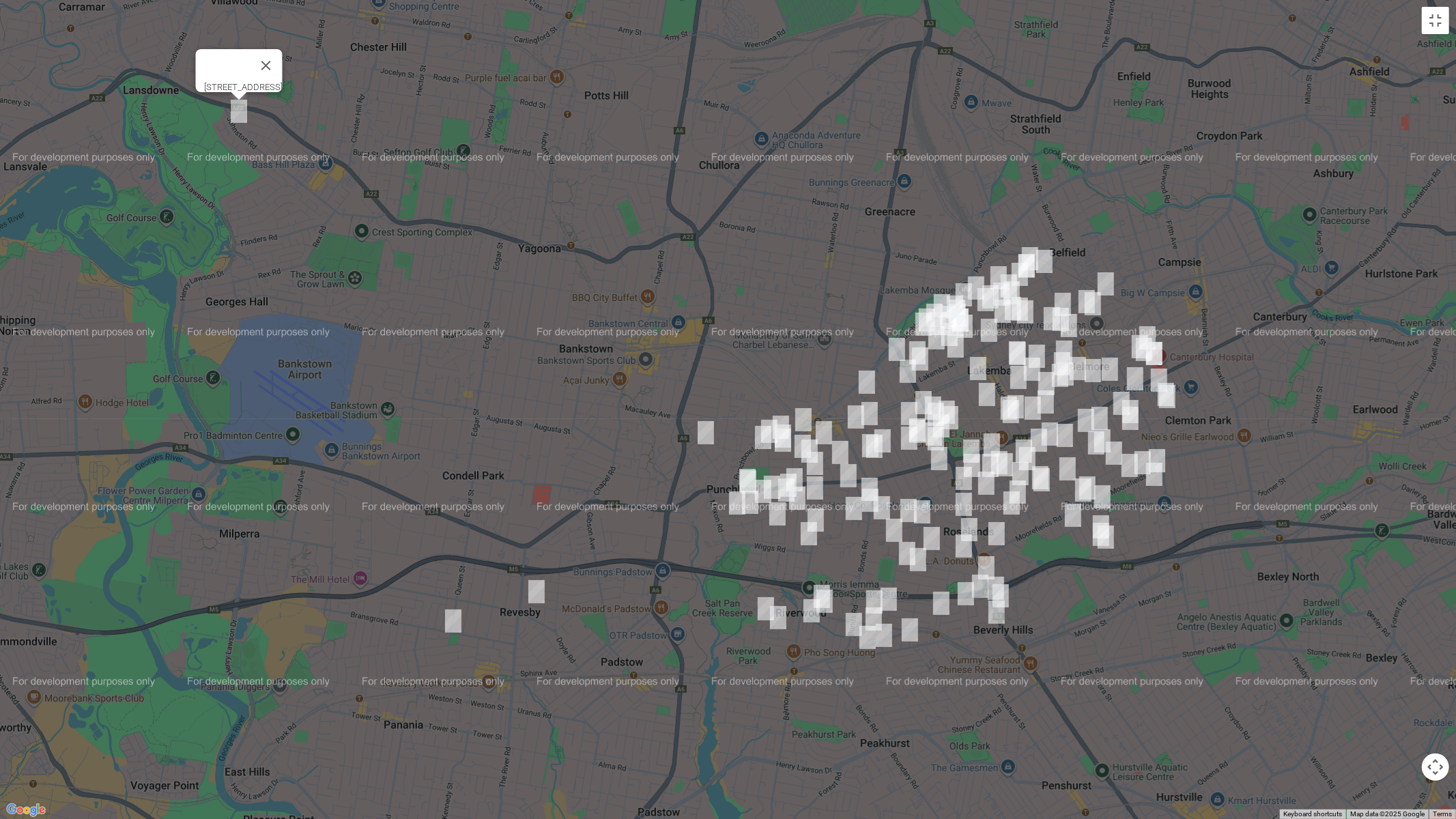
click at [450, 616] on img "4 Creswell Street, REVESBY NSW 2212" at bounding box center [453, 621] width 27 height 34
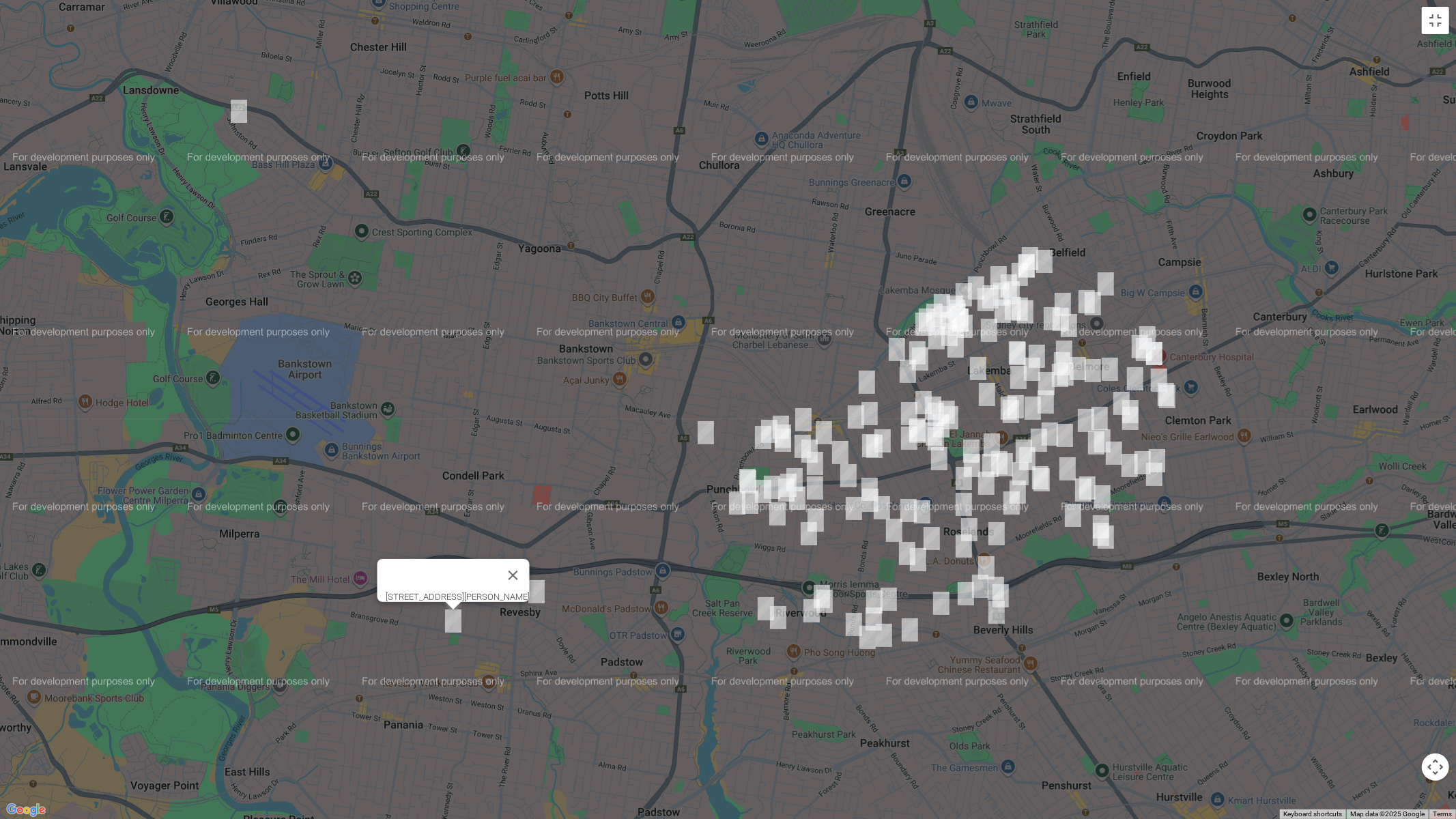
click at [545, 599] on img "2/29 Langdale Avenue, REVESBY NSW 2212" at bounding box center [536, 591] width 27 height 34
click at [545, 599] on img "2/29 Langdale Avenue, REVESBY NSW 2212" at bounding box center [536, 591] width 27 height 34
click at [1435, 33] on button "Toggle fullscreen view" at bounding box center [1435, 21] width 27 height 27
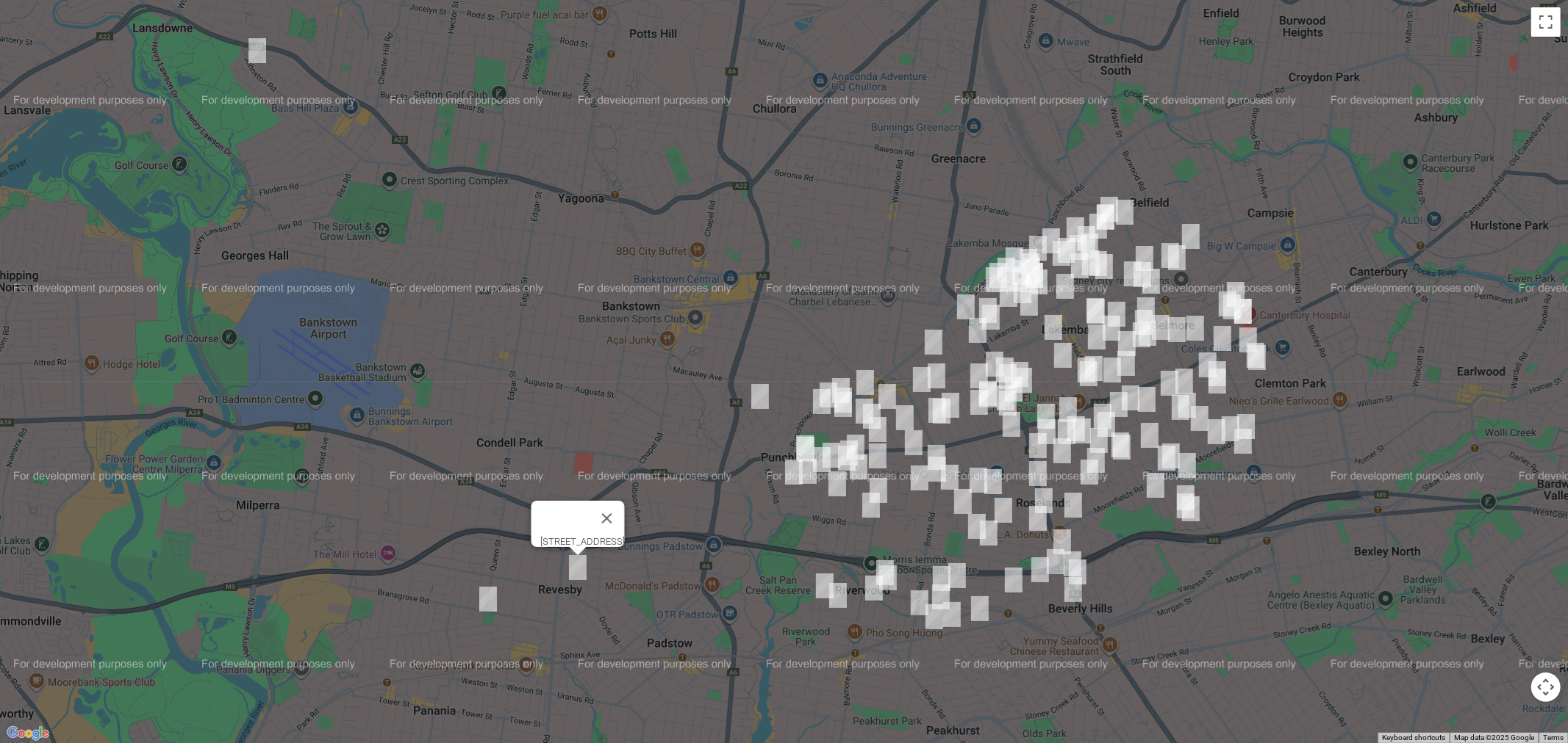
click at [563, 574] on img "2/29 Langdale Avenue, REVESBY NSW 2212" at bounding box center [577, 567] width 29 height 37
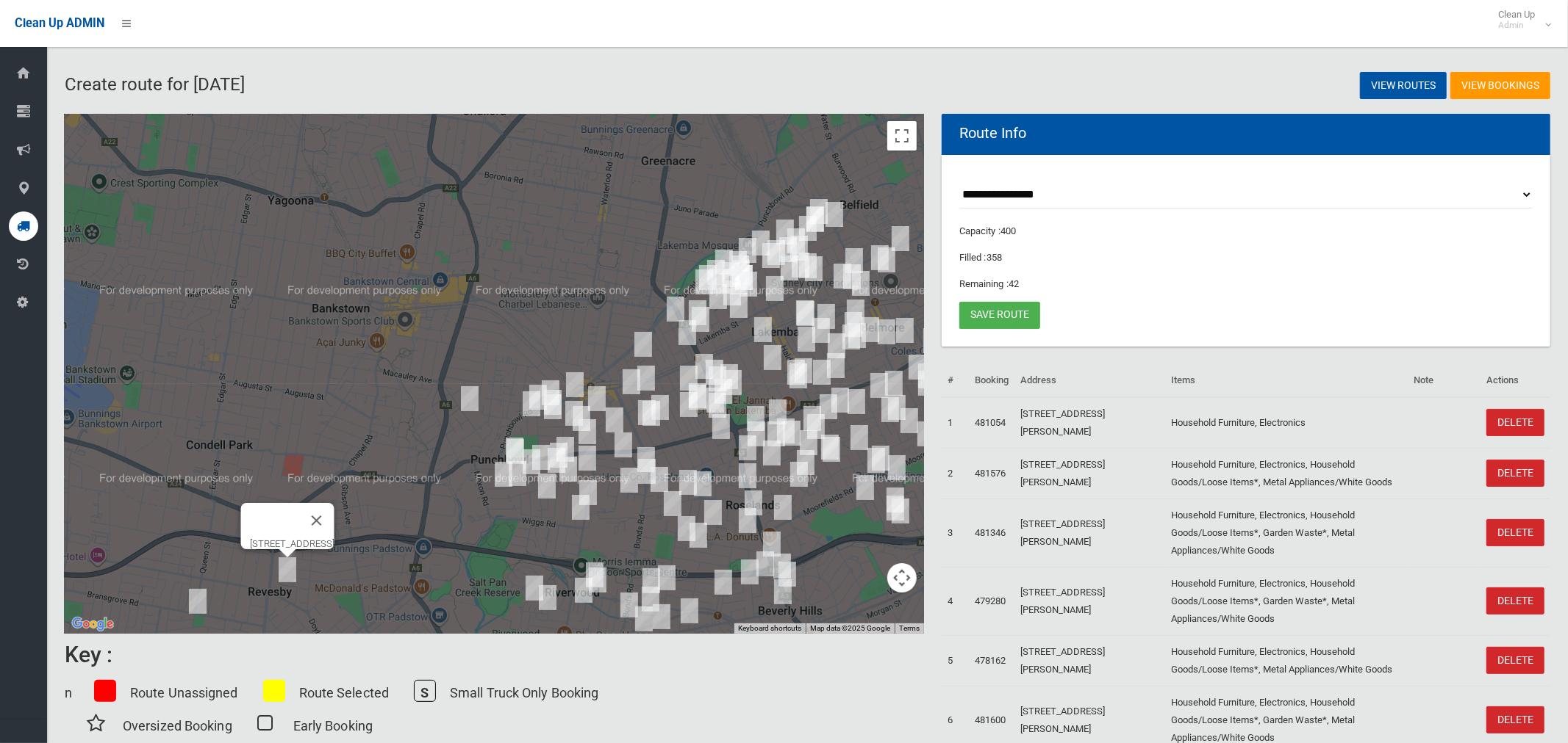
click at [288, 575] on img "2/29 Langdale Avenue, REVESBY NSW 2212" at bounding box center [287, 570] width 29 height 37
click at [198, 604] on img "4 Creswell Street, REVESBY NSW 2212" at bounding box center [198, 601] width 29 height 37
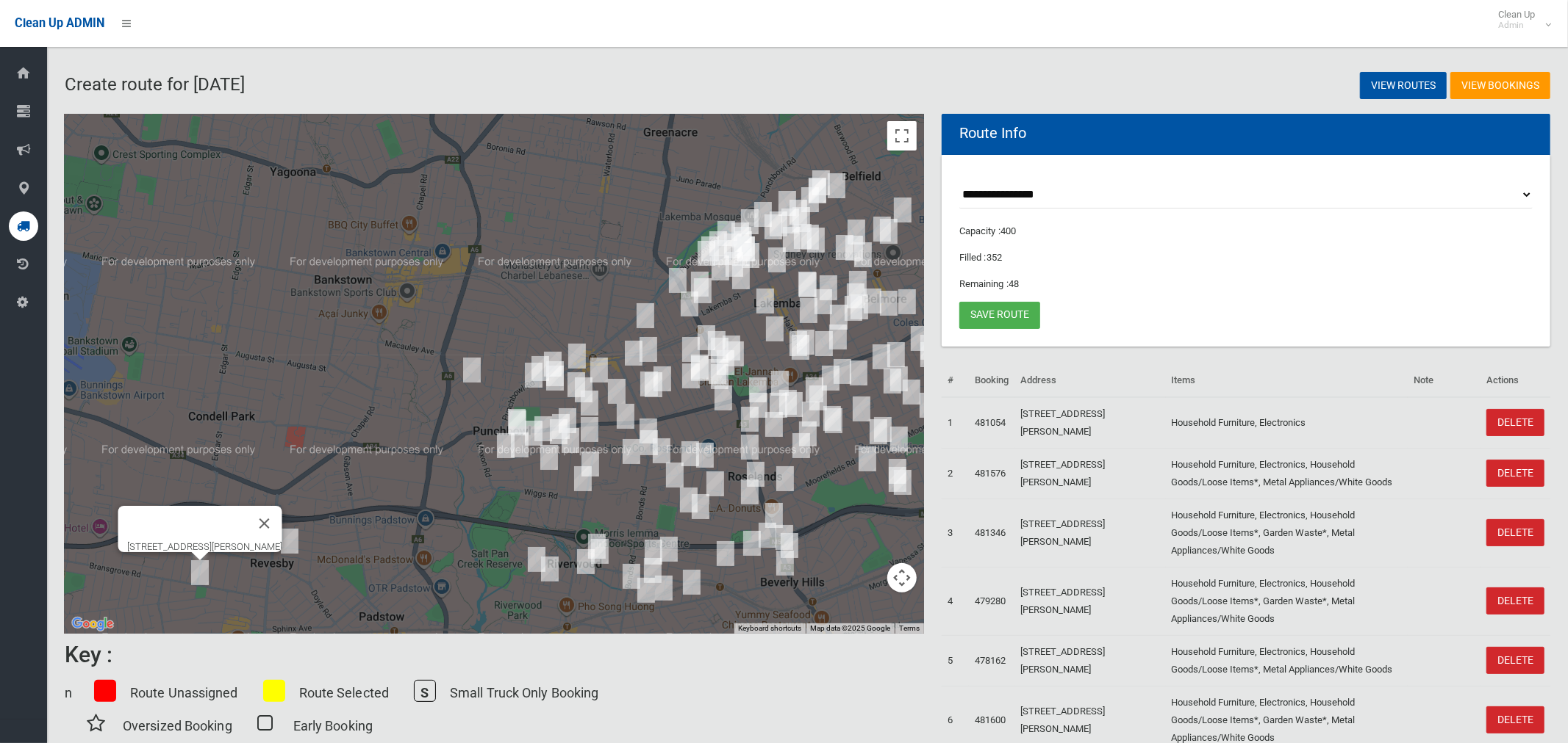
click at [199, 577] on img "4 Creswell Street, REVESBY NSW 2212" at bounding box center [200, 573] width 29 height 37
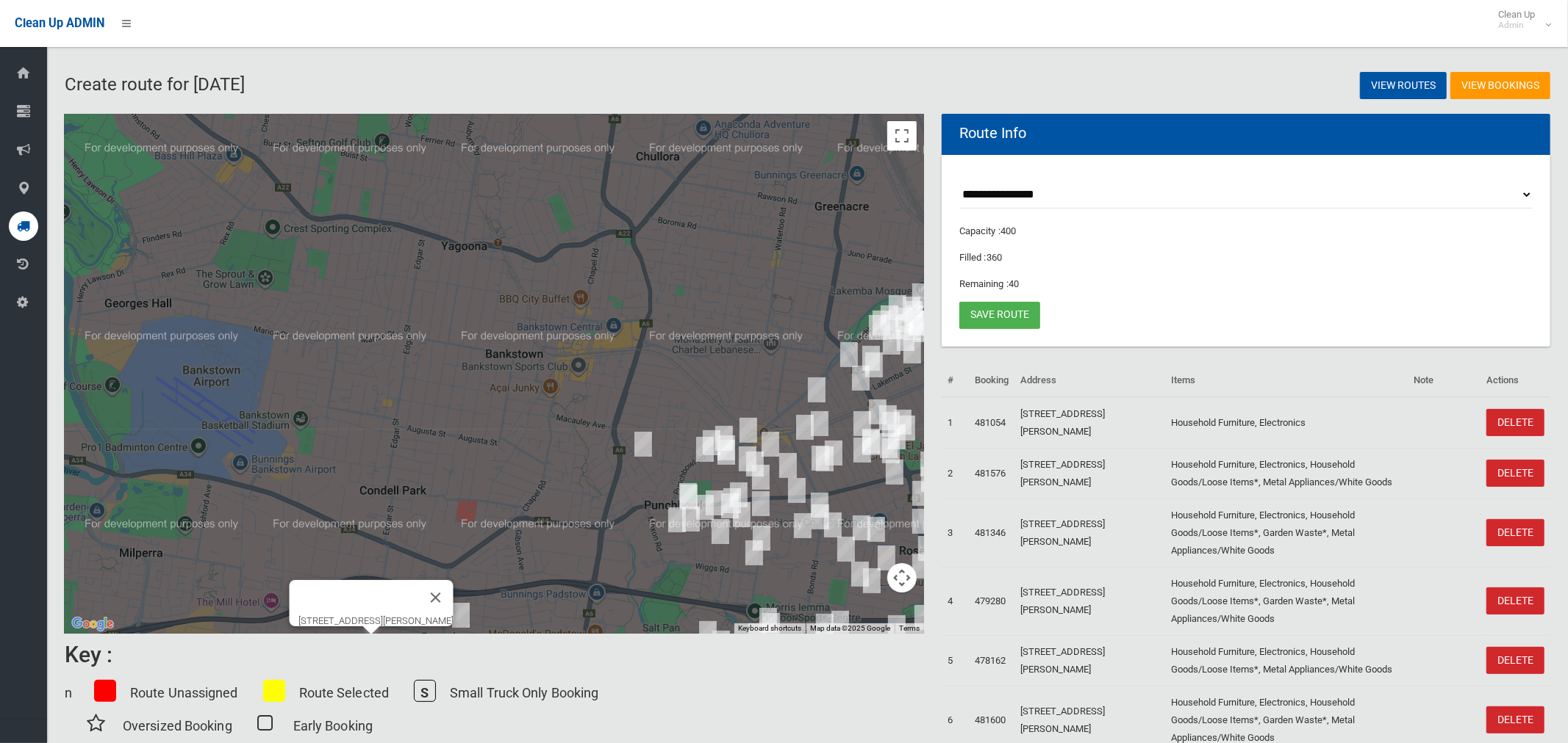
drag, startPoint x: 205, startPoint y: 260, endPoint x: 434, endPoint y: 466, distance: 308.0
click at [434, 466] on div "[STREET_ADDRESS][PERSON_NAME]" at bounding box center [494, 373] width 859 height 520
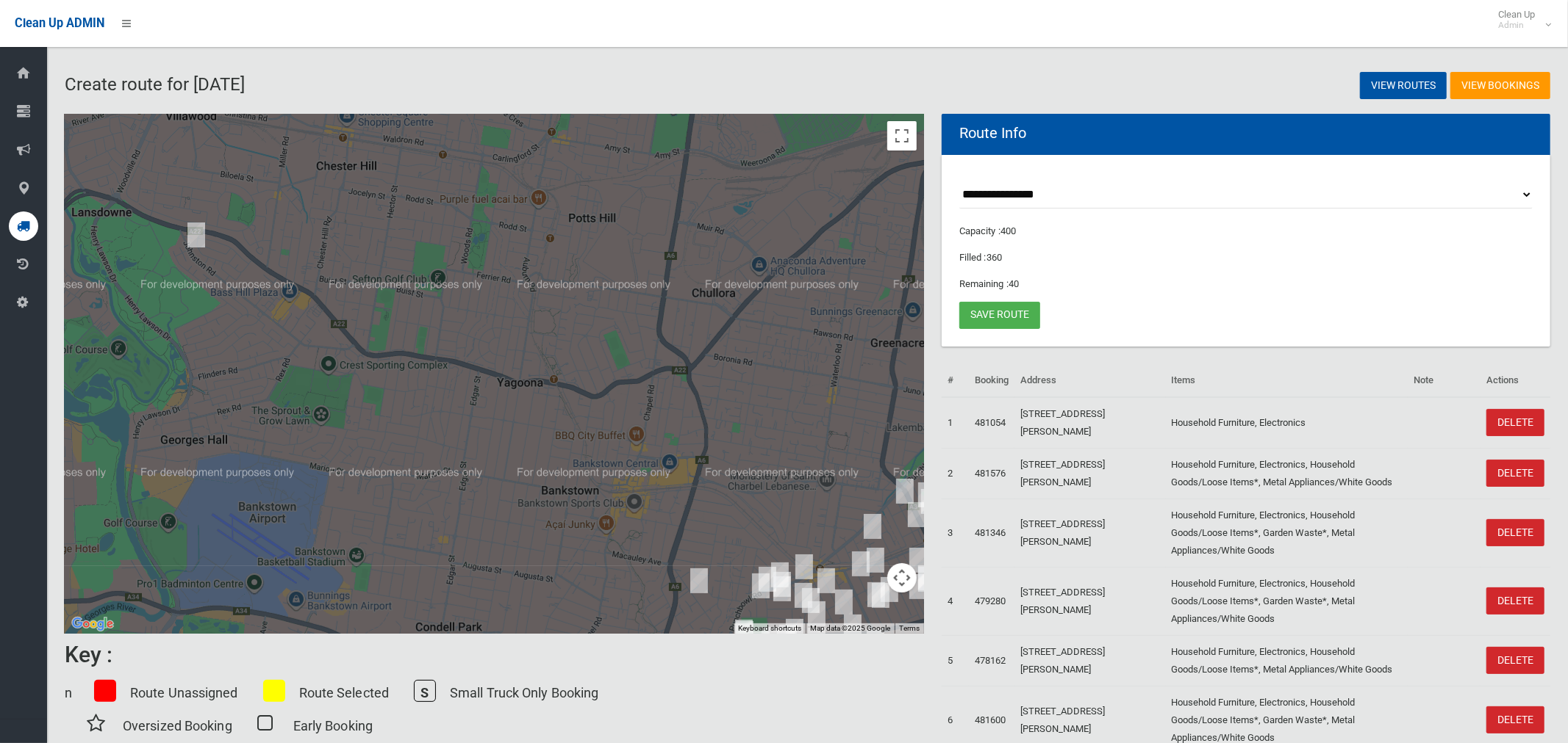
click at [201, 231] on img "2 Walther Avenue, BASS HILL NSW 2197" at bounding box center [196, 235] width 29 height 37
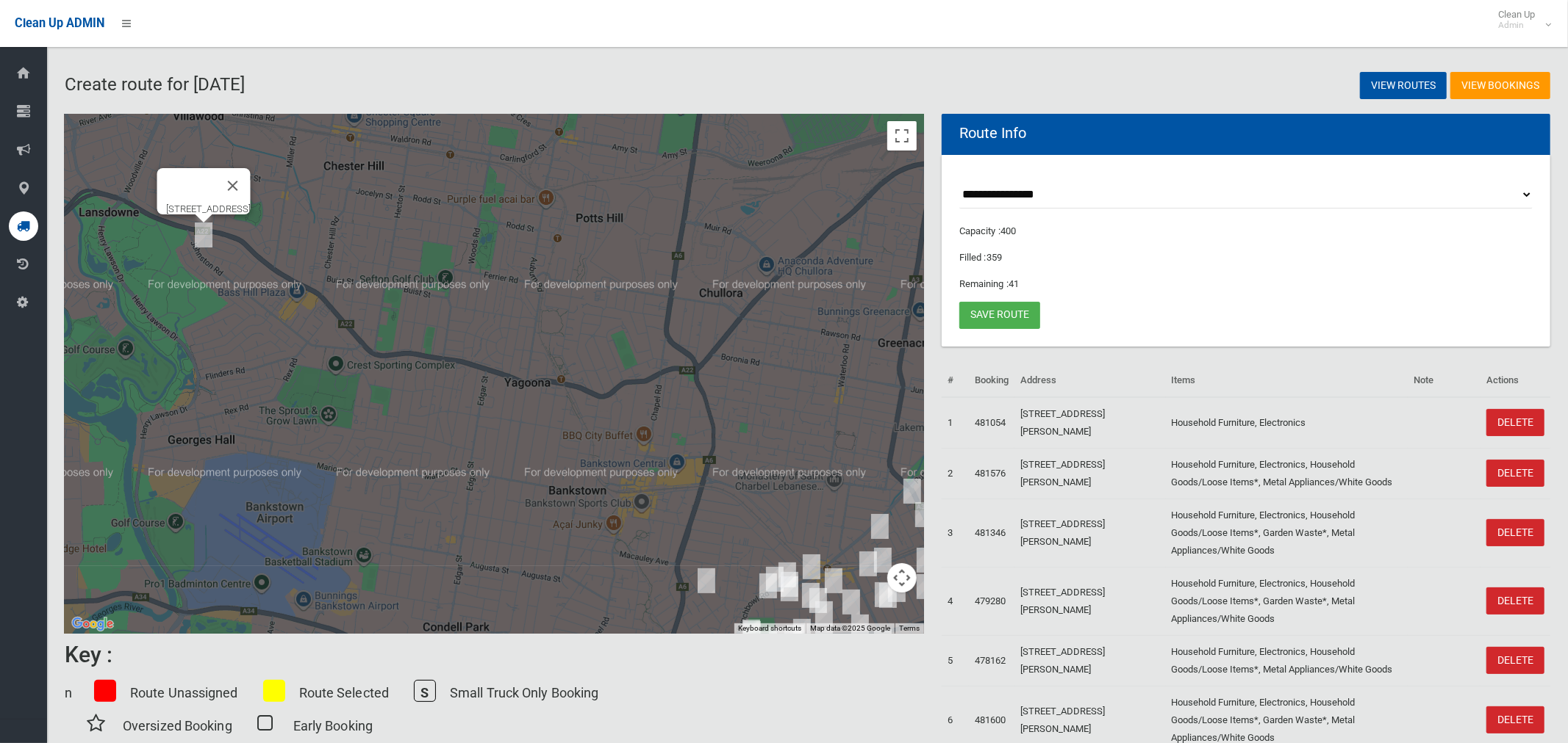
click at [202, 233] on img "2 Walther Avenue, BASS HILL NSW 2197" at bounding box center [204, 235] width 29 height 37
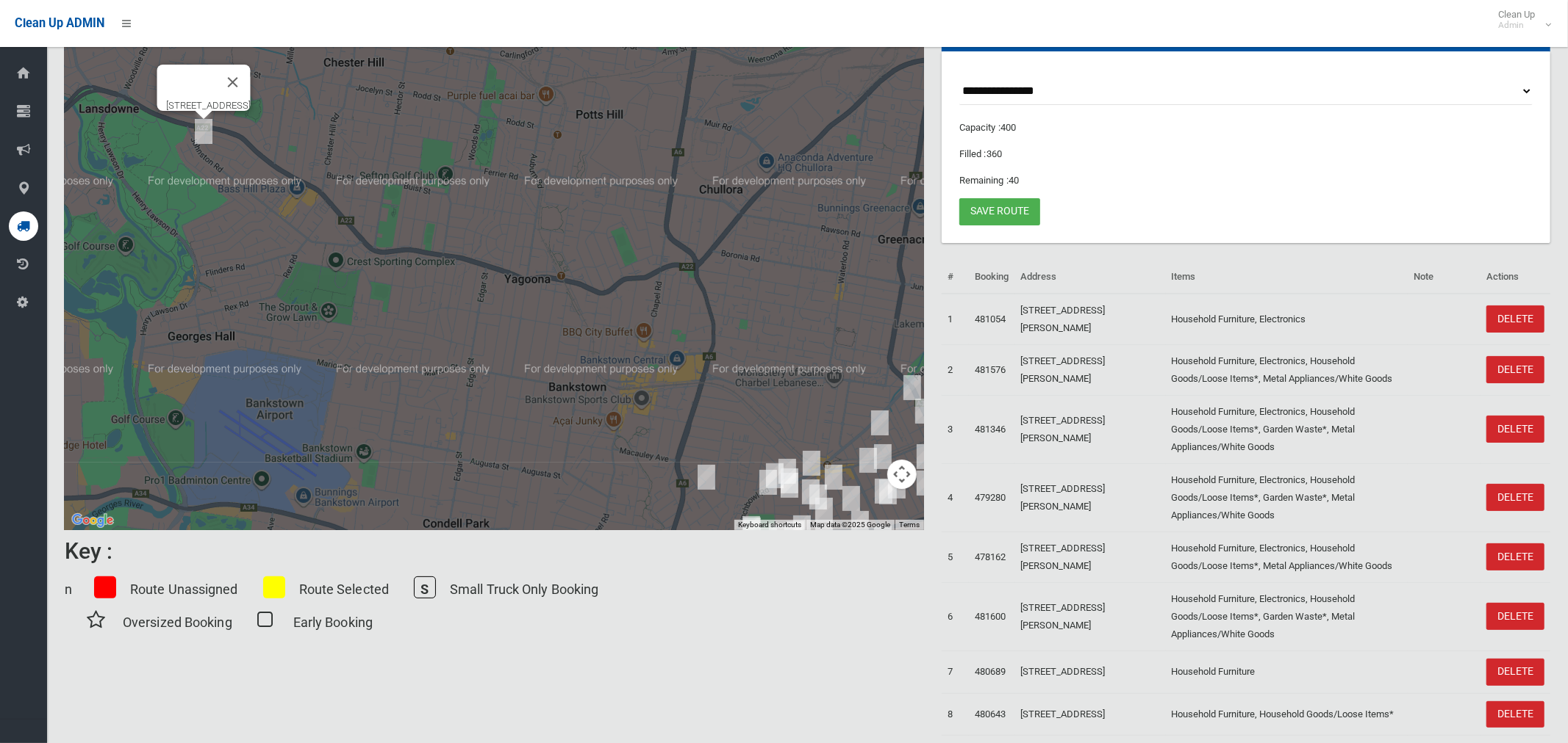
scroll to position [0, 0]
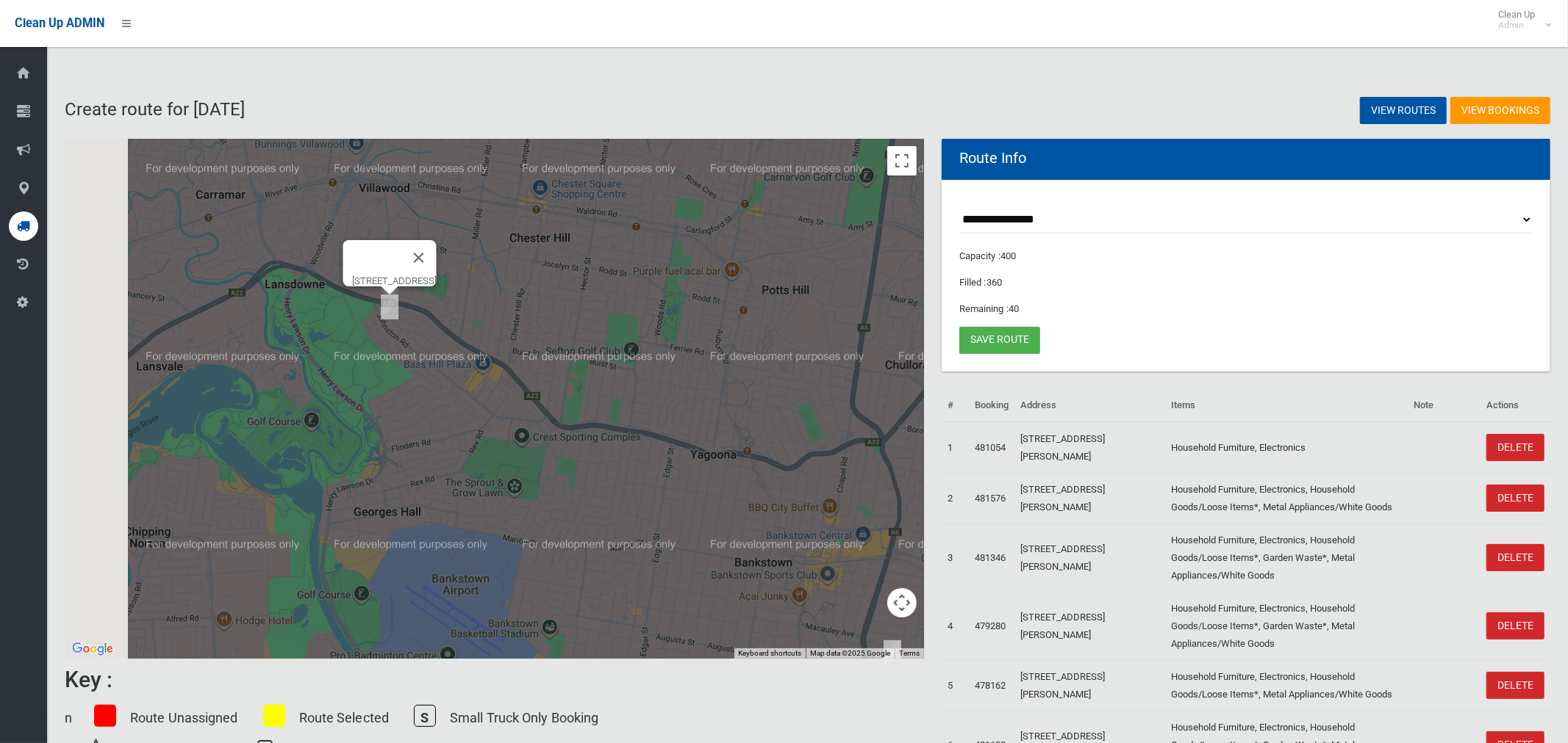
drag, startPoint x: 300, startPoint y: 296, endPoint x: 506, endPoint y: 347, distance: 212.2
click at [506, 347] on div "[STREET_ADDRESS]" at bounding box center [494, 399] width 859 height 520
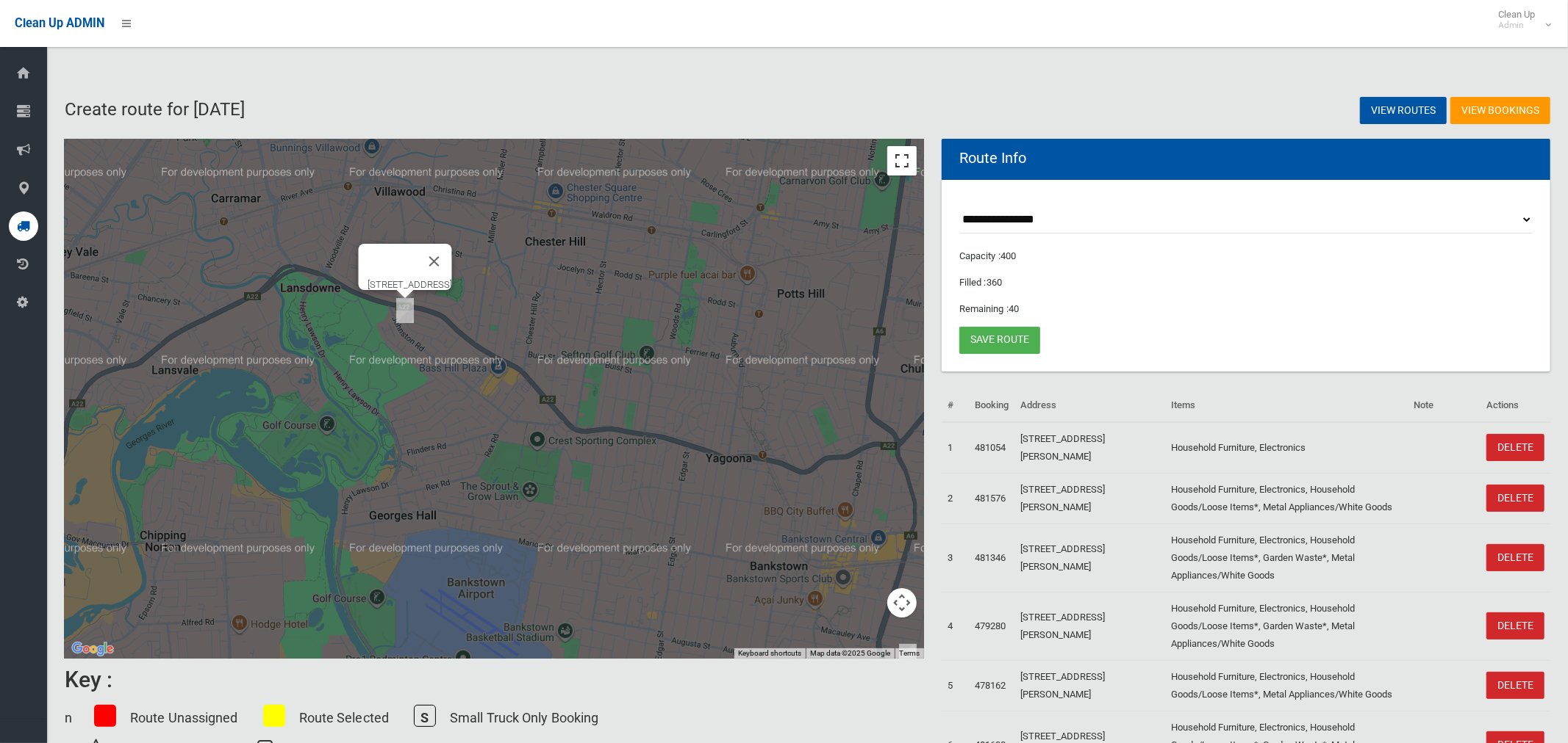
click at [904, 156] on button "Toggle fullscreen view" at bounding box center [902, 160] width 29 height 29
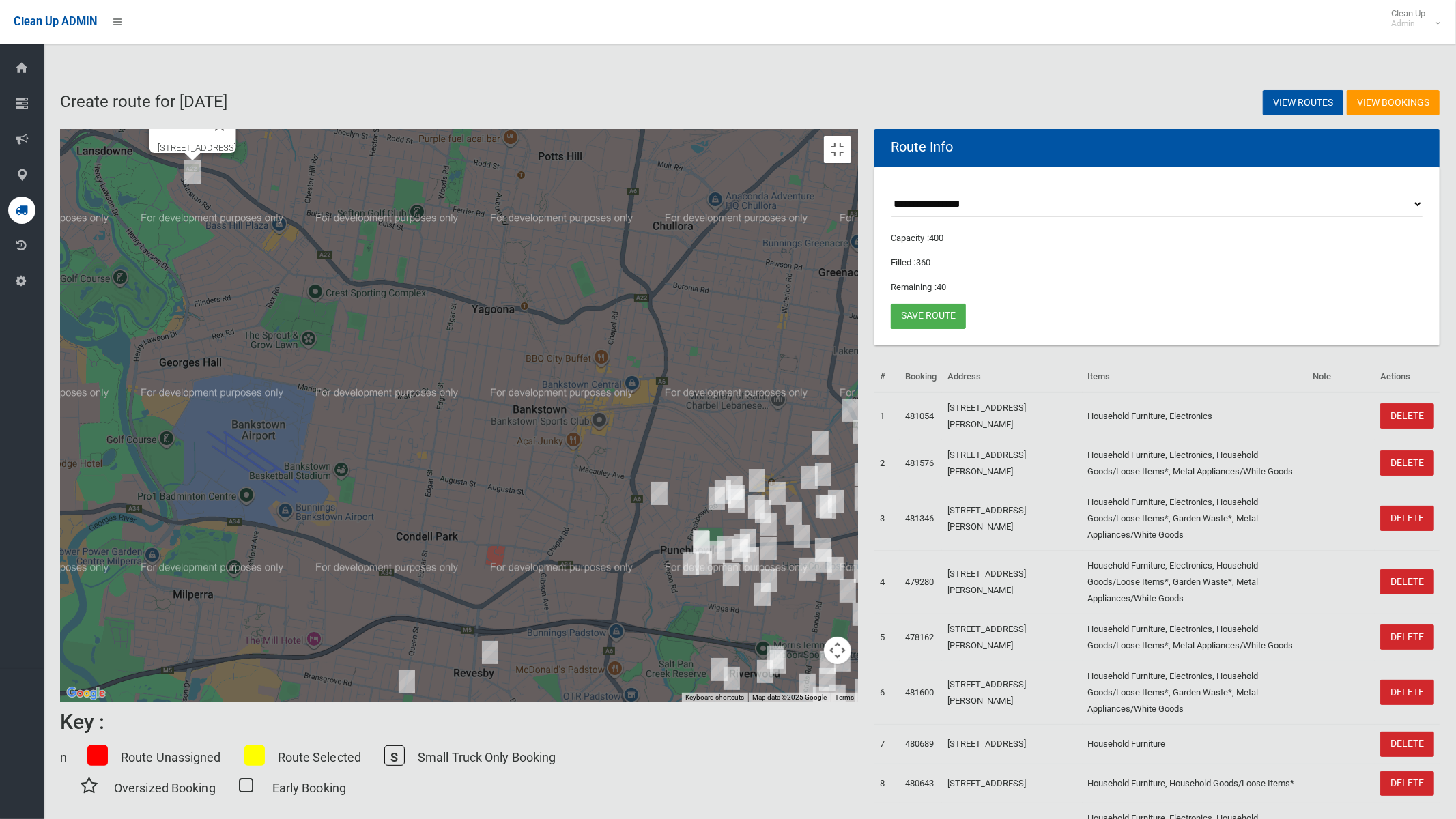
drag, startPoint x: 630, startPoint y: 385, endPoint x: 638, endPoint y: 418, distance: 34.0
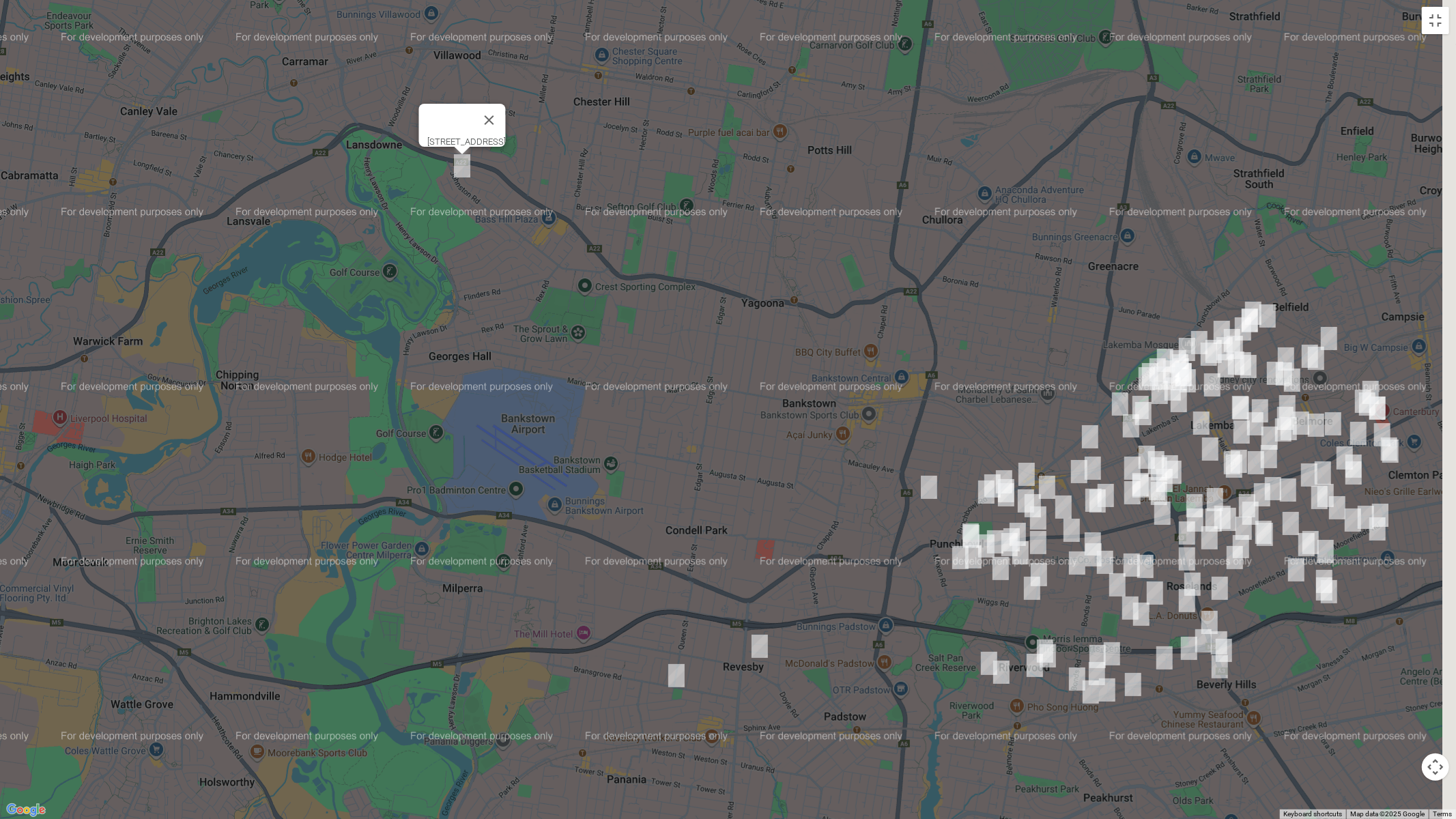
click at [624, 386] on div "[STREET_ADDRESS]" at bounding box center [728, 410] width 1456 height 819
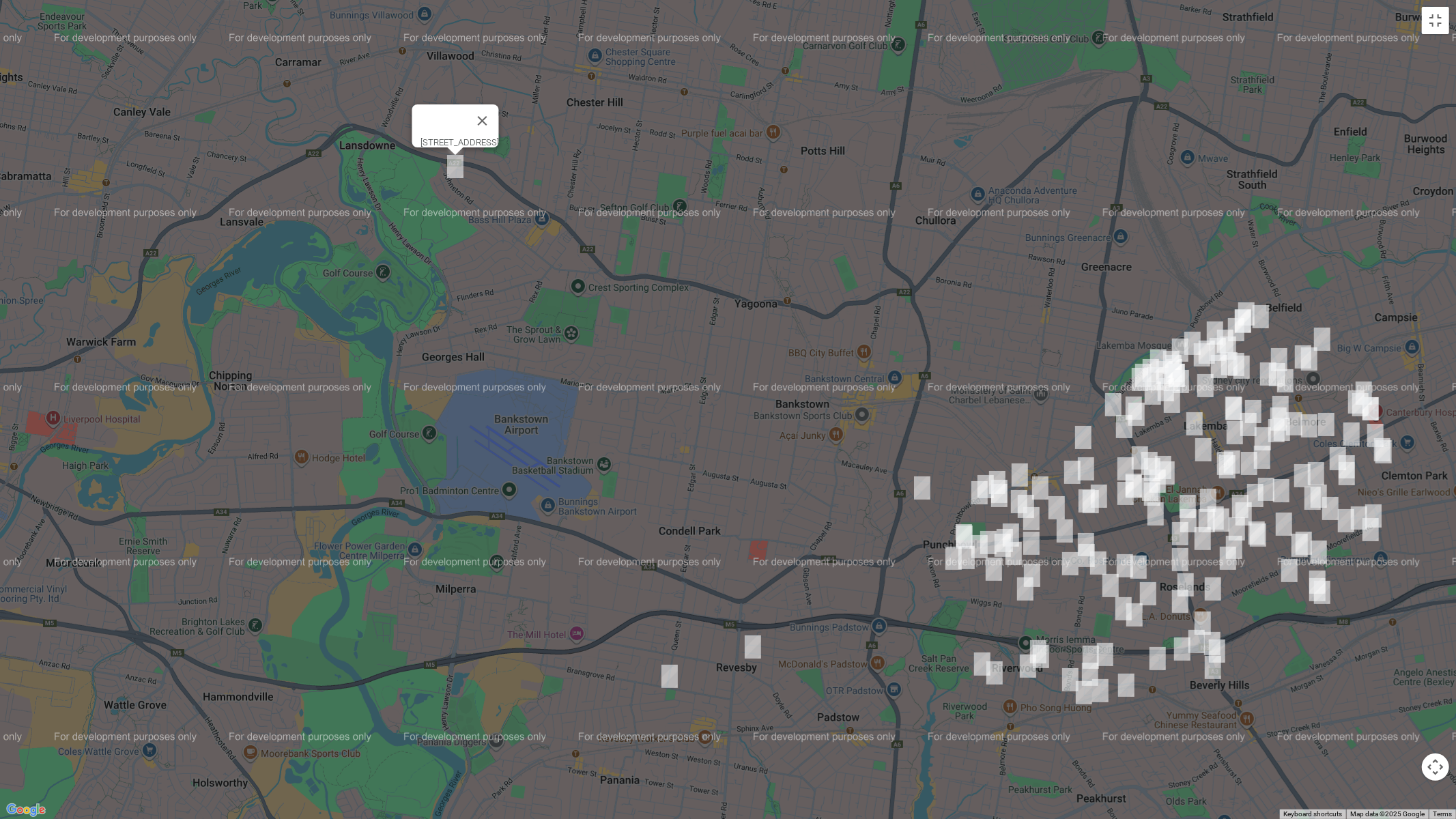
click at [668, 681] on img "4 Creswell Street, REVESBY NSW 2212" at bounding box center [670, 676] width 27 height 34
click at [739, 616] on button "Close" at bounding box center [729, 630] width 33 height 33
click at [751, 651] on img "2/29 Langdale Avenue, REVESBY NSW 2212" at bounding box center [752, 647] width 27 height 34
click at [1438, 28] on button "Toggle fullscreen view" at bounding box center [1435, 21] width 27 height 27
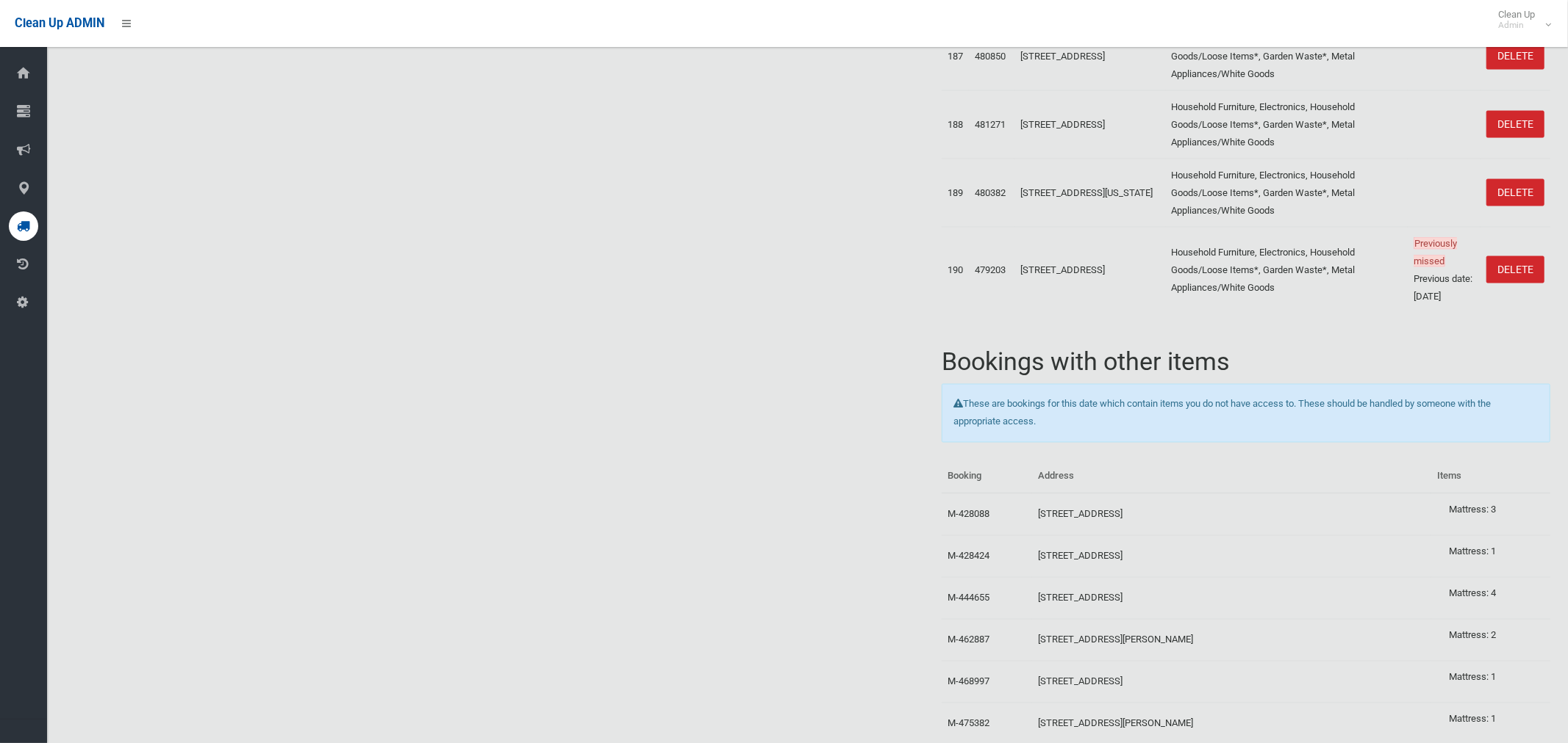
scroll to position [11397, 0]
